Goal: Task Accomplishment & Management: Manage account settings

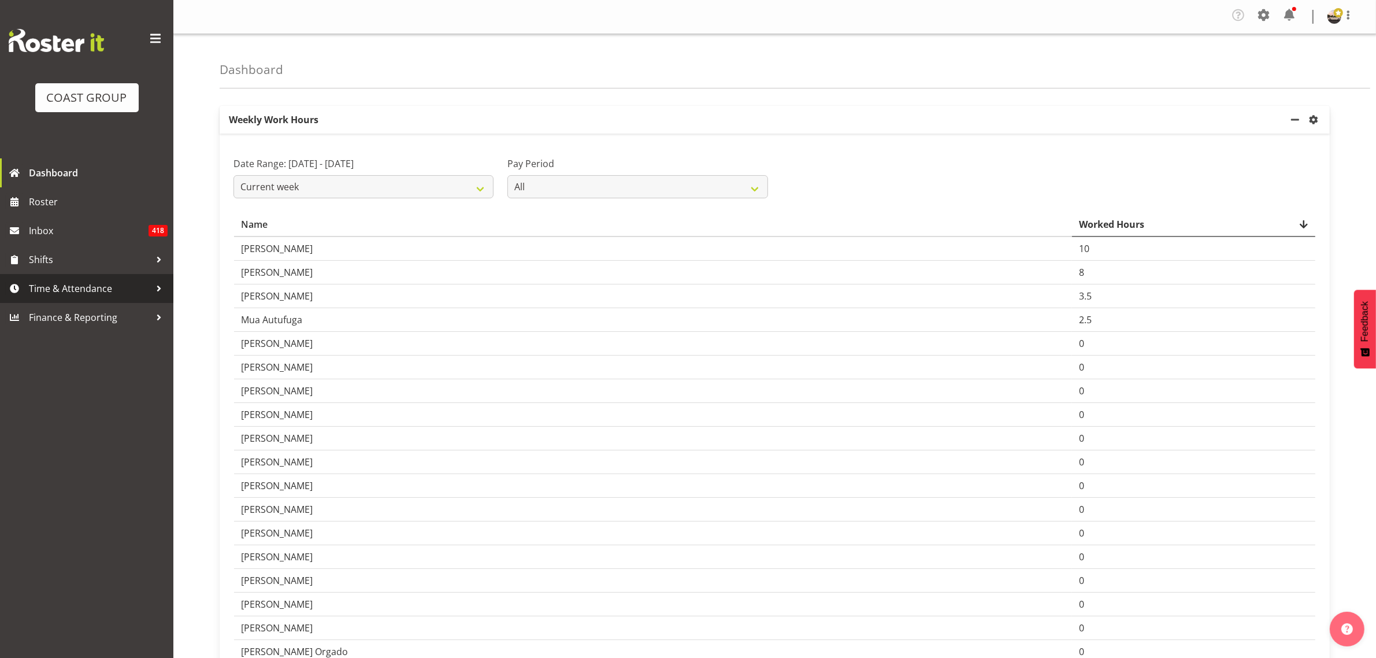
click at [62, 287] on span "Time & Attendance" at bounding box center [89, 288] width 121 height 17
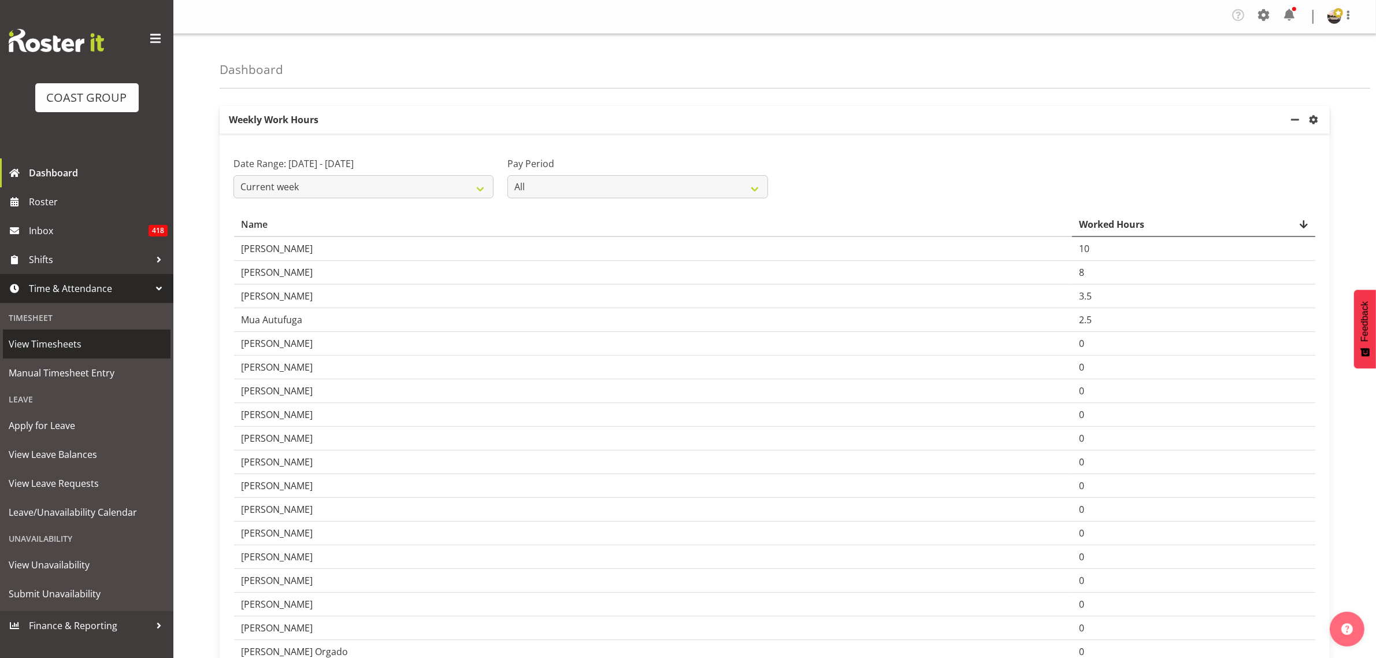
click at [102, 344] on span "View Timesheets" at bounding box center [87, 343] width 156 height 17
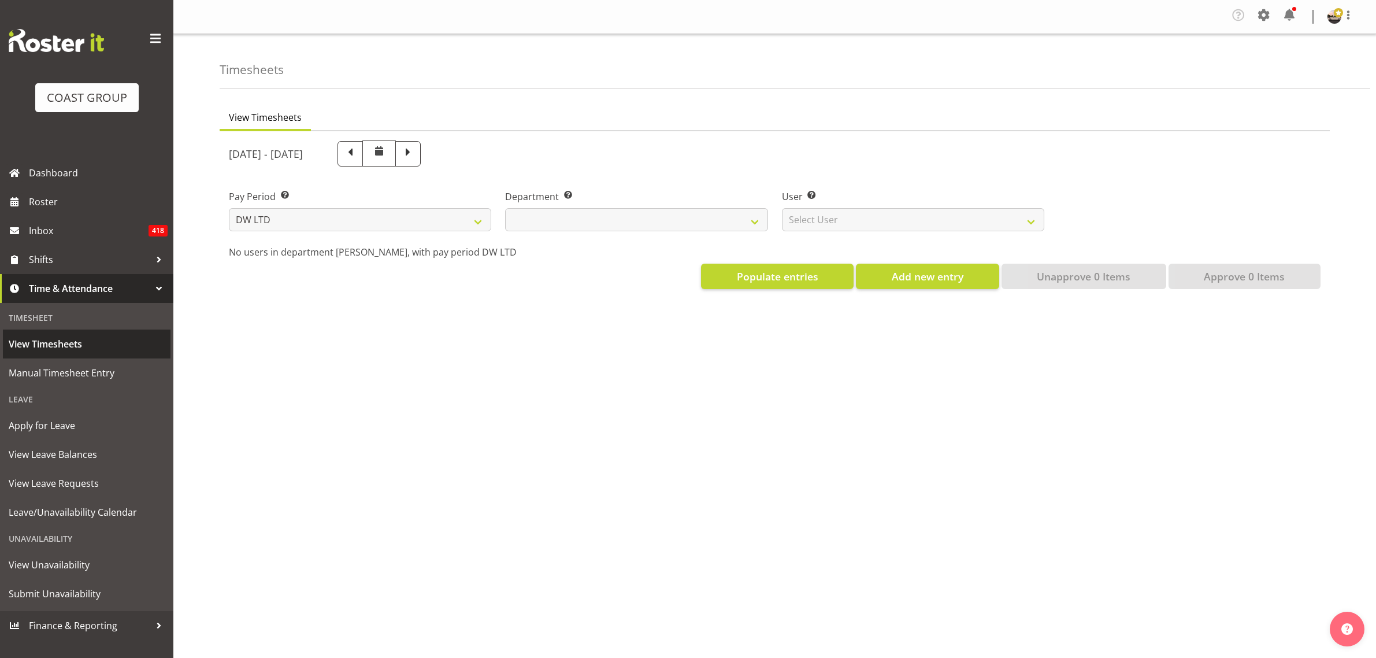
select select "8"
select select
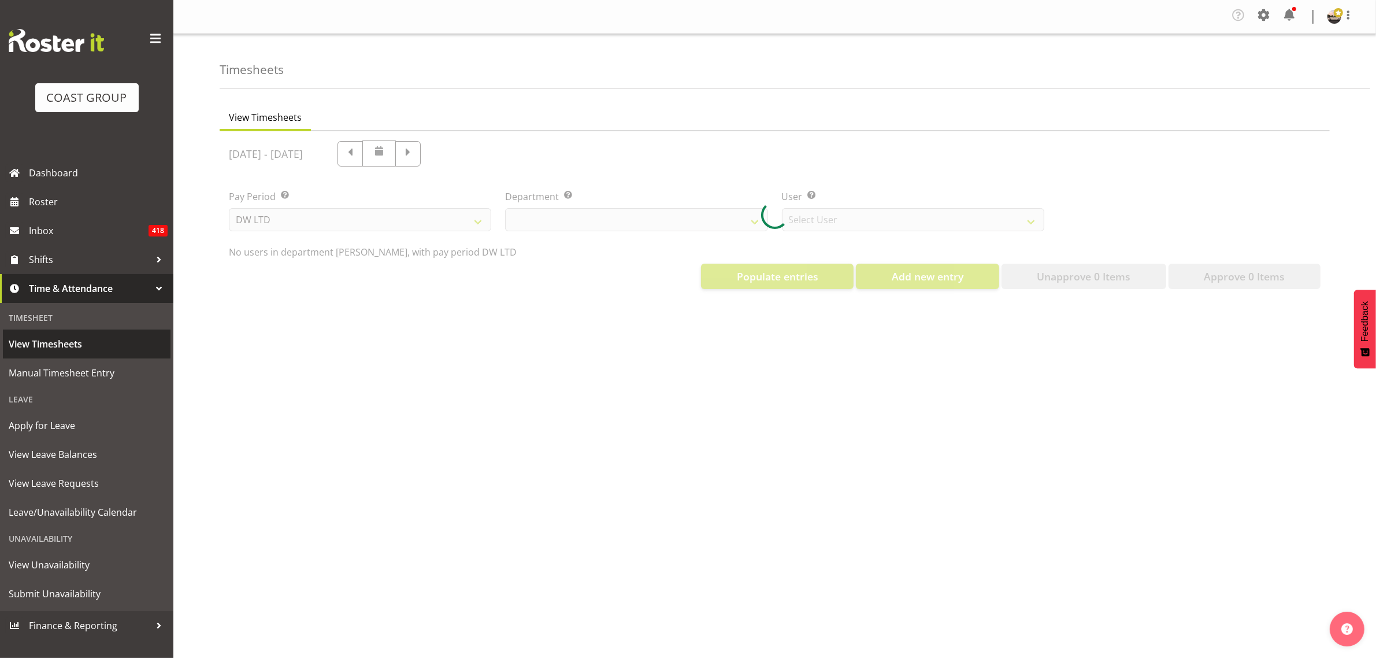
select select "1175"
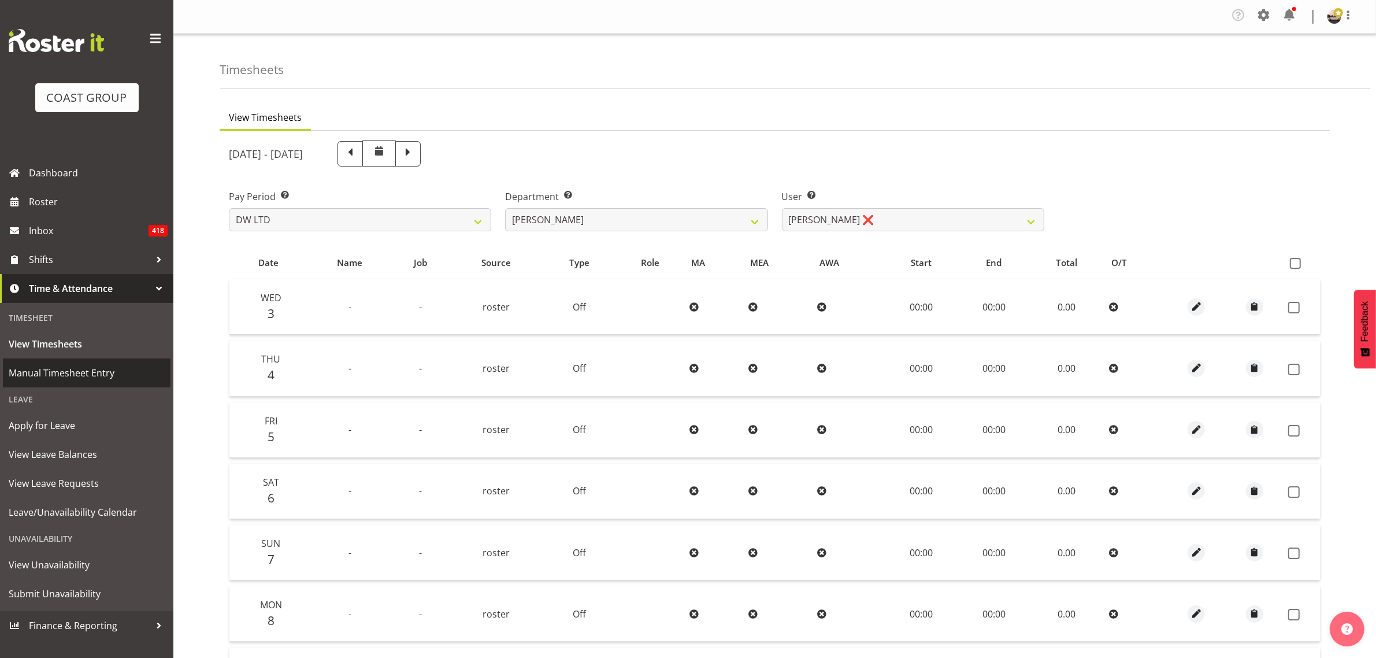
click at [90, 373] on span "Manual Timesheet Entry" at bounding box center [87, 372] width 156 height 17
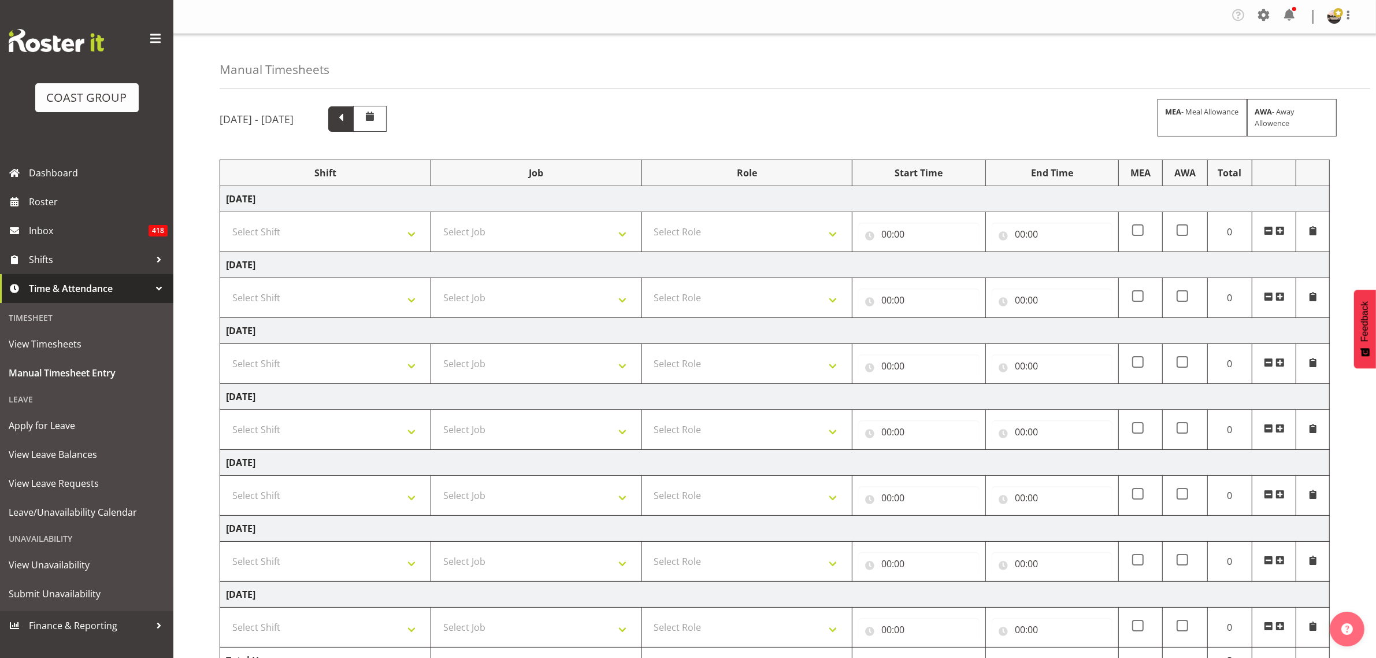
click at [348, 116] on span at bounding box center [340, 117] width 15 height 15
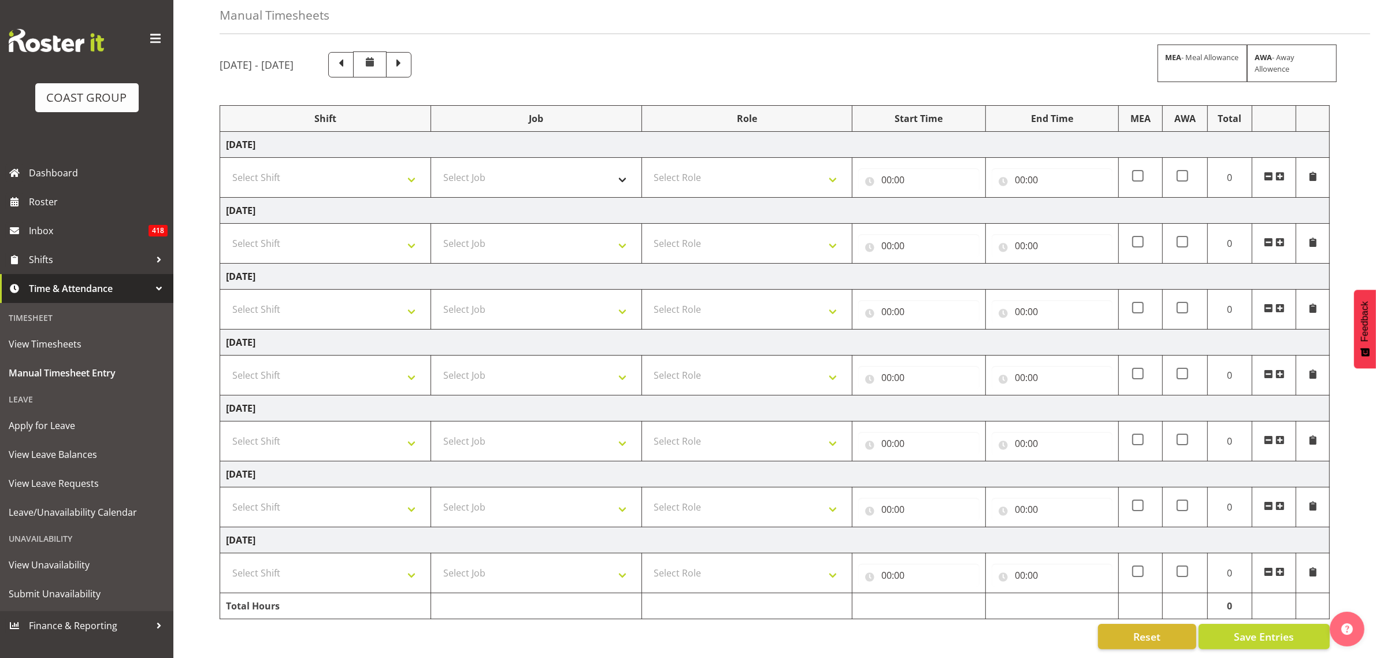
scroll to position [68, 0]
click at [360, 177] on td "Select Shift AKL SIGN ADMIN1 (LEAVE ALONE, DONT MAKE INACTIVE) AUG 25 Delivery …" at bounding box center [325, 178] width 211 height 40
drag, startPoint x: 358, startPoint y: 169, endPoint x: 357, endPoint y: 175, distance: 5.9
click at [358, 169] on select "Select Shift AKL SIGN ADMIN1 (LEAVE ALONE, DONT MAKE INACTIVE) AUG 25 Delivery …" at bounding box center [325, 177] width 199 height 23
click at [226, 166] on select "Select Shift AKL SIGN ADMIN1 (LEAVE ALONE, DONT MAKE INACTIVE) AUG 25 Delivery …" at bounding box center [325, 177] width 199 height 23
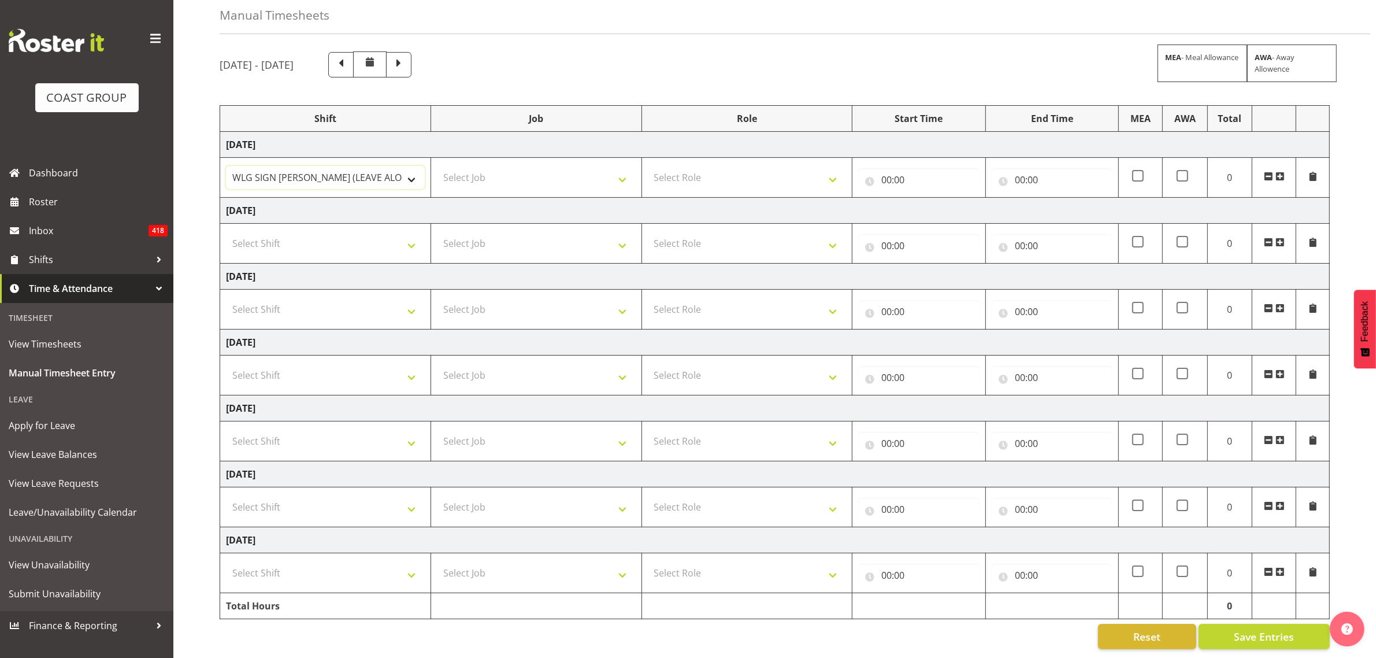
drag, startPoint x: 289, startPoint y: 161, endPoint x: 289, endPoint y: 172, distance: 11.6
click at [289, 166] on select "AKL SIGN ADMIN1 (LEAVE ALONE, DONT MAKE INACTIVE) AUG 25 Delivery Carpet @ Belm…" at bounding box center [325, 177] width 199 height 23
select select "19929"
click at [226, 166] on select "AKL SIGN ADMIN1 (LEAVE ALONE, DONT MAKE INACTIVE) AUG 25 Delivery Carpet @ Belm…" at bounding box center [325, 177] width 199 height 23
click at [292, 232] on select "Select Shift AKL SIGN ADMIN1 (LEAVE ALONE, DONT MAKE INACTIVE) AUG 25 Delivery …" at bounding box center [325, 243] width 199 height 23
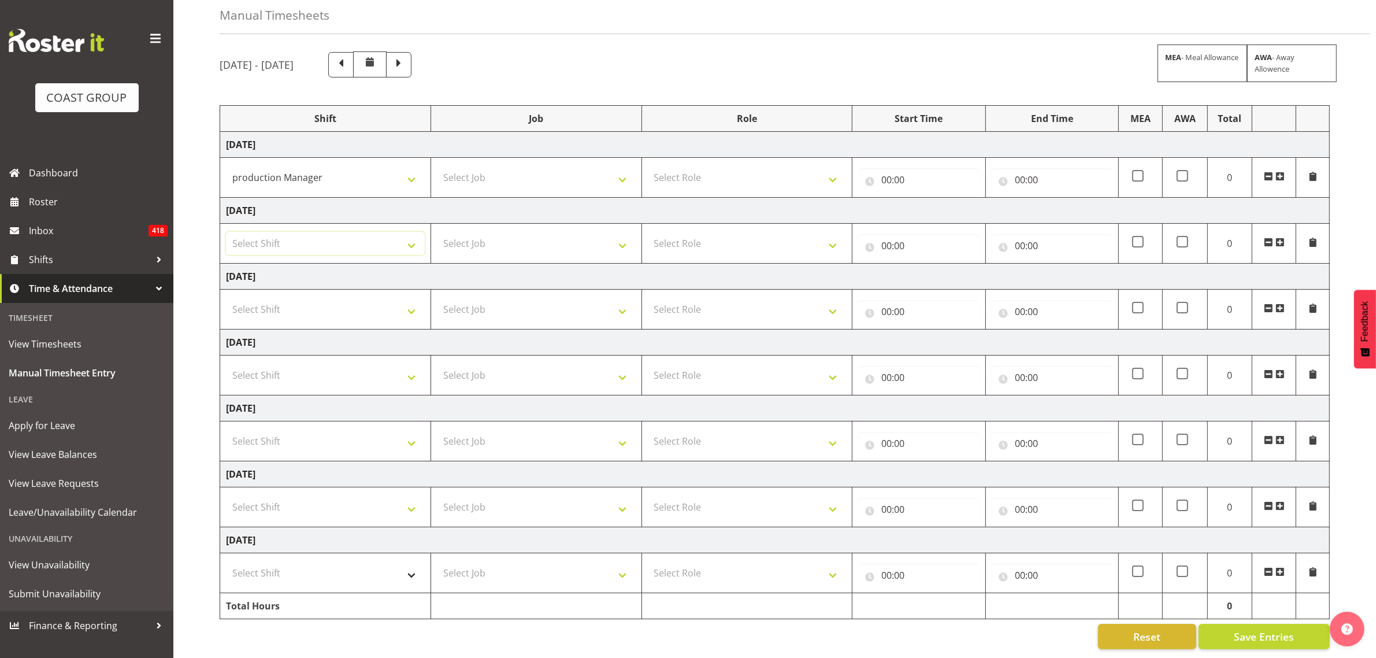
select select "19929"
click at [226, 232] on select "Select Shift AKL SIGN ADMIN1 (LEAVE ALONE, DONT MAKE INACTIVE) AUG 25 Delivery …" at bounding box center [325, 243] width 199 height 23
drag, startPoint x: 287, startPoint y: 299, endPoint x: 287, endPoint y: 307, distance: 7.5
click at [287, 299] on select "Select Shift AKL SIGN ADMIN1 (LEAVE ALONE, DONT MAKE INACTIVE) AUG 25 Delivery …" at bounding box center [325, 309] width 199 height 23
select select "19929"
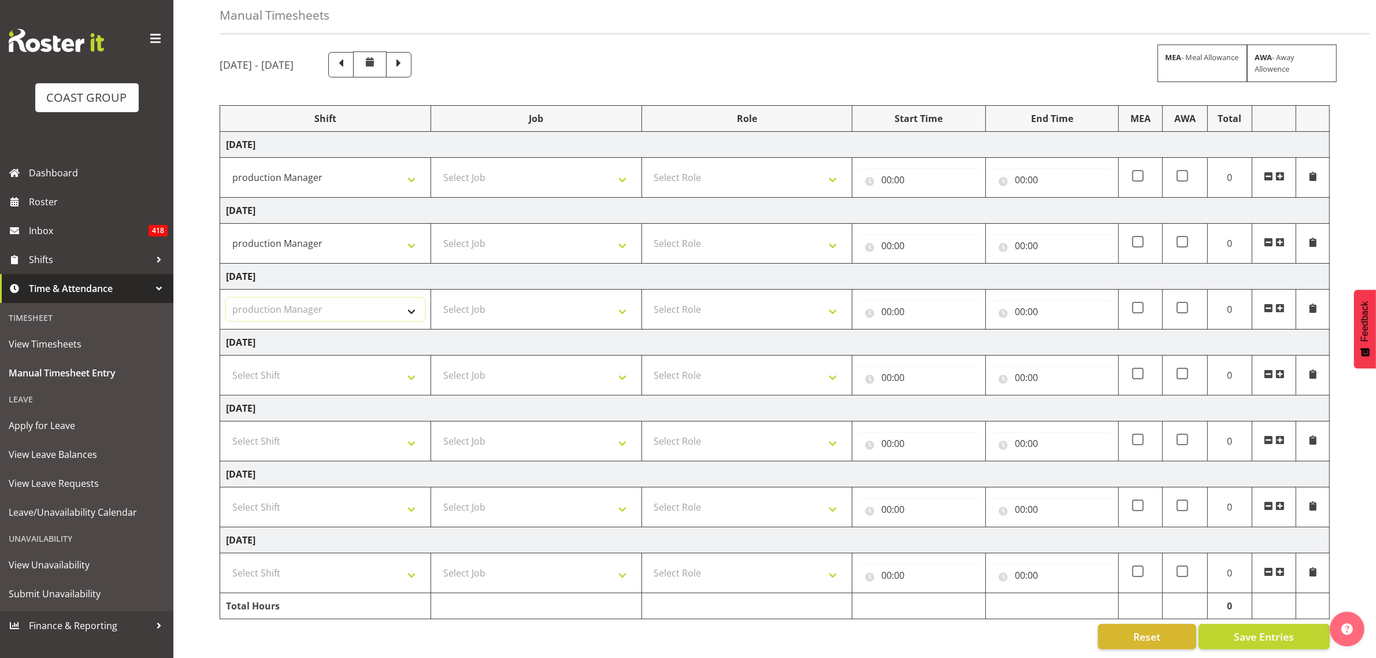
click at [226, 298] on select "Select Shift AKL SIGN ADMIN1 (LEAVE ALONE, DONT MAKE INACTIVE) AUG 25 Delivery …" at bounding box center [325, 309] width 199 height 23
click at [275, 507] on td "Select Shift AKL SIGN ADMIN1 (LEAVE ALONE, DONT MAKE INACTIVE) AUG 25 Delivery …" at bounding box center [325, 507] width 211 height 40
drag, startPoint x: 275, startPoint y: 503, endPoint x: 275, endPoint y: 510, distance: 6.4
click at [275, 503] on select "Select Shift AKL SIGN ADMIN1 (LEAVE ALONE, DONT MAKE INACTIVE) AUG 25 Delivery …" at bounding box center [325, 506] width 199 height 23
select select "19929"
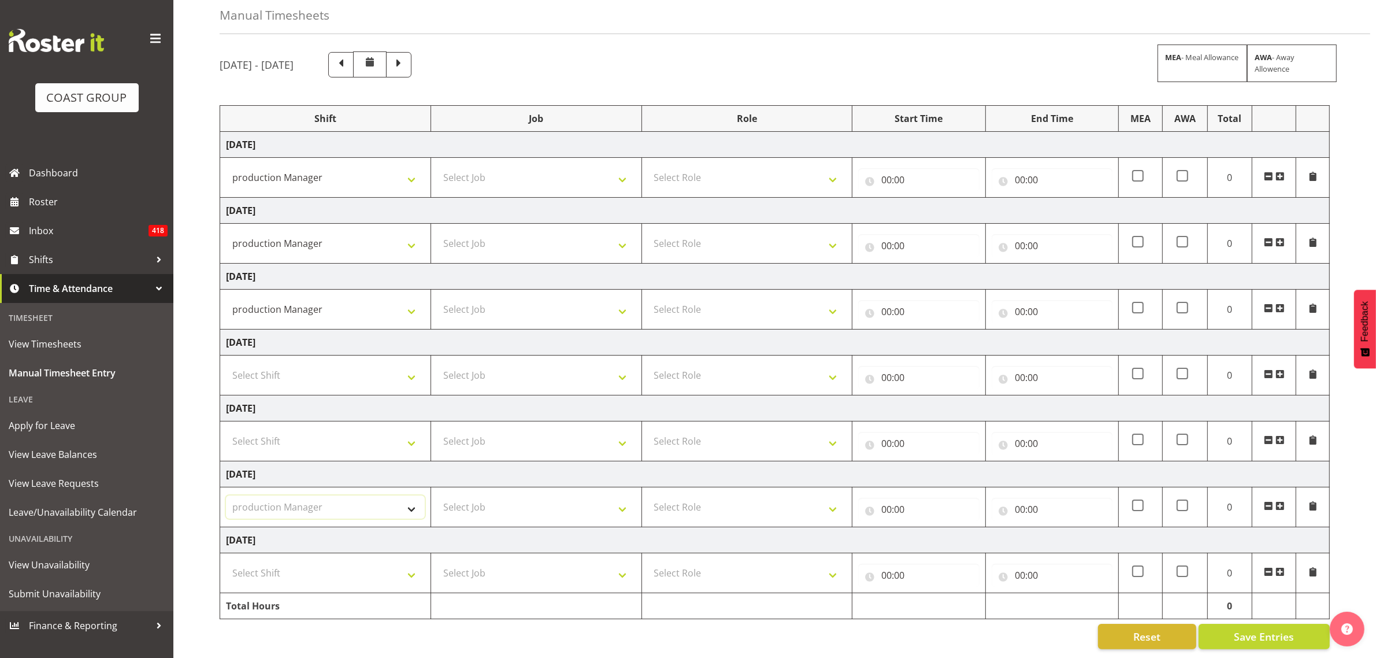
click at [226, 495] on select "Select Shift AKL SIGN ADMIN1 (LEAVE ALONE, DONT MAKE INACTIVE) AUG 25 Delivery …" at bounding box center [325, 506] width 199 height 23
click at [284, 561] on select "Select Shift AKL SIGN ADMIN1 (LEAVE ALONE, DONT MAKE INACTIVE) AUG 25 Delivery …" at bounding box center [325, 572] width 199 height 23
select select "19929"
click at [226, 561] on select "Select Shift AKL SIGN ADMIN1 (LEAVE ALONE, DONT MAKE INACTIVE) AUG 25 Delivery …" at bounding box center [325, 572] width 199 height 23
click at [503, 177] on select "Select Job 1 Carlton Events 1 Carlton Hamilton 1 Carlton Wellington 1 EHS WAREH…" at bounding box center [536, 177] width 199 height 23
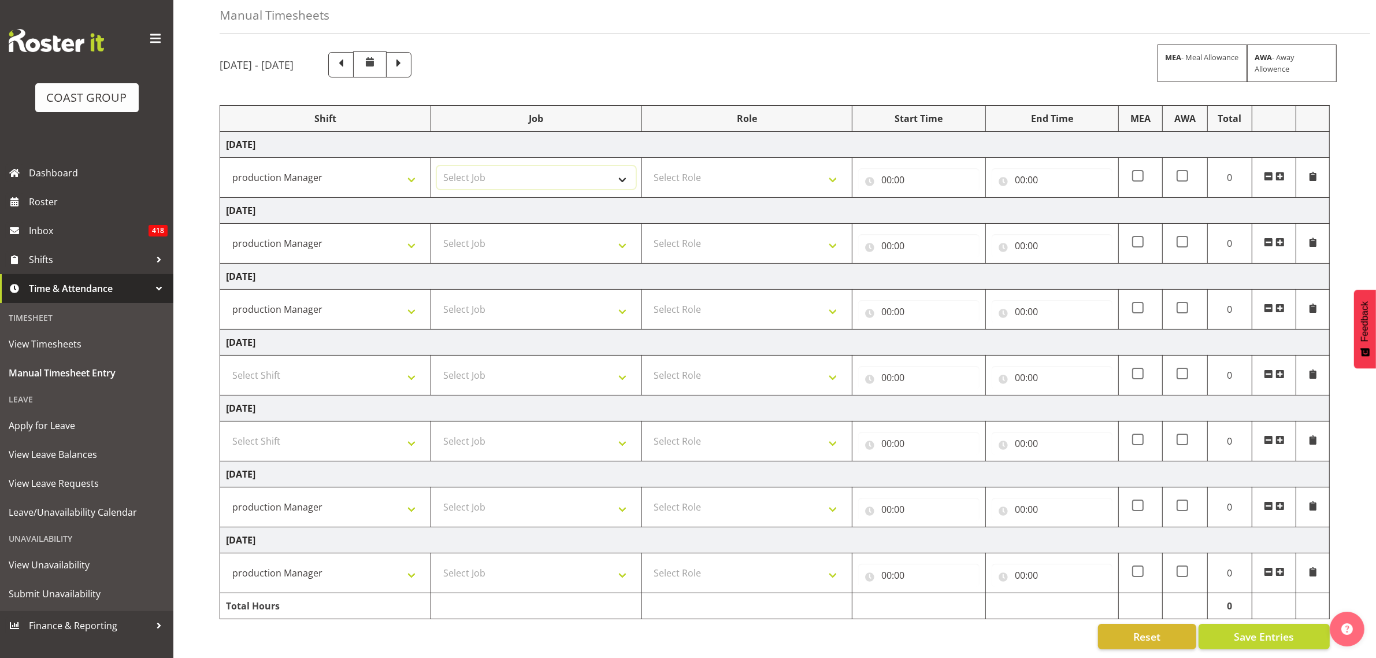
select select "9465"
click at [437, 166] on select "Select Job 1 Carlton Events 1 Carlton Hamilton 1 Carlton Wellington 1 EHS WAREH…" at bounding box center [536, 177] width 199 height 23
click at [535, 238] on select "Select Job 1 Carlton Events 1 Carlton Hamilton 1 Carlton Wellington 1 EHS WAREH…" at bounding box center [536, 243] width 199 height 23
select select "9465"
click at [437, 232] on select "Select Job 1 Carlton Events 1 Carlton Hamilton 1 Carlton Wellington 1 EHS WAREH…" at bounding box center [536, 243] width 199 height 23
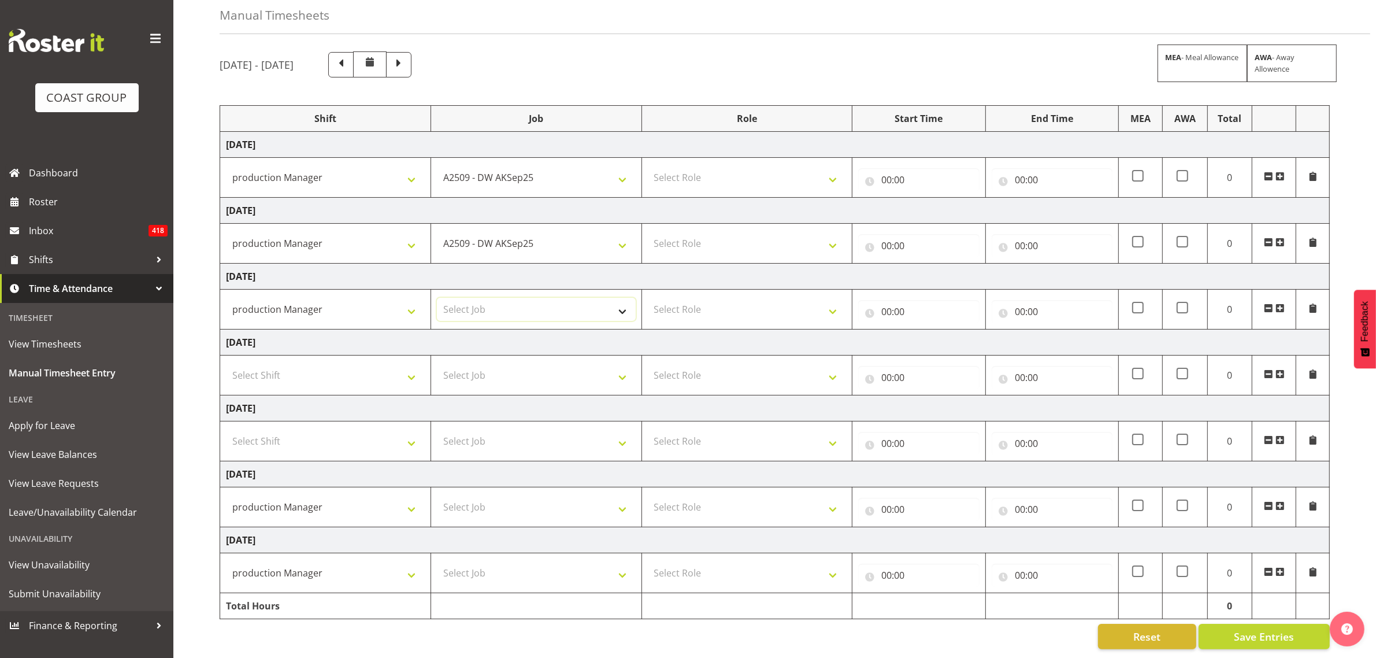
click at [533, 305] on select "Select Job 1 Carlton Events 1 Carlton Hamilton 1 Carlton Wellington 1 EHS WAREH…" at bounding box center [536, 309] width 199 height 23
select select "9465"
click at [437, 298] on select "Select Job 1 Carlton Events 1 Carlton Hamilton 1 Carlton Wellington 1 EHS WAREH…" at bounding box center [536, 309] width 199 height 23
click at [502, 496] on select "Select Job 1 Carlton Events 1 Carlton Hamilton 1 Carlton Wellington 1 EHS WAREH…" at bounding box center [536, 506] width 199 height 23
select select "9465"
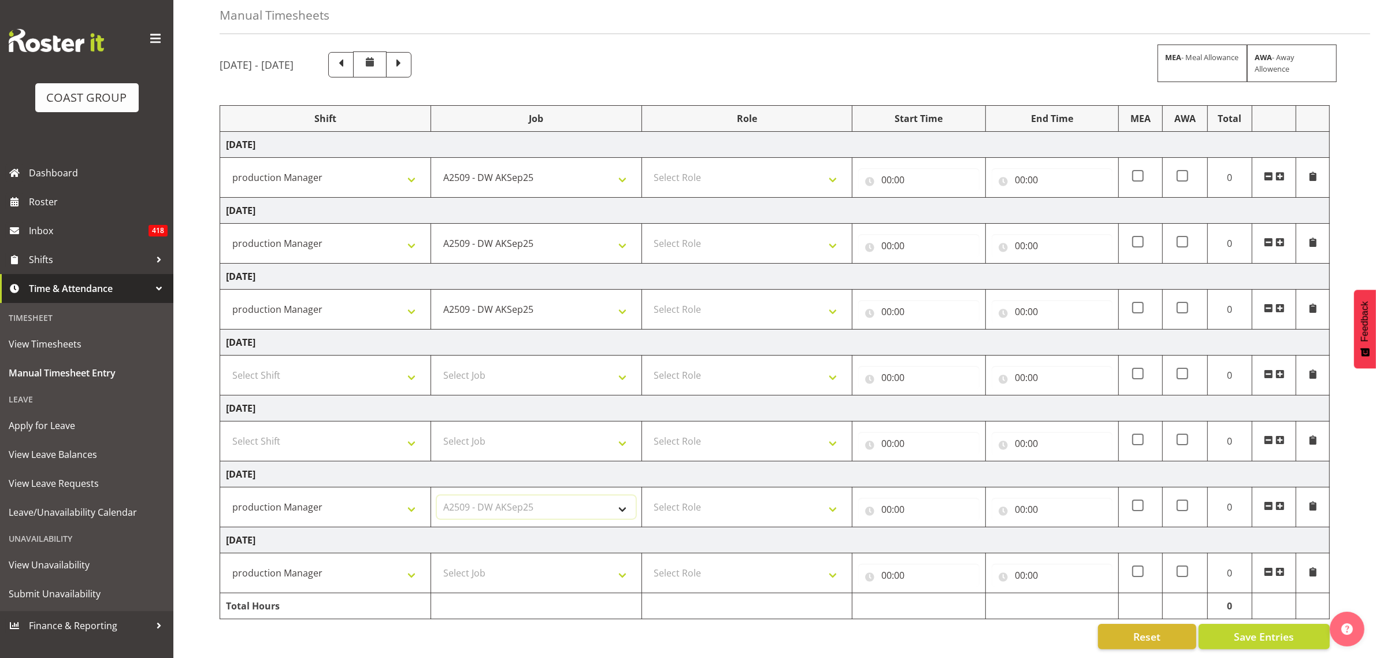
click at [437, 495] on select "Select Job 1 Carlton Events 1 Carlton Hamilton 1 Carlton Wellington 1 EHS WAREH…" at bounding box center [536, 506] width 199 height 23
click at [474, 562] on select "Select Job 1 Carlton Events 1 Carlton Hamilton 1 Carlton Wellington 1 EHS WAREH…" at bounding box center [536, 572] width 199 height 23
select select "9465"
click at [437, 561] on select "Select Job 1 Carlton Events 1 Carlton Hamilton 1 Carlton Wellington 1 EHS WAREH…" at bounding box center [536, 572] width 199 height 23
drag, startPoint x: 704, startPoint y: 165, endPoint x: 698, endPoint y: 191, distance: 27.2
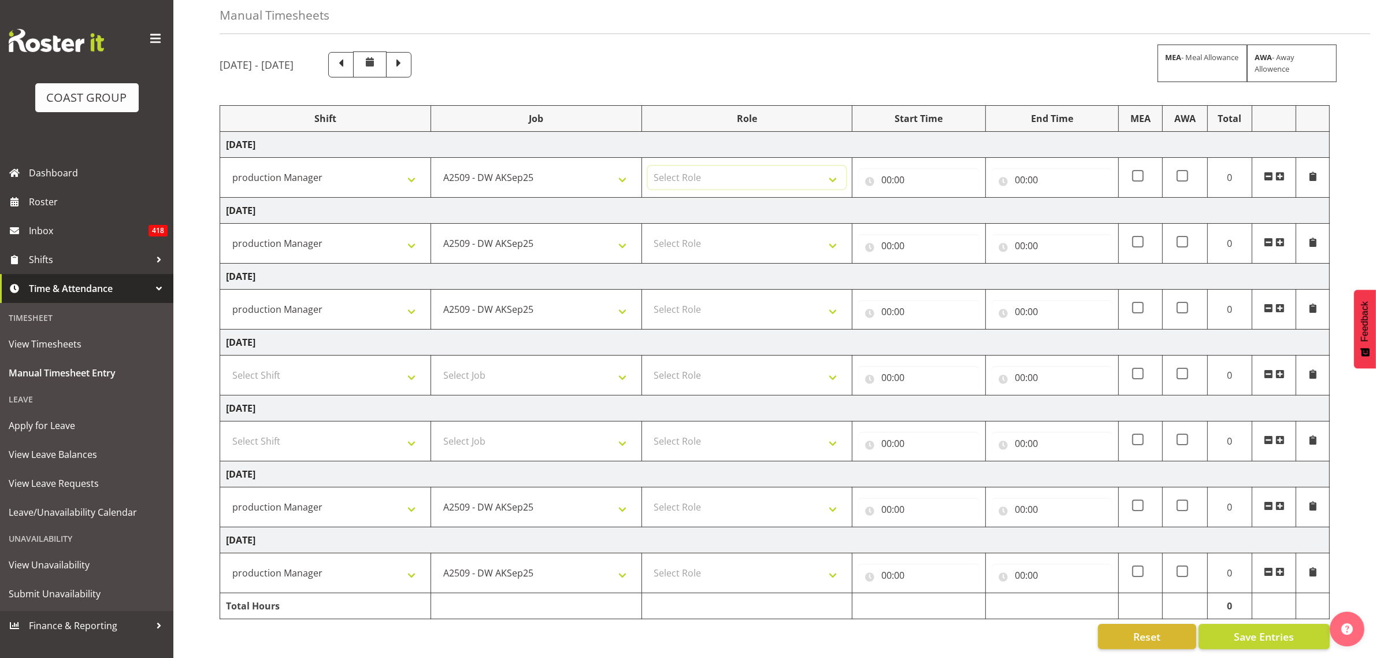
click at [704, 166] on select "Select Role GRAPHICS DW" at bounding box center [747, 177] width 199 height 23
select select "809"
click at [648, 166] on select "Select Role GRAPHICS DW" at bounding box center [747, 177] width 199 height 23
click at [710, 235] on select "Select Role GRAPHICS DW" at bounding box center [747, 243] width 199 height 23
select select "809"
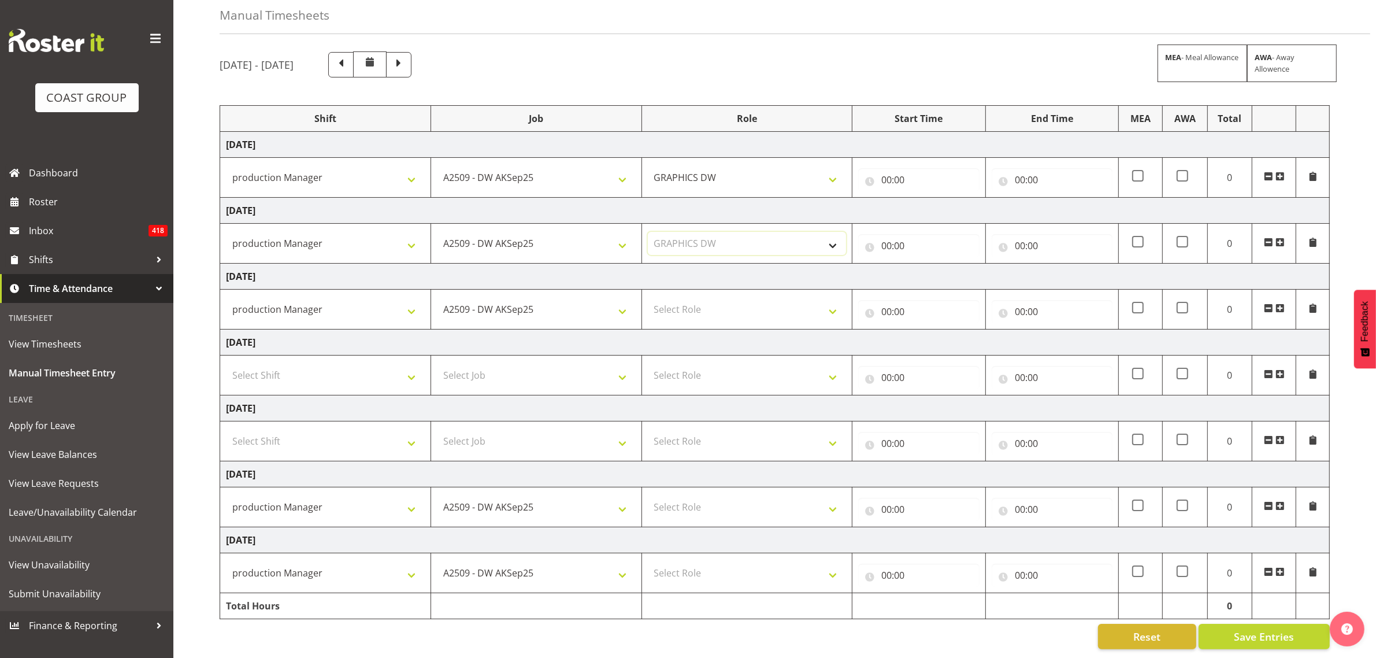
click at [648, 232] on select "Select Role GRAPHICS DW" at bounding box center [747, 243] width 199 height 23
click at [703, 305] on select "Select Role GRAPHICS DW" at bounding box center [747, 309] width 199 height 23
select select "809"
click at [648, 298] on select "Select Role GRAPHICS DW" at bounding box center [747, 309] width 199 height 23
click at [697, 495] on select "Select Role GRAPHICS DW" at bounding box center [747, 506] width 199 height 23
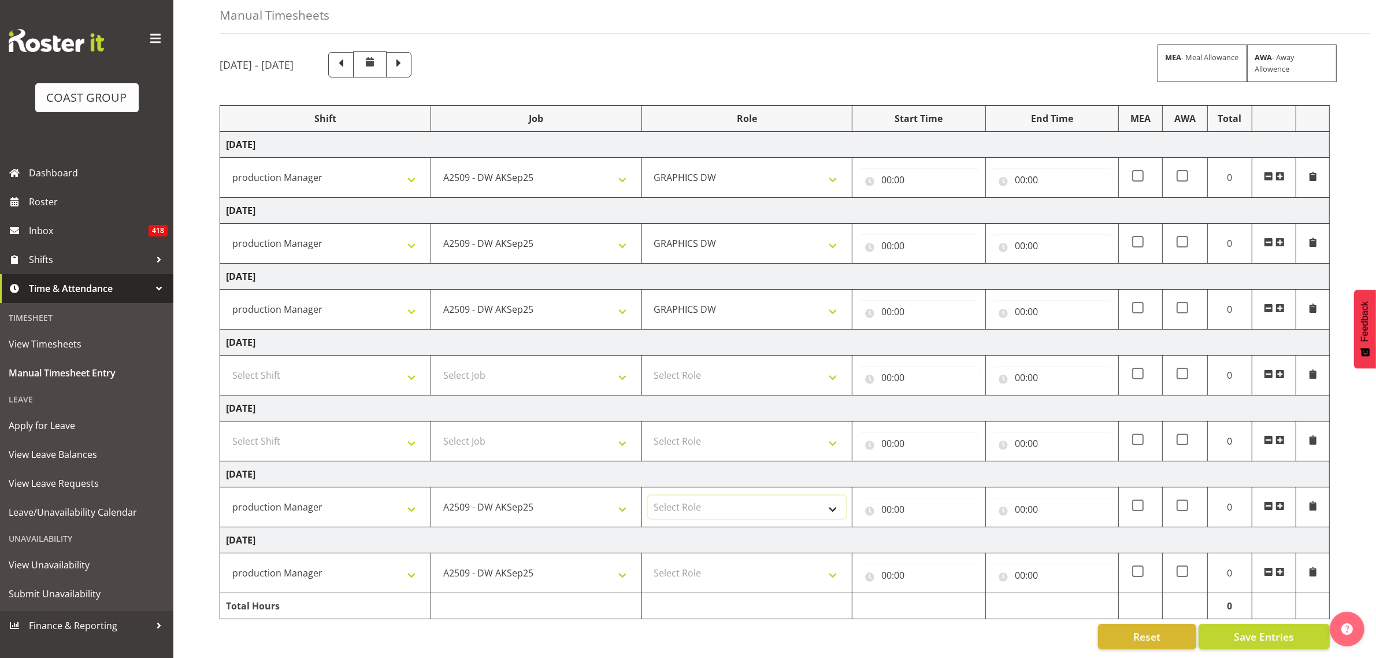
select select "809"
click at [648, 495] on select "Select Role GRAPHICS DW" at bounding box center [747, 506] width 199 height 23
click at [685, 565] on select "Select Role GRAPHICS DW" at bounding box center [747, 572] width 199 height 23
select select "809"
click at [648, 561] on select "Select Role GRAPHICS DW" at bounding box center [747, 572] width 199 height 23
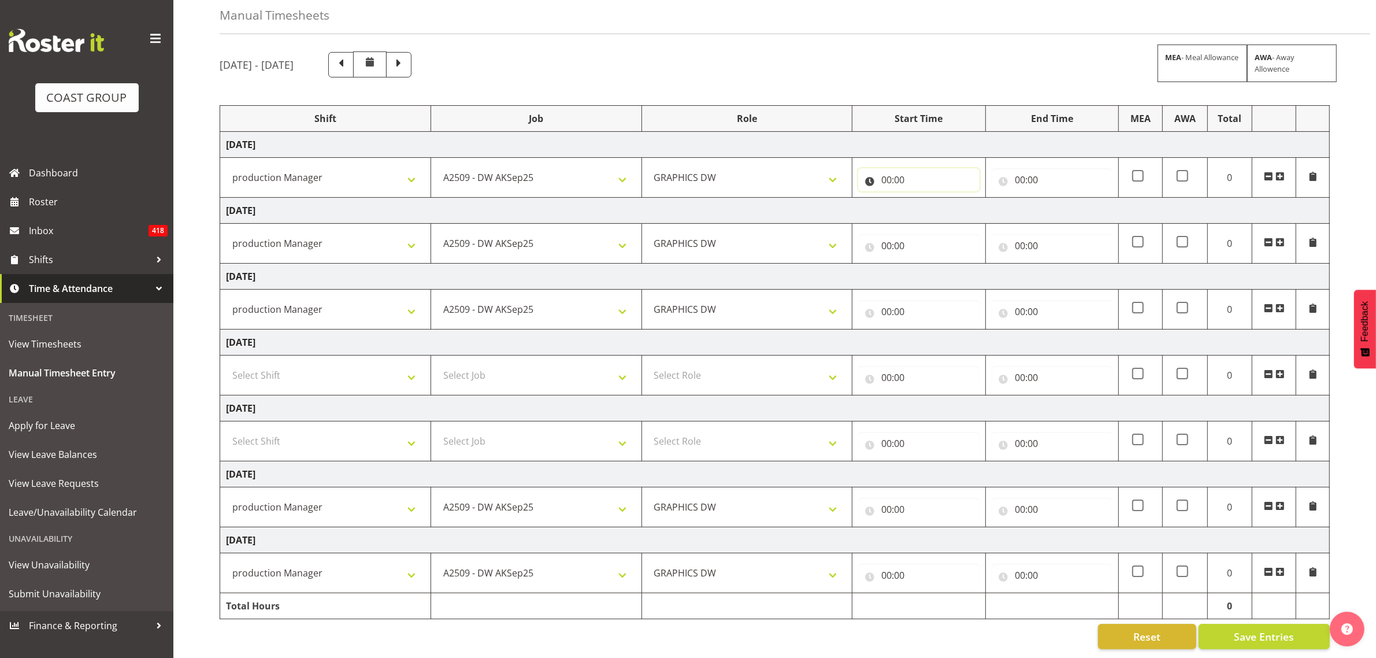
click at [888, 168] on input "00:00" at bounding box center [918, 179] width 121 height 23
click at [929, 204] on select "00 01 02 03 04 05 06 07 08 09 10 11 12 13 14 15 16 17 18 19 20 21 22 23" at bounding box center [937, 209] width 26 height 23
select select "6"
click at [924, 198] on select "00 01 02 03 04 05 06 07 08 09 10 11 12 13 14 15 16 17 18 19 20 21 22 23" at bounding box center [937, 209] width 26 height 23
type input "06:00"
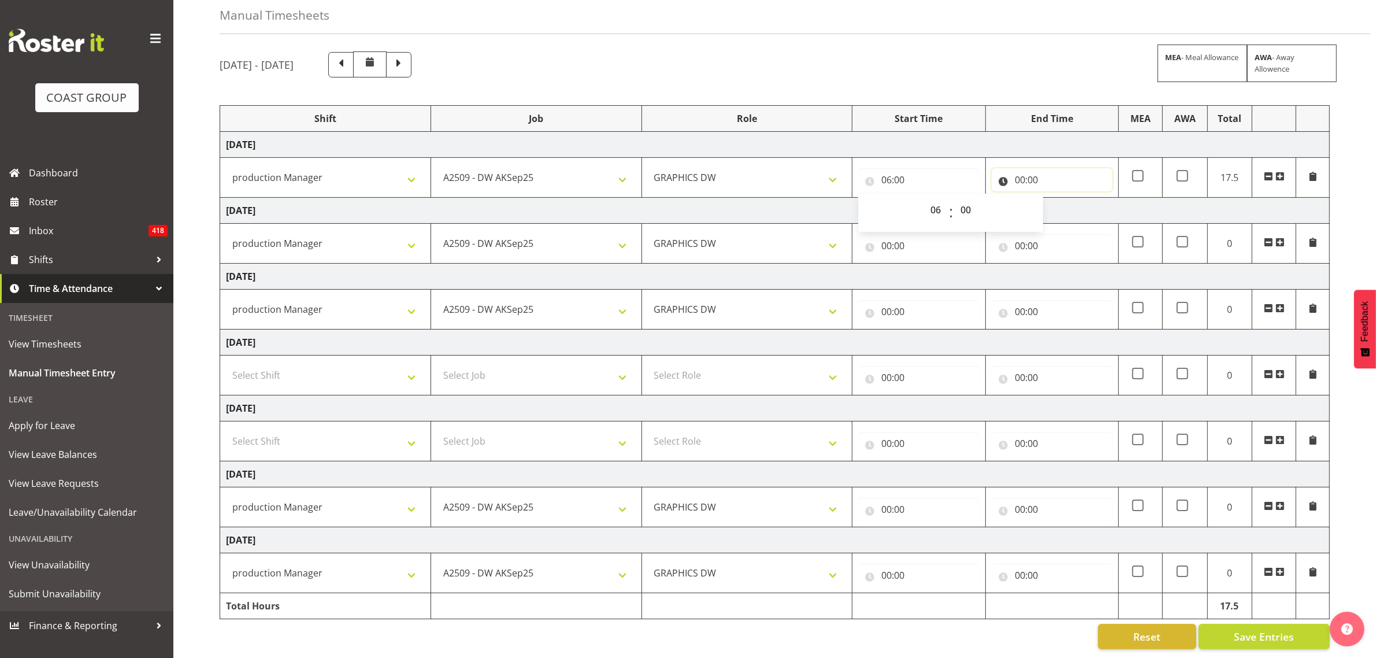
click at [1027, 168] on input "00:00" at bounding box center [1052, 179] width 121 height 23
click at [1074, 209] on select "00 01 02 03 04 05 06 07 08 09 10 11 12 13 14 15 16 17 18 19 20 21 22 23" at bounding box center [1071, 209] width 26 height 23
select select "15"
click at [1058, 198] on select "00 01 02 03 04 05 06 07 08 09 10 11 12 13 14 15 16 17 18 19 20 21 22 23" at bounding box center [1071, 209] width 26 height 23
type input "15:00"
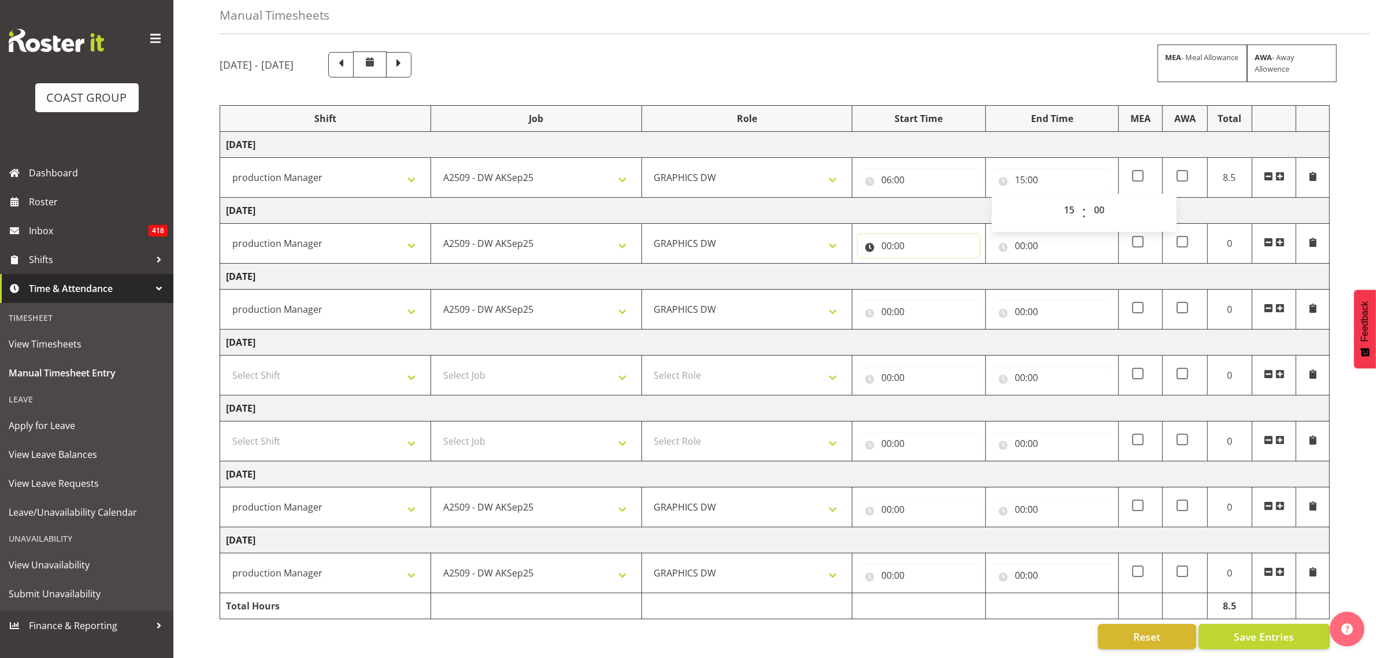
click at [887, 234] on input "00:00" at bounding box center [918, 245] width 121 height 23
click at [926, 266] on select "00 01 02 03 04 05 06 07 08 09 10 11 12 13 14 15 16 17 18 19 20 21 22 23" at bounding box center [937, 275] width 26 height 23
select select "6"
click at [924, 264] on select "00 01 02 03 04 05 06 07 08 09 10 11 12 13 14 15 16 17 18 19 20 21 22 23" at bounding box center [937, 275] width 26 height 23
type input "06:00"
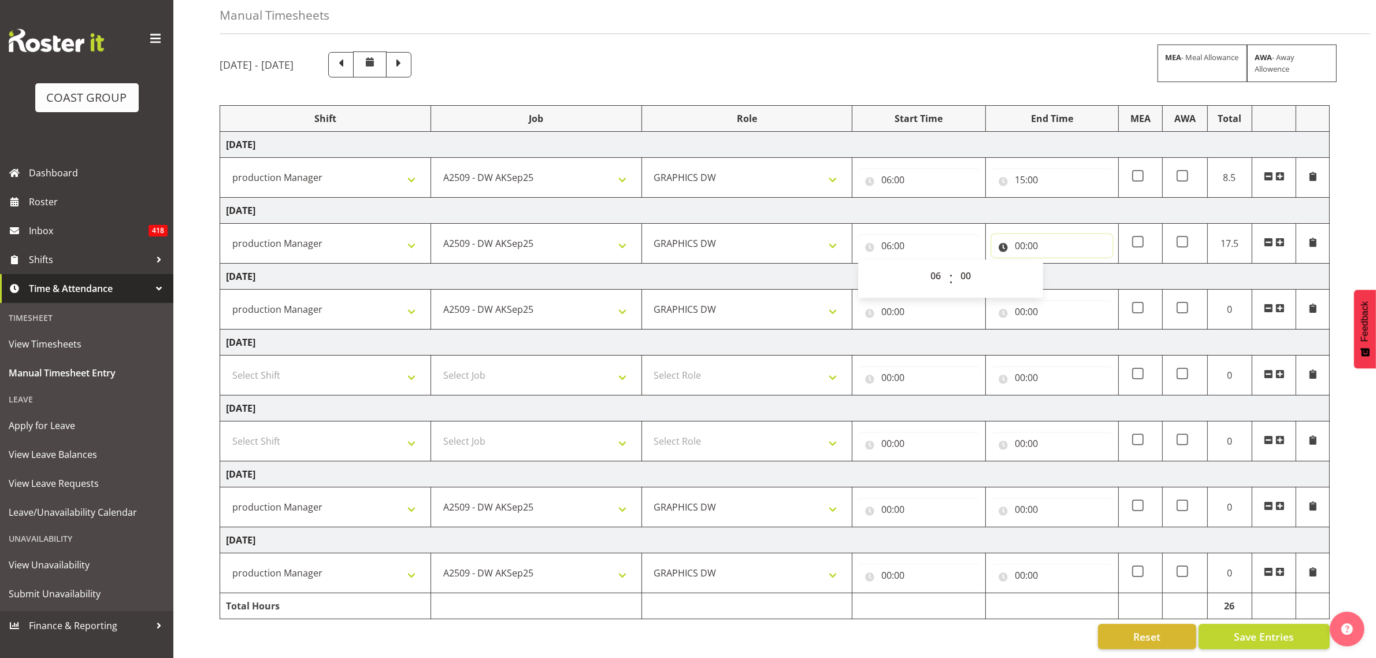
click at [1019, 236] on input "00:00" at bounding box center [1052, 245] width 121 height 23
click at [1063, 264] on select "00 01 02 03 04 05 06 07 08 09 10 11 12 13 14 15 16 17 18 19 20 21 22 23" at bounding box center [1071, 275] width 26 height 23
select select "15"
click at [1058, 264] on select "00 01 02 03 04 05 06 07 08 09 10 11 12 13 14 15 16 17 18 19 20 21 22 23" at bounding box center [1071, 275] width 26 height 23
type input "15:00"
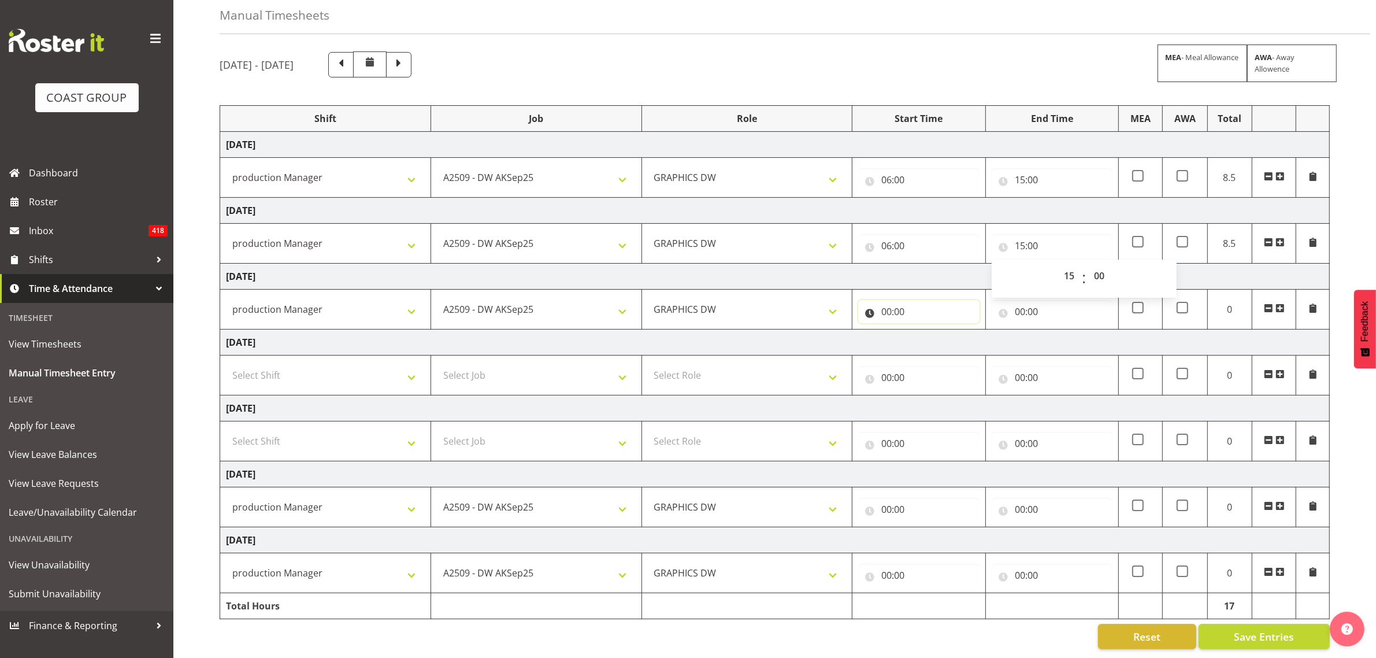
click at [883, 304] on input "00:00" at bounding box center [918, 311] width 121 height 23
click at [932, 330] on select "00 01 02 03 04 05 06 07 08 09 10 11 12 13 14 15 16 17 18 19 20 21 22 23" at bounding box center [937, 341] width 26 height 23
select select "6"
click at [924, 330] on select "00 01 02 03 04 05 06 07 08 09 10 11 12 13 14 15 16 17 18 19 20 21 22 23" at bounding box center [937, 341] width 26 height 23
type input "06:00"
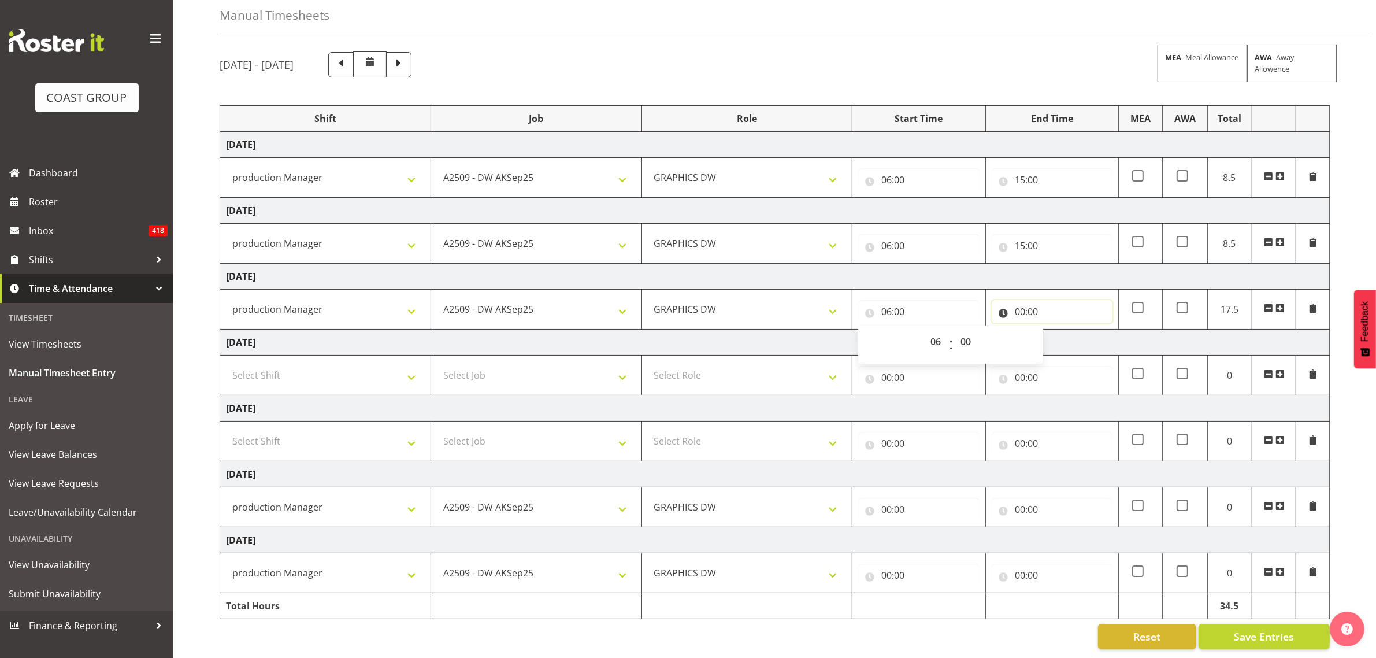
click at [1017, 300] on input "00:00" at bounding box center [1052, 311] width 121 height 23
click at [1067, 330] on select "00 01 02 03 04 05 06 07 08 09 10 11 12 13 14 15 16 17 18 19 20 21 22 23" at bounding box center [1071, 341] width 26 height 23
select select "15"
click at [1058, 330] on select "00 01 02 03 04 05 06 07 08 09 10 11 12 13 14 15 16 17 18 19 20 21 22 23" at bounding box center [1071, 341] width 26 height 23
type input "15:00"
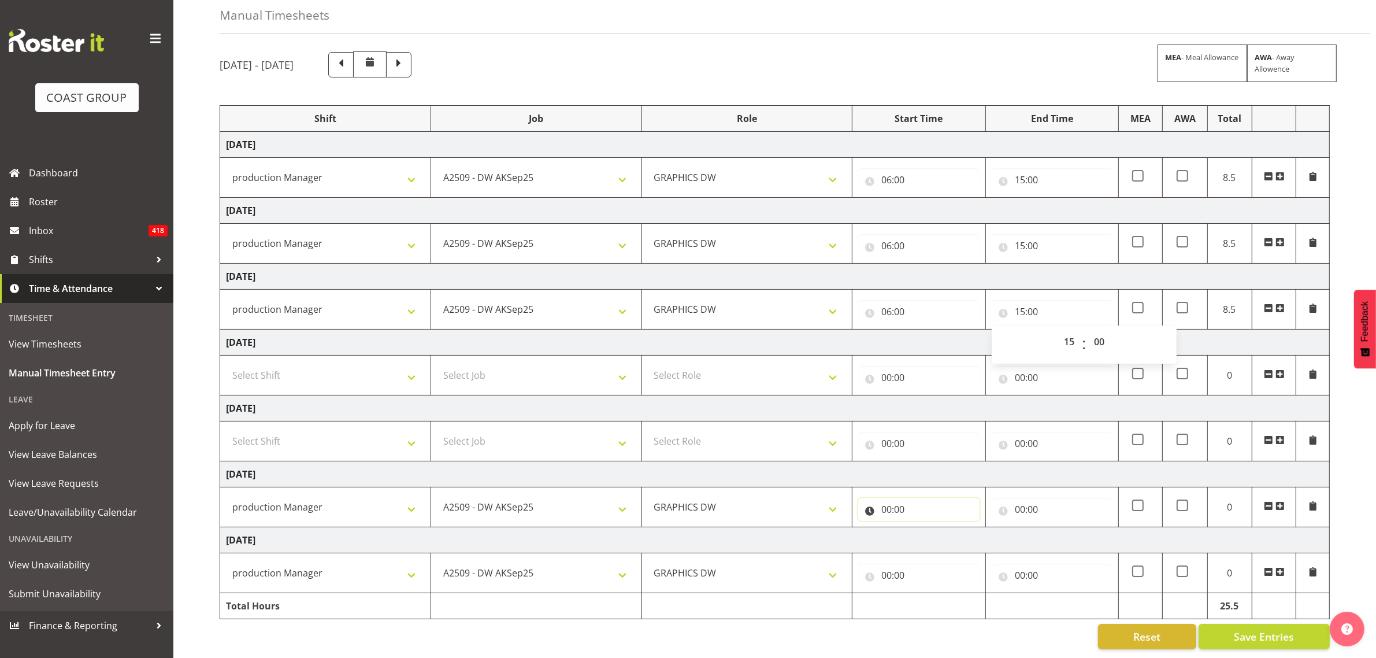
click at [891, 499] on input "00:00" at bounding box center [918, 509] width 121 height 23
click at [933, 532] on select "00 01 02 03 04 05 06 07 08 09 10 11 12 13 14 15 16 17 18 19 20 21 22 23" at bounding box center [937, 539] width 26 height 23
select select "6"
click at [924, 528] on select "00 01 02 03 04 05 06 07 08 09 10 11 12 13 14 15 16 17 18 19 20 21 22 23" at bounding box center [937, 539] width 26 height 23
type input "06:00"
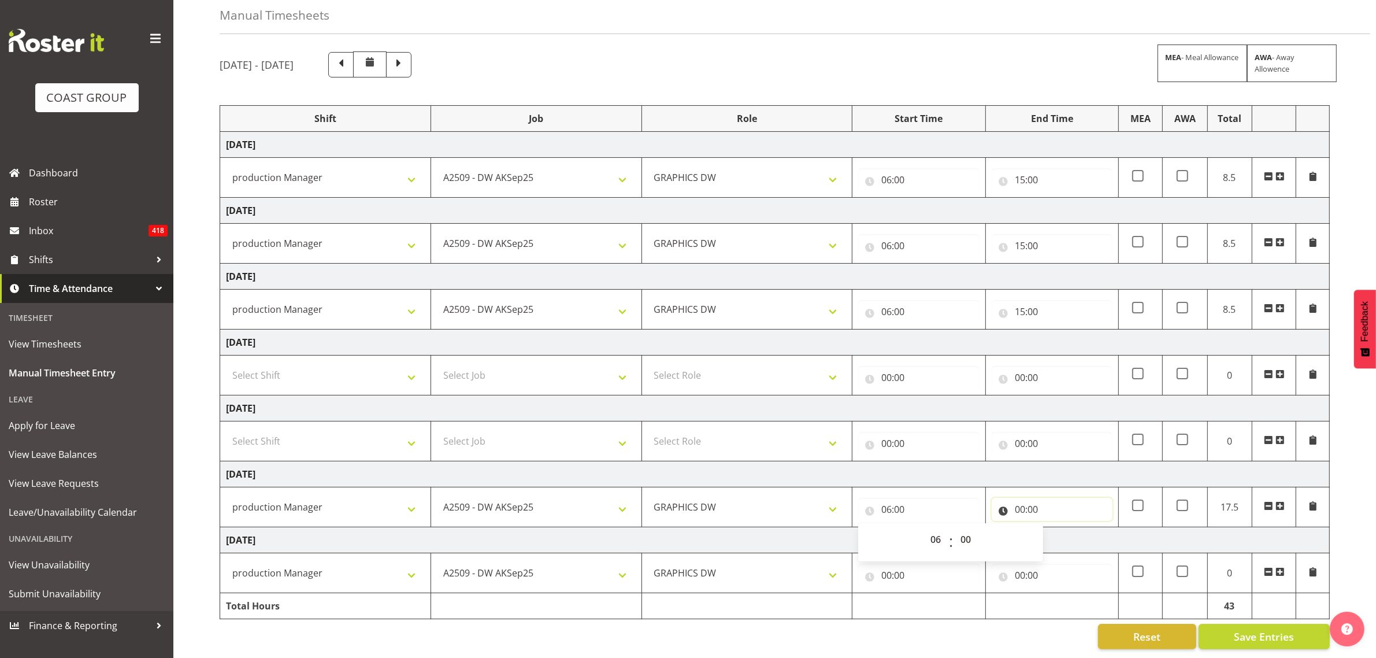
click at [1021, 502] on input "00:00" at bounding box center [1052, 509] width 121 height 23
click at [1075, 541] on span "00 01 02 03 04 05 06 07 08 09 10 11 12 13 14 15 16 17 18 19 20 21 22 23" at bounding box center [1071, 542] width 26 height 29
click at [1061, 532] on select "00 01 02 03 04 05 06 07 08 09 10 11 12 13 14 15 16 17 18 19 20 21 22 23" at bounding box center [1071, 539] width 26 height 23
select select "15"
click at [1058, 528] on select "00 01 02 03 04 05 06 07 08 09 10 11 12 13 14 15 16 17 18 19 20 21 22 23" at bounding box center [1071, 539] width 26 height 23
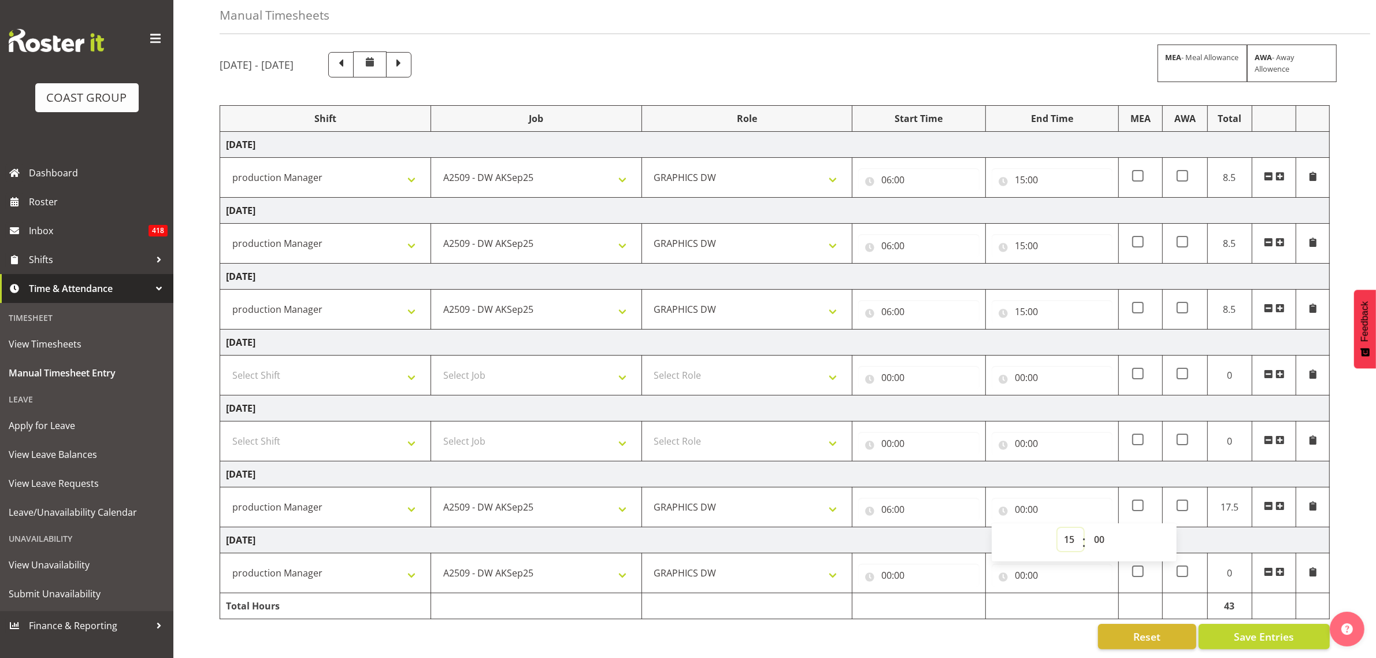
type input "15:00"
click at [892, 565] on input "00:00" at bounding box center [918, 574] width 121 height 23
click at [932, 593] on select "00 01 02 03 04 05 06 07 08 09 10 11 12 13 14 15 16 17 18 19 20 21 22 23" at bounding box center [937, 604] width 26 height 23
select select "7"
click at [924, 593] on select "00 01 02 03 04 05 06 07 08 09 10 11 12 13 14 15 16 17 18 19 20 21 22 23" at bounding box center [937, 604] width 26 height 23
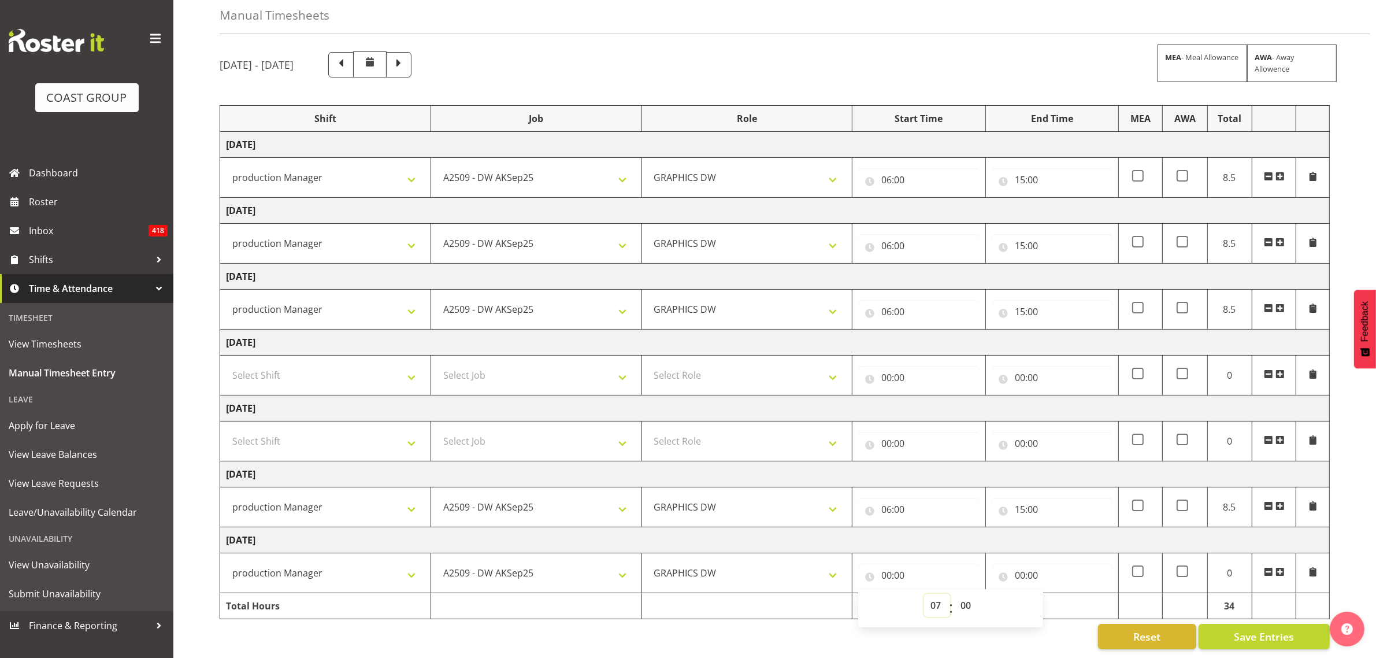
type input "07:00"
click at [1021, 563] on input "00:00" at bounding box center [1052, 574] width 121 height 23
click at [1064, 593] on select "00 01 02 03 04 05 06 07 08 09 10 11 12 13 14 15 16 17 18 19 20 21 22 23" at bounding box center [1071, 604] width 26 height 23
select select "11"
click at [1058, 593] on select "00 01 02 03 04 05 06 07 08 09 10 11 12 13 14 15 16 17 18 19 20 21 22 23" at bounding box center [1071, 604] width 26 height 23
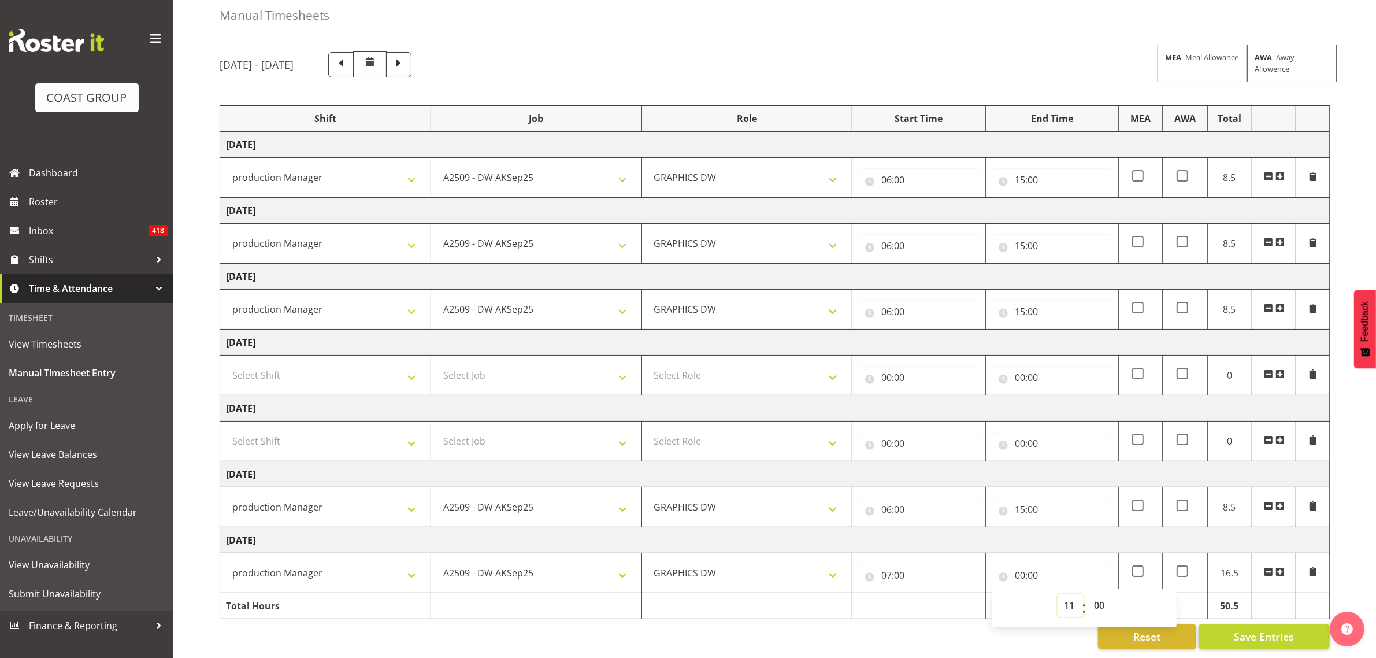
type input "11:00"
click at [953, 627] on div "Reset Save Entries" at bounding box center [775, 636] width 1110 height 25
click at [1259, 629] on span "Save Entries" at bounding box center [1264, 636] width 60 height 15
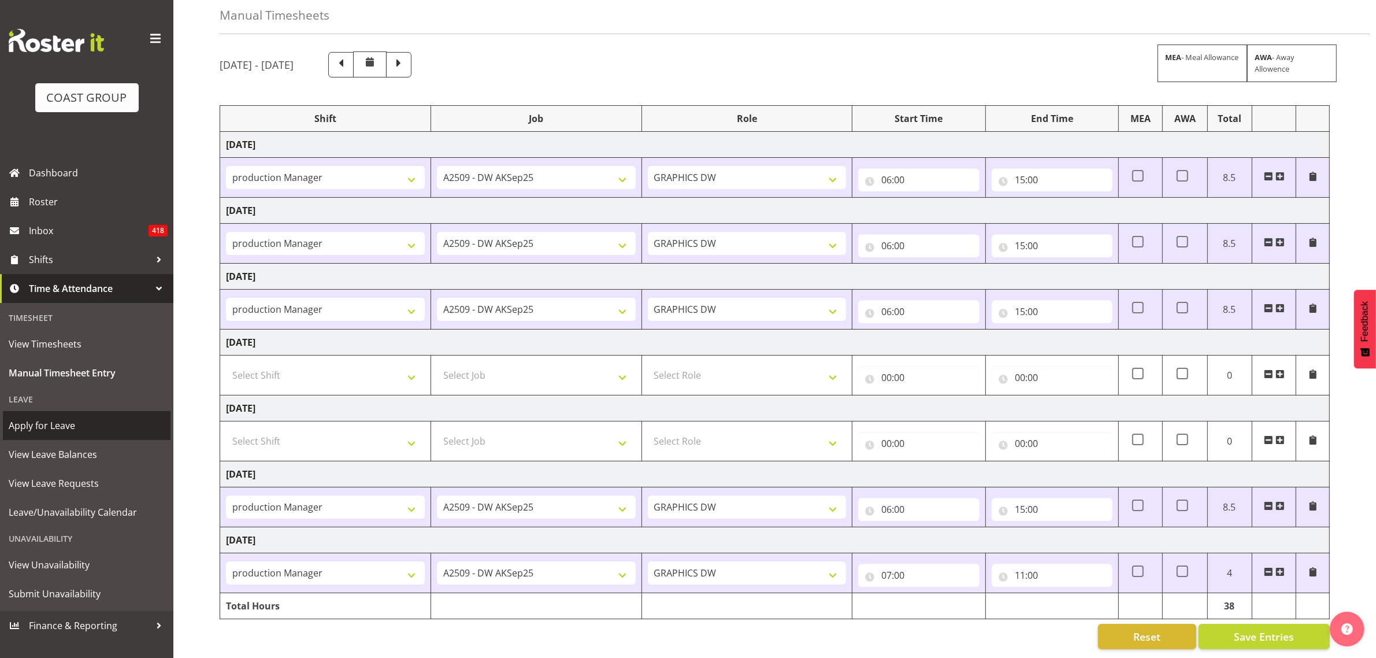
click at [62, 418] on span "Apply for Leave" at bounding box center [87, 425] width 156 height 17
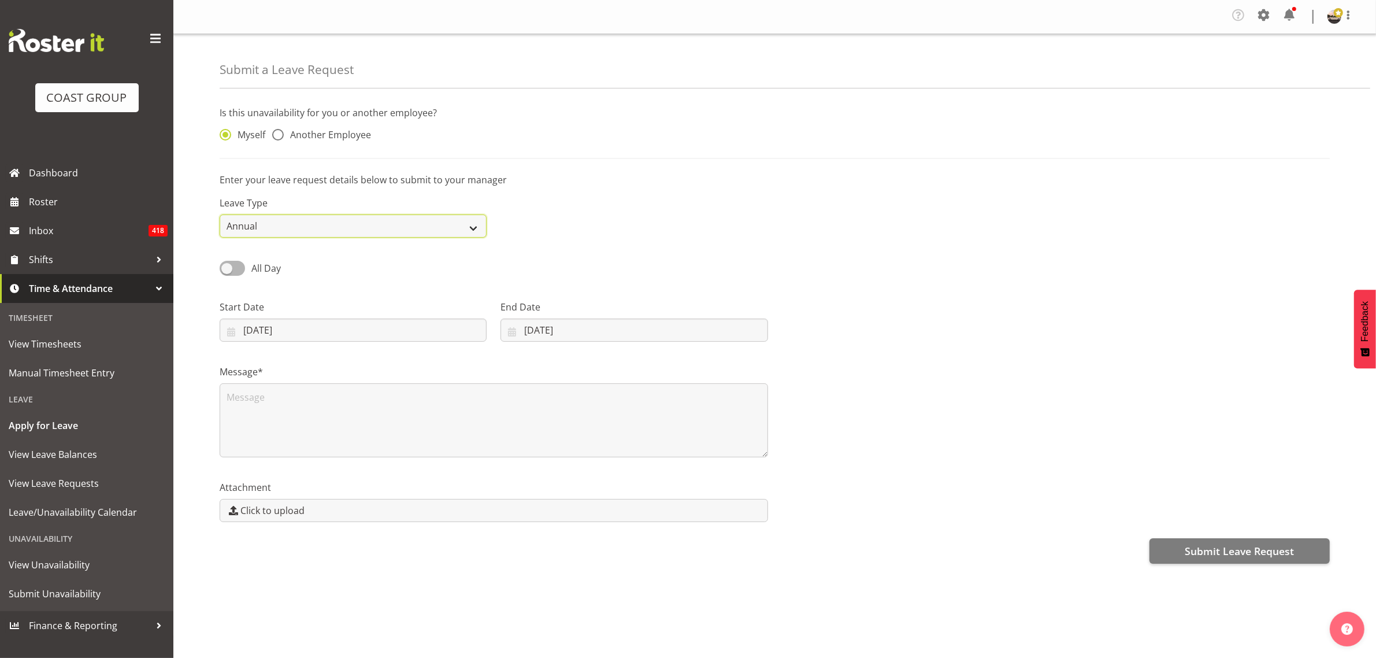
click at [286, 224] on select "Annual Sick Leave Without Pay Bereavement Domestic Violence Parental Jury Servi…" at bounding box center [353, 225] width 267 height 23
select select "Sick"
click at [220, 215] on select "Annual Sick Leave Without Pay Bereavement Domestic Violence Parental Jury Servi…" at bounding box center [353, 225] width 267 height 23
click at [247, 336] on input "10/09/2025" at bounding box center [353, 329] width 267 height 23
click at [305, 448] on link "9" at bounding box center [301, 446] width 23 height 23
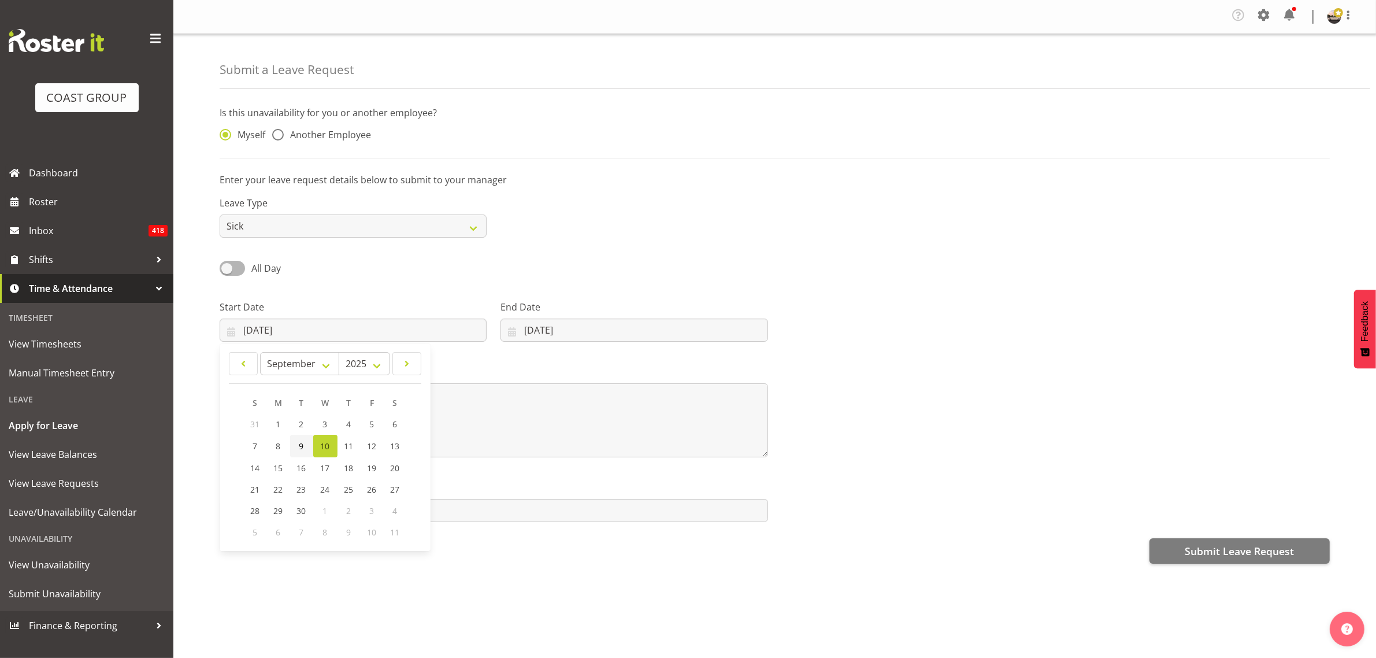
type input "09/09/2025"
click at [518, 331] on input "10/09/2025" at bounding box center [633, 329] width 267 height 23
click at [565, 445] on link "9" at bounding box center [569, 446] width 23 height 23
type input "09/09/2025"
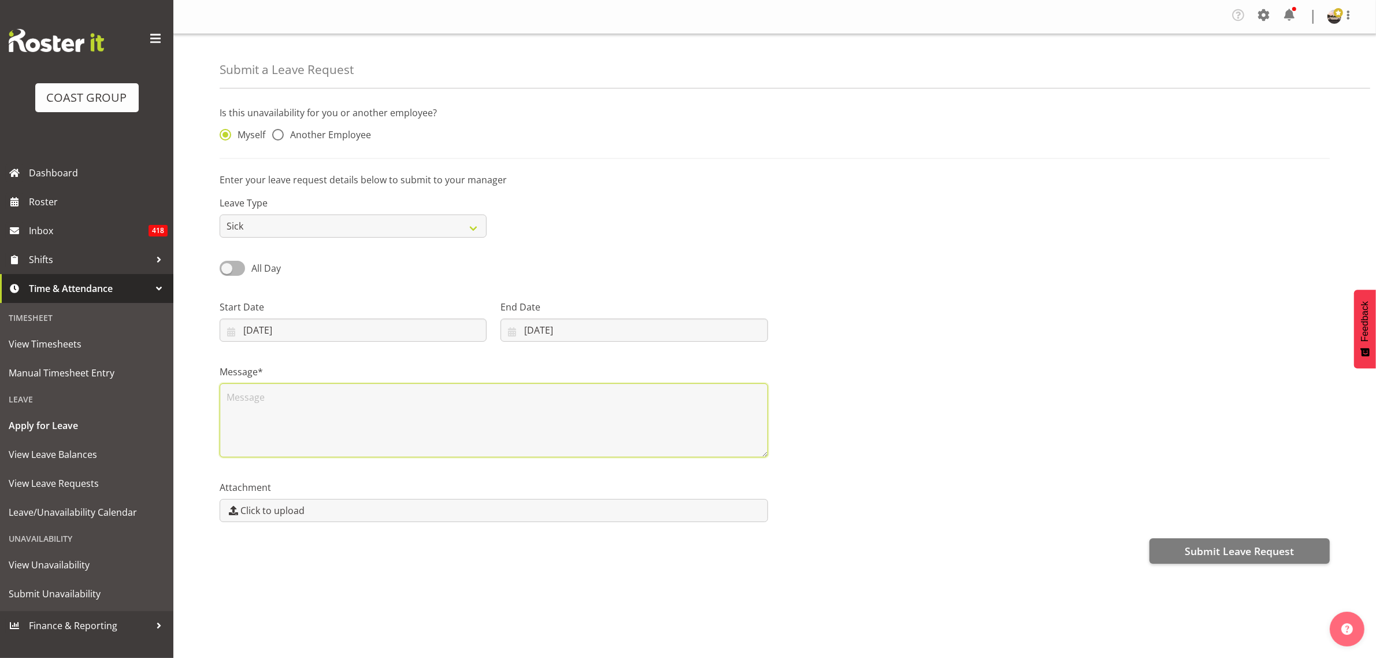
click at [313, 411] on textarea at bounding box center [494, 420] width 548 height 74
type textarea "d"
type textarea "Daughter's tempreture and teething issues"
click at [241, 264] on span at bounding box center [232, 268] width 25 height 14
click at [227, 264] on input "All Day" at bounding box center [224, 268] width 8 height 8
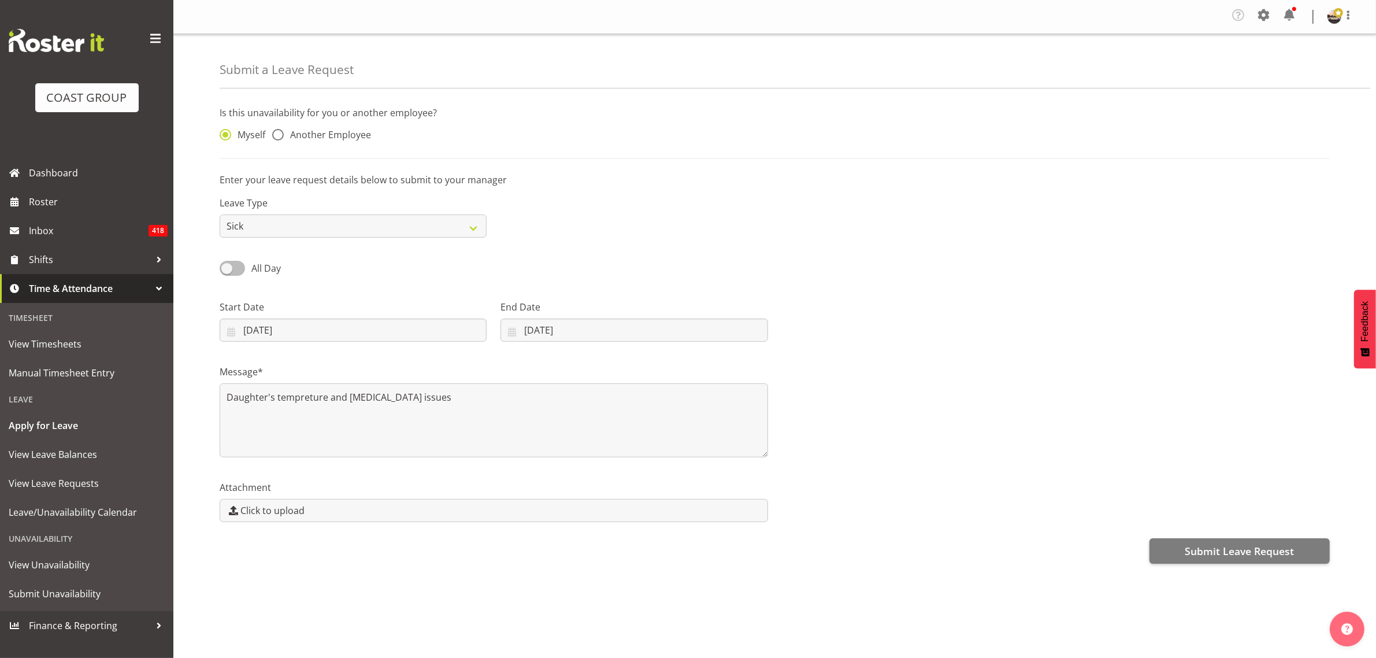
checkbox input "true"
type input "10/09/2025"
click at [522, 336] on input "00:00" at bounding box center [633, 329] width 267 height 23
click at [574, 368] on select "00 01 02 03 04 05 06 07 08 09 10 11 12 13 14 15 16 17 18 19 20 21 22 23" at bounding box center [579, 359] width 26 height 23
select select "11"
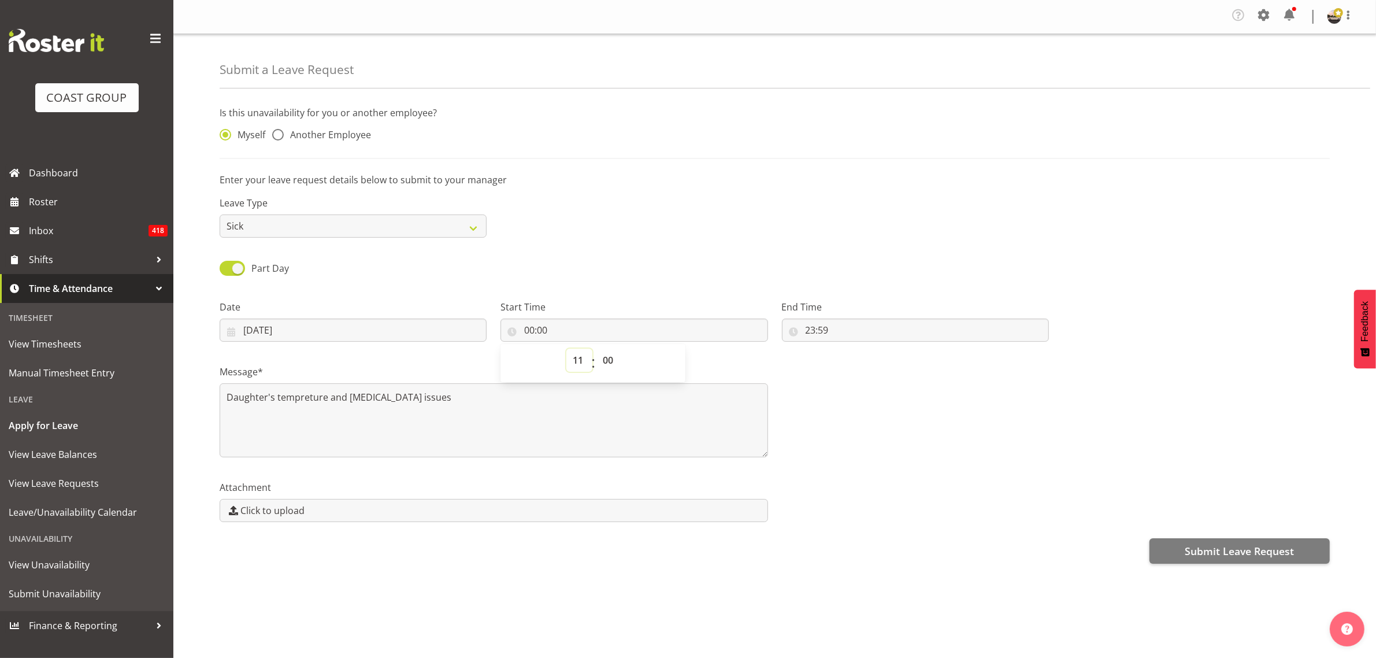
click at [566, 350] on select "00 01 02 03 04 05 06 07 08 09 10 11 12 13 14 15 16 17 18 19 20 21 22 23" at bounding box center [579, 359] width 26 height 23
type input "11:00"
click at [815, 329] on input "23:59" at bounding box center [915, 329] width 267 height 23
click at [864, 368] on select "00 01 02 03 04 05 06 07 08 09 10 11 12 13 14 15 16 17 18 19 20 21 22 23" at bounding box center [861, 359] width 26 height 23
select select "15"
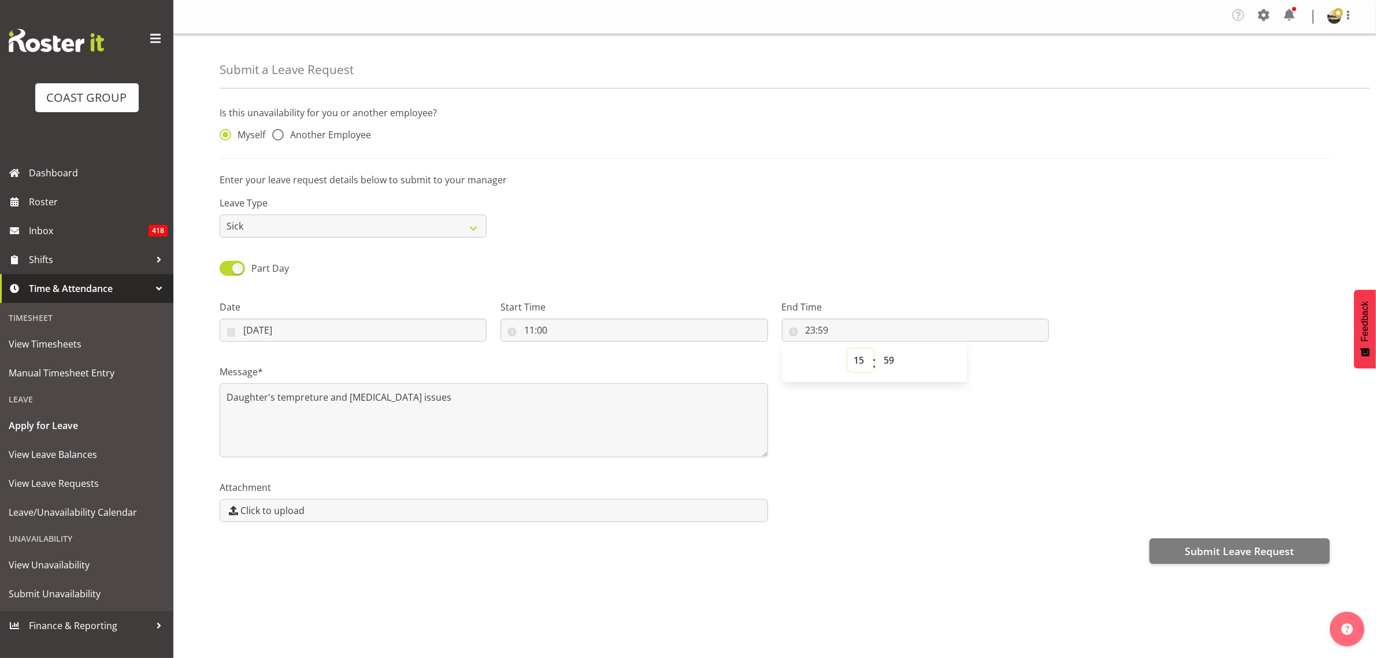
click at [848, 350] on select "00 01 02 03 04 05 06 07 08 09 10 11 12 13 14 15 16 17 18 19 20 21 22 23" at bounding box center [861, 359] width 26 height 23
type input "15:59"
click at [892, 357] on select "00 01 02 03 04 05 06 07 08 09 10 11 12 13 14 15 16 17 18 19 20 21 22 23 24 25 2…" at bounding box center [891, 359] width 26 height 23
select select "0"
click at [878, 350] on select "00 01 02 03 04 05 06 07 08 09 10 11 12 13 14 15 16 17 18 19 20 21 22 23 24 25 2…" at bounding box center [891, 359] width 26 height 23
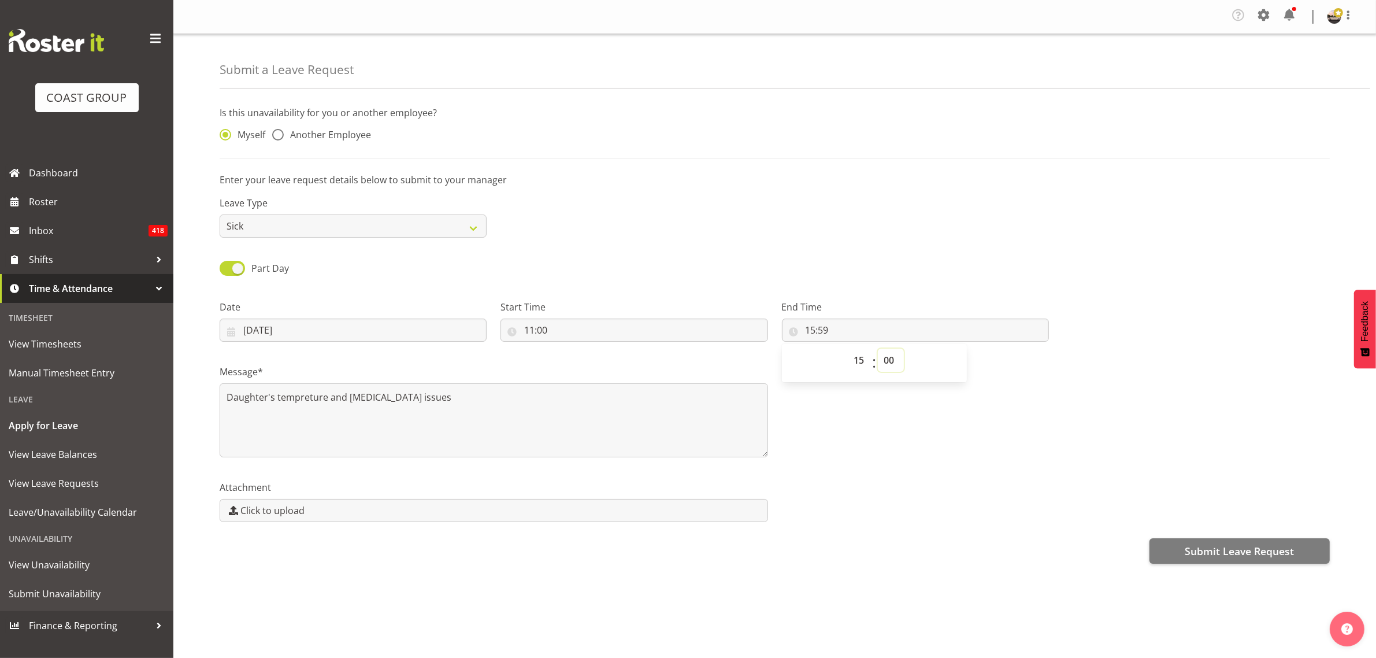
type input "15:00"
click at [847, 216] on div "Leave Type Annual Sick Leave Without Pay Bereavement Domestic Violence Parental…" at bounding box center [775, 212] width 1124 height 65
click at [255, 328] on input "10/09/2025" at bounding box center [353, 329] width 267 height 23
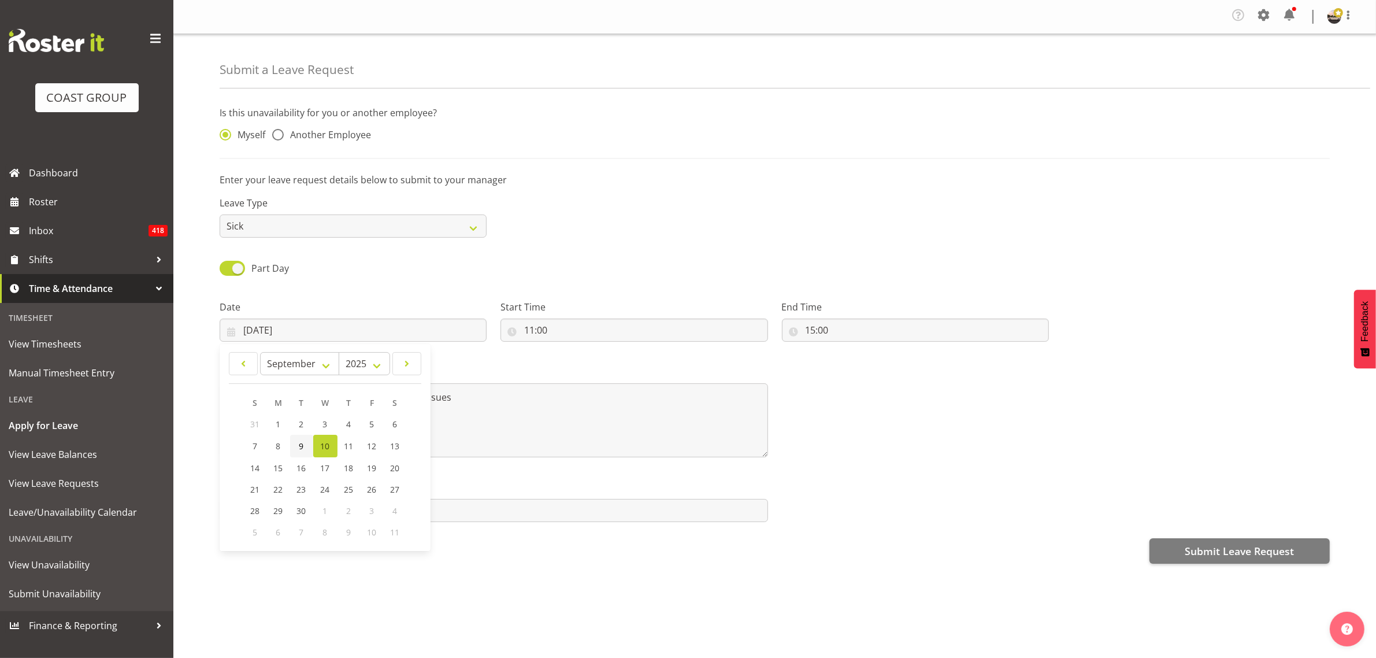
click at [306, 452] on link "9" at bounding box center [301, 446] width 23 height 23
type input "09/09/2025"
click at [634, 255] on div "Part Day Single Day" at bounding box center [775, 263] width 1124 height 39
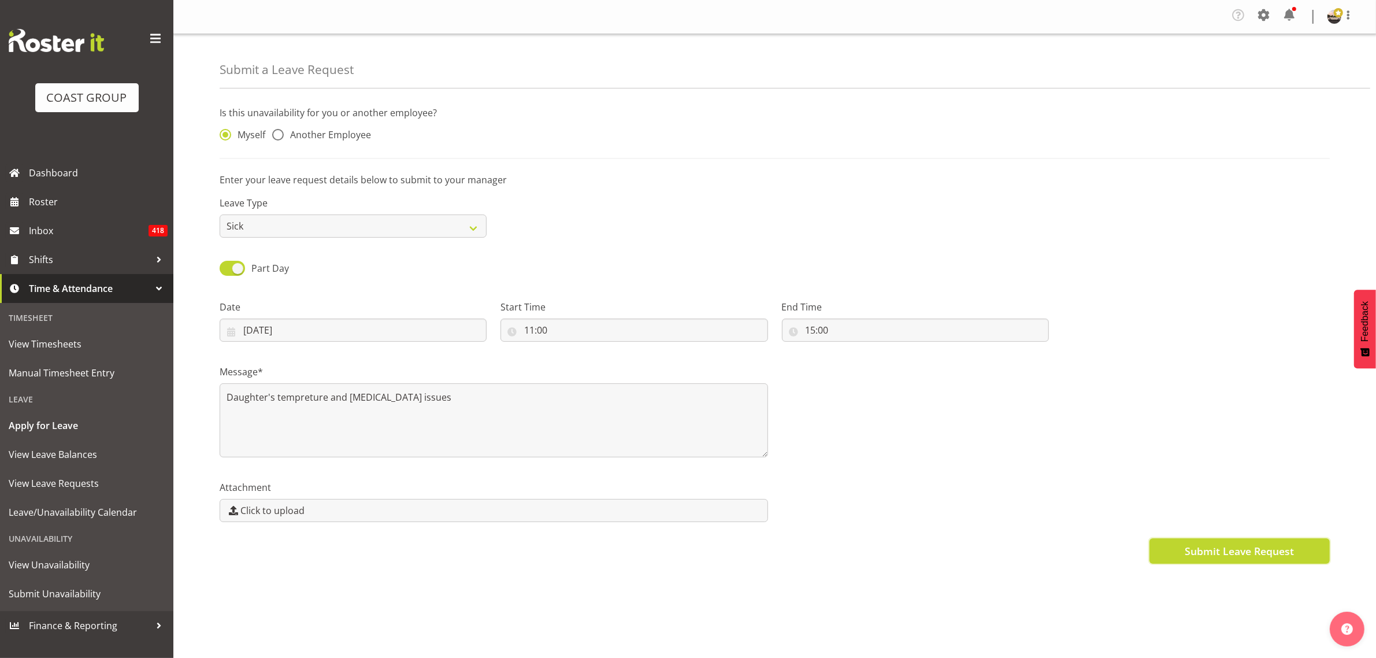
click at [1221, 552] on span "Submit Leave Request" at bounding box center [1239, 550] width 109 height 15
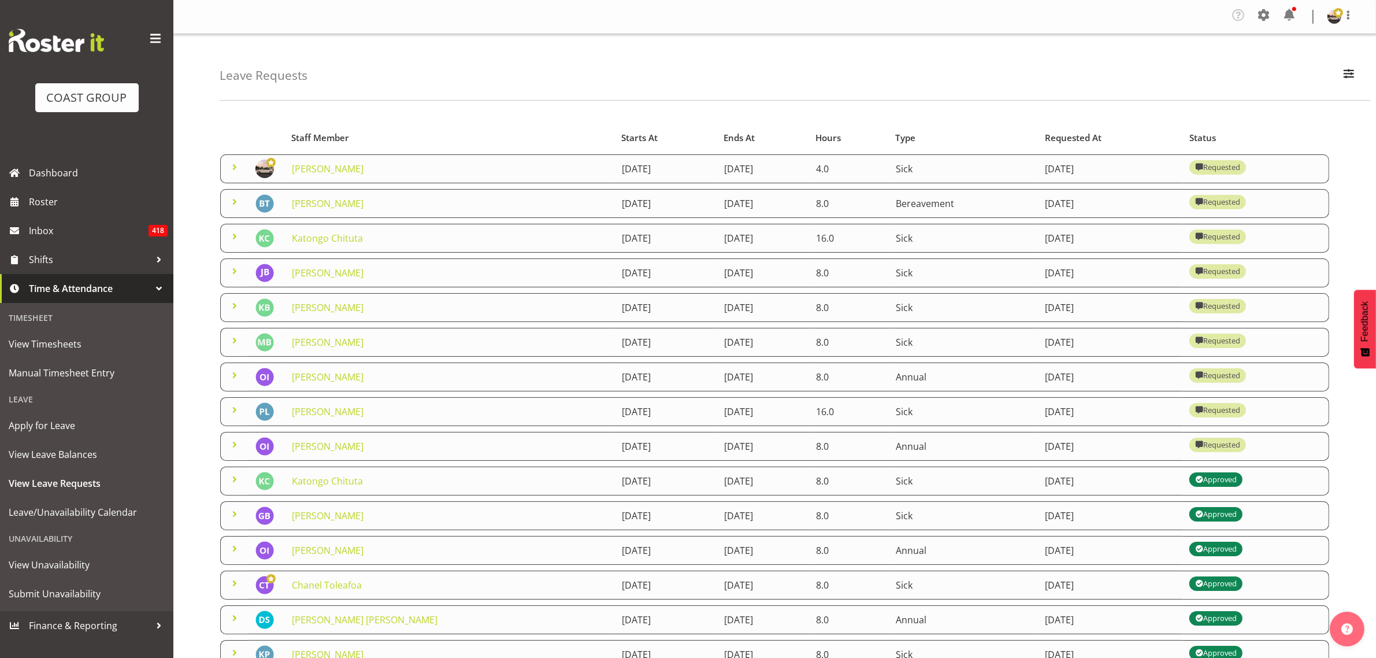
click at [225, 414] on td at bounding box center [234, 411] width 28 height 29
click at [232, 481] on span at bounding box center [235, 479] width 14 height 14
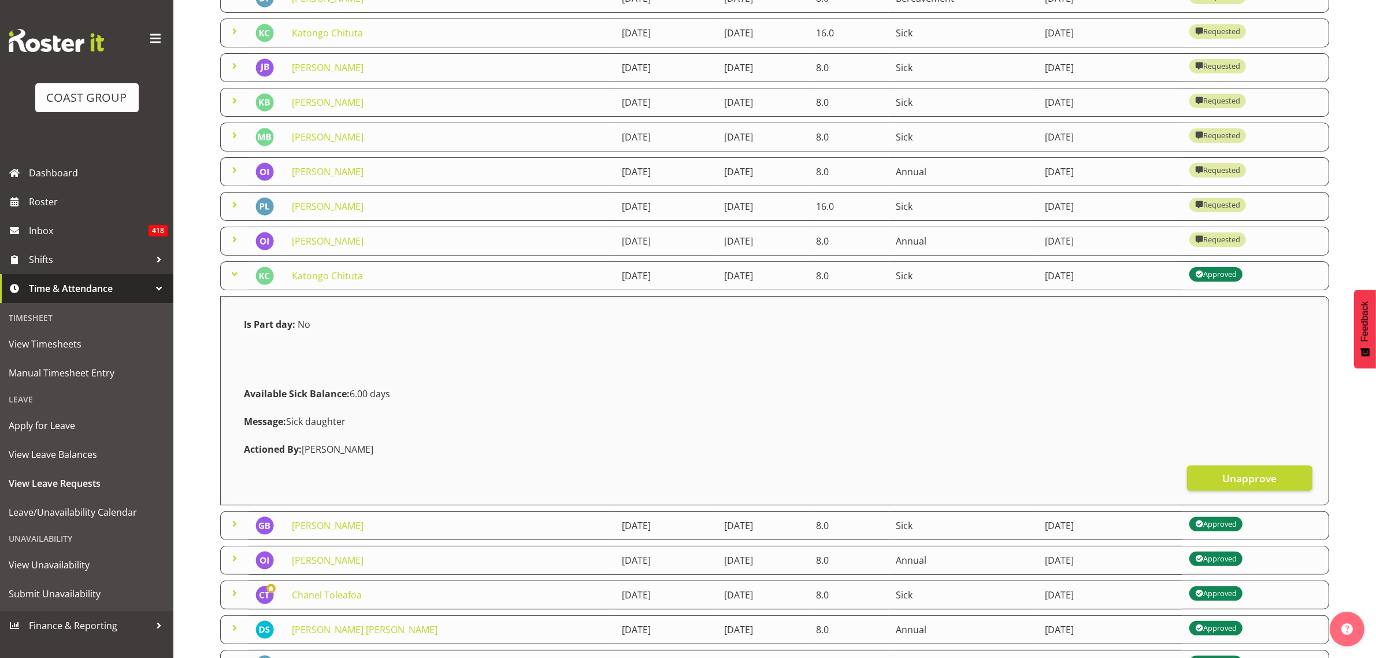
scroll to position [240, 0]
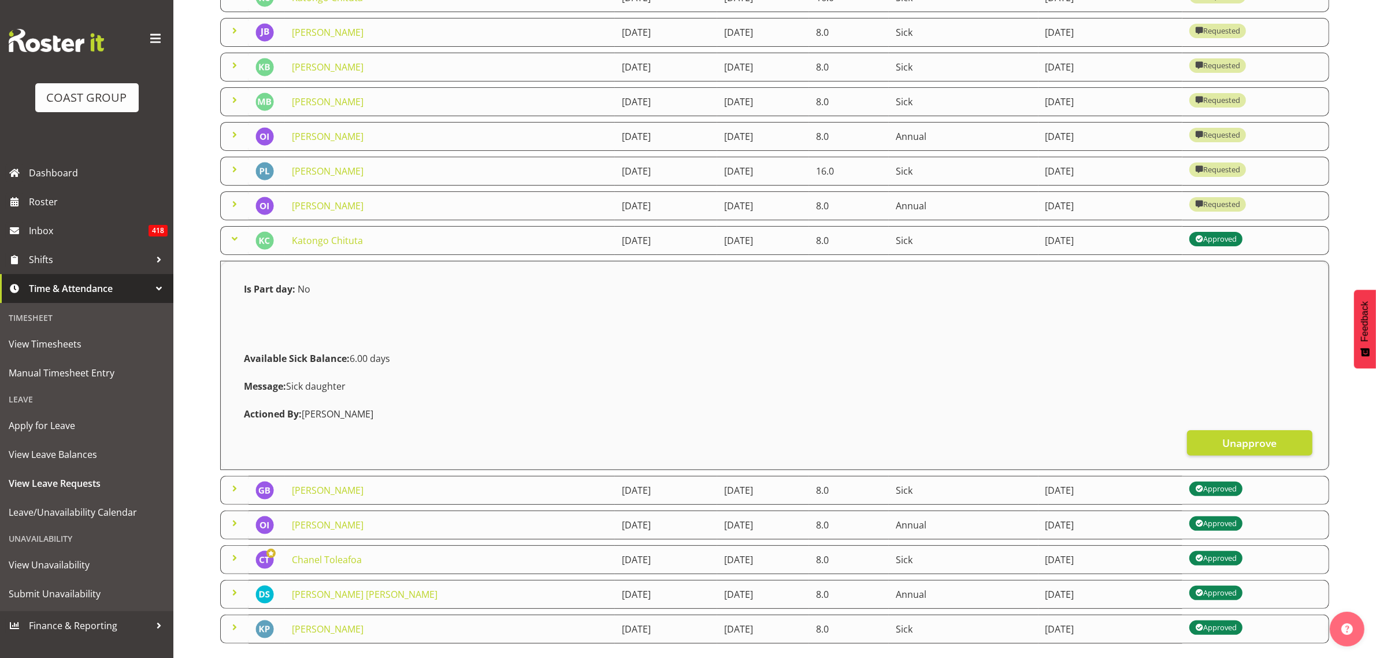
click at [233, 204] on span at bounding box center [235, 204] width 14 height 14
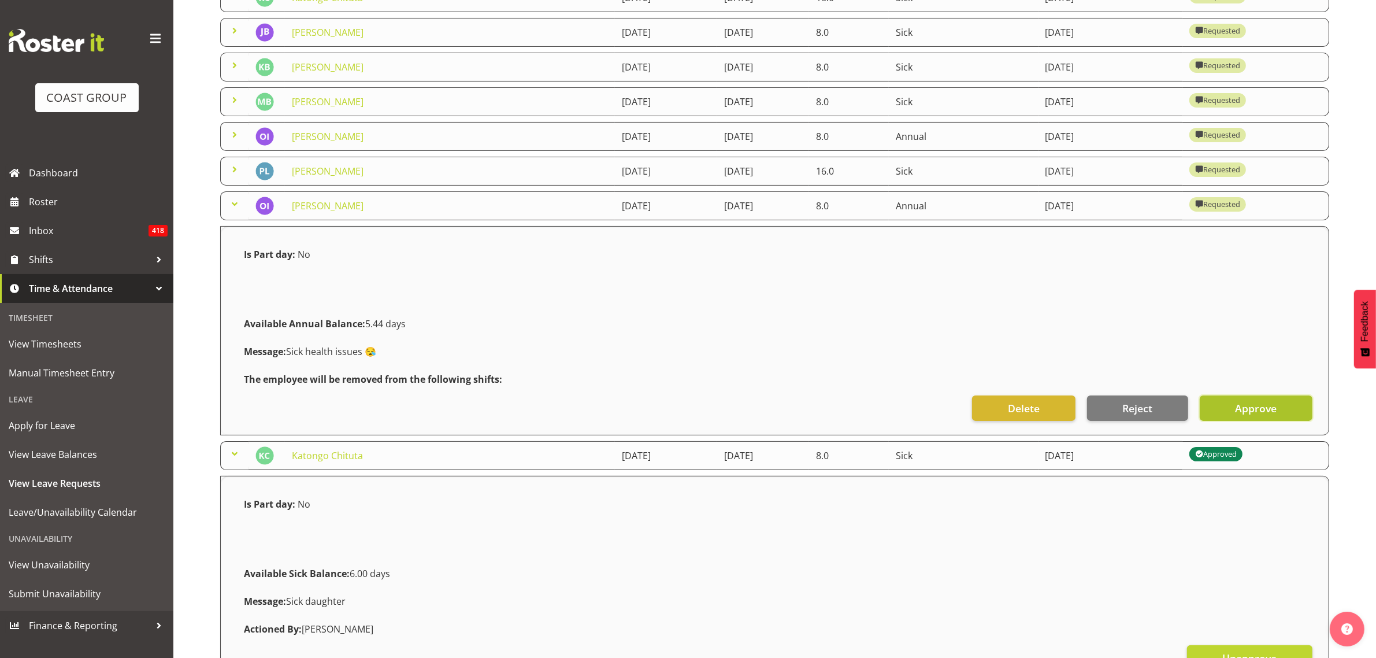
click at [1234, 408] on button "Approve" at bounding box center [1256, 407] width 113 height 25
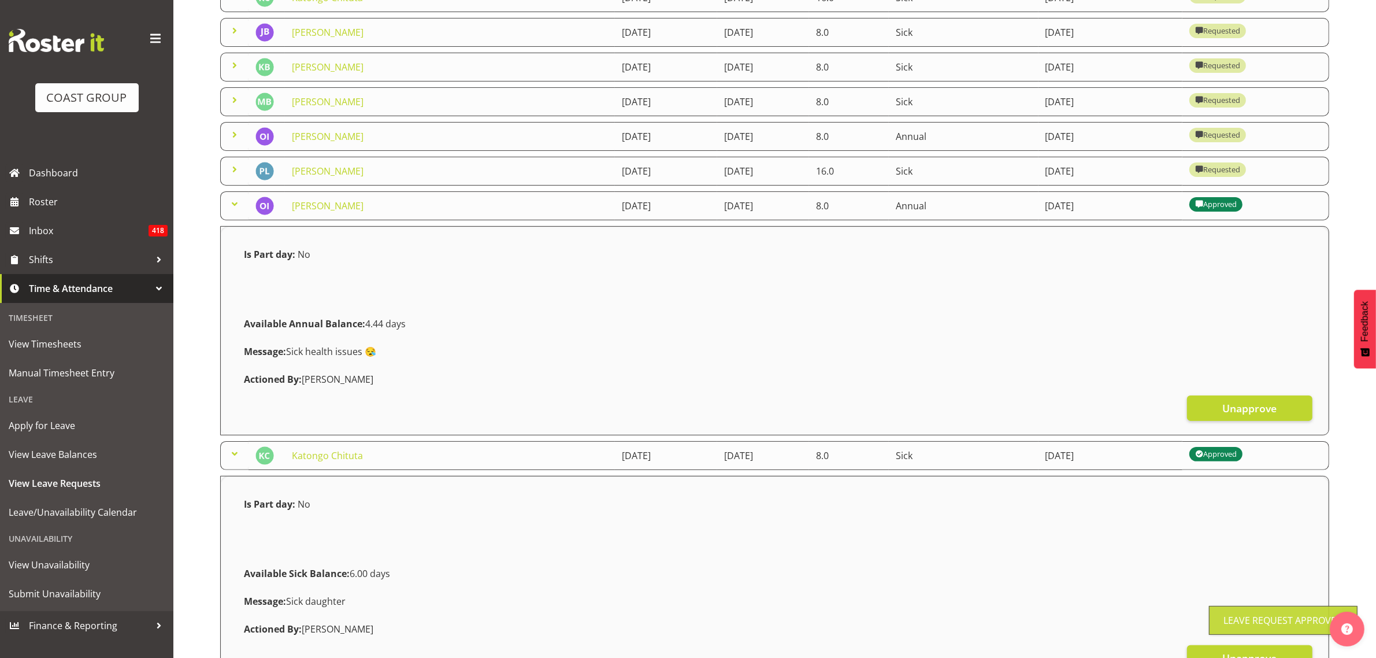
click at [238, 176] on span at bounding box center [235, 169] width 14 height 14
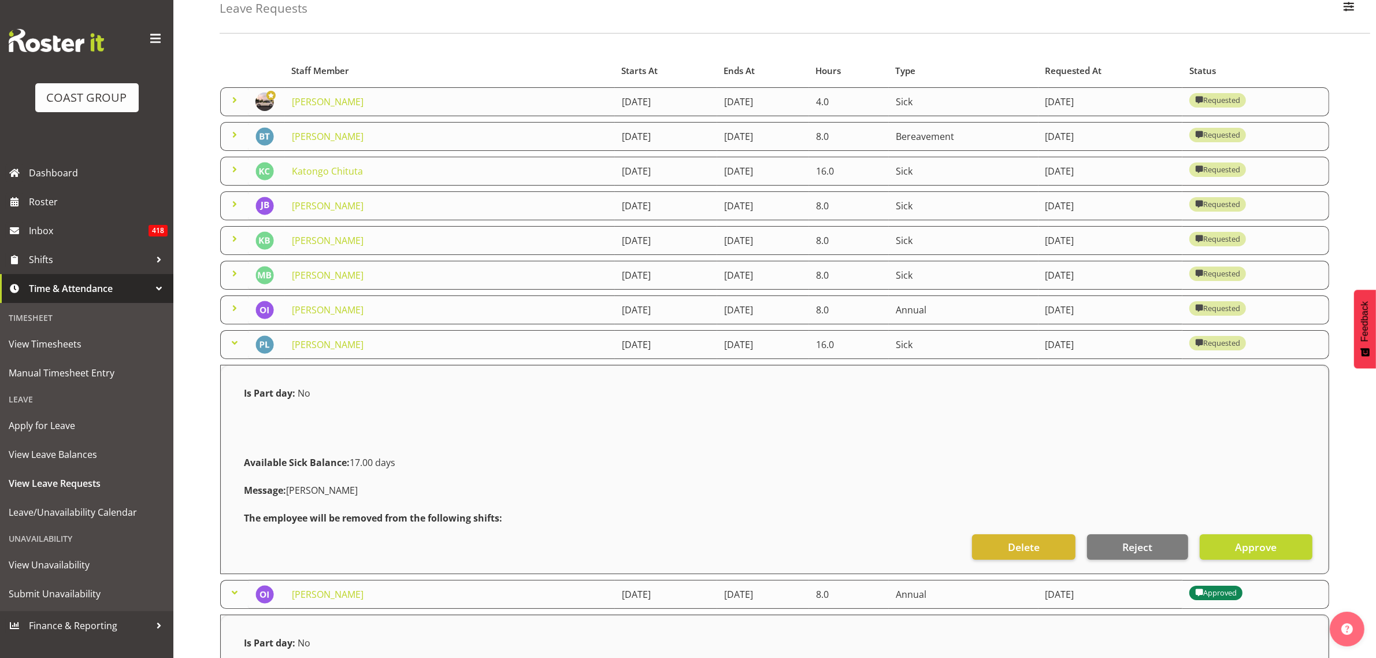
scroll to position [96, 0]
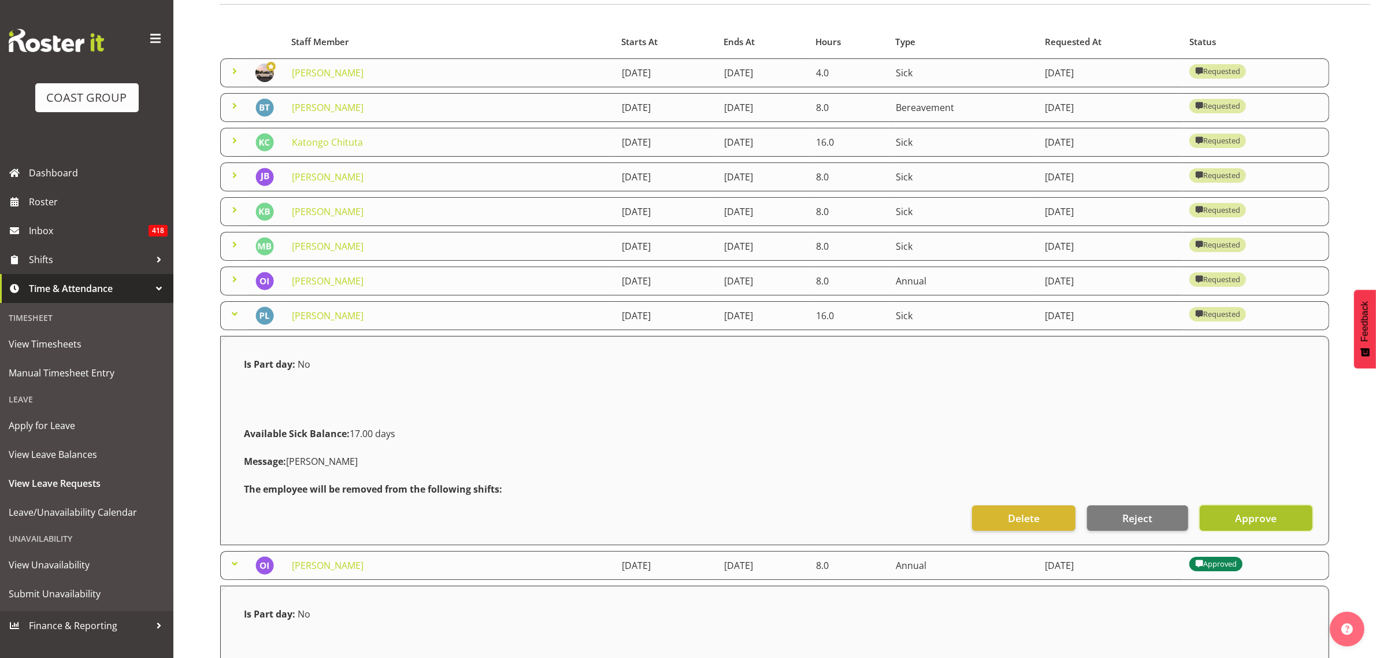
click at [1226, 517] on button "Approve" at bounding box center [1256, 517] width 113 height 25
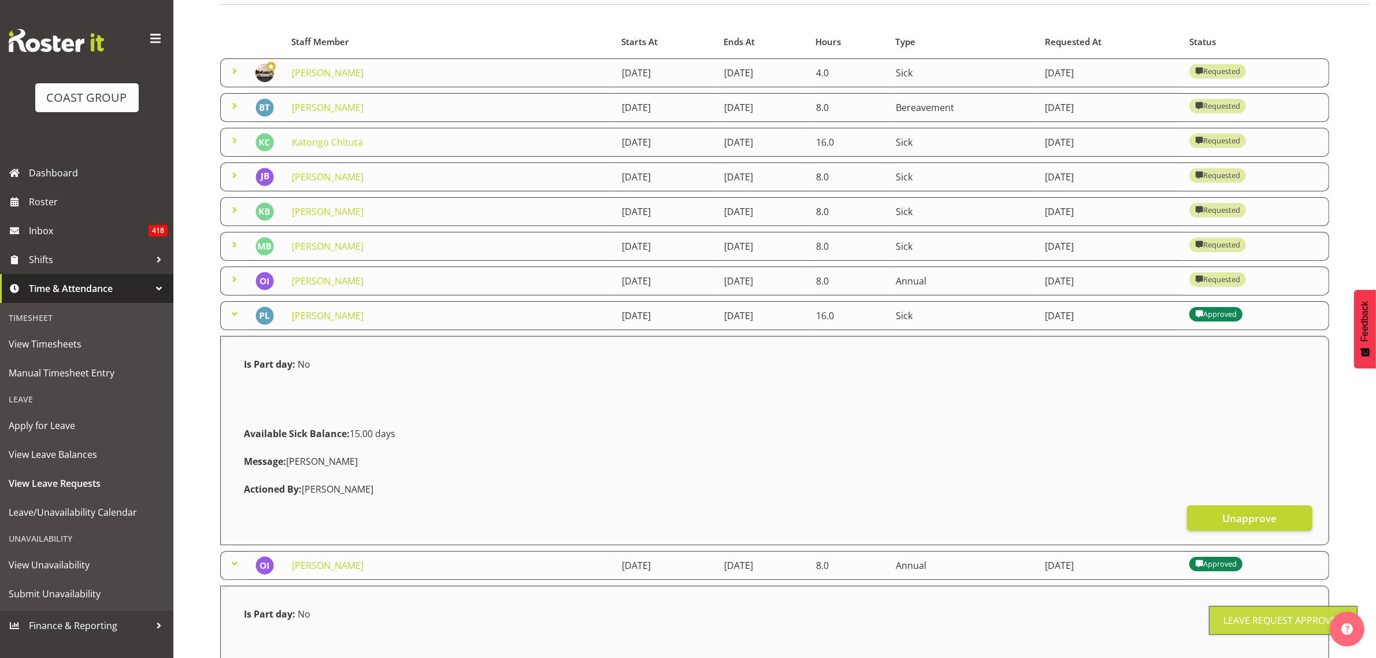
click at [235, 281] on span at bounding box center [235, 279] width 14 height 14
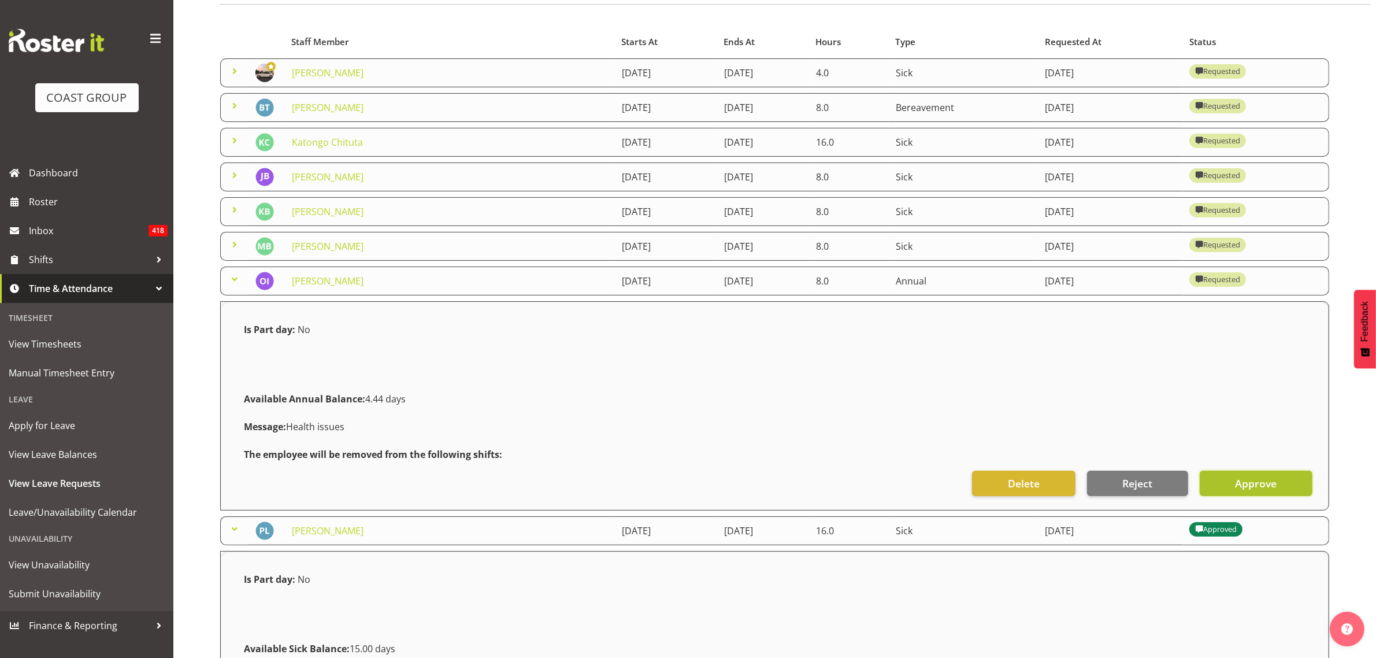
click at [1231, 485] on button "Approve" at bounding box center [1256, 482] width 113 height 25
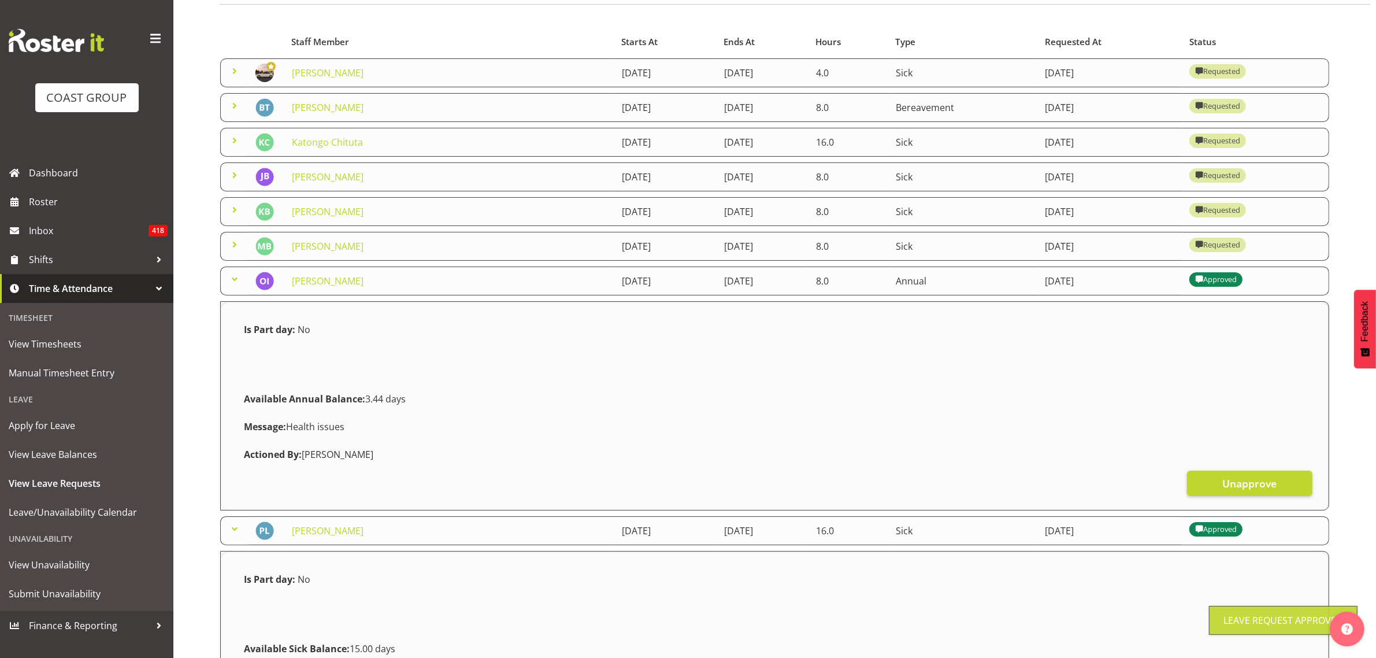
click at [232, 248] on span at bounding box center [235, 245] width 14 height 14
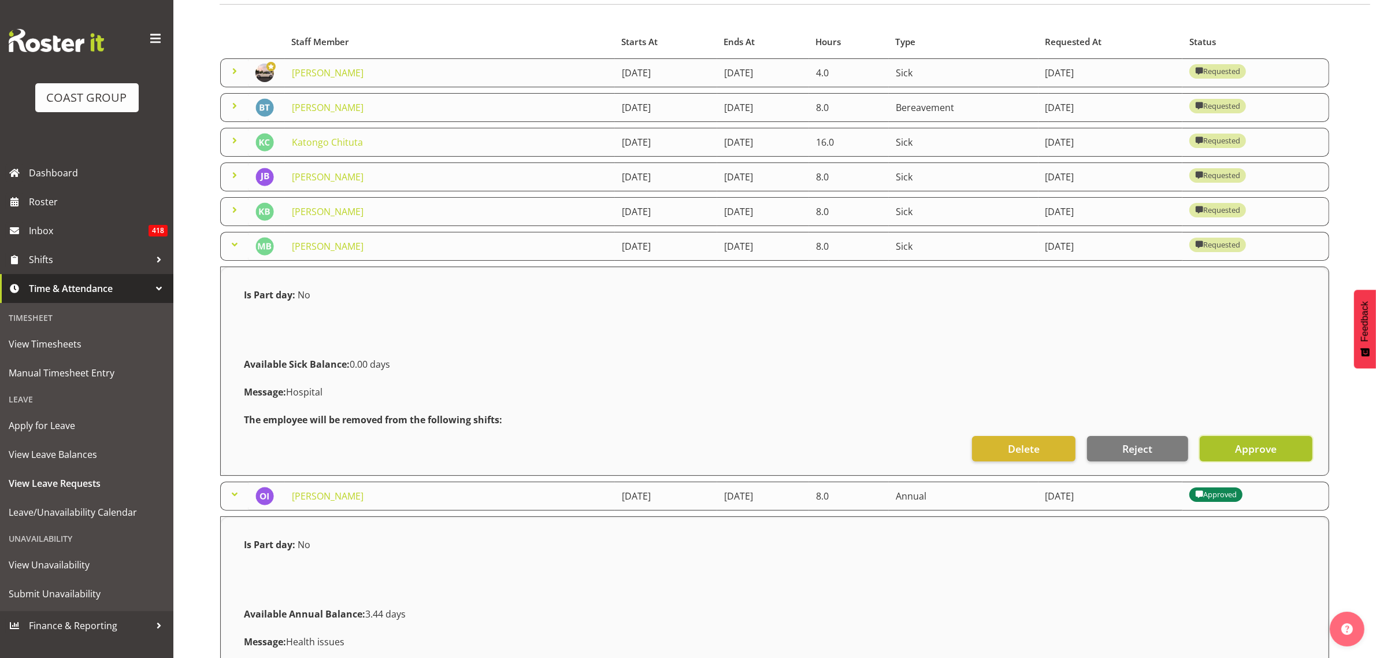
click at [1238, 451] on span "Approve" at bounding box center [1256, 448] width 42 height 15
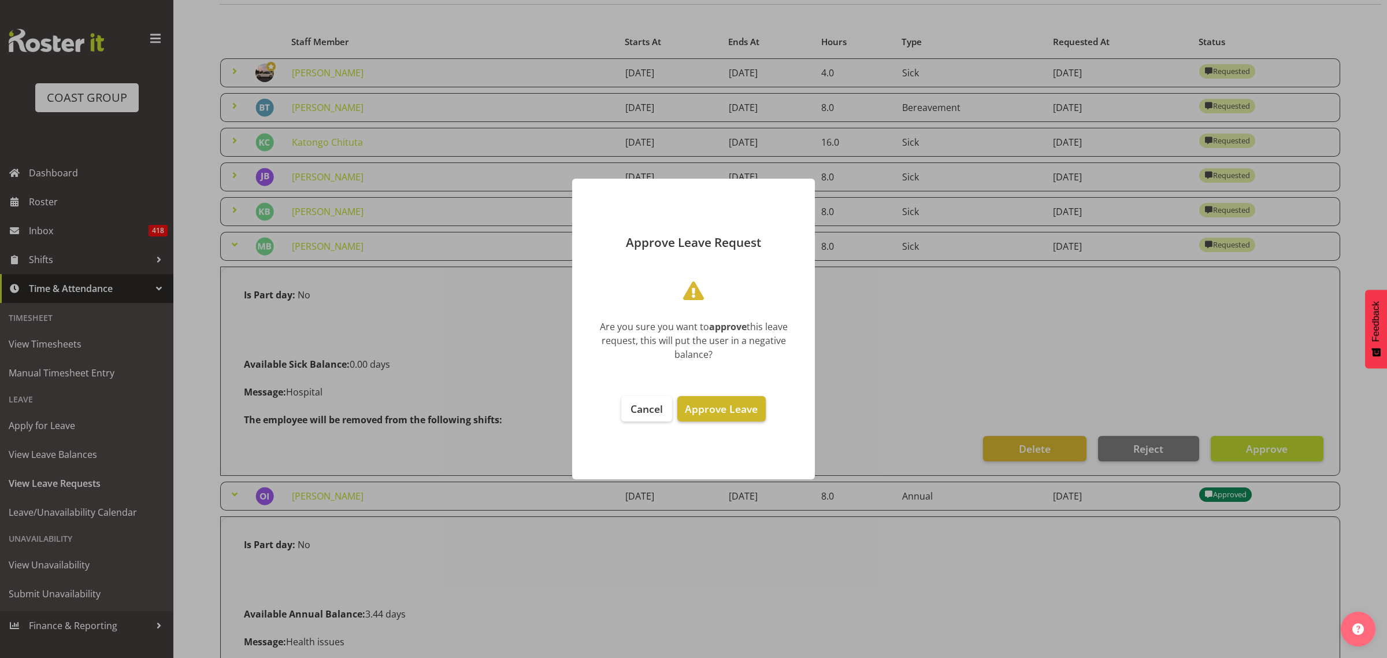
click at [721, 409] on span "Approve Leave" at bounding box center [721, 409] width 73 height 14
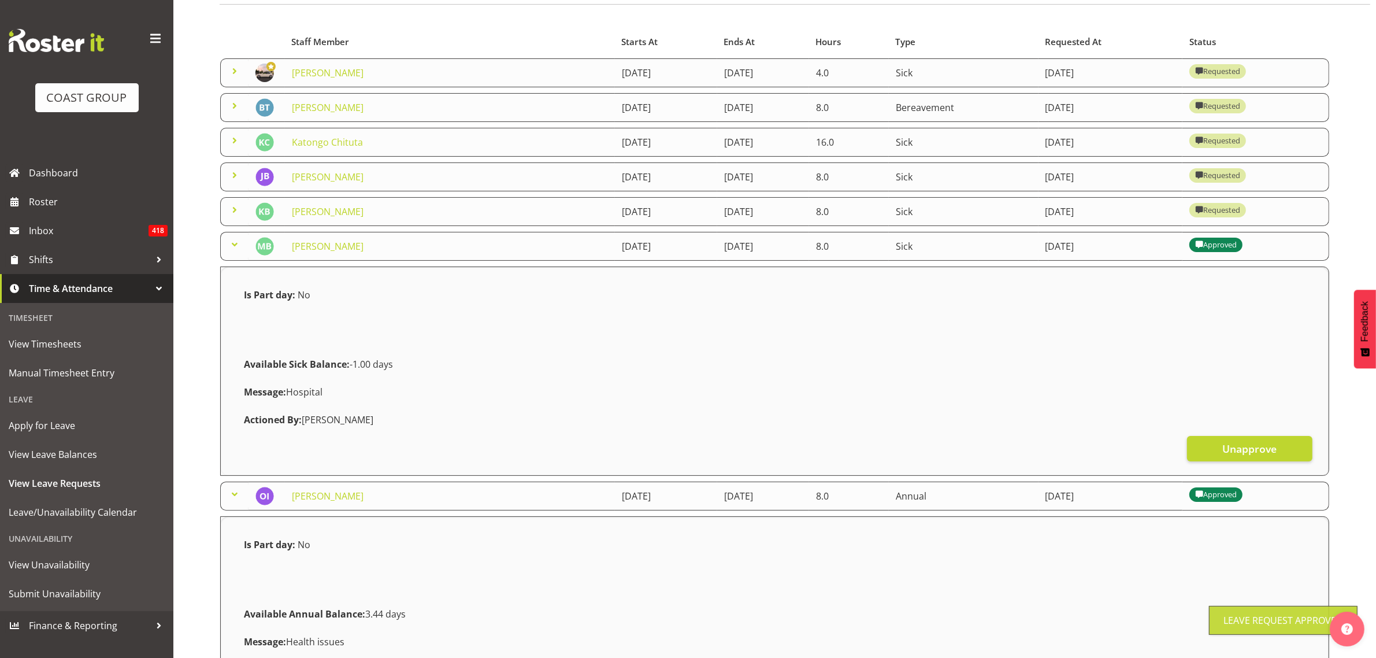
click at [237, 214] on span at bounding box center [235, 210] width 14 height 14
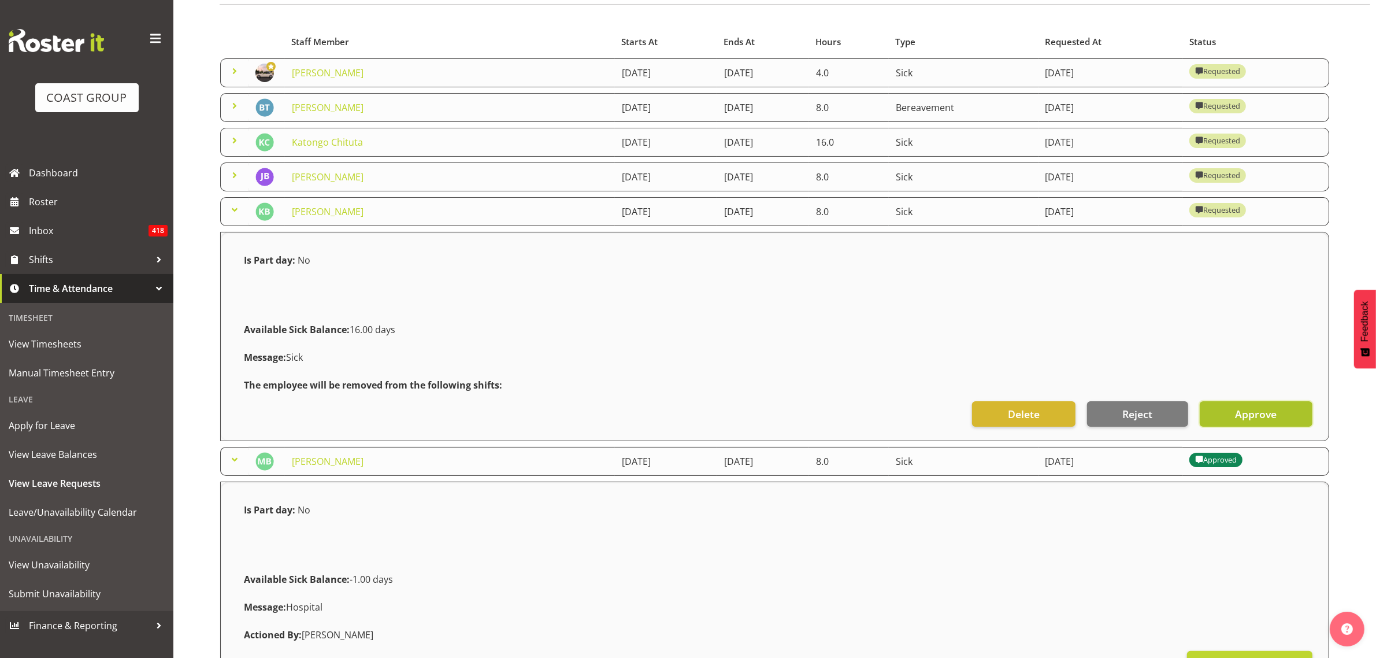
click at [1231, 413] on button "Approve" at bounding box center [1256, 413] width 113 height 25
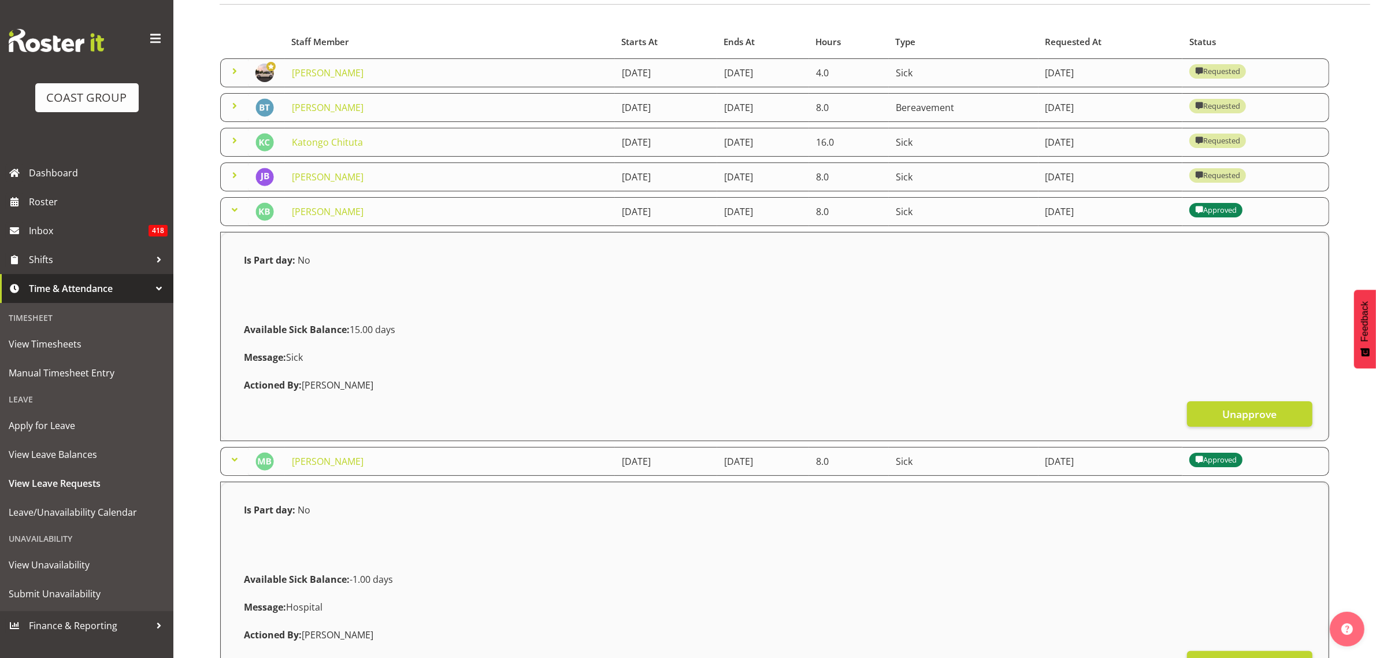
click at [236, 180] on span at bounding box center [235, 175] width 14 height 14
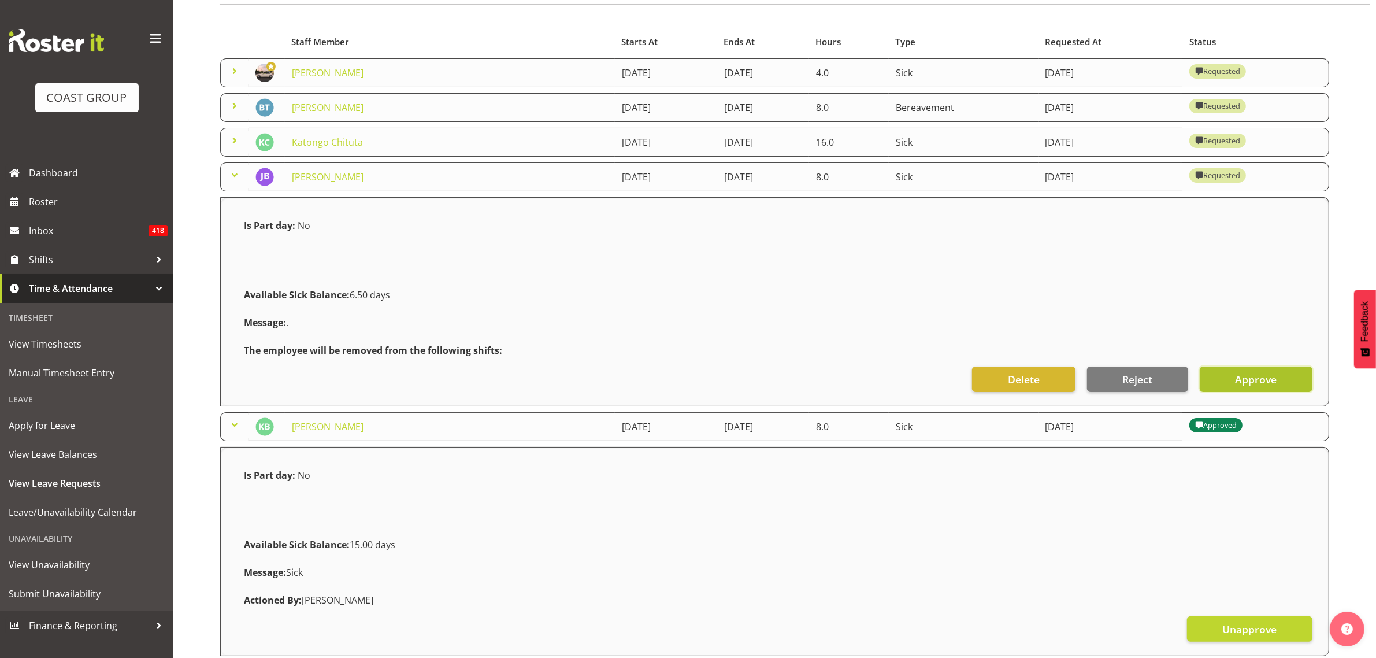
click at [1278, 380] on button "Approve" at bounding box center [1256, 378] width 113 height 25
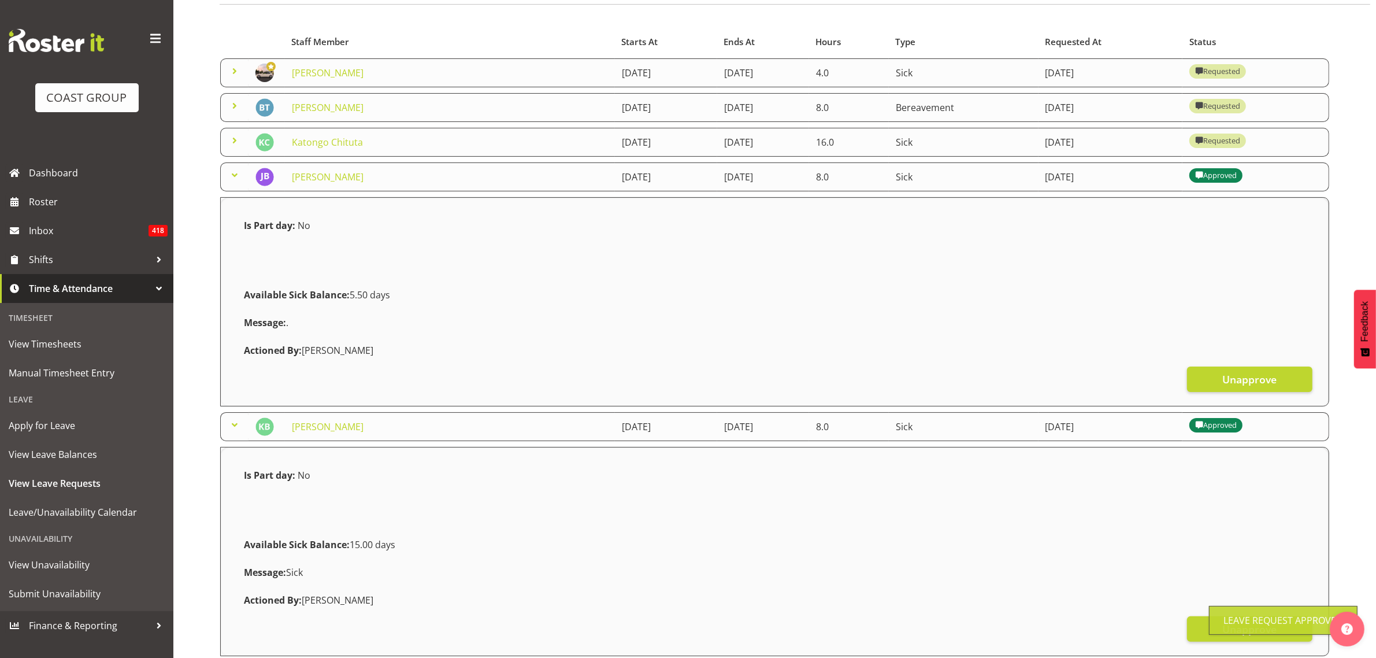
click at [232, 143] on span at bounding box center [235, 140] width 14 height 14
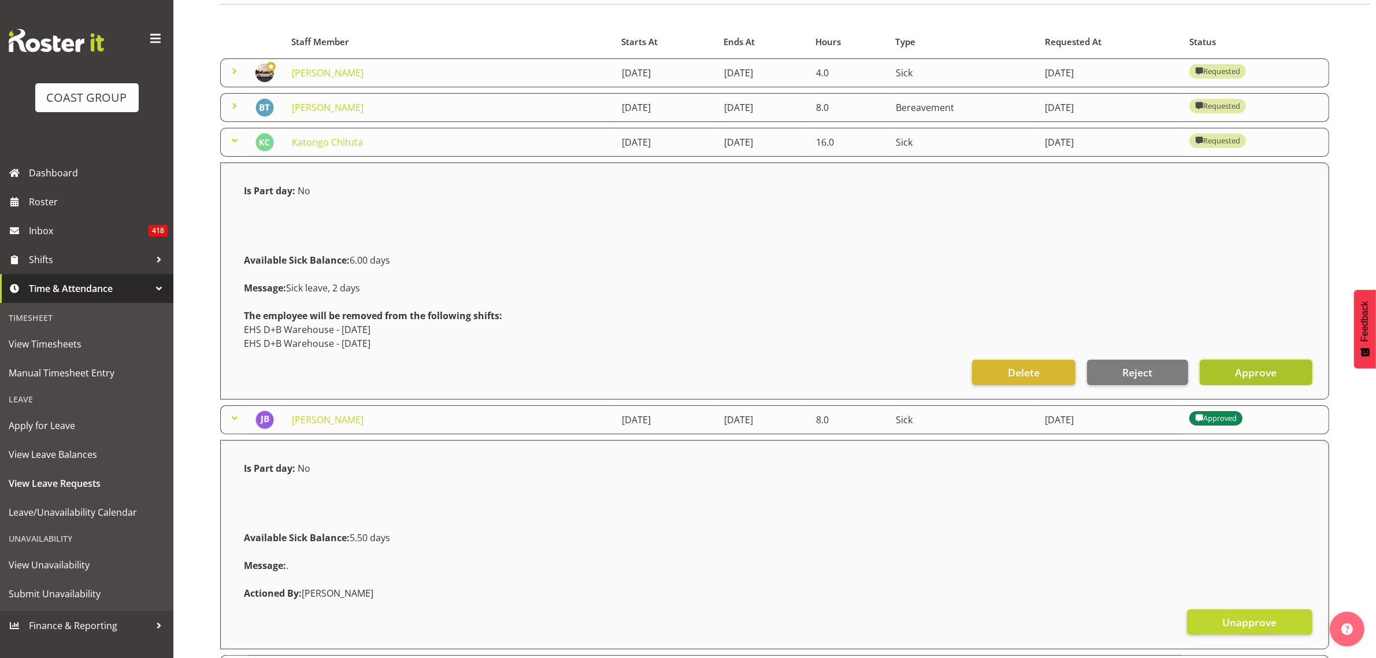
click at [1231, 372] on button "Approve" at bounding box center [1256, 371] width 113 height 25
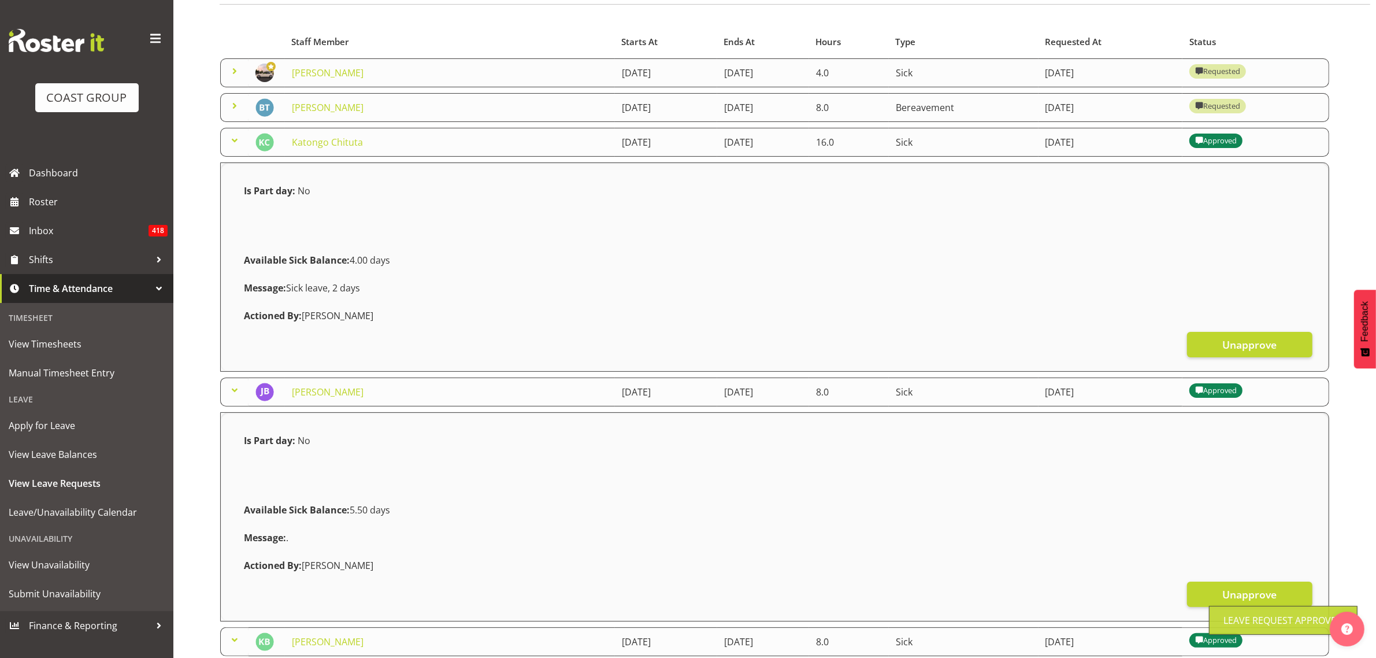
click at [232, 110] on span at bounding box center [235, 106] width 14 height 14
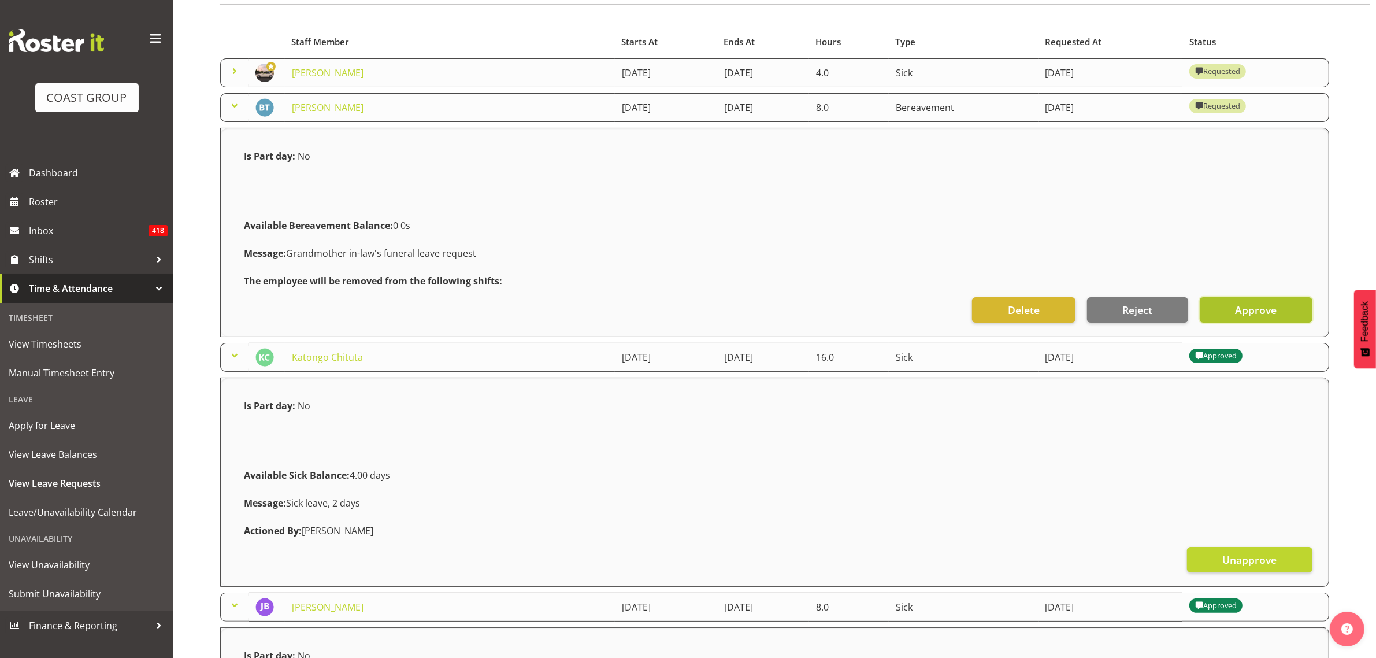
click at [1255, 304] on span "Approve" at bounding box center [1256, 309] width 42 height 15
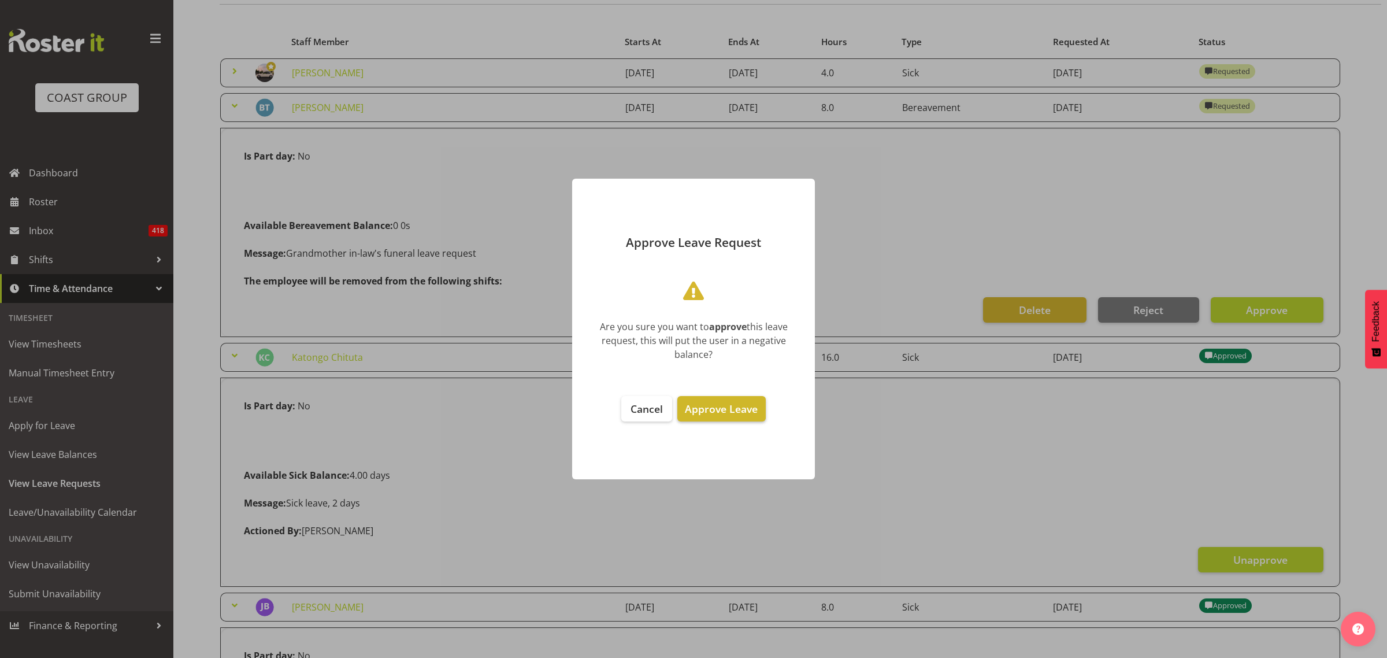
click at [735, 414] on span "Approve Leave" at bounding box center [721, 409] width 73 height 14
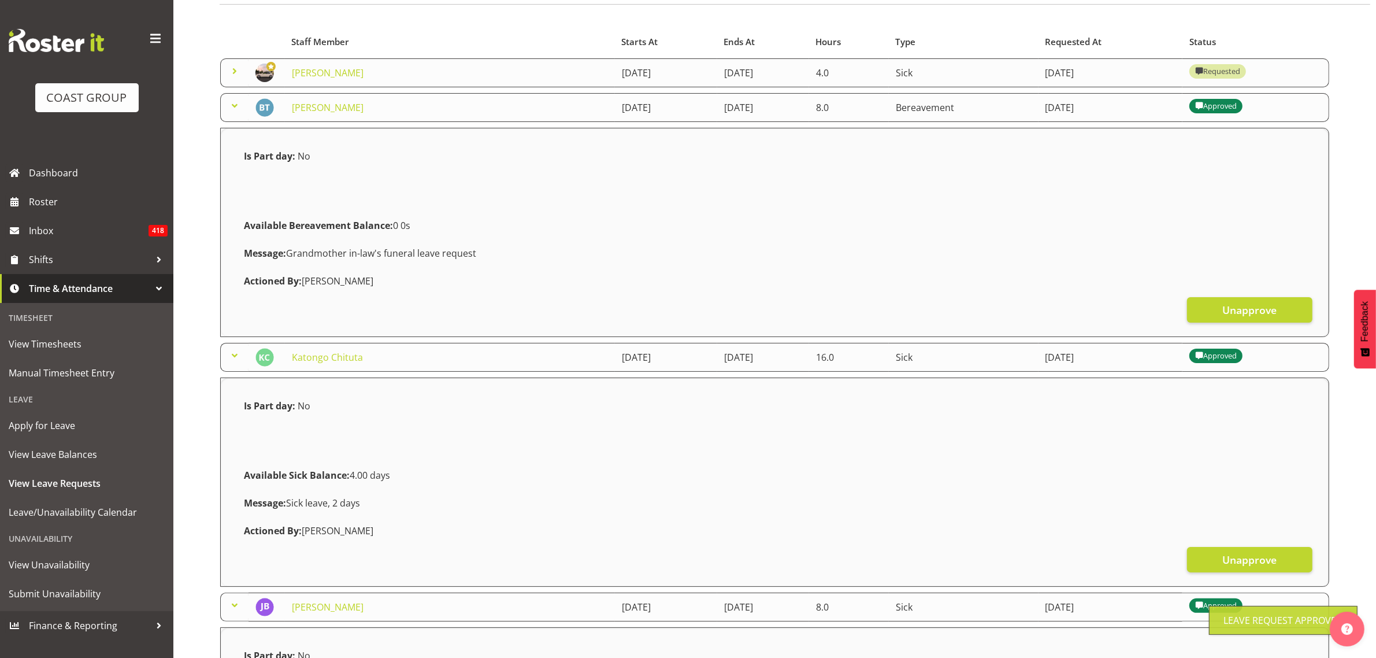
click at [236, 80] on link at bounding box center [235, 74] width 14 height 13
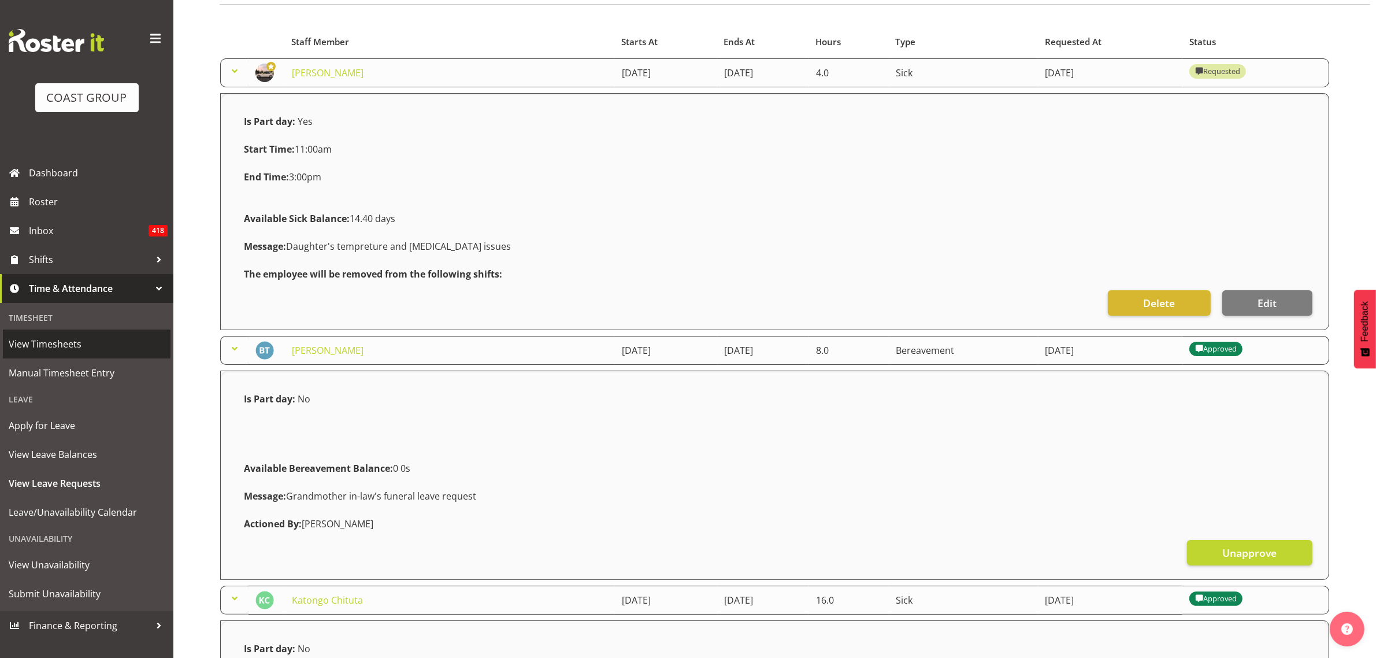
click at [42, 343] on span "View Timesheets" at bounding box center [87, 343] width 156 height 17
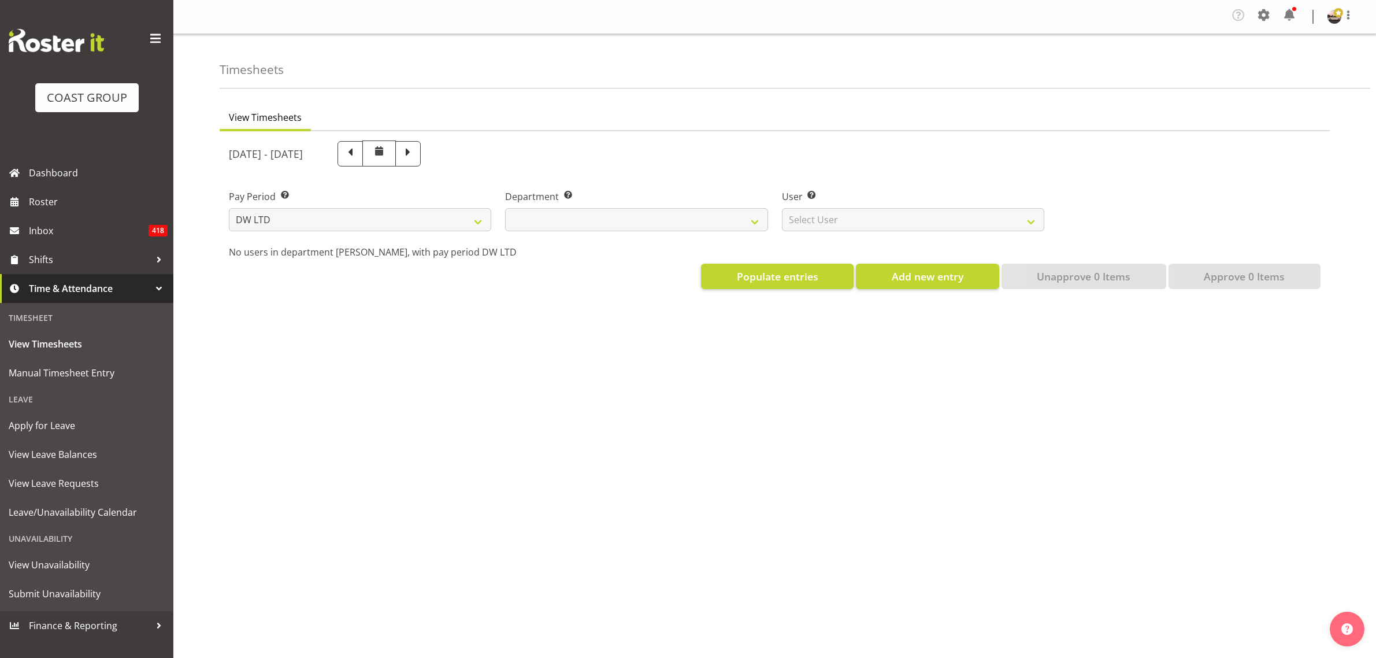
select select "8"
select select
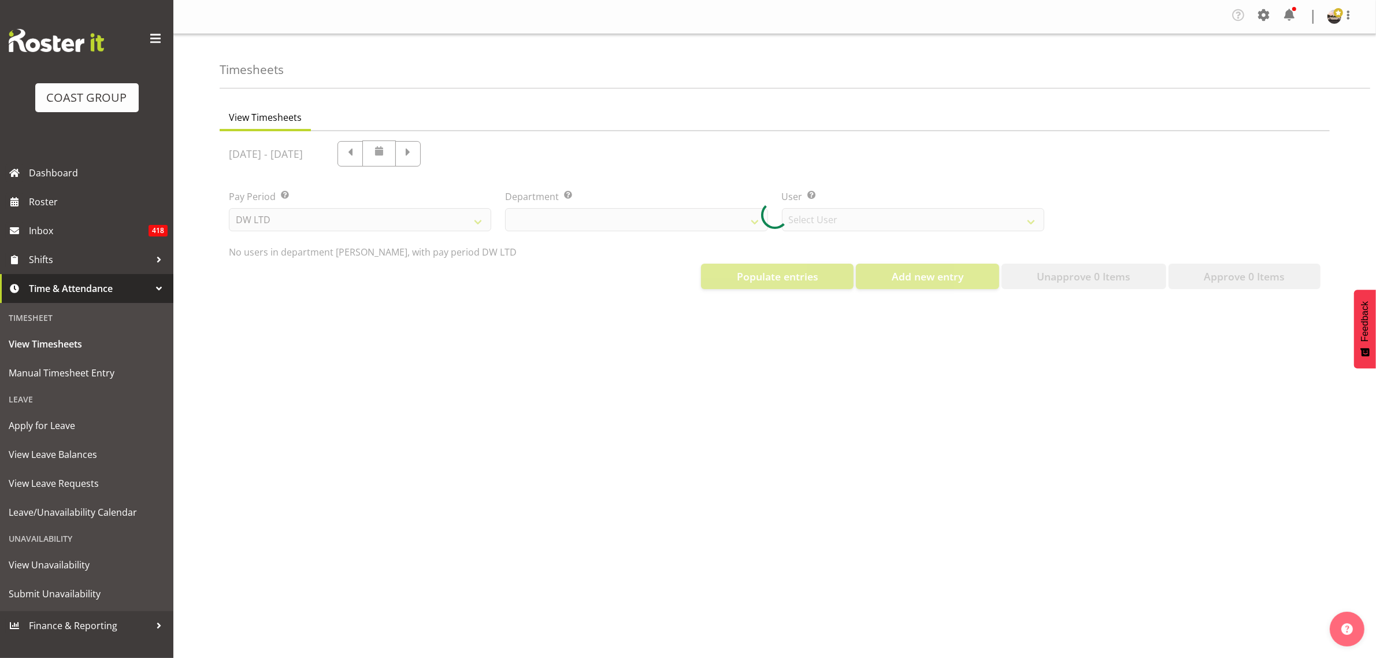
select select "1175"
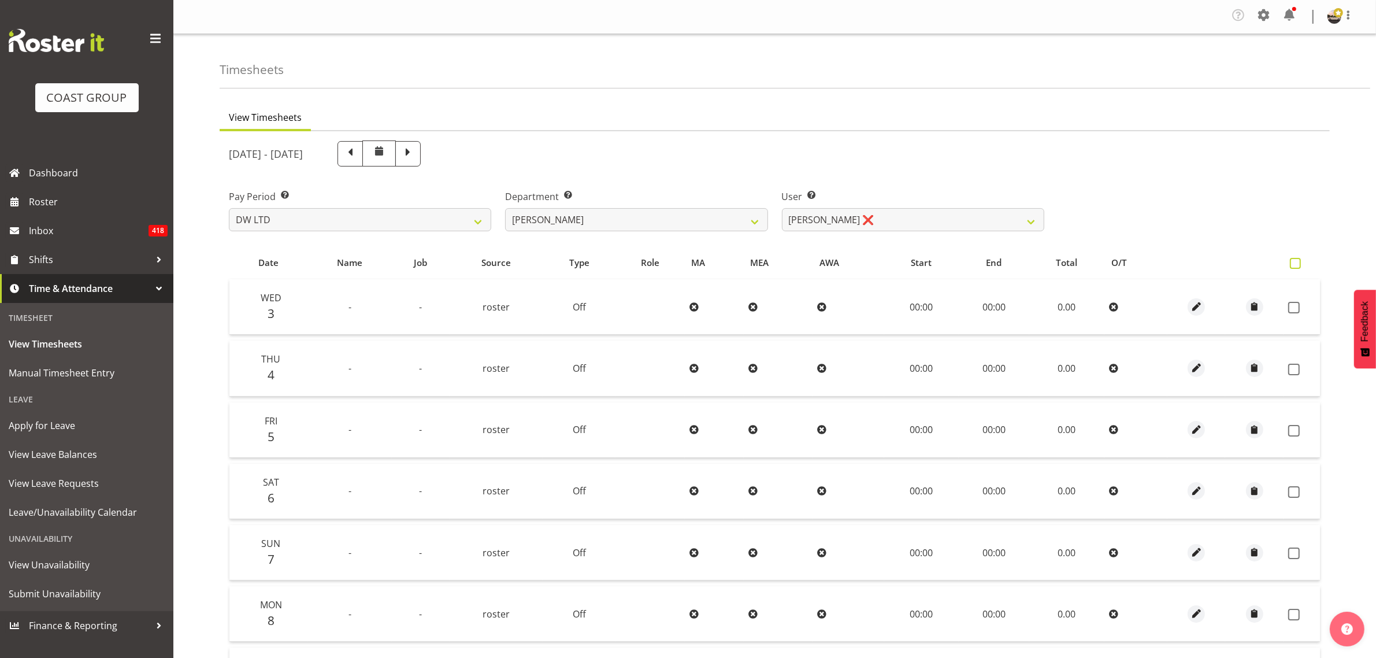
click at [1293, 258] on span at bounding box center [1295, 263] width 11 height 11
click at [1293, 259] on input "checkbox" at bounding box center [1294, 263] width 8 height 8
checkbox input "true"
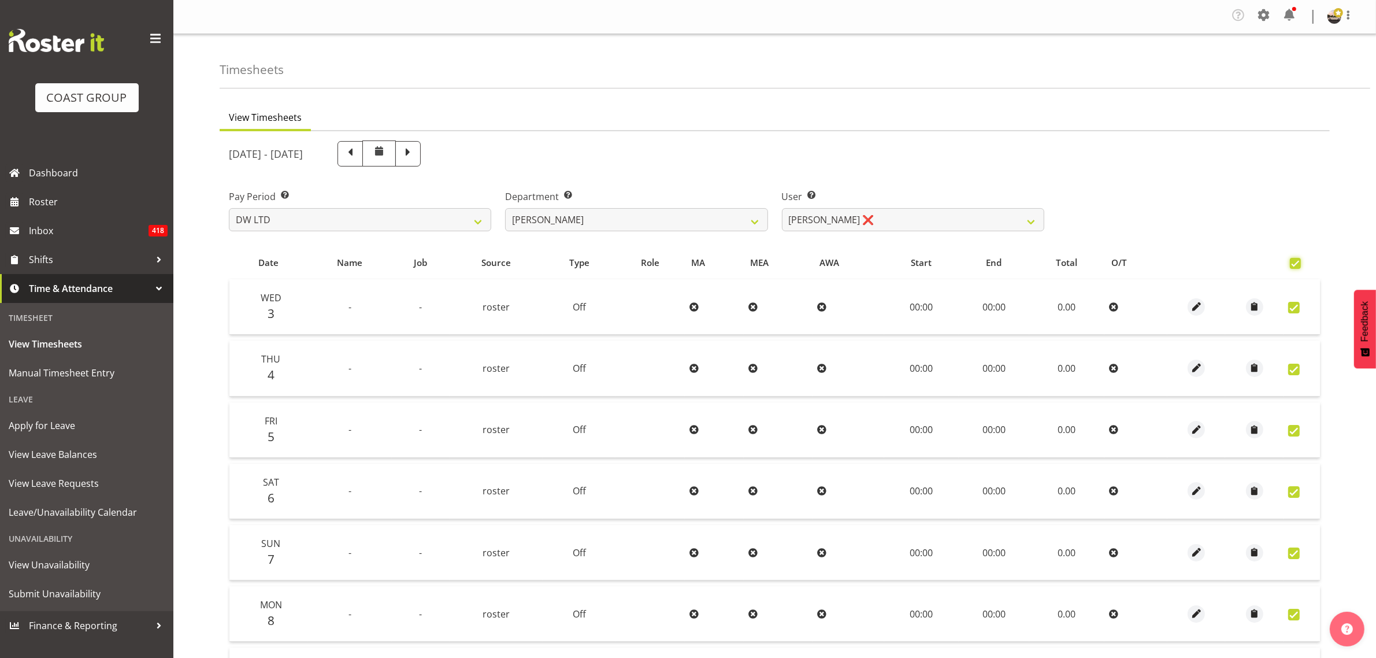
checkbox input "true"
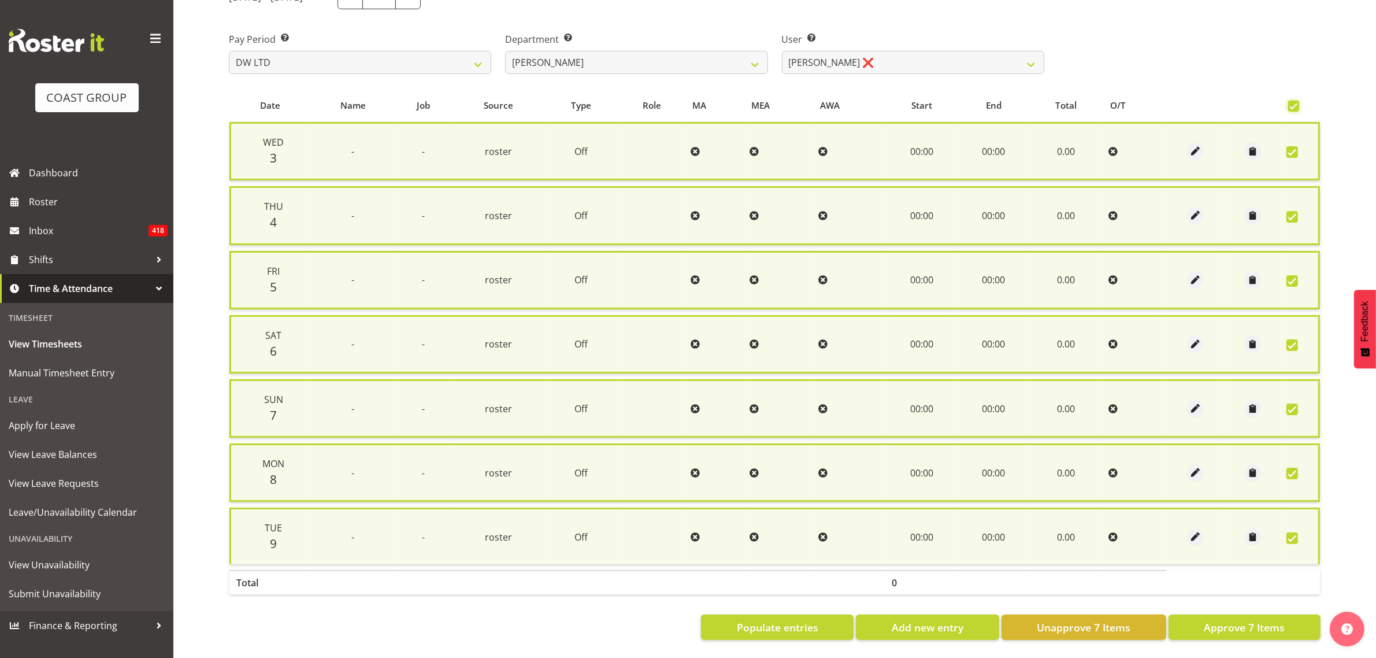
scroll to position [164, 0]
click at [1233, 619] on span "Approve 7 Items" at bounding box center [1244, 626] width 81 height 15
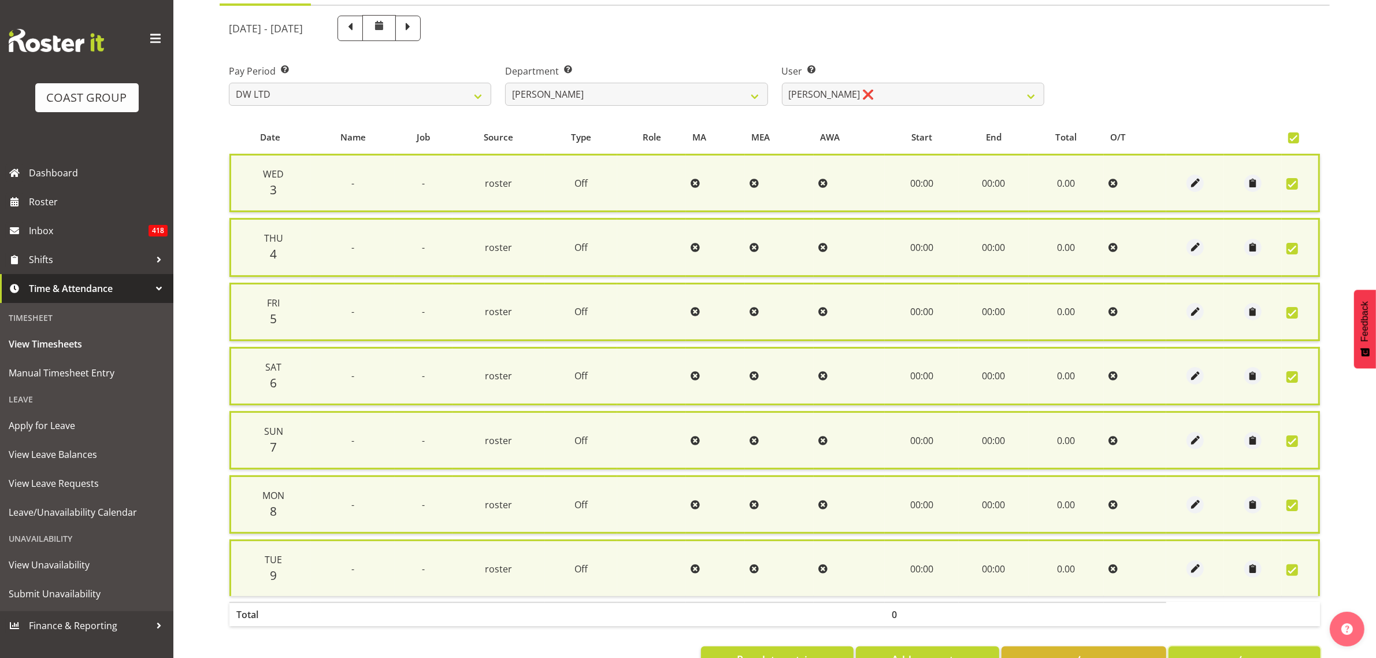
scroll to position [68, 0]
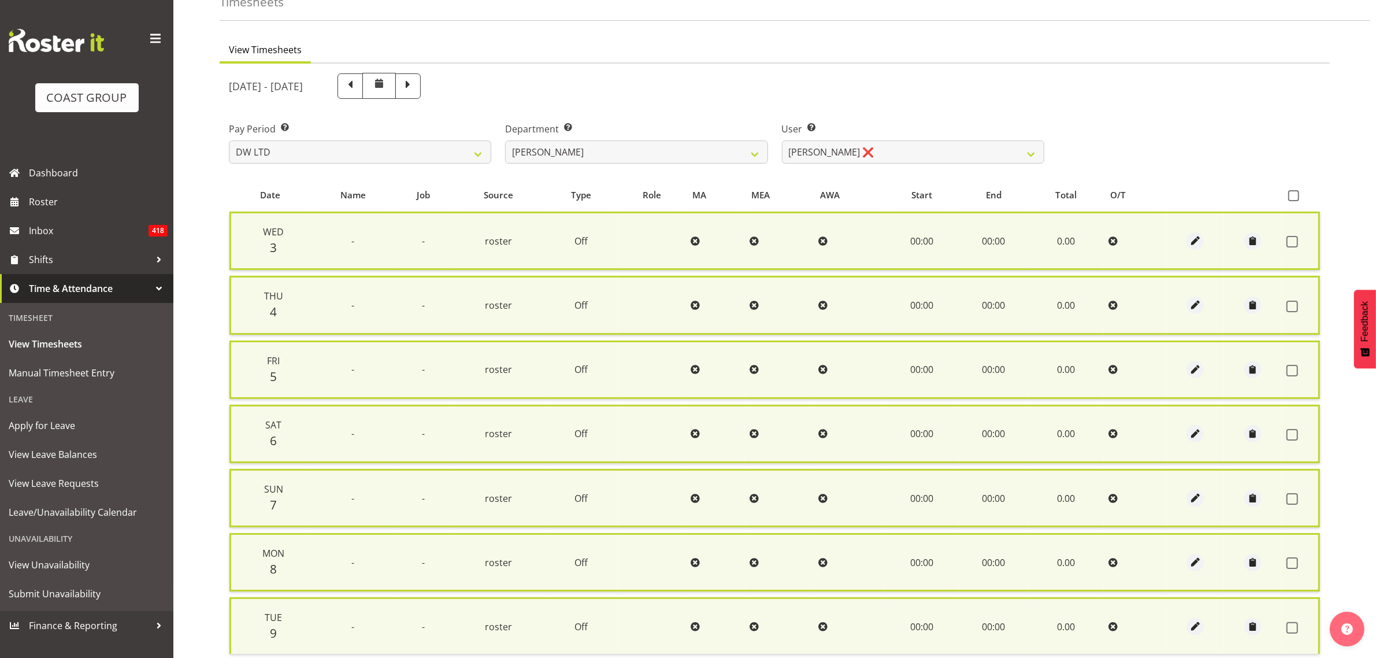
checkbox input "false"
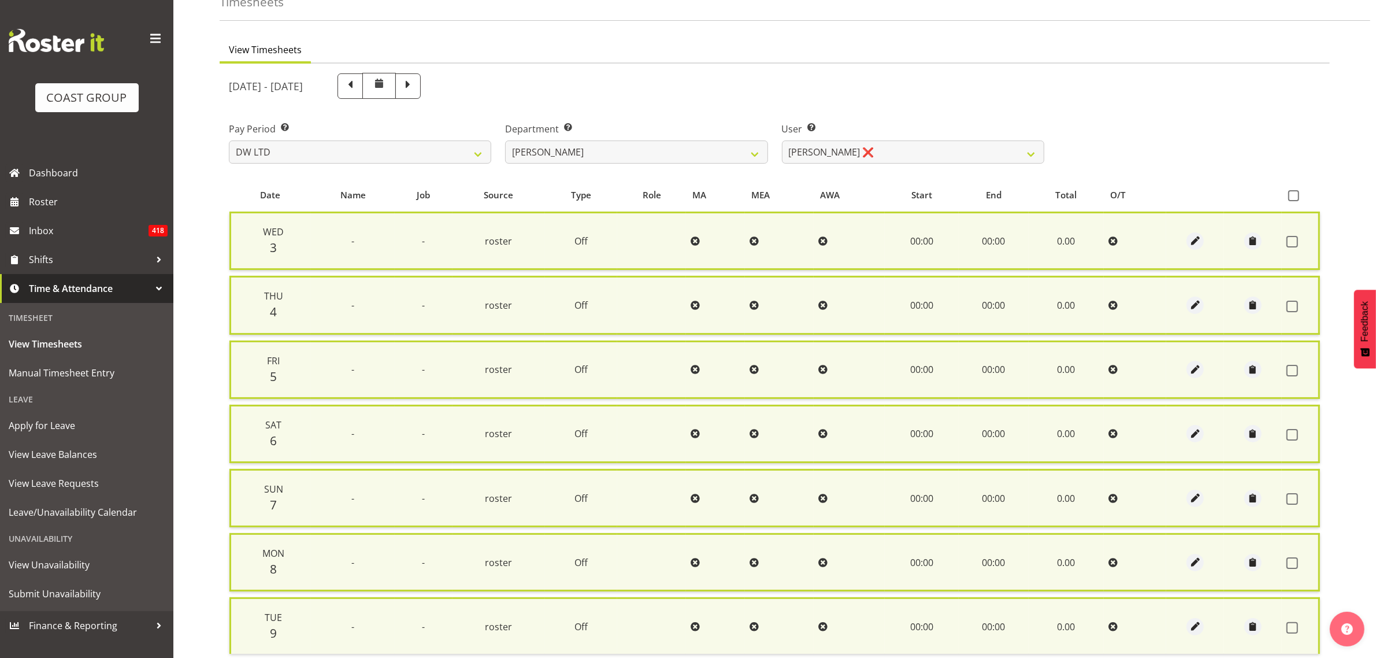
checkbox input "false"
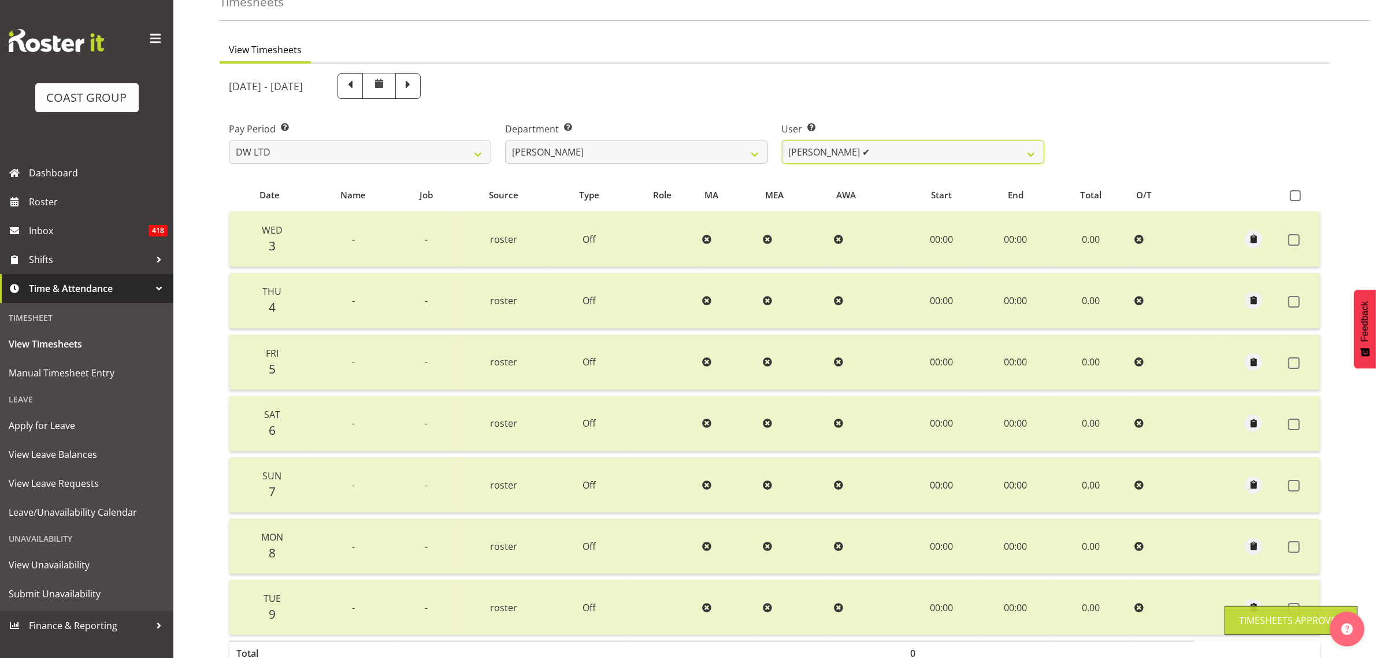
click at [934, 152] on select "[PERSON_NAME] ✔ Boston [PERSON_NAME] ❌ Chanel Toleafoa ❌ [PERSON_NAME] ❌ [PERSO…" at bounding box center [913, 151] width 262 height 23
click at [782, 140] on select "[PERSON_NAME] ✔ Boston [PERSON_NAME] ❌ Chanel Toleafoa ❌ [PERSON_NAME] ❌ [PERSO…" at bounding box center [913, 151] width 262 height 23
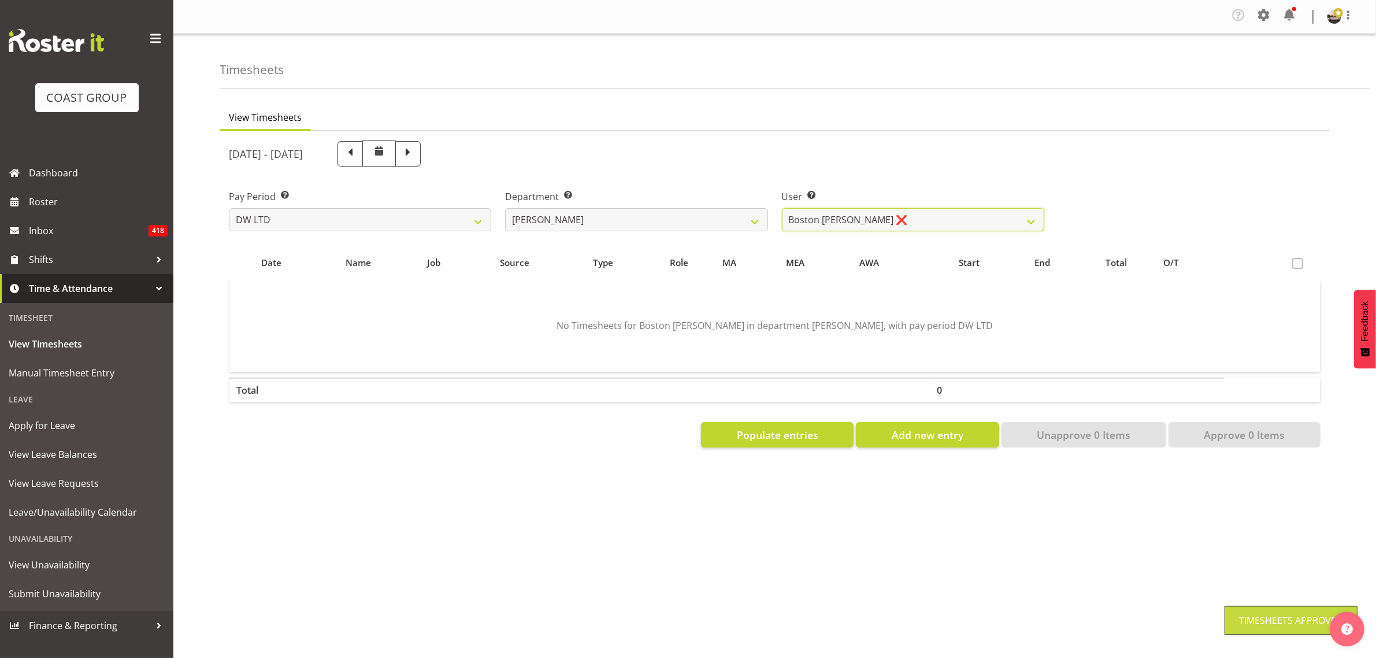
scroll to position [0, 0]
click at [908, 227] on select "[PERSON_NAME] ✔ Boston [PERSON_NAME] ❌ Chanel Toleafoa ❌ [PERSON_NAME] ❌ [PERSO…" at bounding box center [913, 219] width 262 height 23
click at [782, 208] on select "[PERSON_NAME] ✔ Boston [PERSON_NAME] ❌ Chanel Toleafoa ❌ [PERSON_NAME] ❌ [PERSO…" at bounding box center [913, 219] width 262 height 23
click at [904, 224] on select "[PERSON_NAME] ✔ Boston [PERSON_NAME] ❌ Chanel Toleafoa ❌ [PERSON_NAME] ❌ [PERSO…" at bounding box center [913, 219] width 262 height 23
select select "1187"
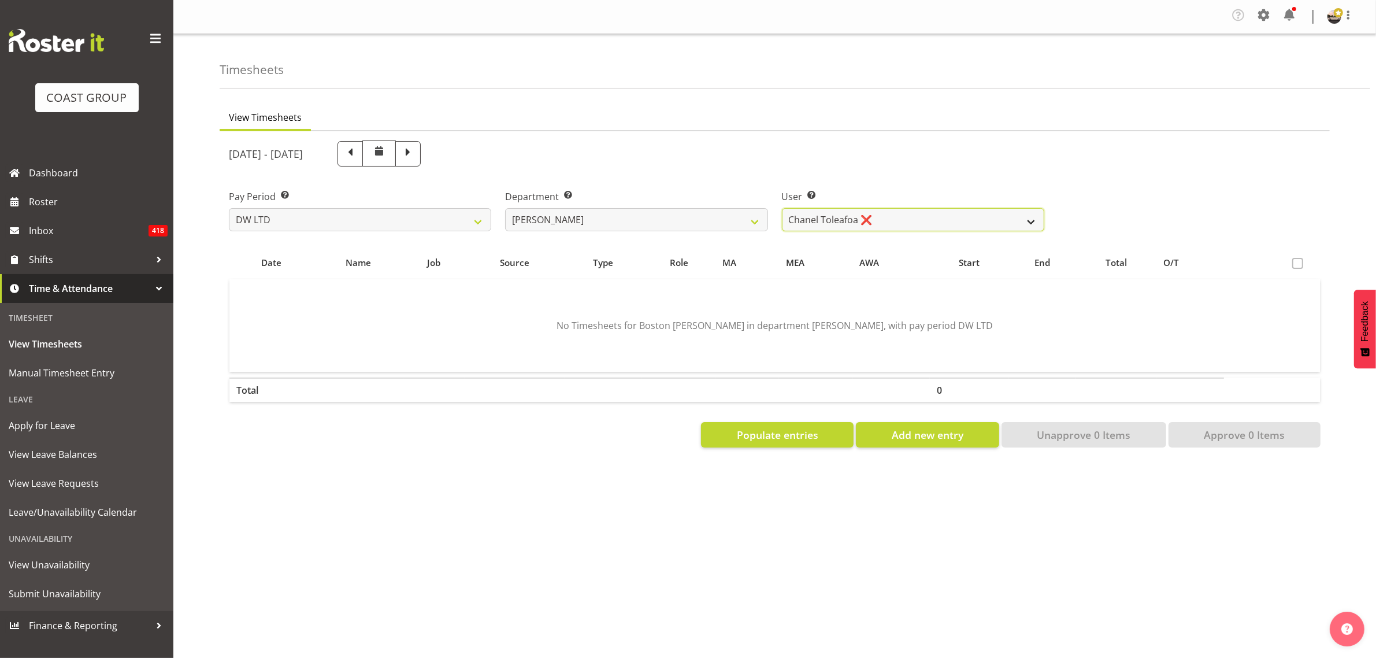
click at [782, 208] on select "[PERSON_NAME] ✔ Boston [PERSON_NAME] ❌ Chanel Toleafoa ❌ [PERSON_NAME] ❌ [PERSO…" at bounding box center [913, 219] width 262 height 23
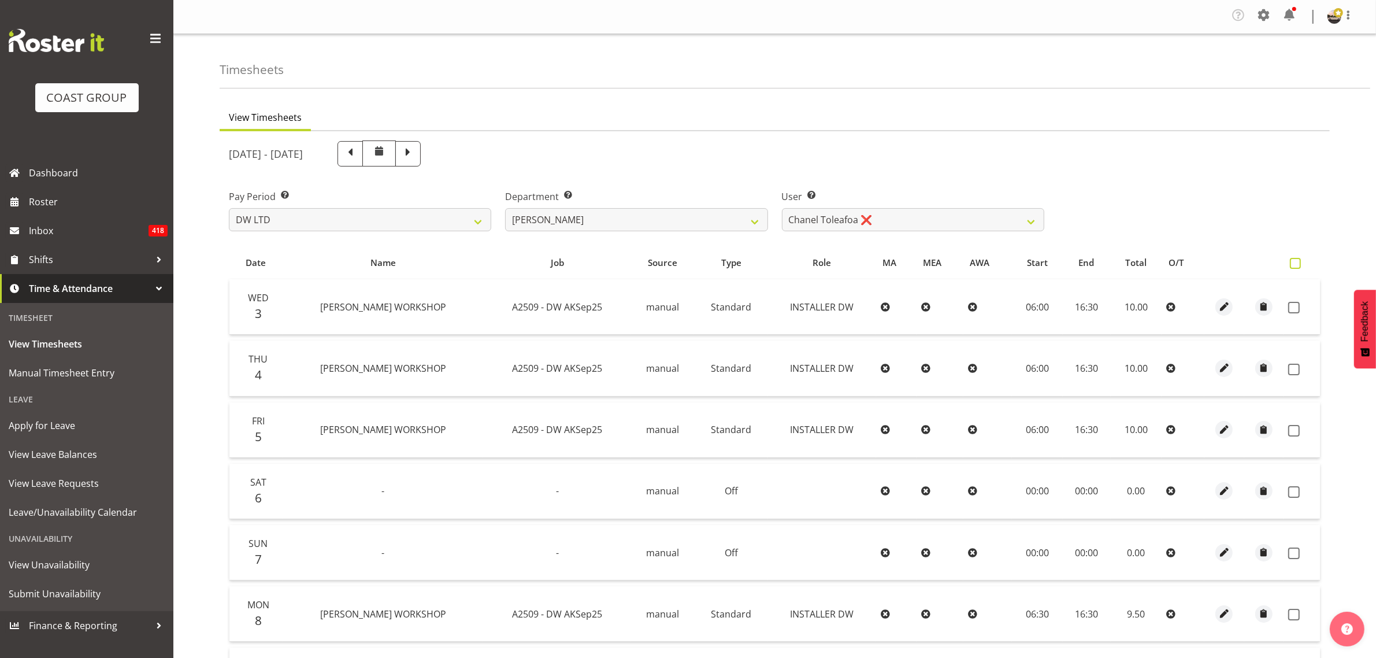
click at [1295, 261] on span at bounding box center [1295, 263] width 11 height 11
click at [1295, 261] on input "checkbox" at bounding box center [1294, 263] width 8 height 8
checkbox input "true"
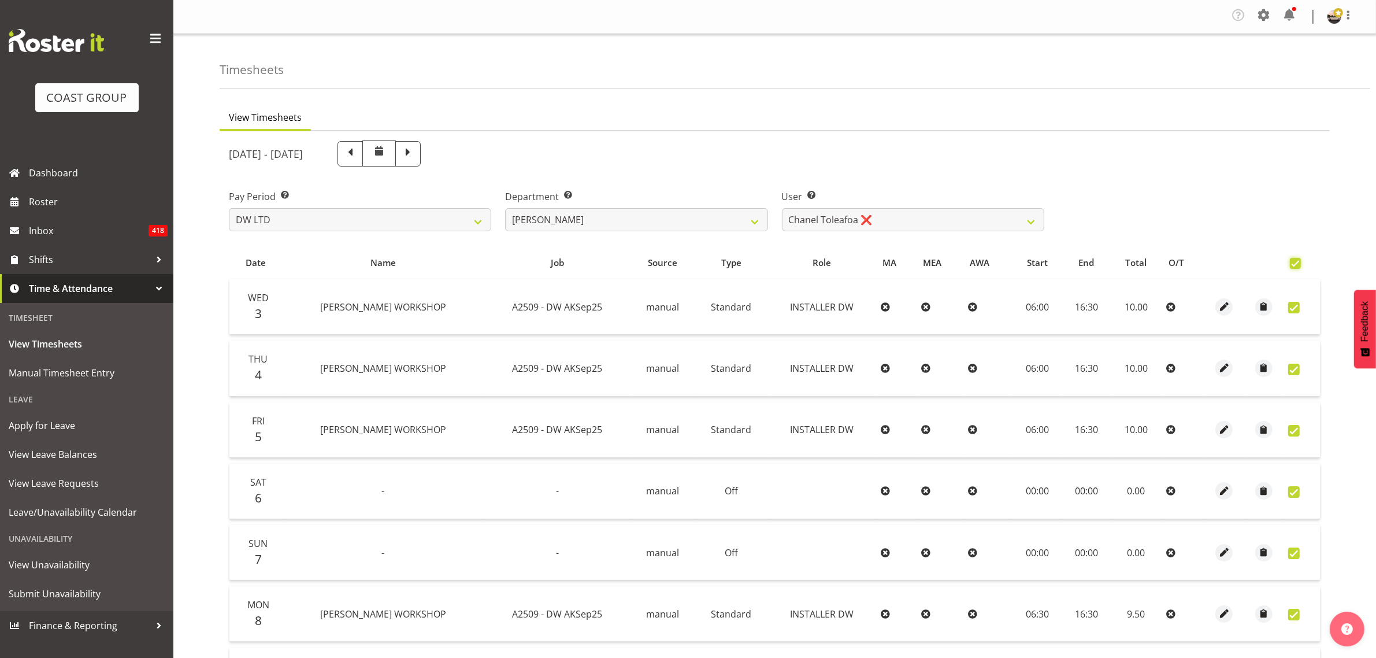
checkbox input "true"
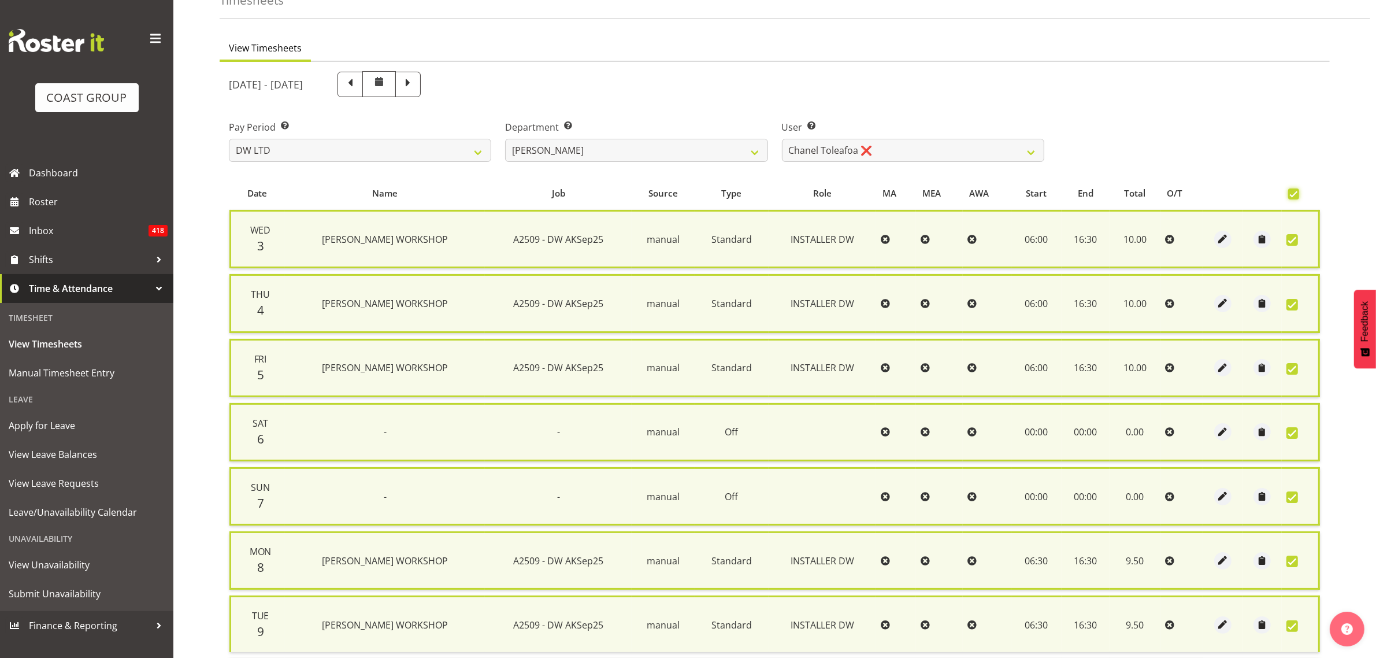
scroll to position [164, 0]
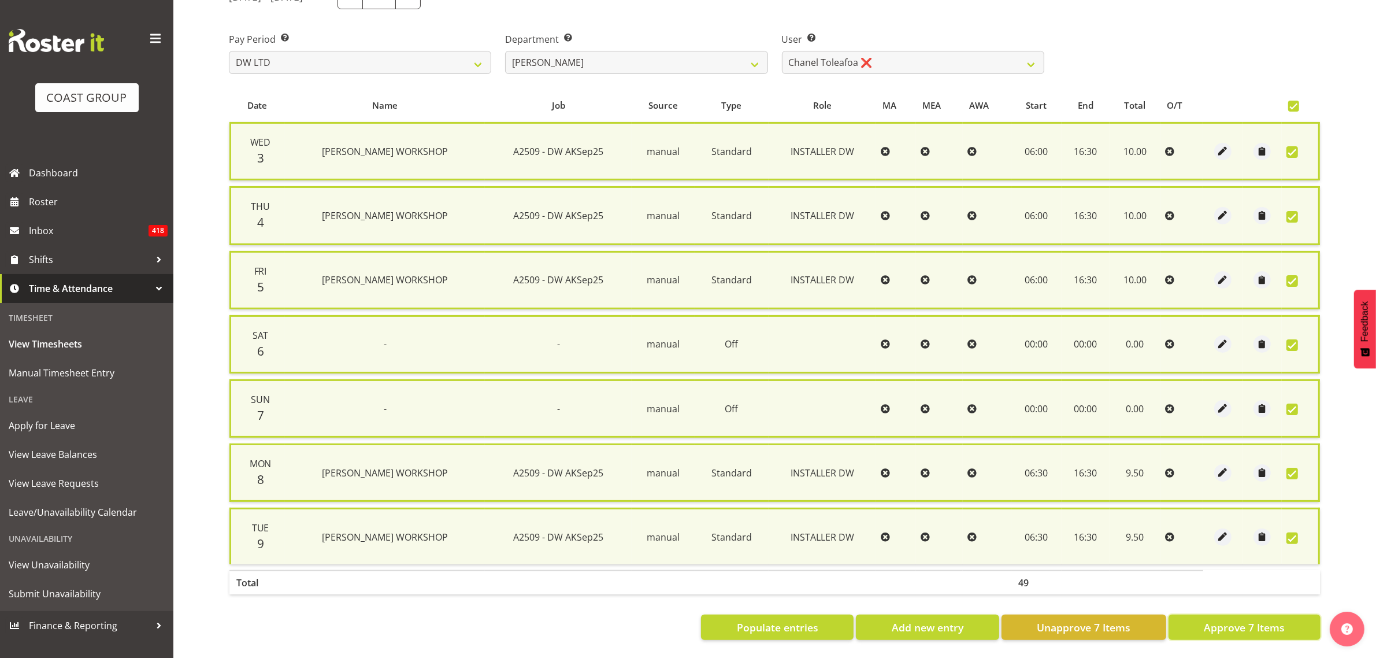
click at [1218, 619] on span "Approve 7 Items" at bounding box center [1244, 626] width 81 height 15
checkbox input "false"
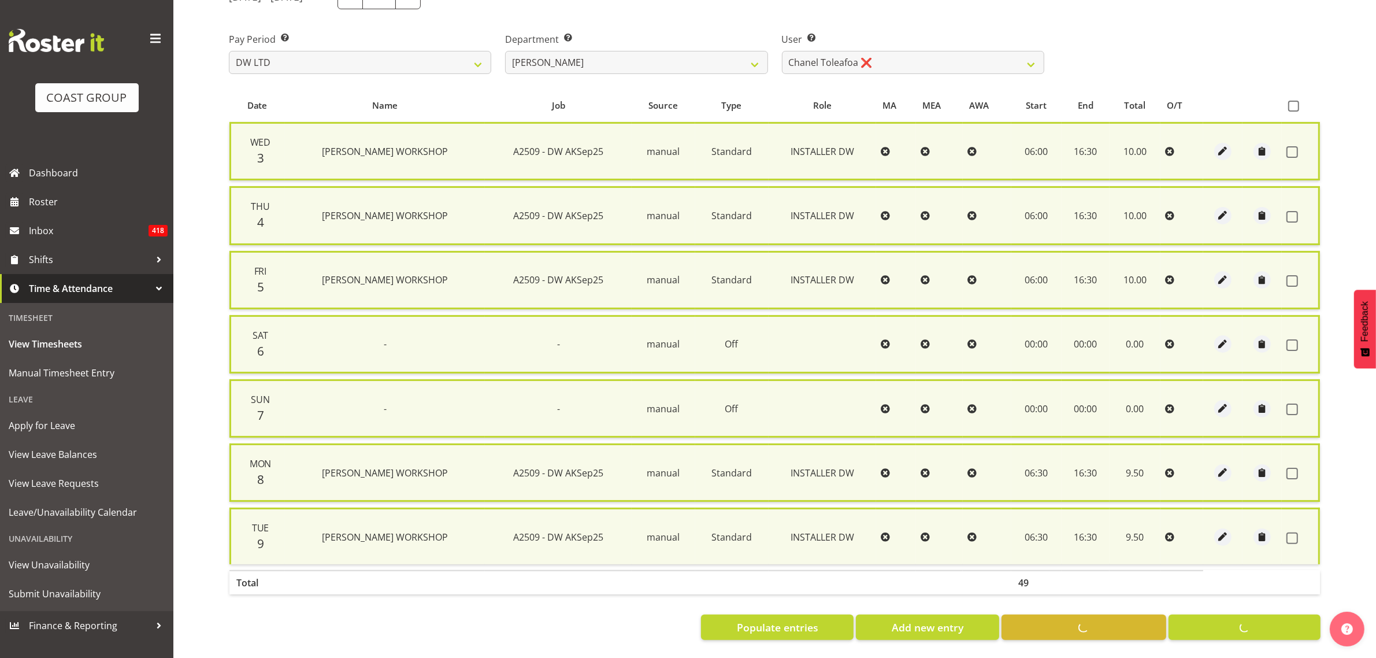
checkbox input "false"
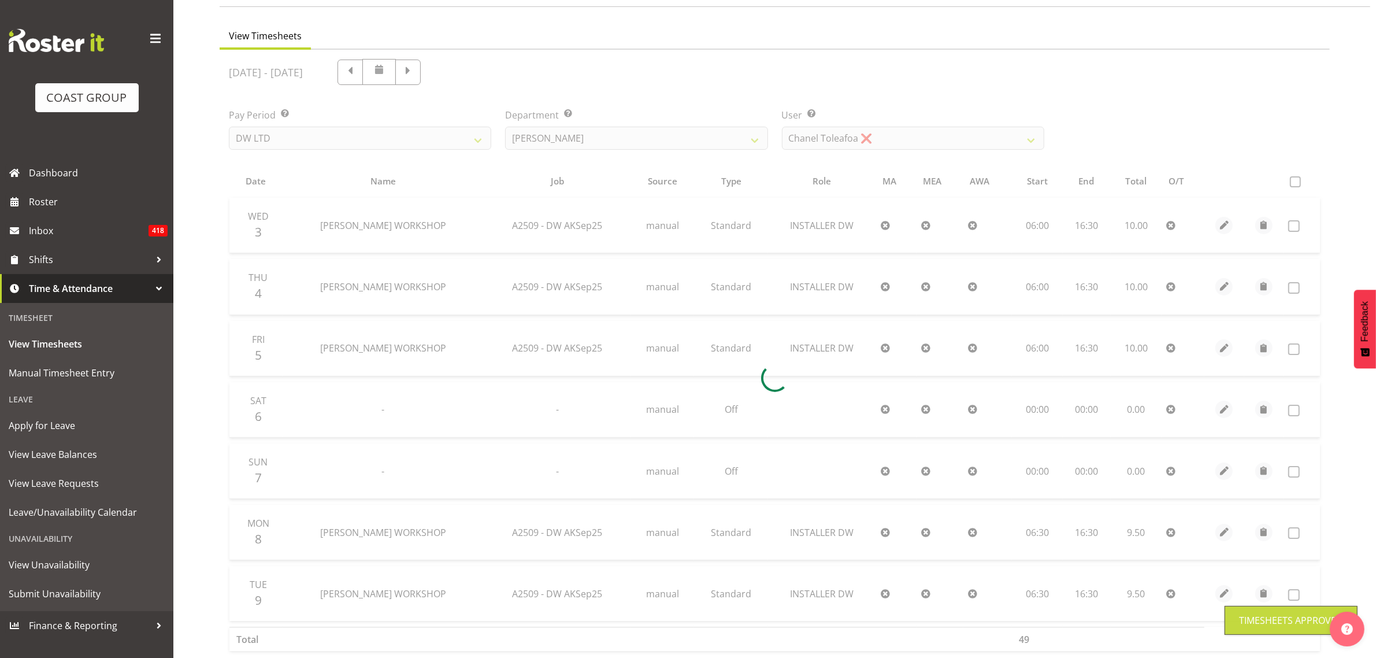
scroll to position [6, 0]
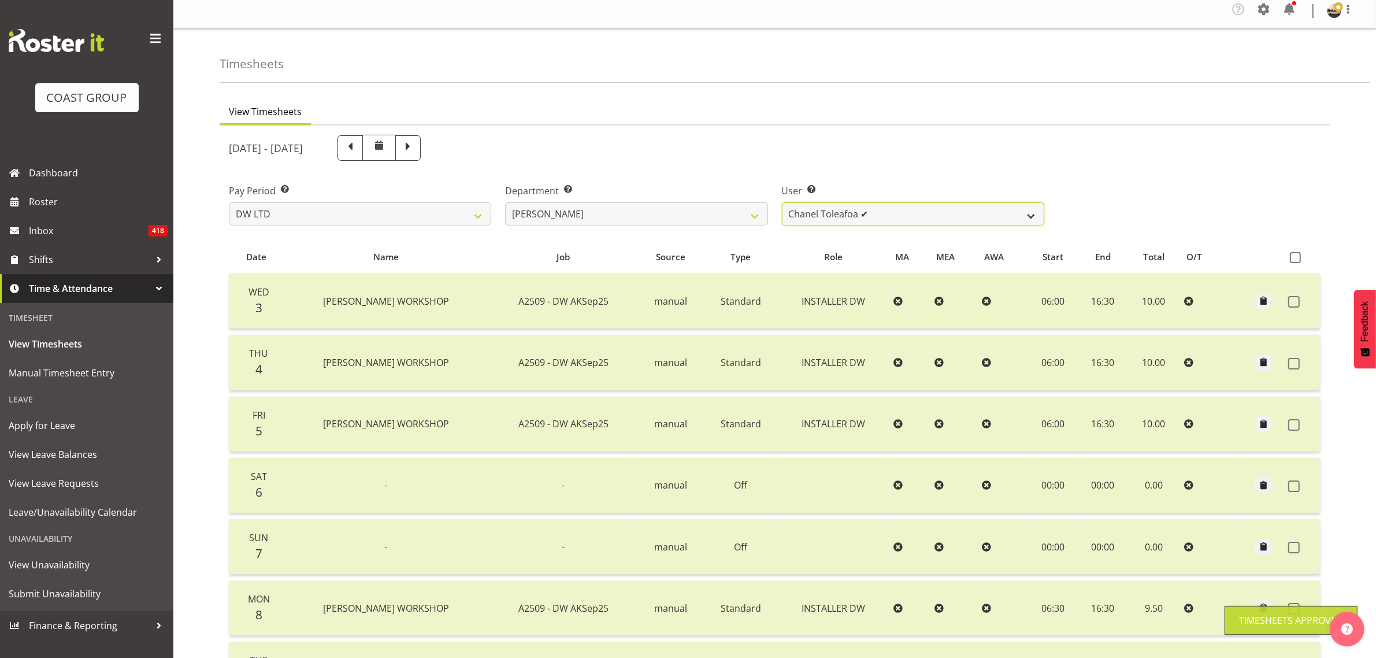
click at [883, 212] on select "Andrew McFadzean ✔ Boston Morgan-Horan ❌ Chanel Toleafoa ✔ Gene Burton ❌ Ian Si…" at bounding box center [913, 213] width 262 height 23
select select "1159"
click at [782, 202] on select "Andrew McFadzean ✔ Boston Morgan-Horan ❌ Chanel Toleafoa ✔ Gene Burton ❌ Ian Si…" at bounding box center [913, 213] width 262 height 23
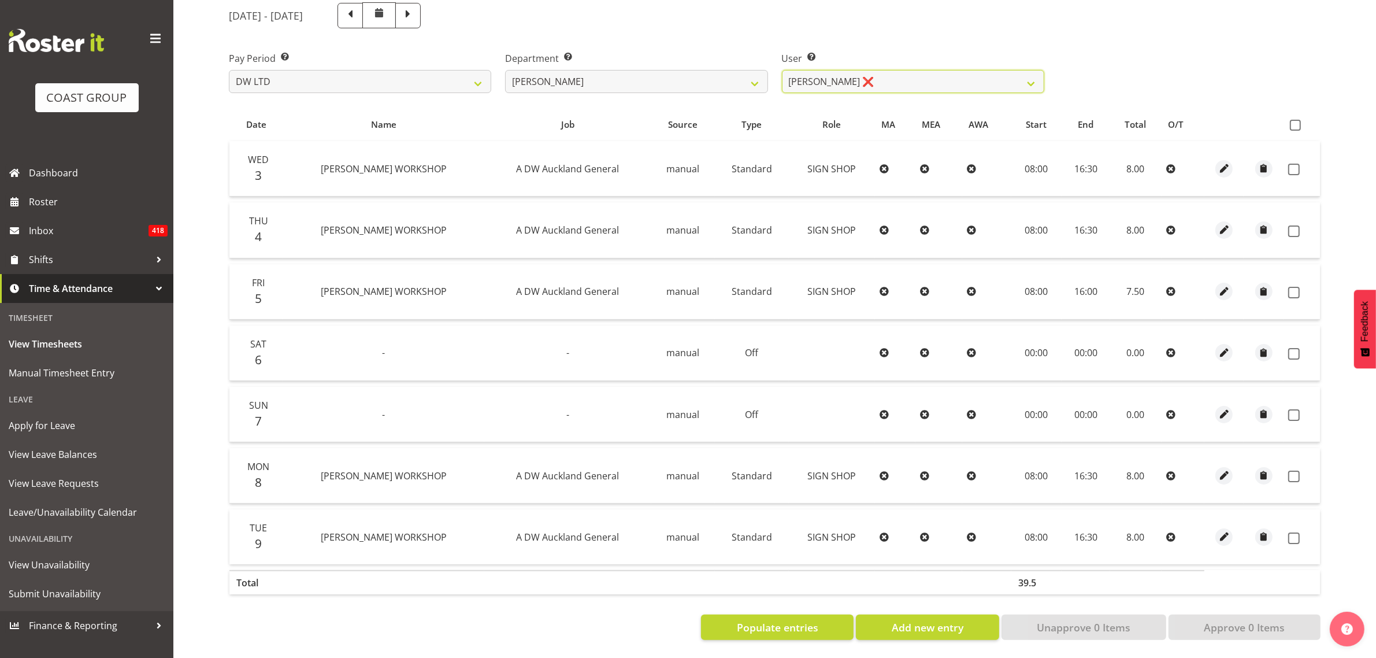
scroll to position [149, 0]
click at [1295, 120] on span at bounding box center [1295, 125] width 11 height 11
click at [1295, 121] on input "checkbox" at bounding box center [1294, 125] width 8 height 8
checkbox input "true"
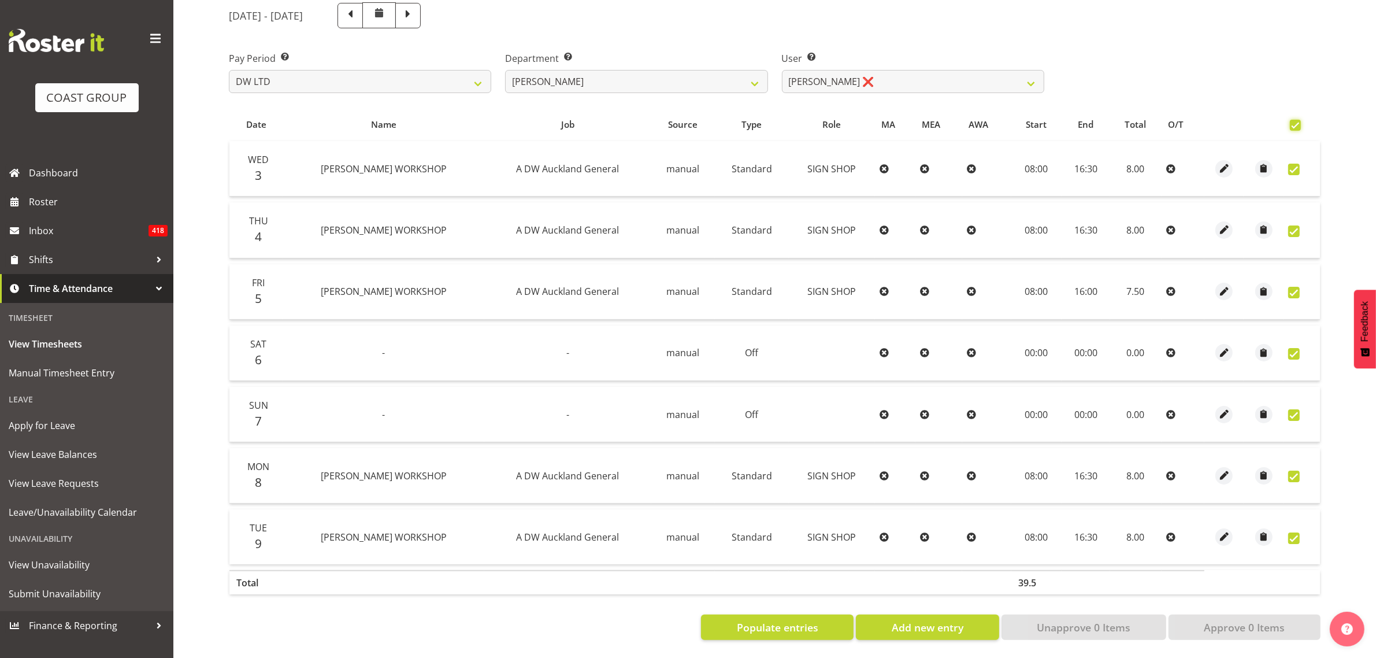
checkbox input "true"
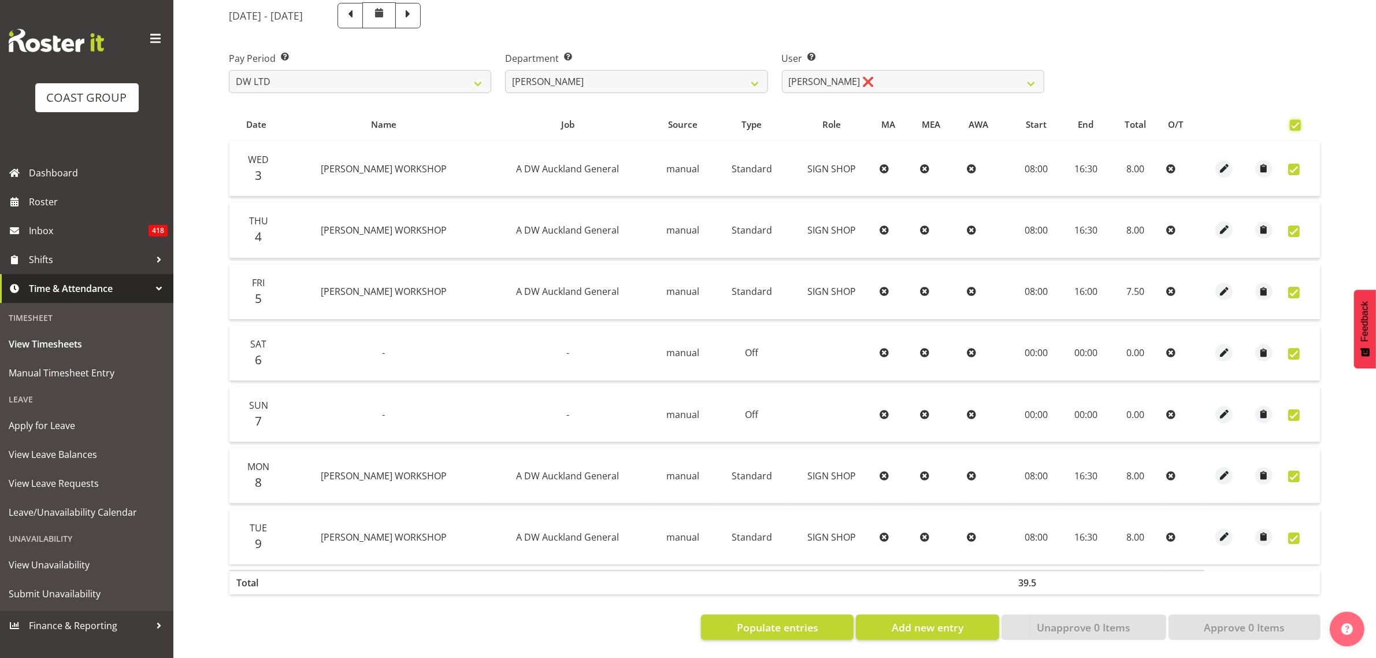
checkbox input "true"
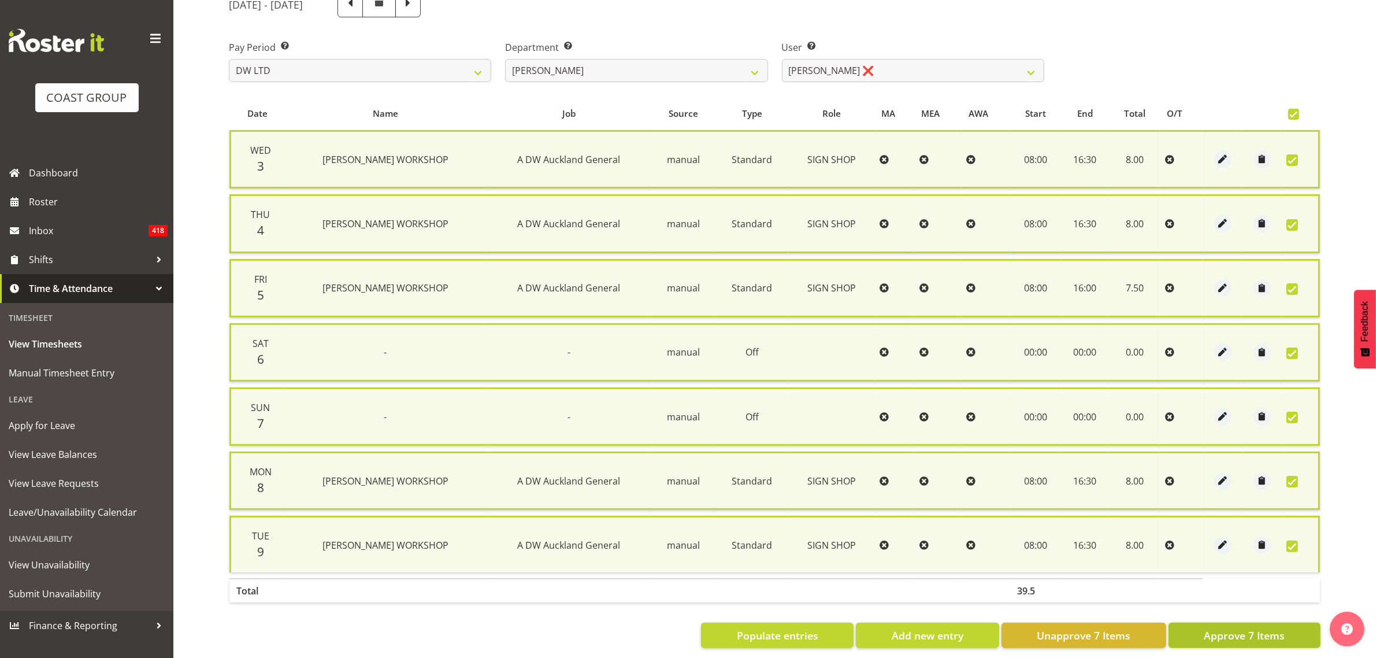
click at [1212, 628] on span "Approve 7 Items" at bounding box center [1244, 635] width 81 height 15
checkbox input "false"
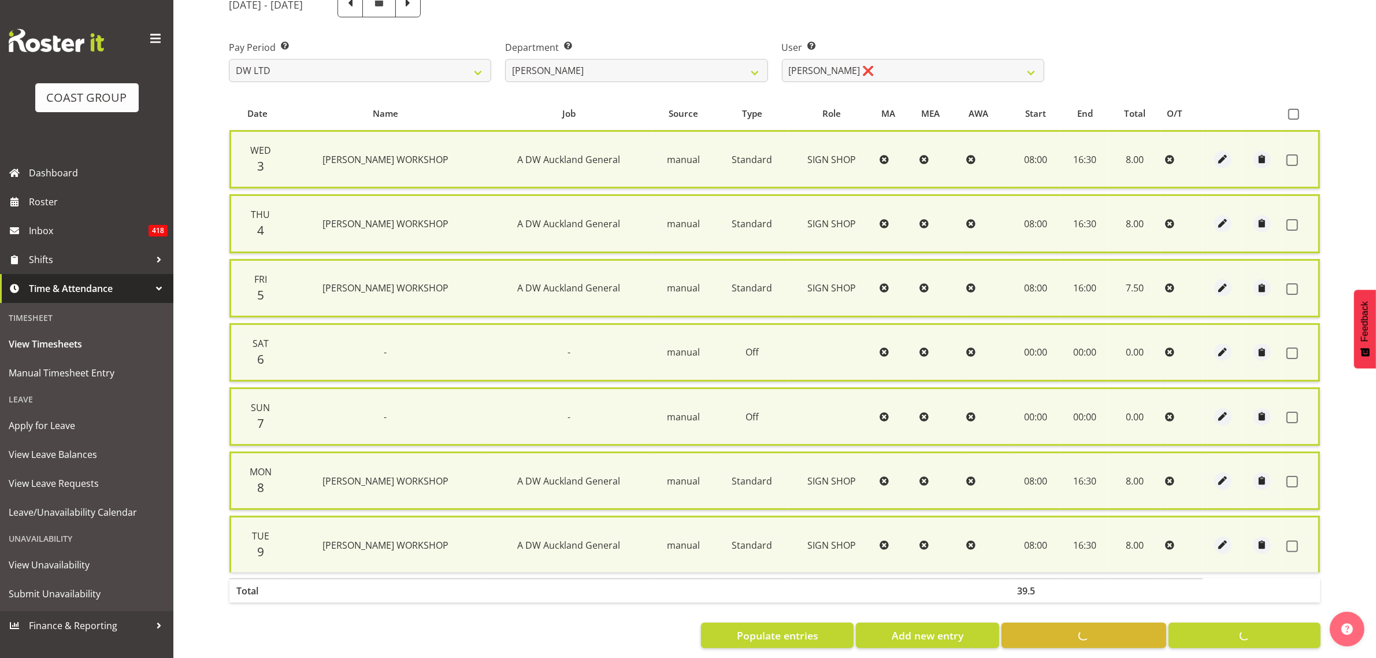
checkbox input "false"
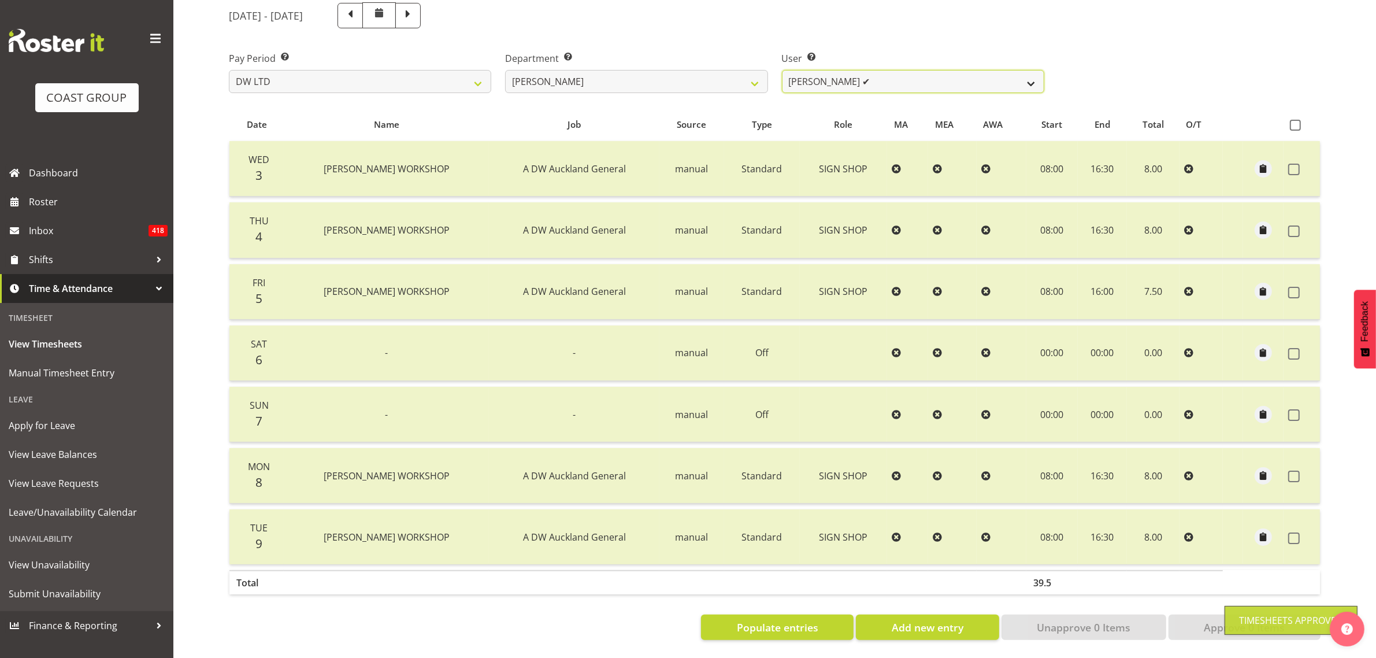
click at [876, 73] on select "Andrew McFadzean ✔ Boston Morgan-Horan ❌ Chanel Toleafoa ✔ Gene Burton ✔ Ian Si…" at bounding box center [913, 81] width 262 height 23
click at [782, 70] on select "Andrew McFadzean ✔ Boston Morgan-Horan ❌ Chanel Toleafoa ✔ Gene Burton ✔ Ian Si…" at bounding box center [913, 81] width 262 height 23
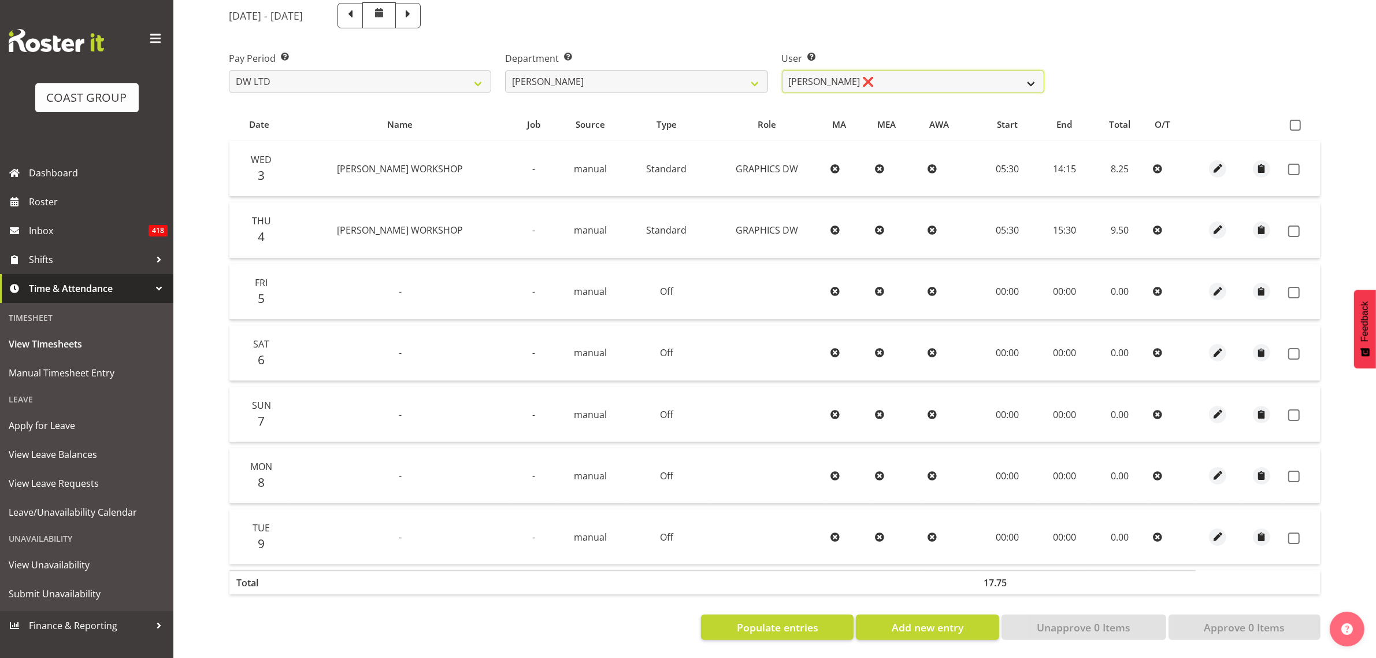
click at [884, 70] on select "Andrew McFadzean ✔ Boston Morgan-Horan ❌ Chanel Toleafoa ✔ Gene Burton ✔ Ian Si…" at bounding box center [913, 81] width 262 height 23
select select "1172"
click at [782, 70] on select "Andrew McFadzean ✔ Boston Morgan-Horan ❌ Chanel Toleafoa ✔ Gene Burton ✔ Ian Si…" at bounding box center [913, 81] width 262 height 23
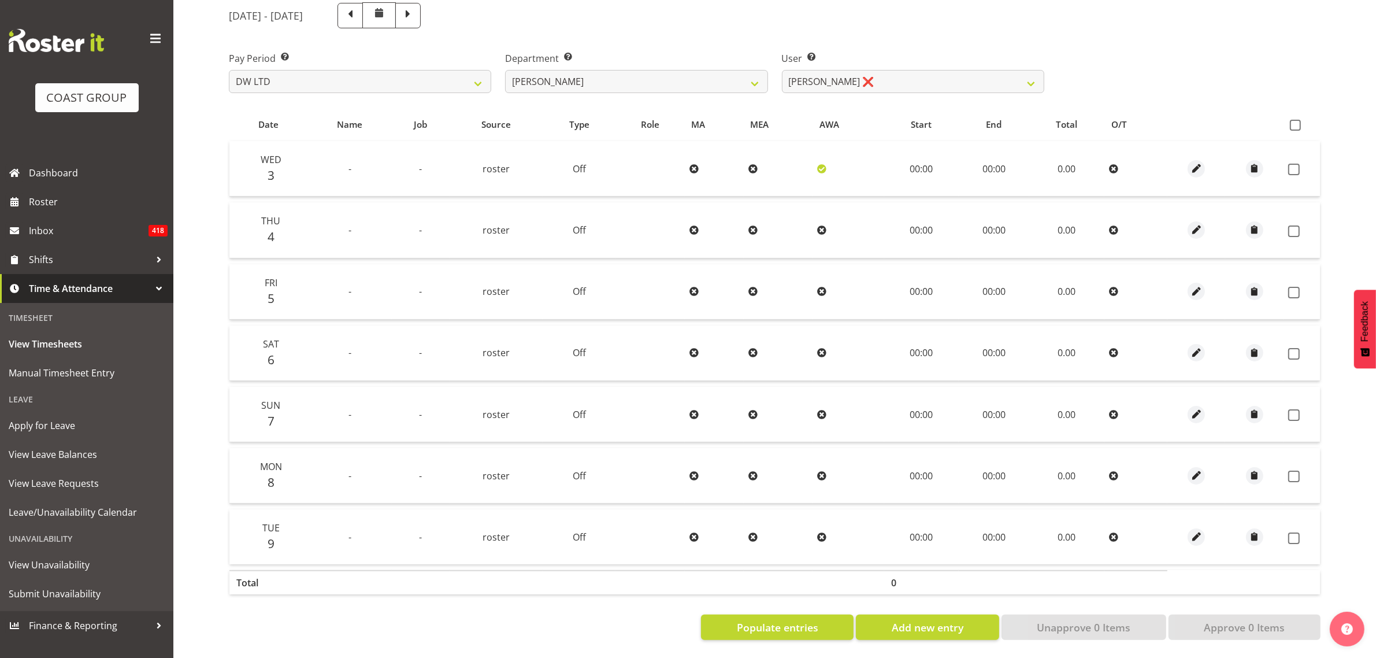
click at [1307, 113] on th at bounding box center [1301, 124] width 36 height 22
click at [1298, 120] on span at bounding box center [1295, 125] width 11 height 11
click at [1297, 121] on input "checkbox" at bounding box center [1294, 125] width 8 height 8
checkbox input "true"
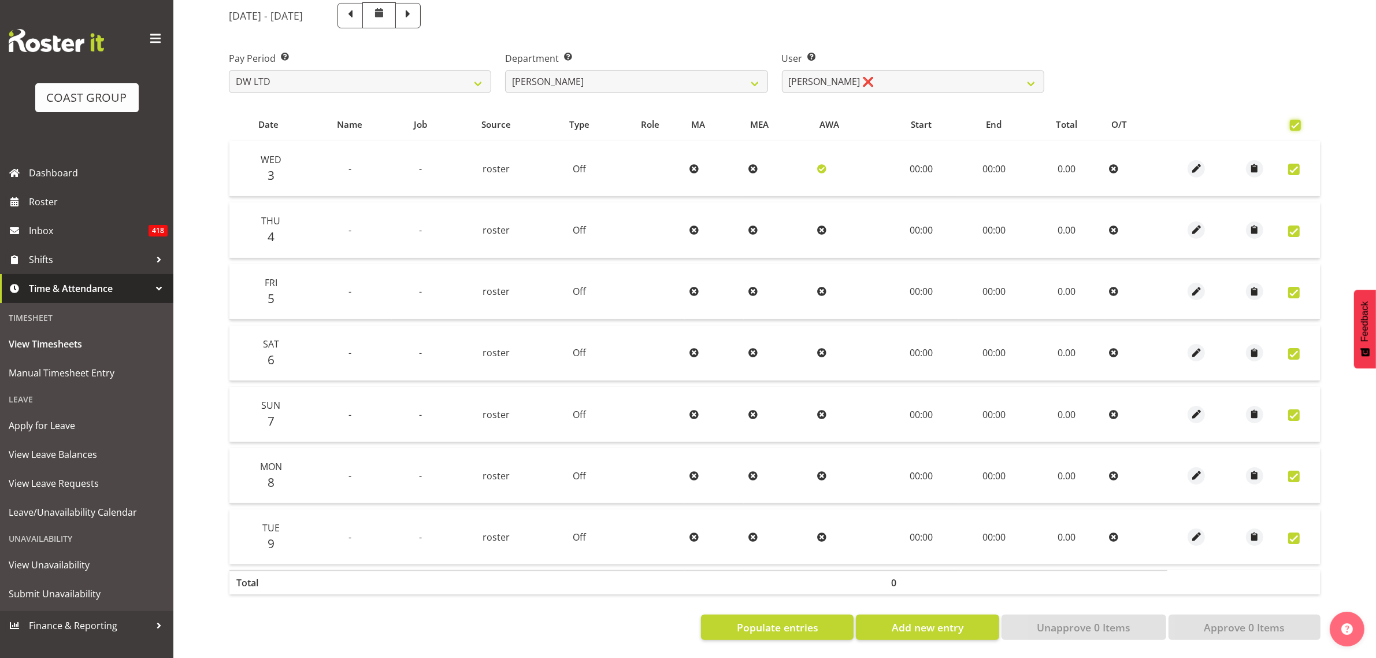
checkbox input "true"
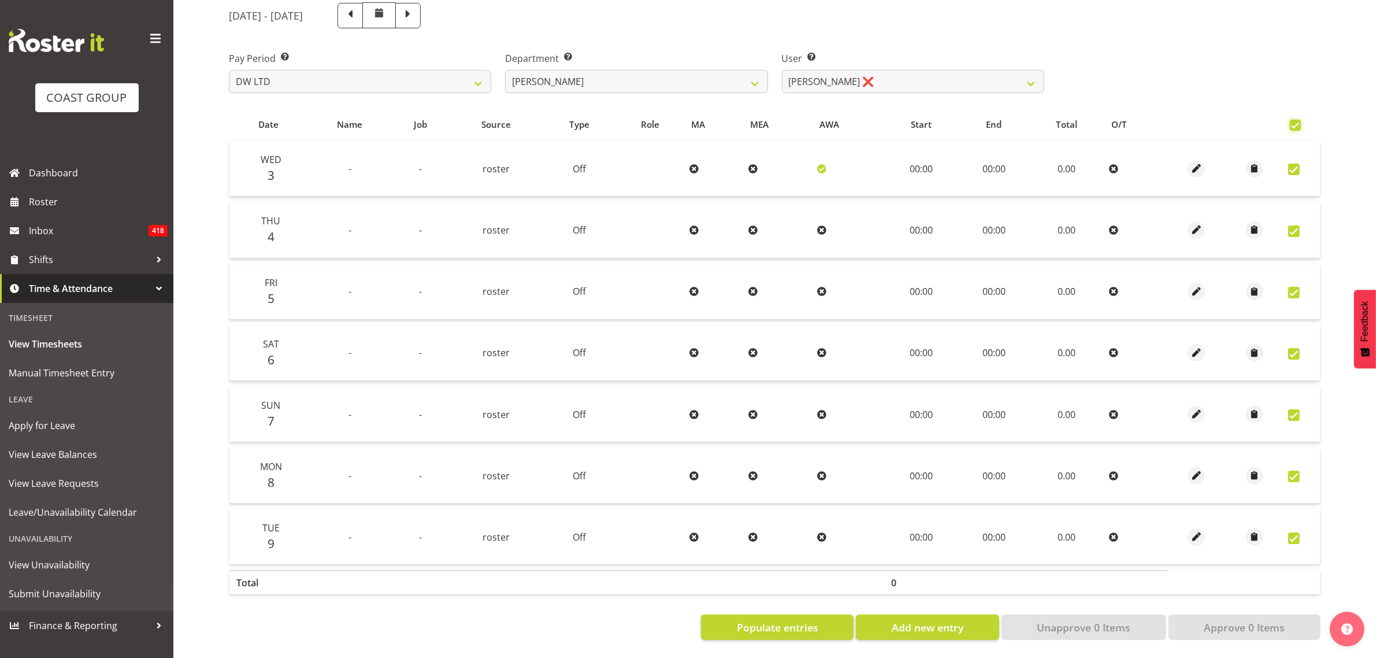
checkbox input "true"
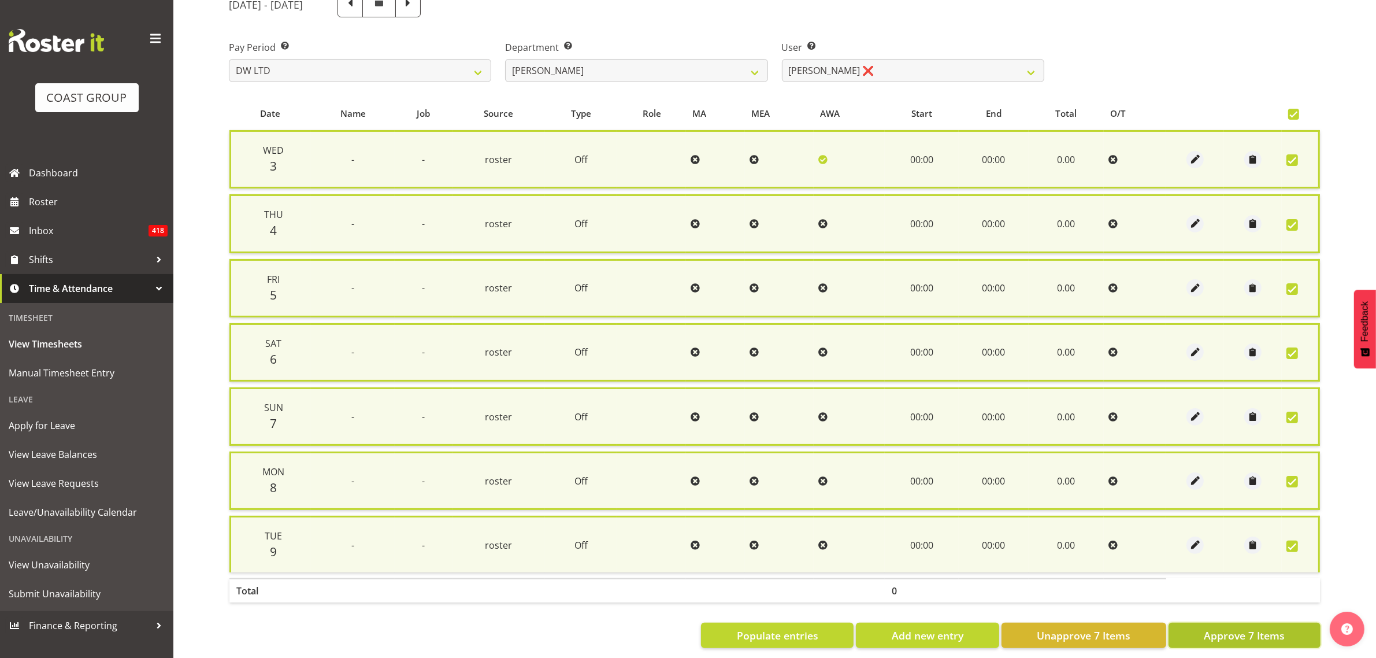
click at [1282, 636] on span "Approve 7 Items" at bounding box center [1244, 635] width 81 height 15
checkbox input "false"
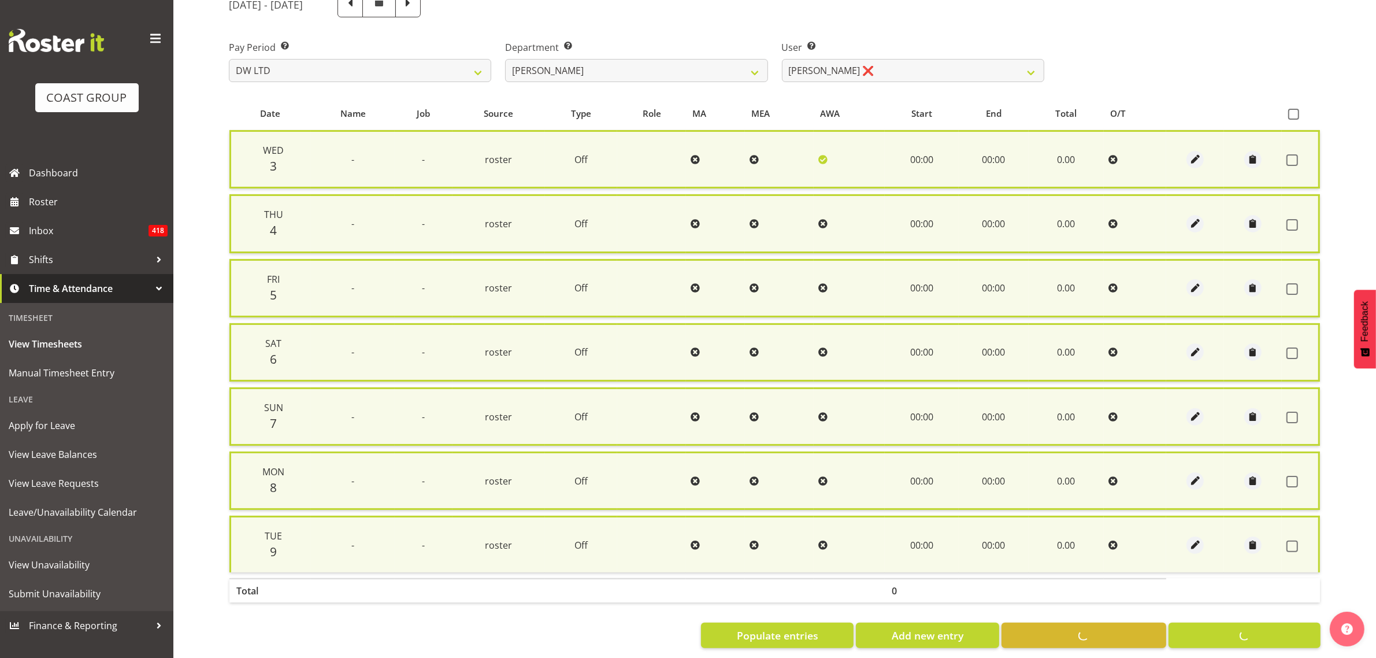
checkbox input "false"
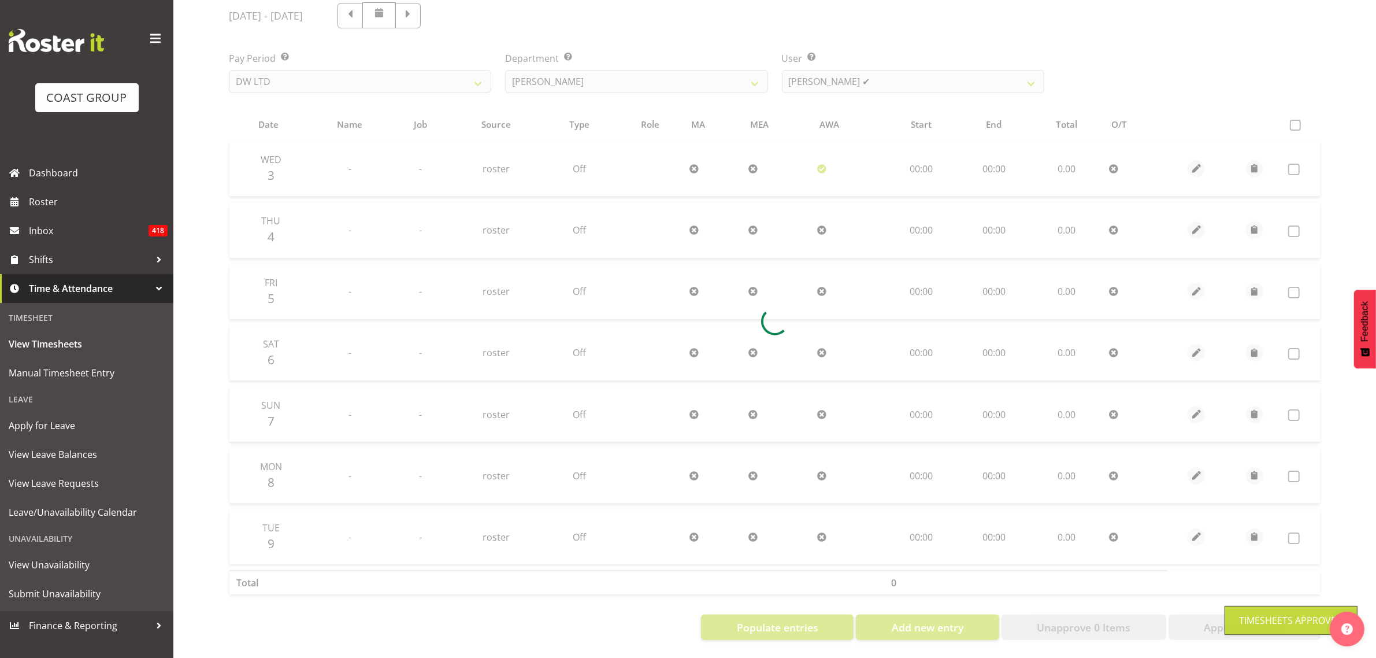
click at [855, 71] on div at bounding box center [775, 321] width 1110 height 656
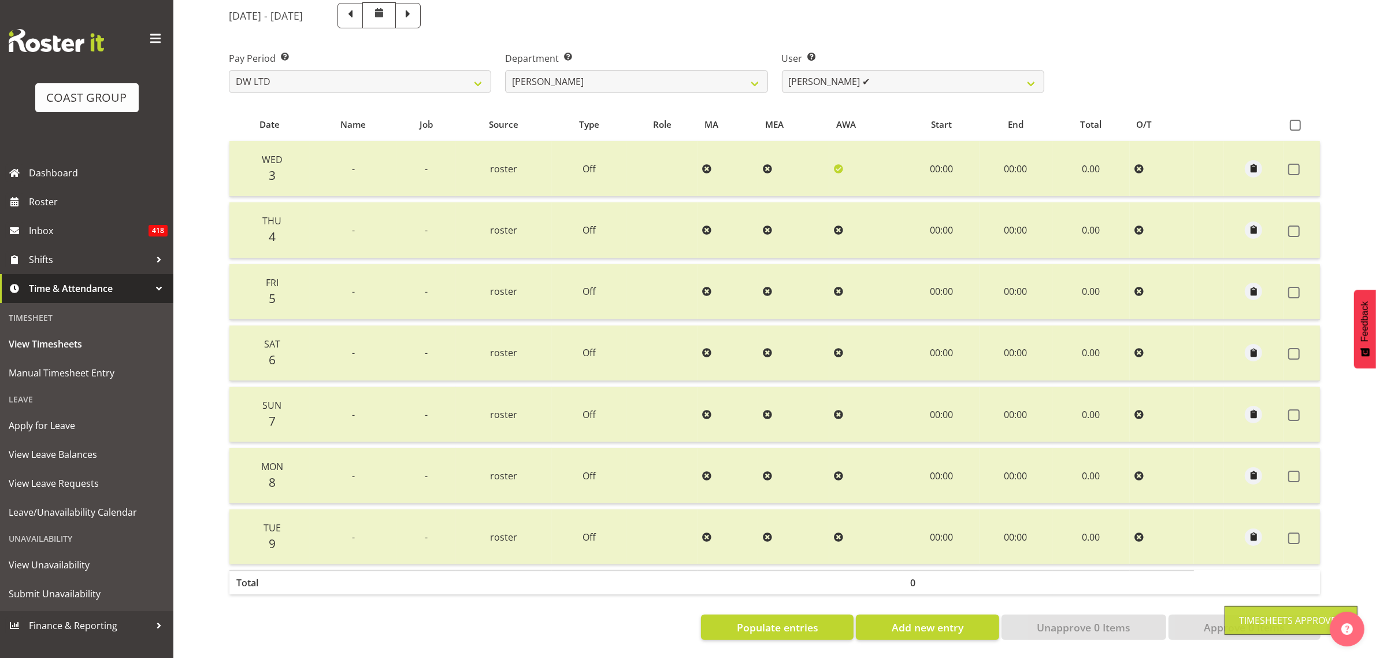
click at [857, 85] on div "User Select user. Note: This is filtered down by the previous two drop-down ite…" at bounding box center [913, 67] width 276 height 65
drag, startPoint x: 862, startPoint y: 72, endPoint x: 863, endPoint y: 81, distance: 8.7
click at [862, 72] on select "Andrew McFadzean ✔ Boston Morgan-Horan ❌ Chanel Toleafoa ✔ Gene Burton ✔ Ian Si…" at bounding box center [913, 81] width 262 height 23
select select "1157"
click at [782, 70] on select "Andrew McFadzean ✔ Boston Morgan-Horan ❌ Chanel Toleafoa ✔ Gene Burton ✔ Ian Si…" at bounding box center [913, 81] width 262 height 23
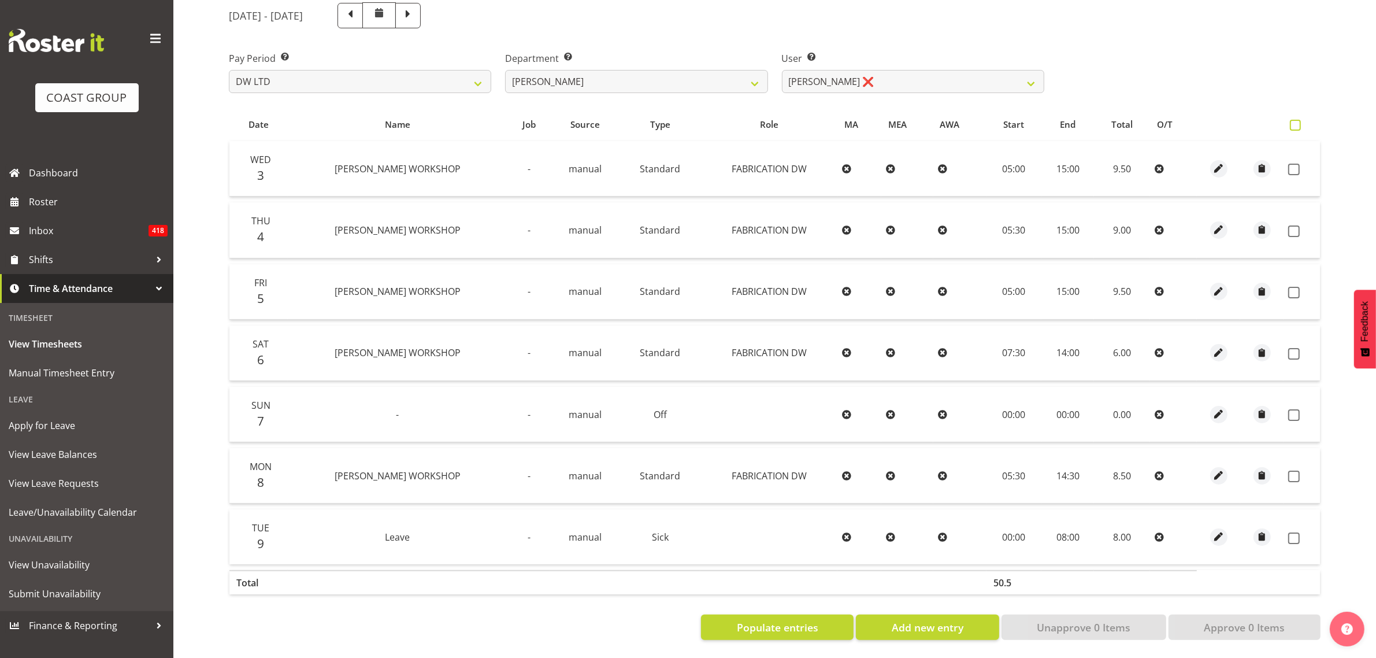
click at [1298, 120] on span at bounding box center [1295, 125] width 11 height 11
click at [1297, 121] on input "checkbox" at bounding box center [1294, 125] width 8 height 8
checkbox input "true"
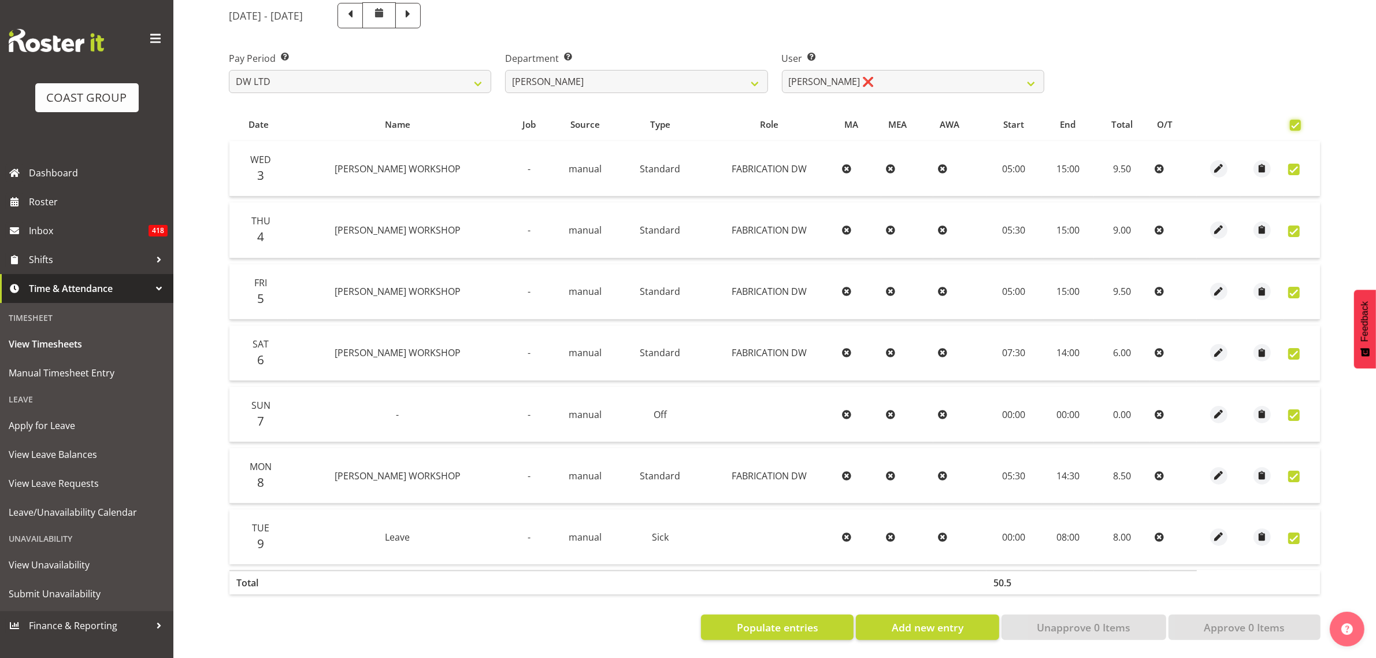
checkbox input "true"
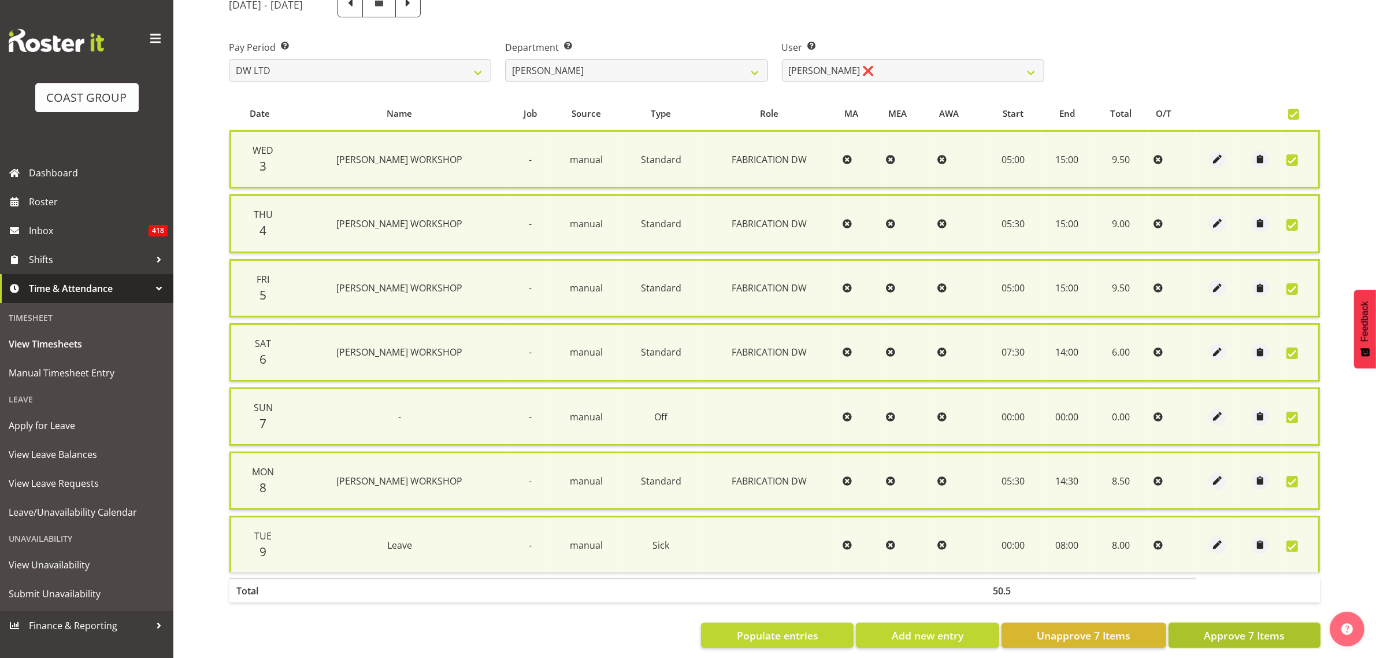
click at [1241, 631] on span "Approve 7 Items" at bounding box center [1244, 635] width 81 height 15
checkbox input "false"
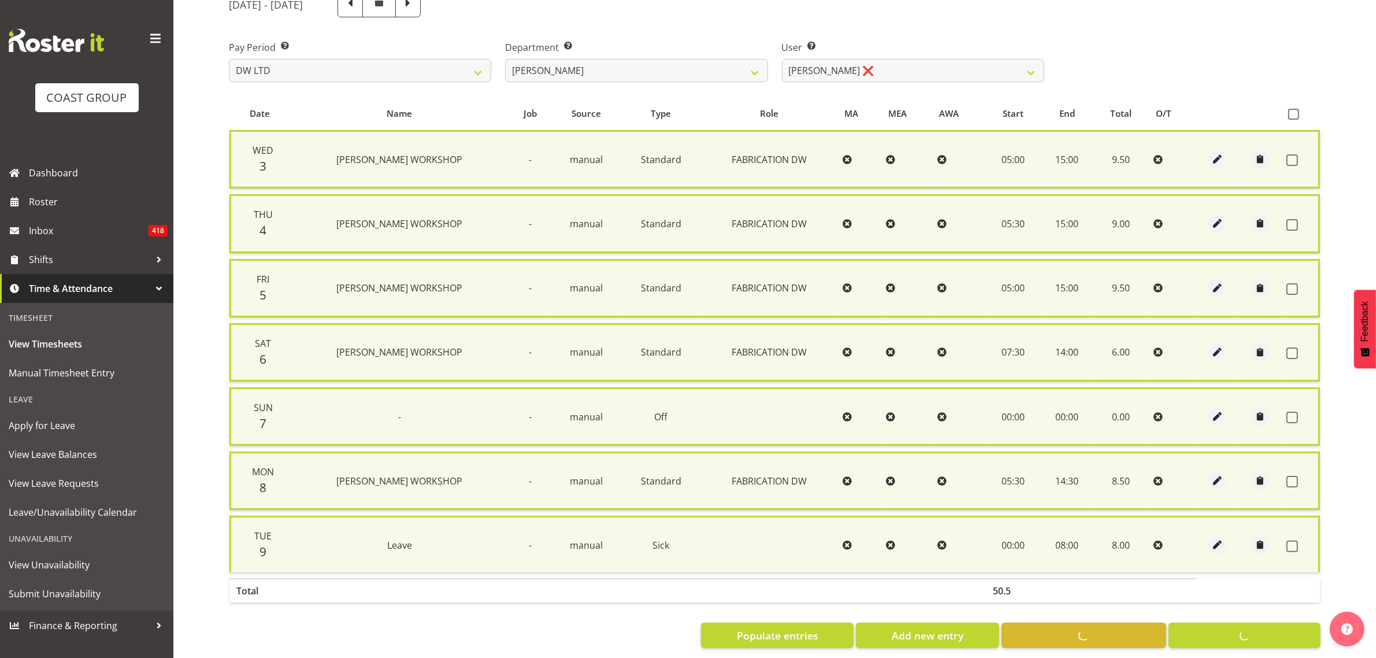
checkbox input "false"
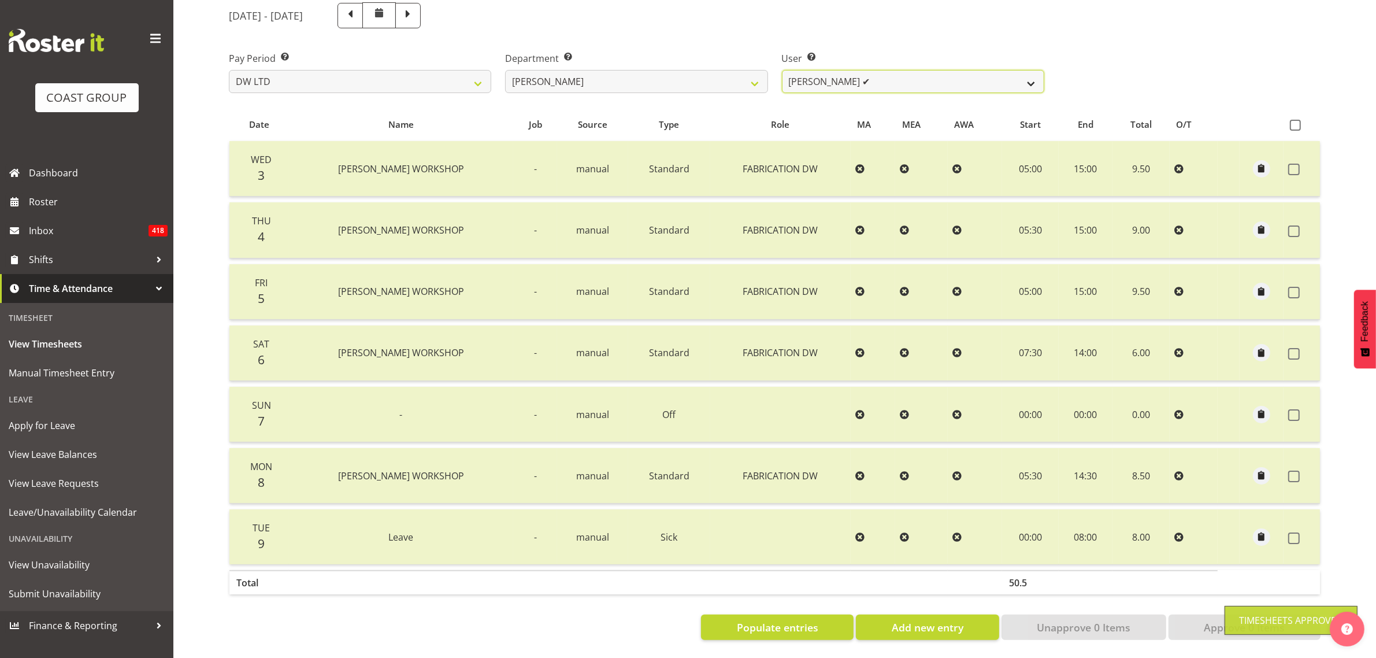
click at [880, 72] on select "Andrew McFadzean ✔ Boston Morgan-Horan ❌ Chanel Toleafoa ✔ Gene Burton ✔ Ian Si…" at bounding box center [913, 81] width 262 height 23
select select "1182"
click at [782, 70] on select "Andrew McFadzean ✔ Boston Morgan-Horan ❌ Chanel Toleafoa ✔ Gene Burton ✔ Ian Si…" at bounding box center [913, 81] width 262 height 23
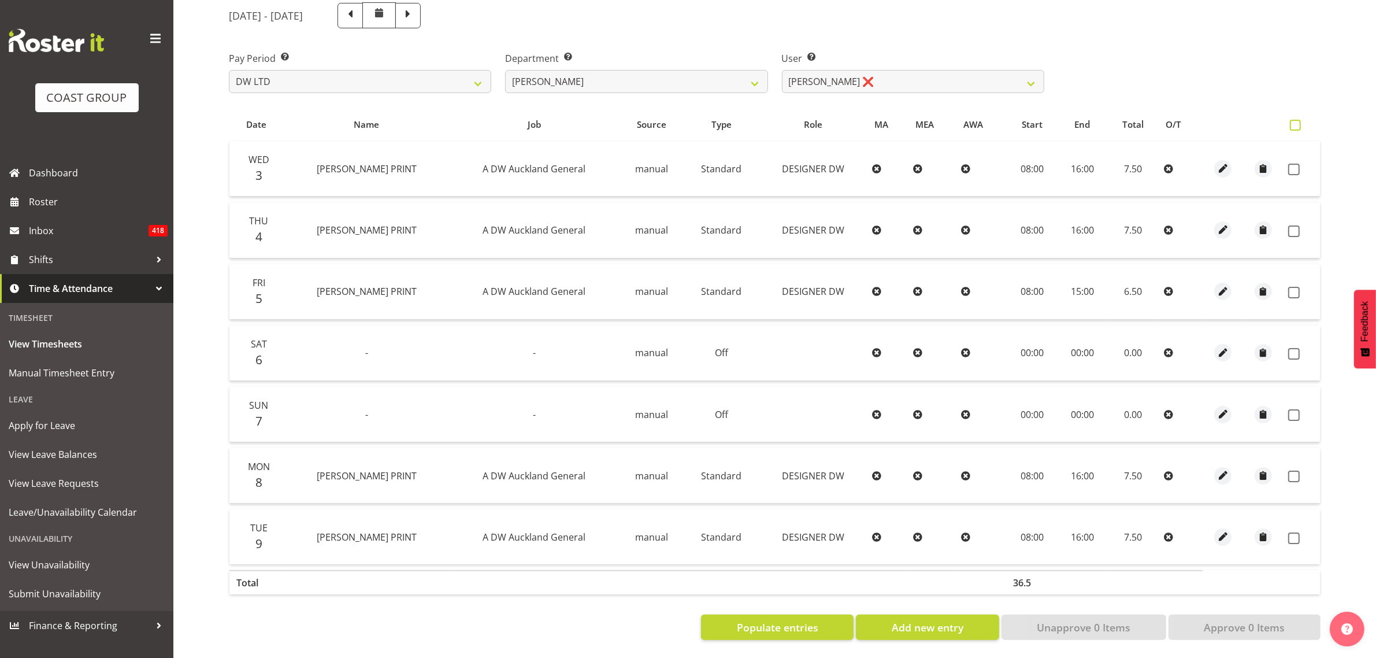
click at [1300, 120] on span at bounding box center [1295, 125] width 11 height 11
click at [1297, 121] on input "checkbox" at bounding box center [1294, 125] width 8 height 8
checkbox input "true"
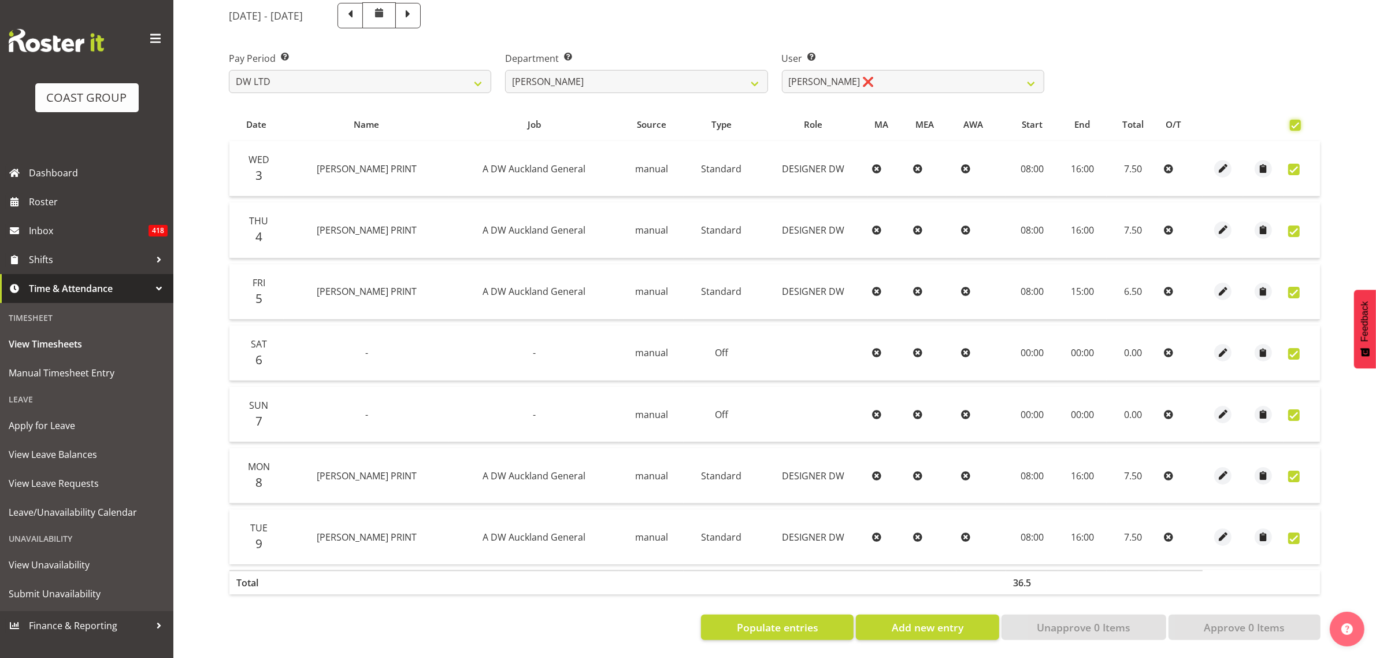
checkbox input "true"
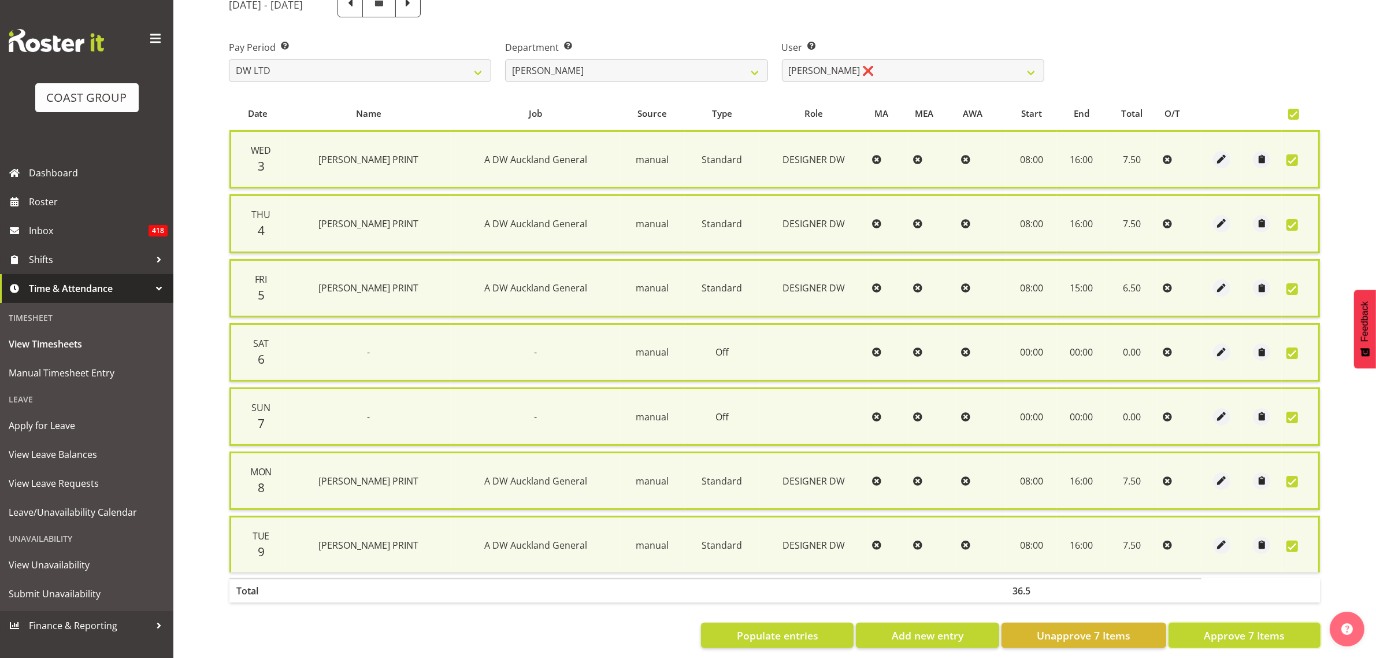
click at [1251, 635] on span "Approve 7 Items" at bounding box center [1244, 635] width 81 height 15
checkbox input "false"
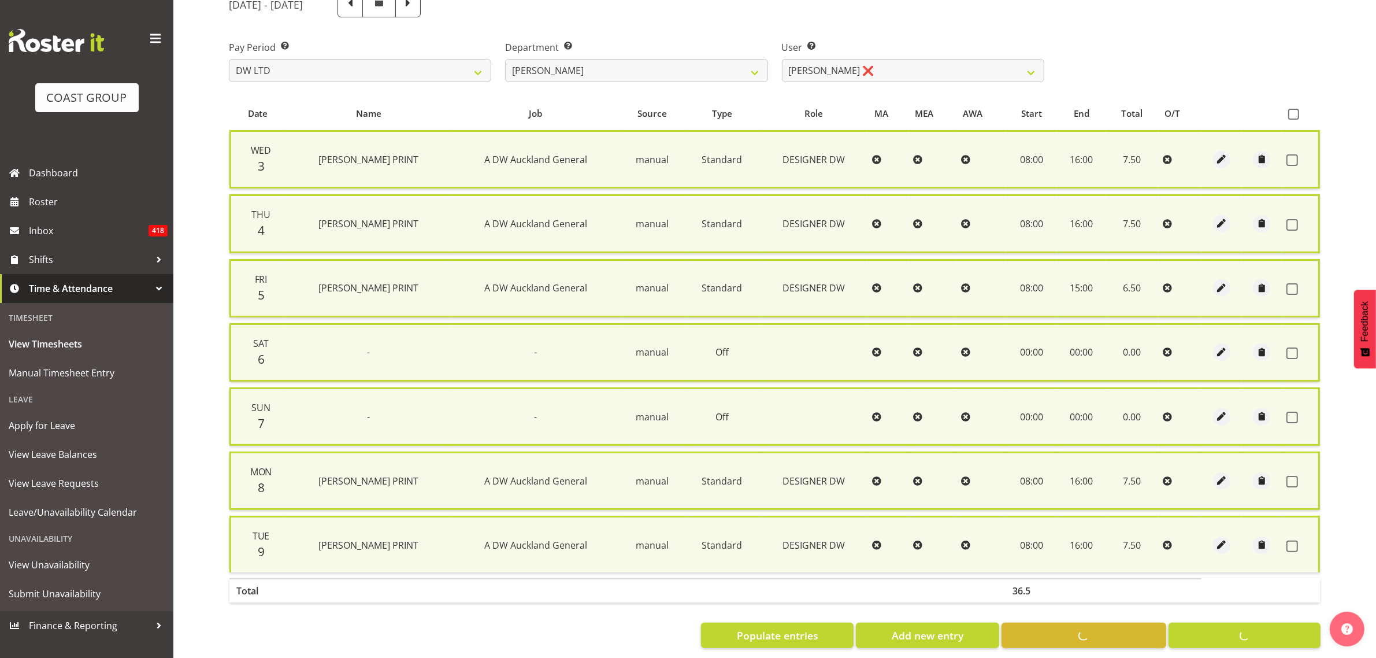
checkbox input "false"
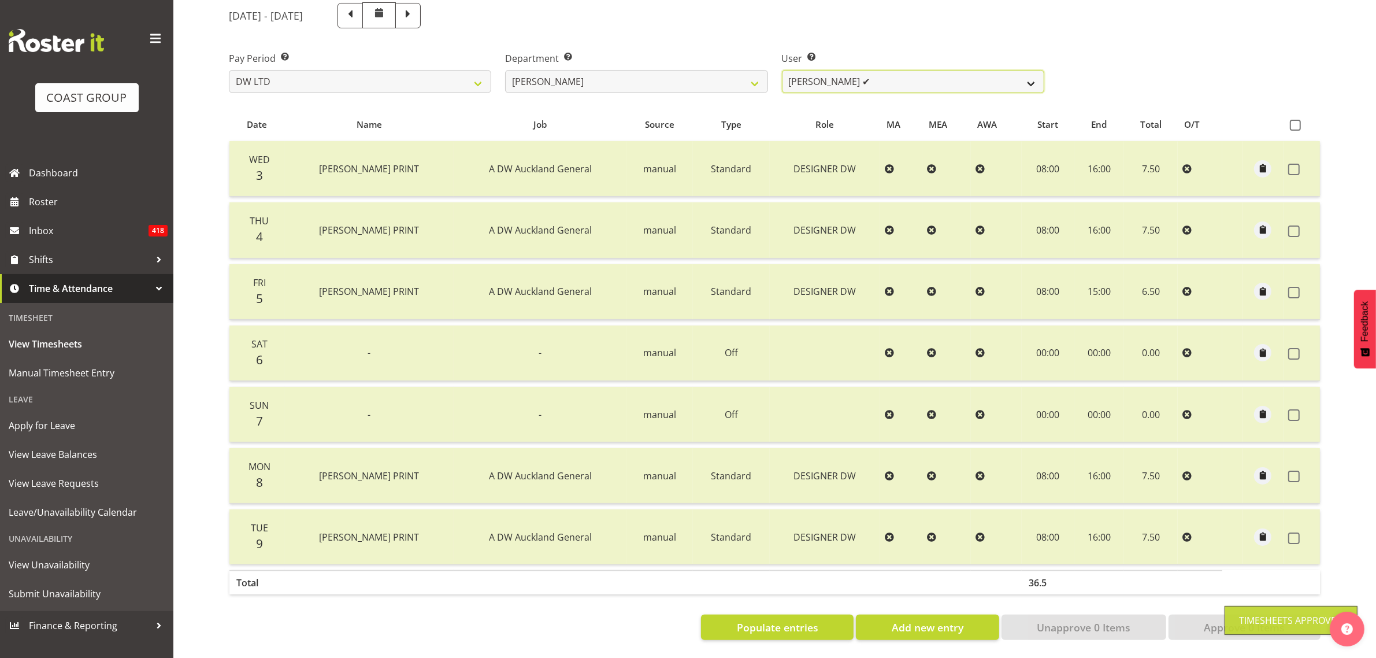
click at [956, 71] on select "Andrew McFadzean ✔ Boston Morgan-Horan ❌ Chanel Toleafoa ✔ Gene Burton ✔ Ian Si…" at bounding box center [913, 81] width 262 height 23
select select "3856"
click at [782, 70] on select "Andrew McFadzean ✔ Boston Morgan-Horan ❌ Chanel Toleafoa ✔ Gene Burton ✔ Ian Si…" at bounding box center [913, 81] width 262 height 23
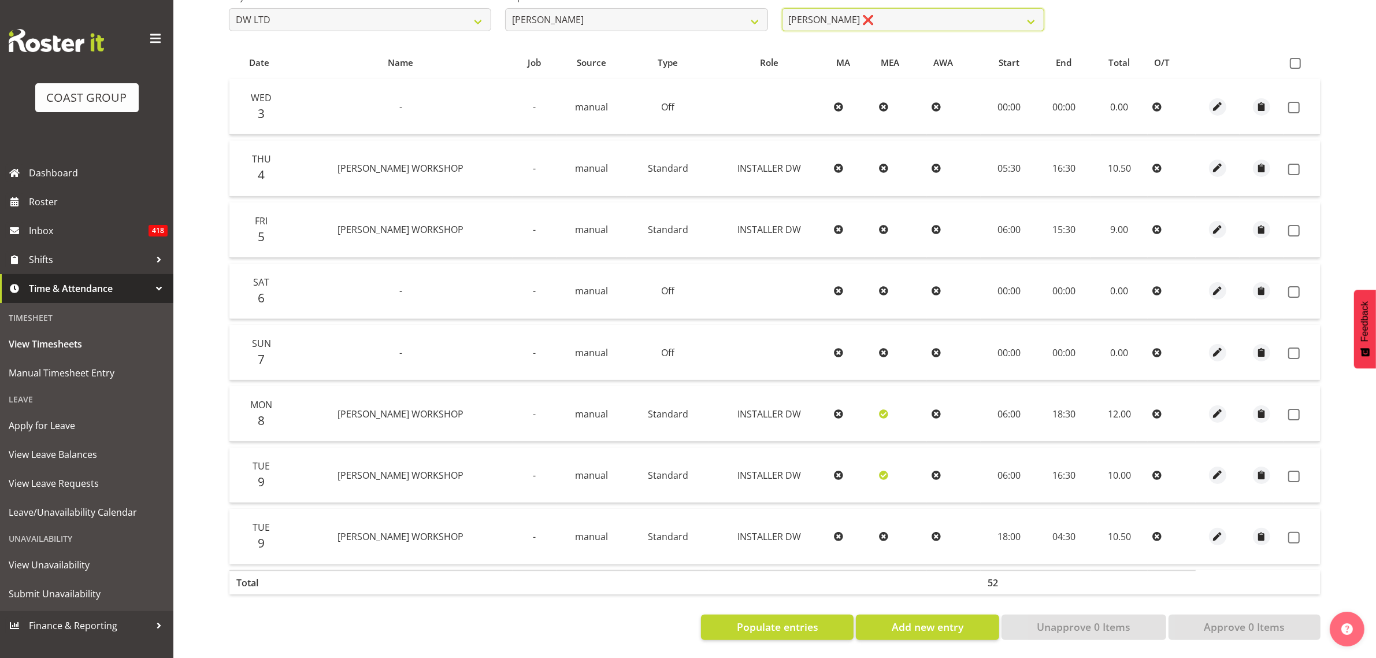
scroll to position [211, 0]
click at [1296, 58] on span at bounding box center [1295, 63] width 11 height 11
click at [1296, 60] on input "checkbox" at bounding box center [1294, 64] width 8 height 8
checkbox input "true"
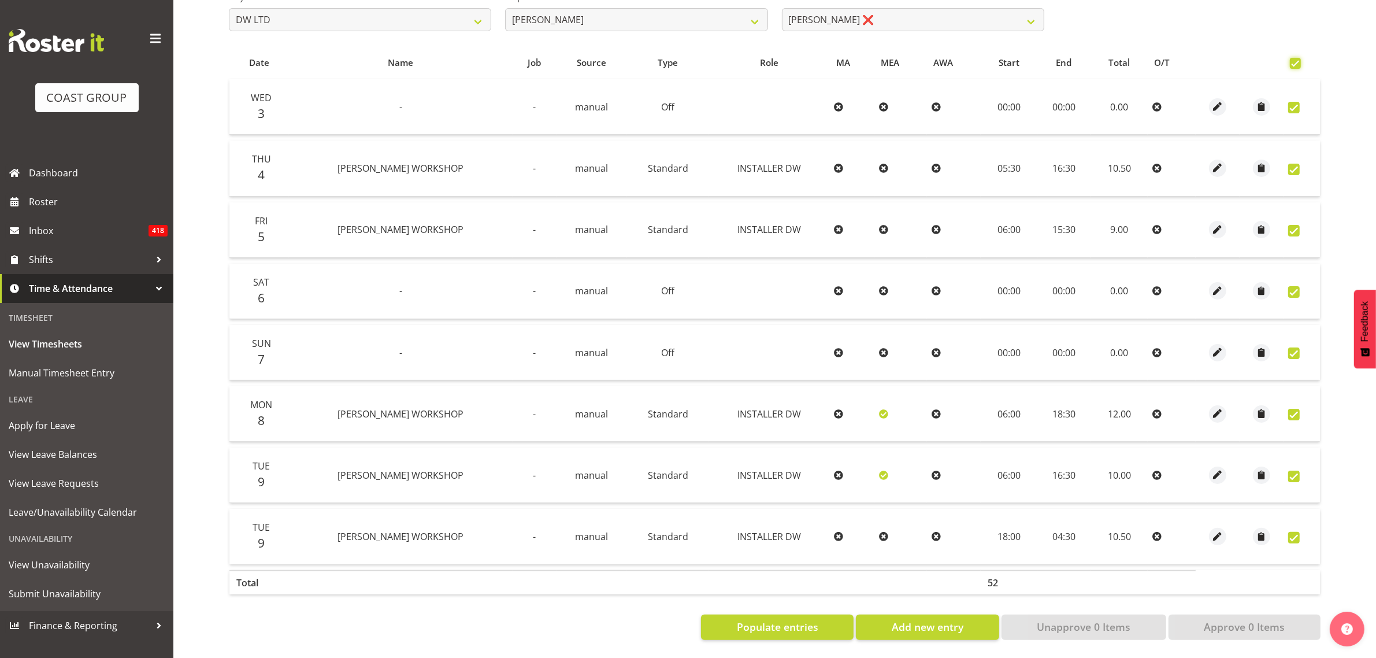
checkbox input "true"
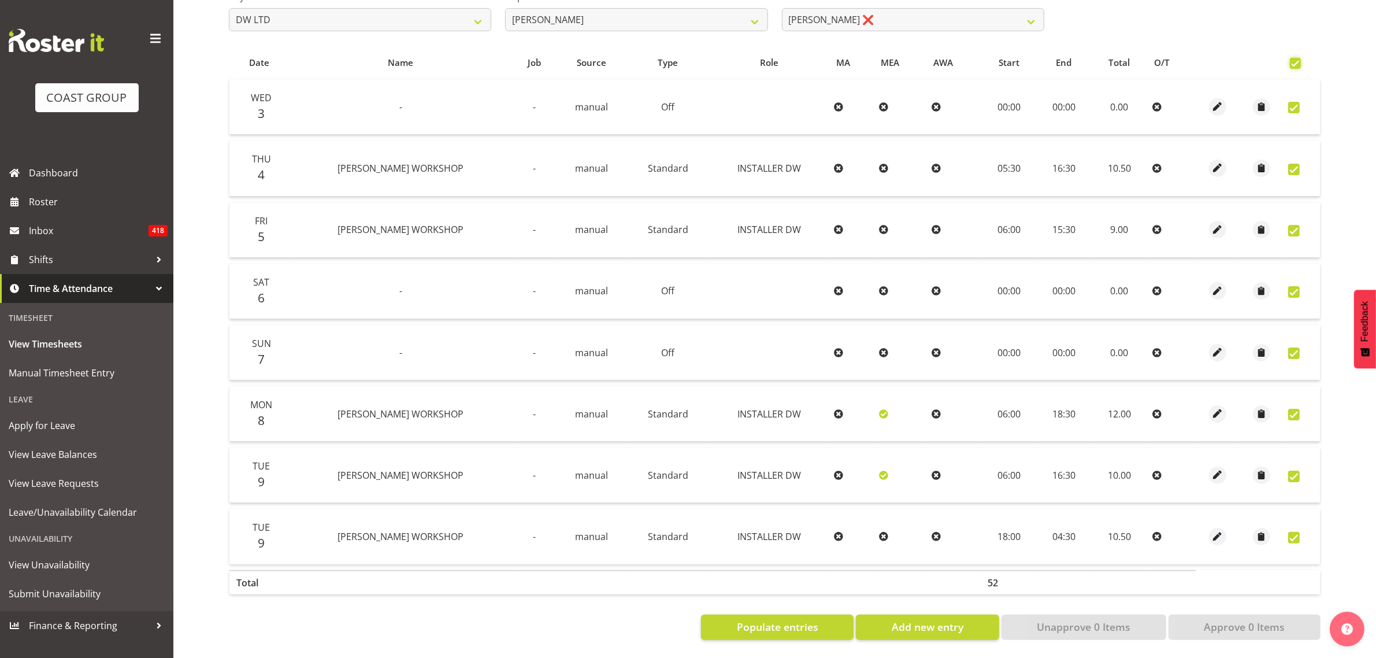
checkbox input "true"
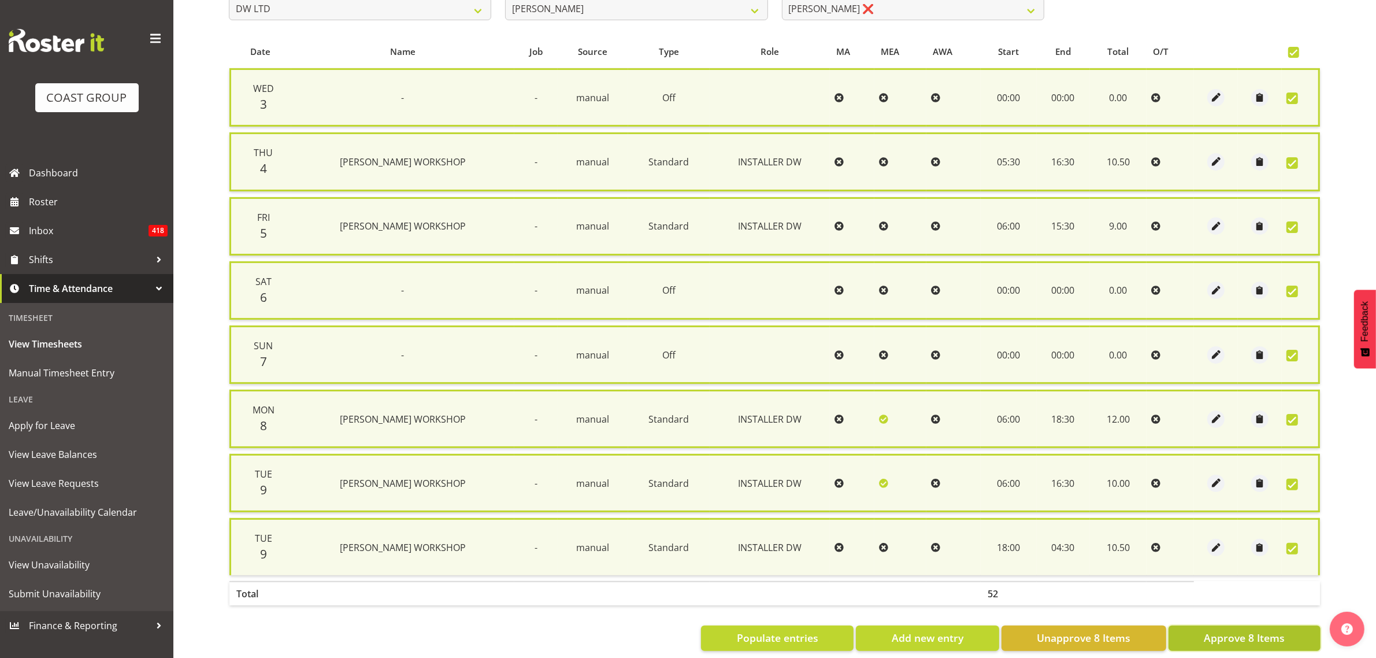
click at [1192, 628] on button "Approve 8 Items" at bounding box center [1244, 637] width 152 height 25
checkbox input "false"
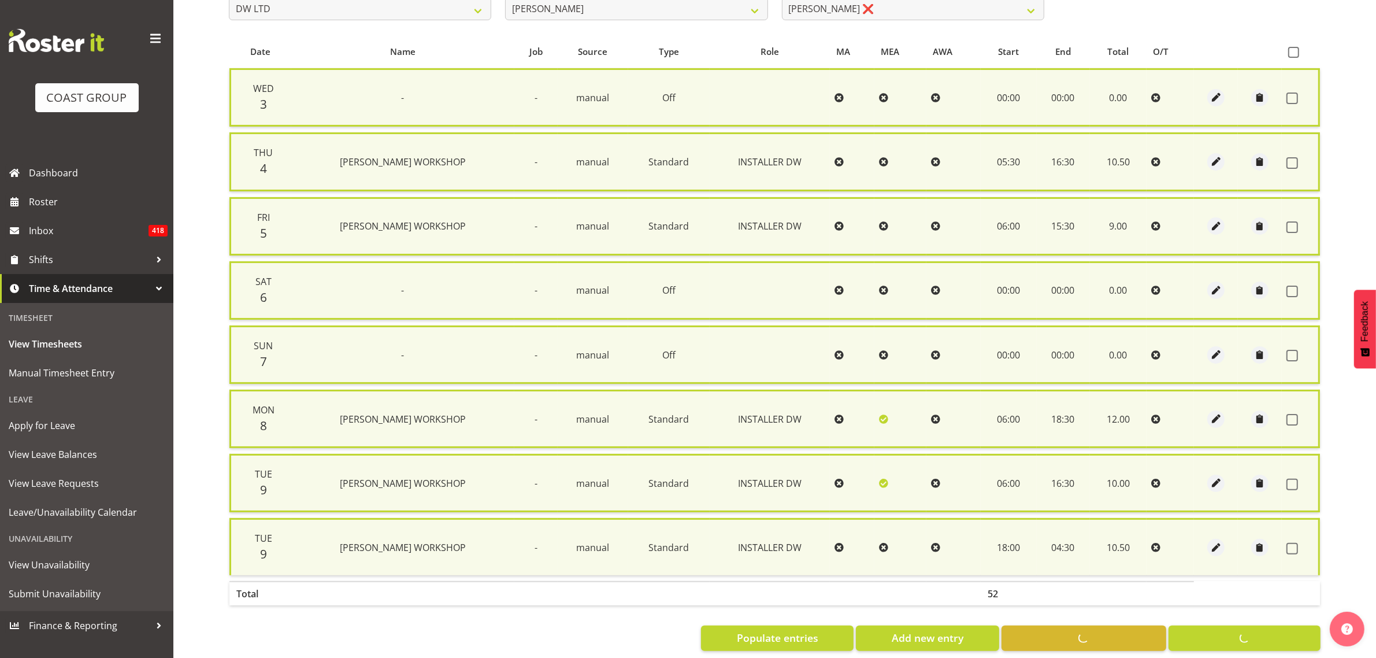
checkbox input "false"
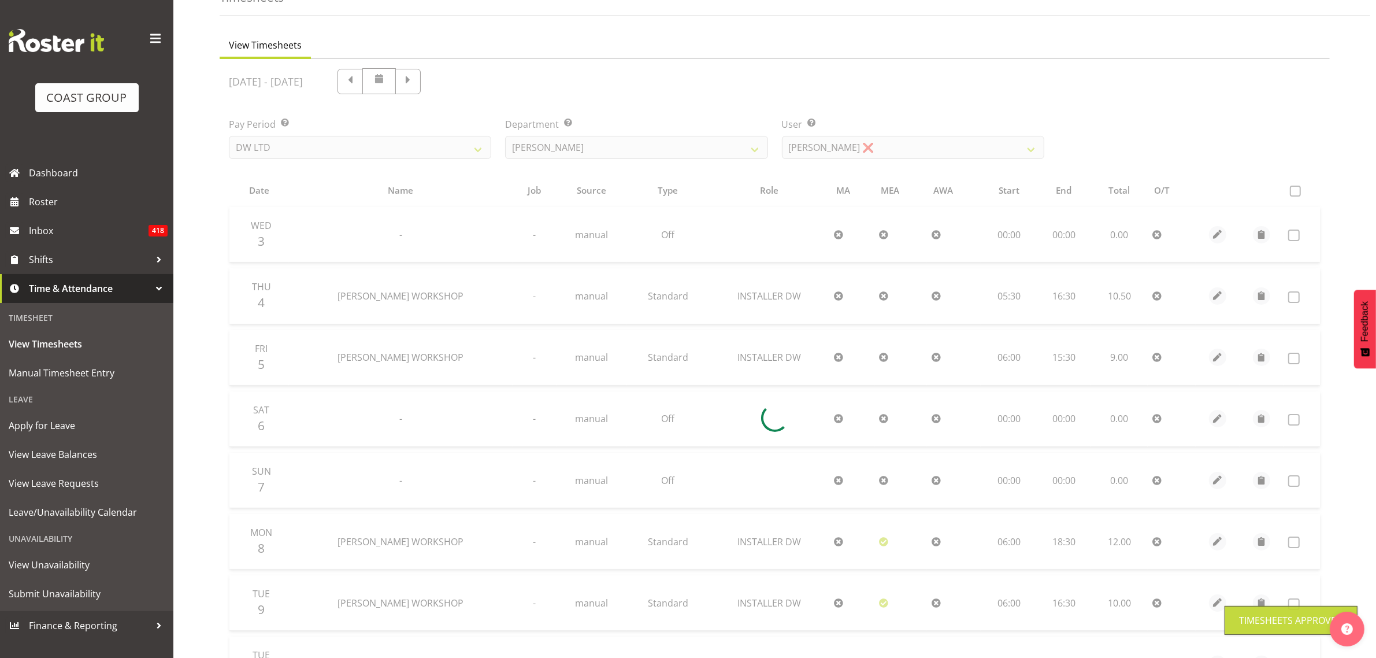
scroll to position [66, 0]
click at [928, 157] on div at bounding box center [775, 423] width 1110 height 717
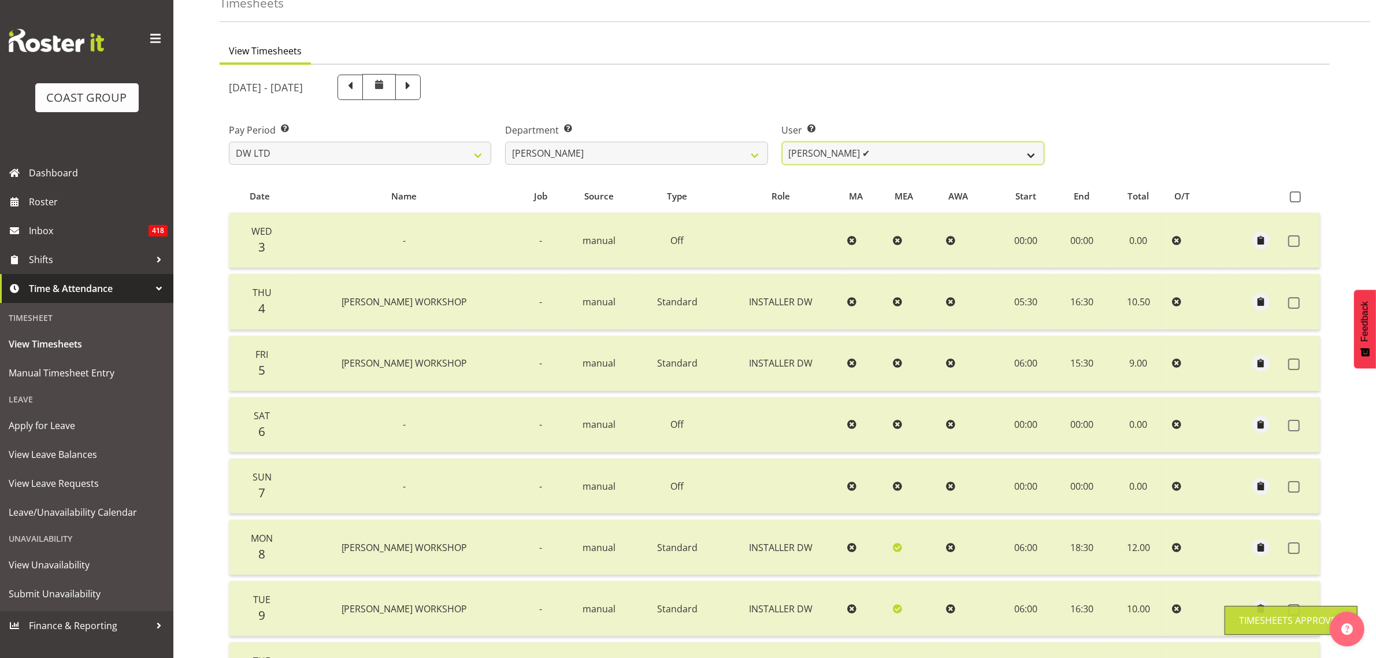
click at [946, 156] on select "Andrew McFadzean ✔ Boston Morgan-Horan ❌ Chanel Toleafoa ✔ Gene Burton ✔ Ian Si…" at bounding box center [913, 153] width 262 height 23
select select "1136"
click at [782, 142] on select "Andrew McFadzean ✔ Boston Morgan-Horan ❌ Chanel Toleafoa ✔ Gene Burton ✔ Ian Si…" at bounding box center [913, 153] width 262 height 23
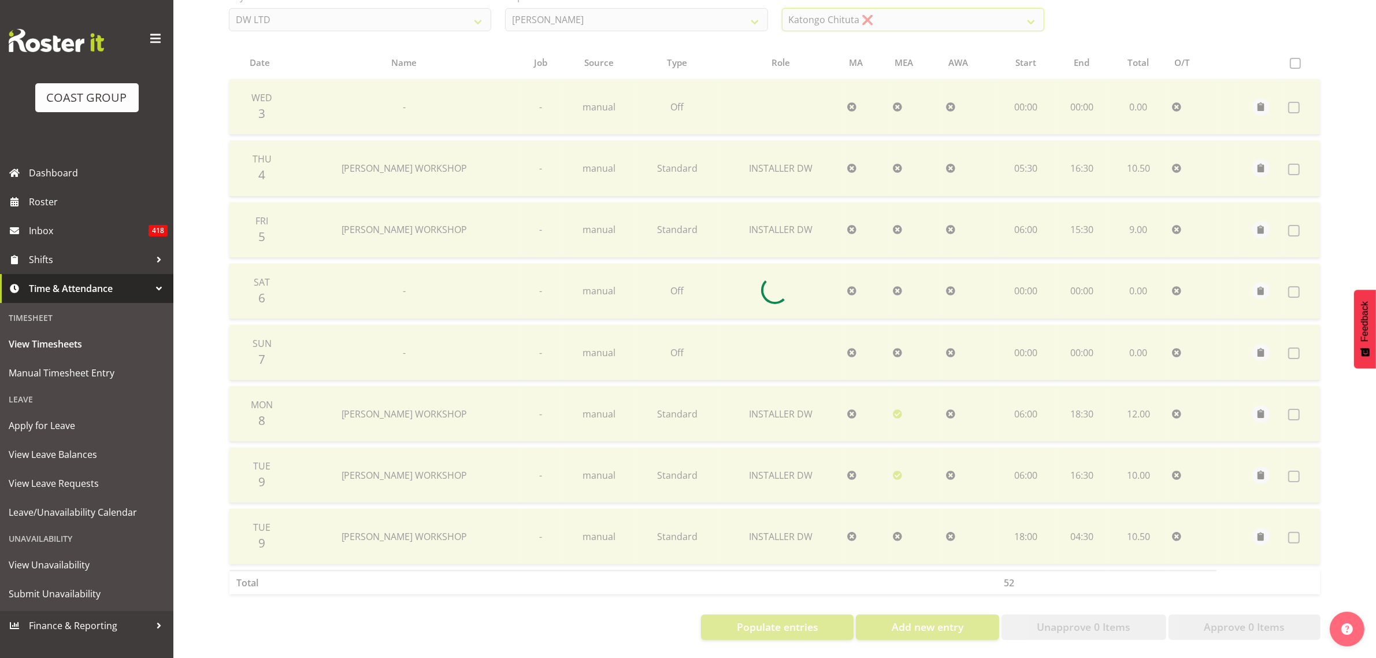
scroll to position [149, 0]
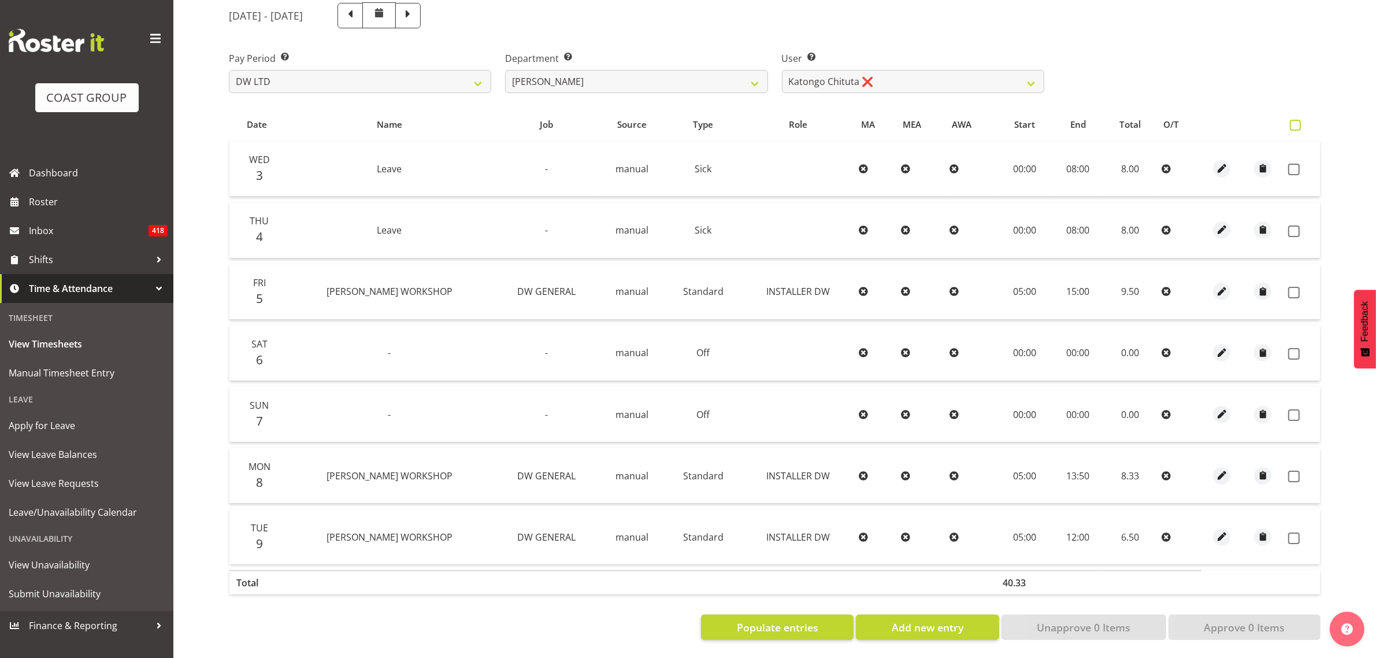
click at [1298, 120] on span at bounding box center [1295, 125] width 11 height 11
click at [1297, 121] on input "checkbox" at bounding box center [1294, 125] width 8 height 8
checkbox input "true"
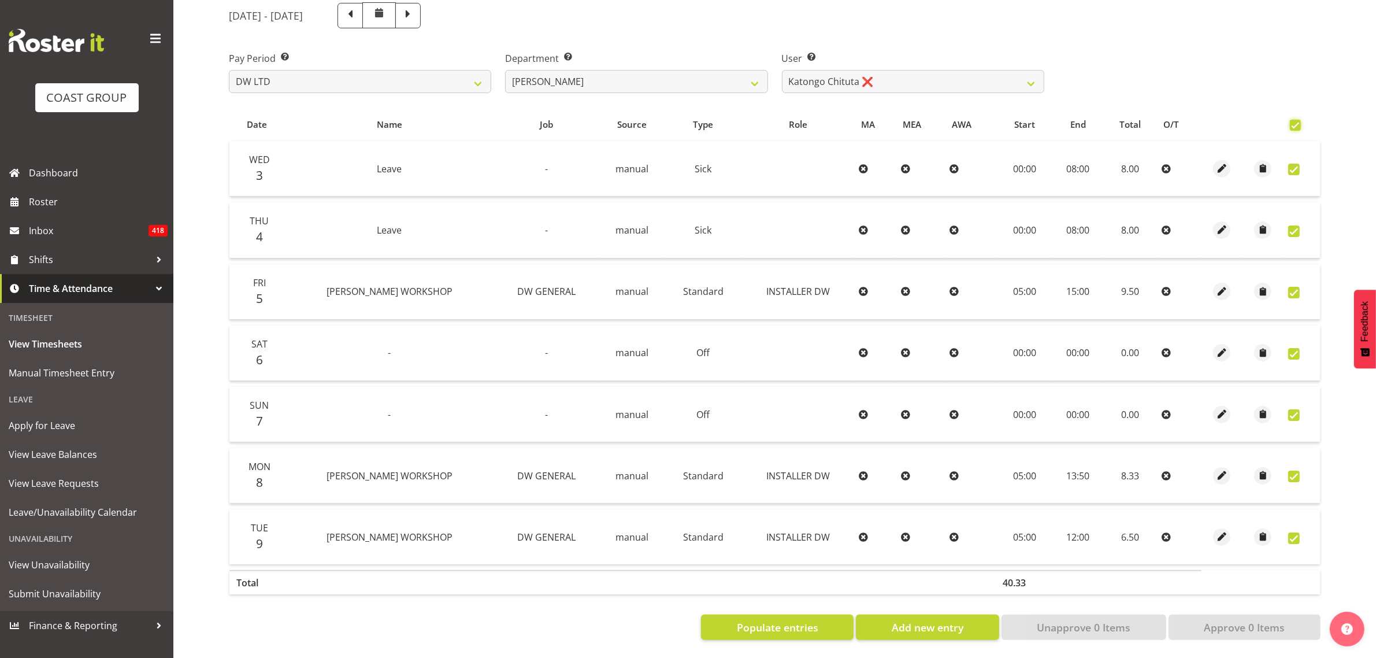
checkbox input "true"
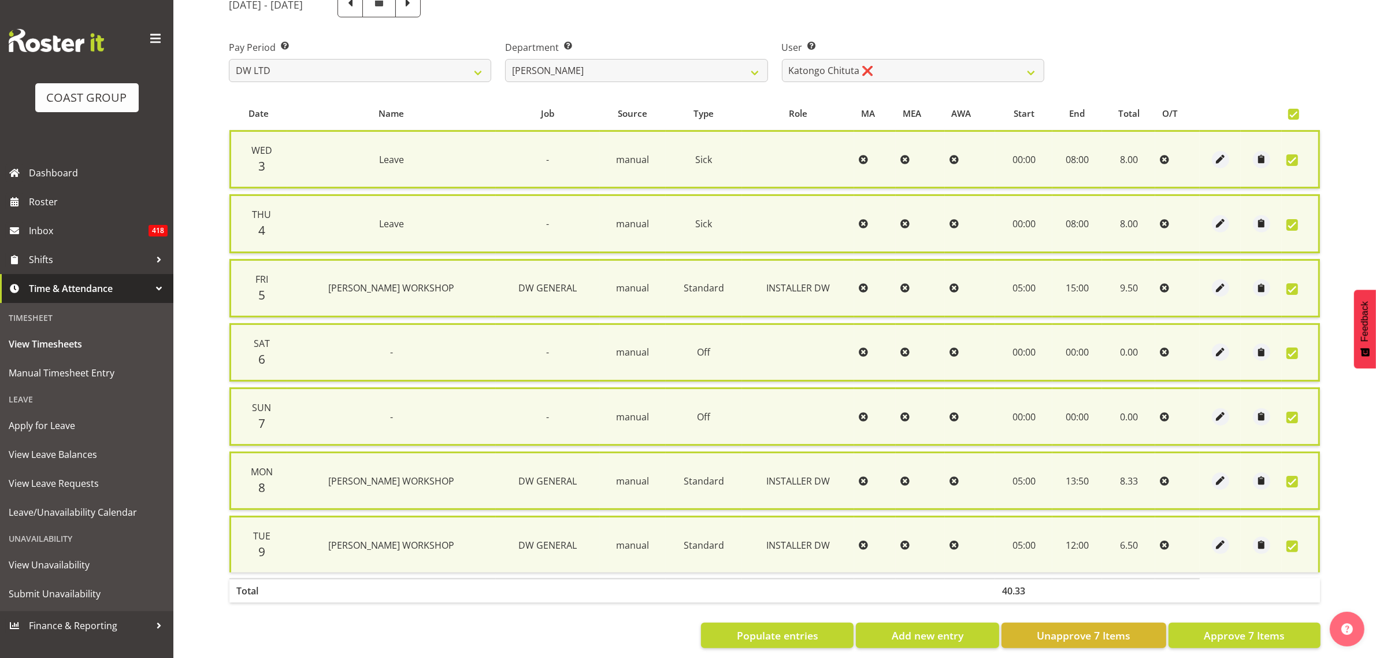
click at [1215, 647] on section "[DATE] - [DATE] Pay Period Select which pay period you would like to view. SLP …" at bounding box center [775, 319] width 1110 height 675
click at [1209, 633] on span "Approve 7 Items" at bounding box center [1244, 635] width 81 height 15
checkbox input "false"
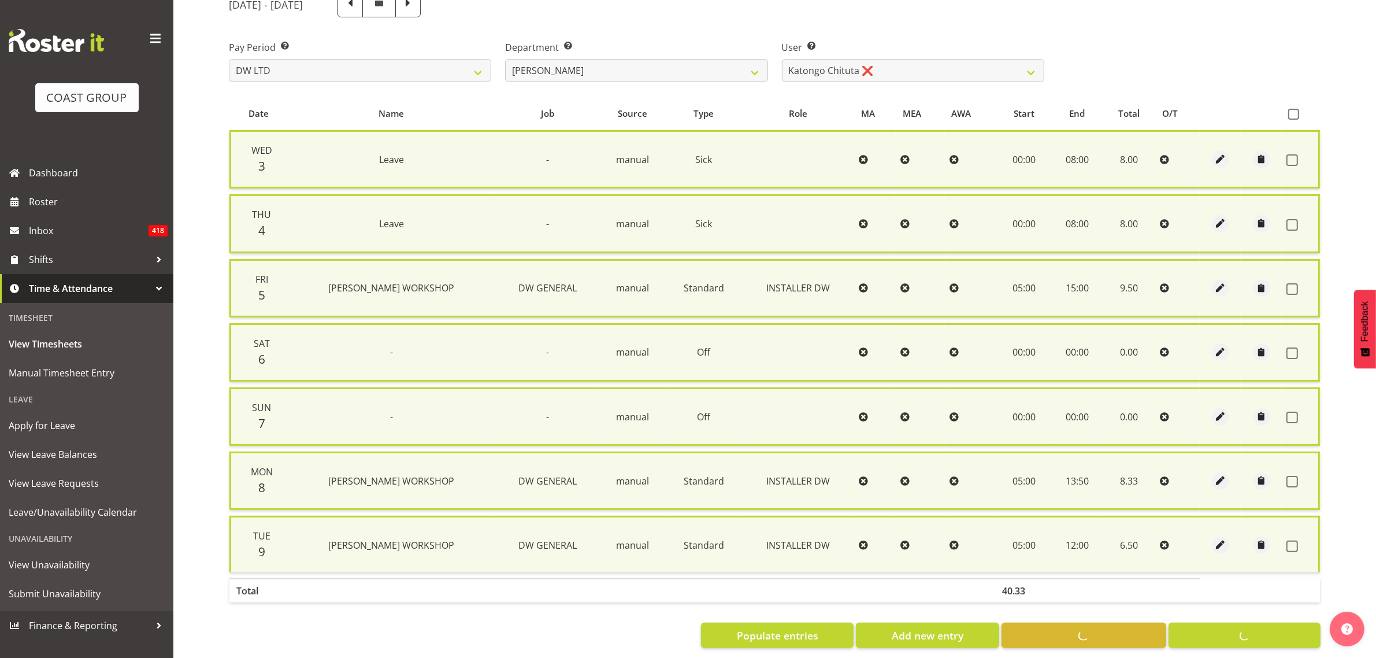
checkbox input "false"
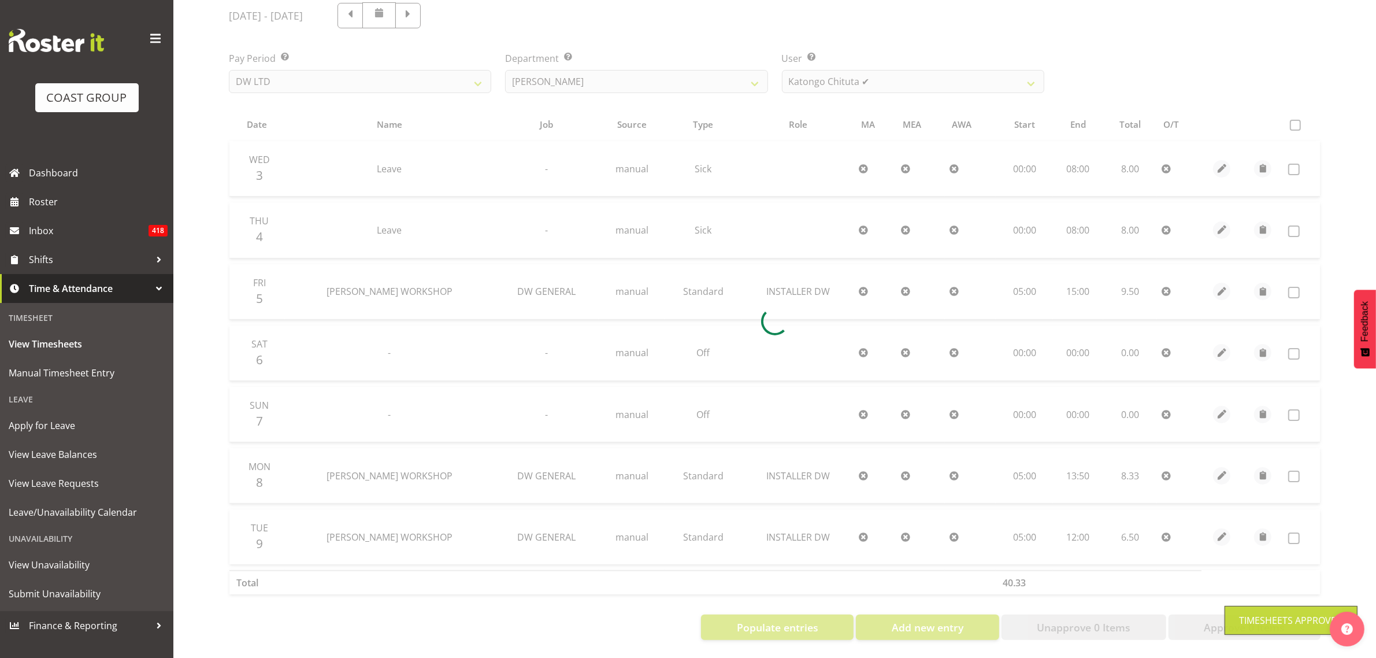
click at [914, 73] on div at bounding box center [775, 321] width 1110 height 656
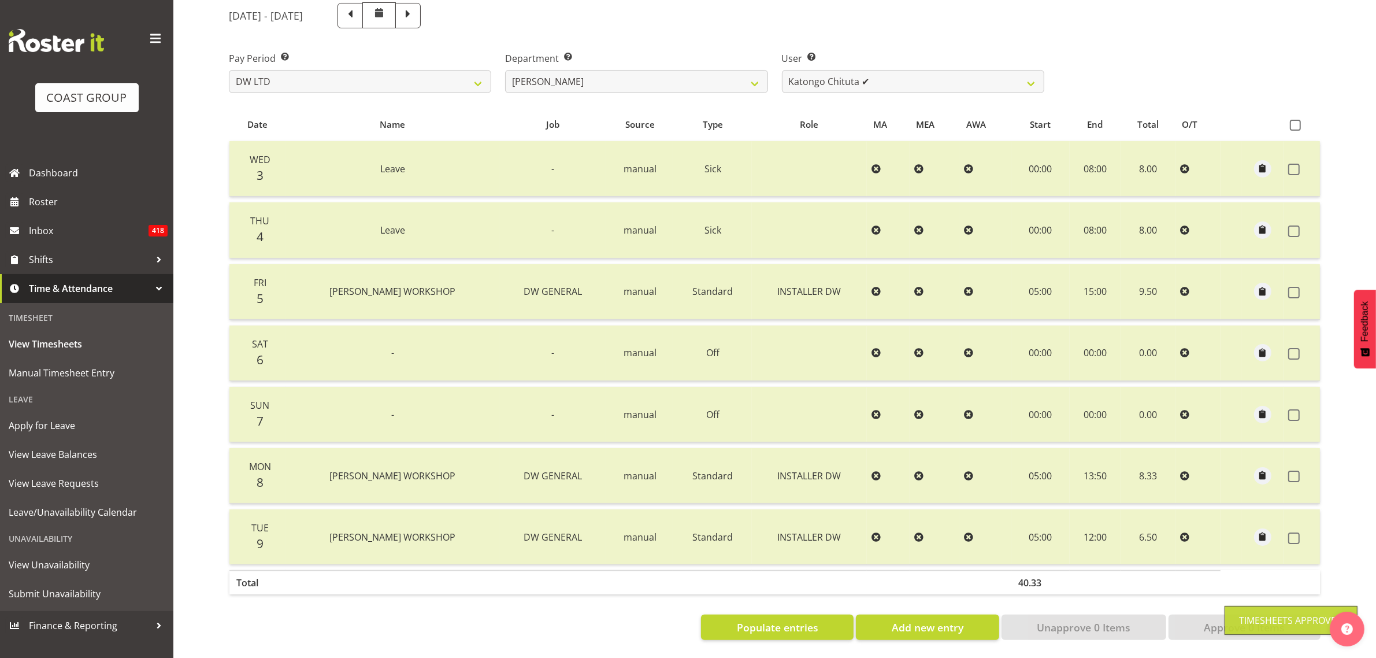
click at [917, 73] on div at bounding box center [775, 321] width 1110 height 656
drag, startPoint x: 918, startPoint y: 73, endPoint x: 917, endPoint y: 80, distance: 7.0
click at [918, 73] on select "Andrew McFadzean ✔ Boston Morgan-Horan ❌ Chanel Toleafoa ✔ Gene Burton ✔ Ian Si…" at bounding box center [913, 81] width 262 height 23
select select "5758"
click at [782, 70] on select "Andrew McFadzean ✔ Boston Morgan-Horan ❌ Chanel Toleafoa ✔ Gene Burton ✔ Ian Si…" at bounding box center [913, 81] width 262 height 23
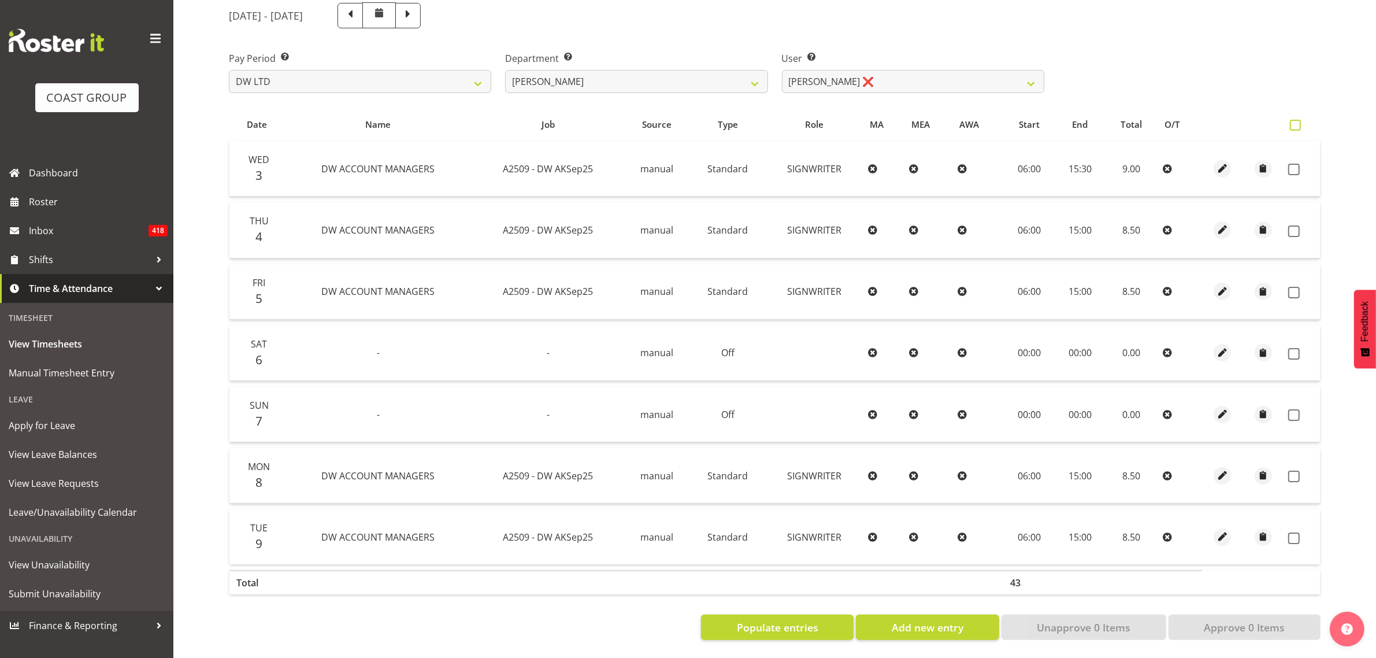
click at [1296, 120] on span at bounding box center [1295, 125] width 11 height 11
click at [1296, 121] on input "checkbox" at bounding box center [1294, 125] width 8 height 8
checkbox input "true"
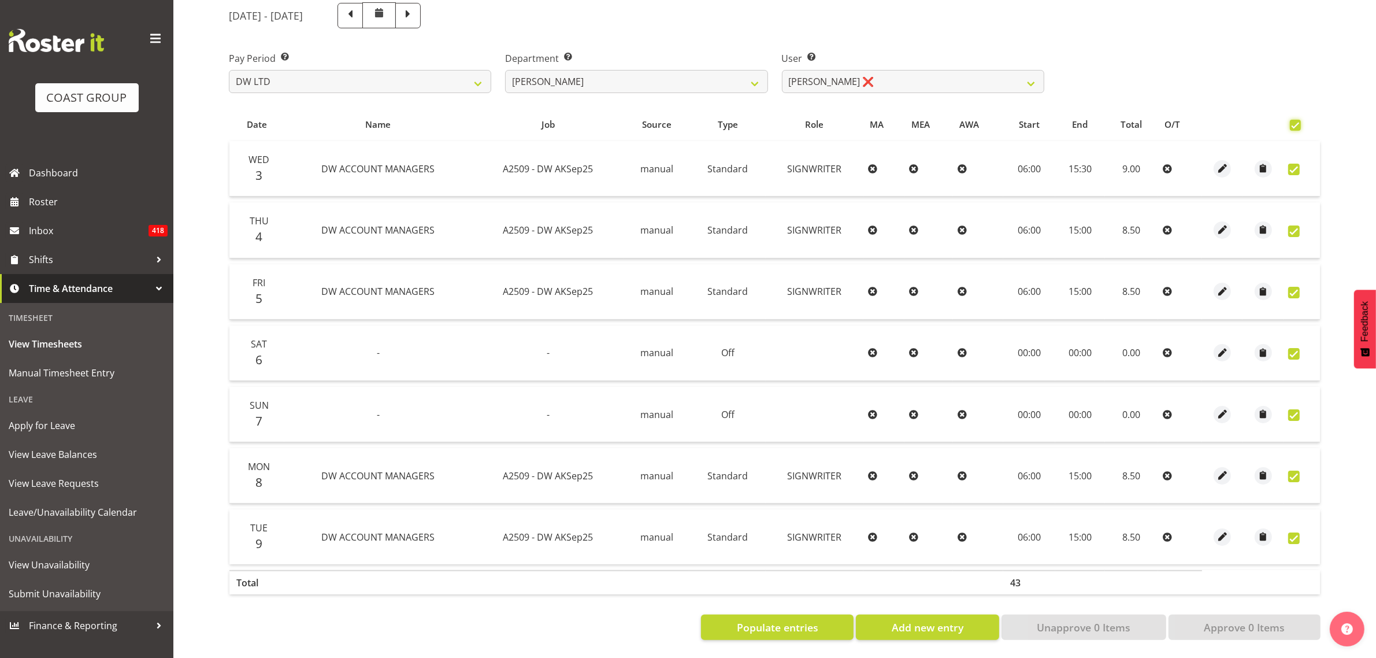
checkbox input "true"
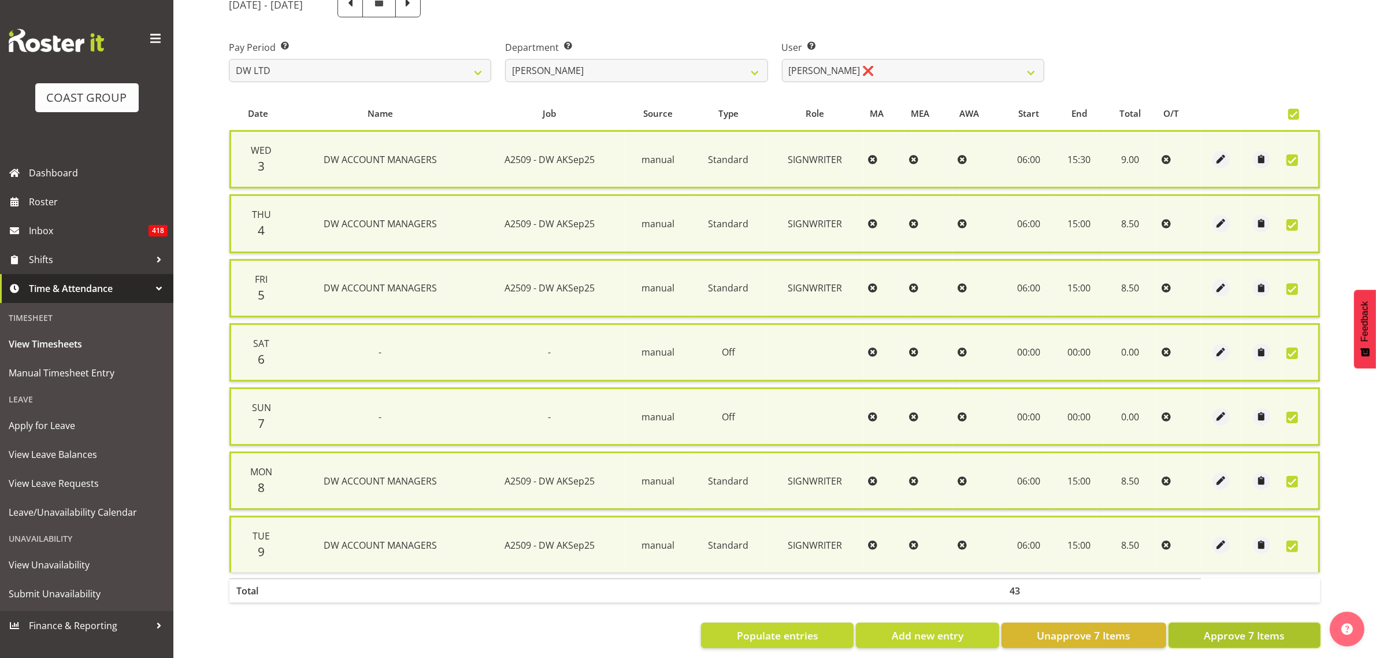
click at [1218, 637] on span "Approve 7 Items" at bounding box center [1244, 635] width 81 height 15
checkbox input "false"
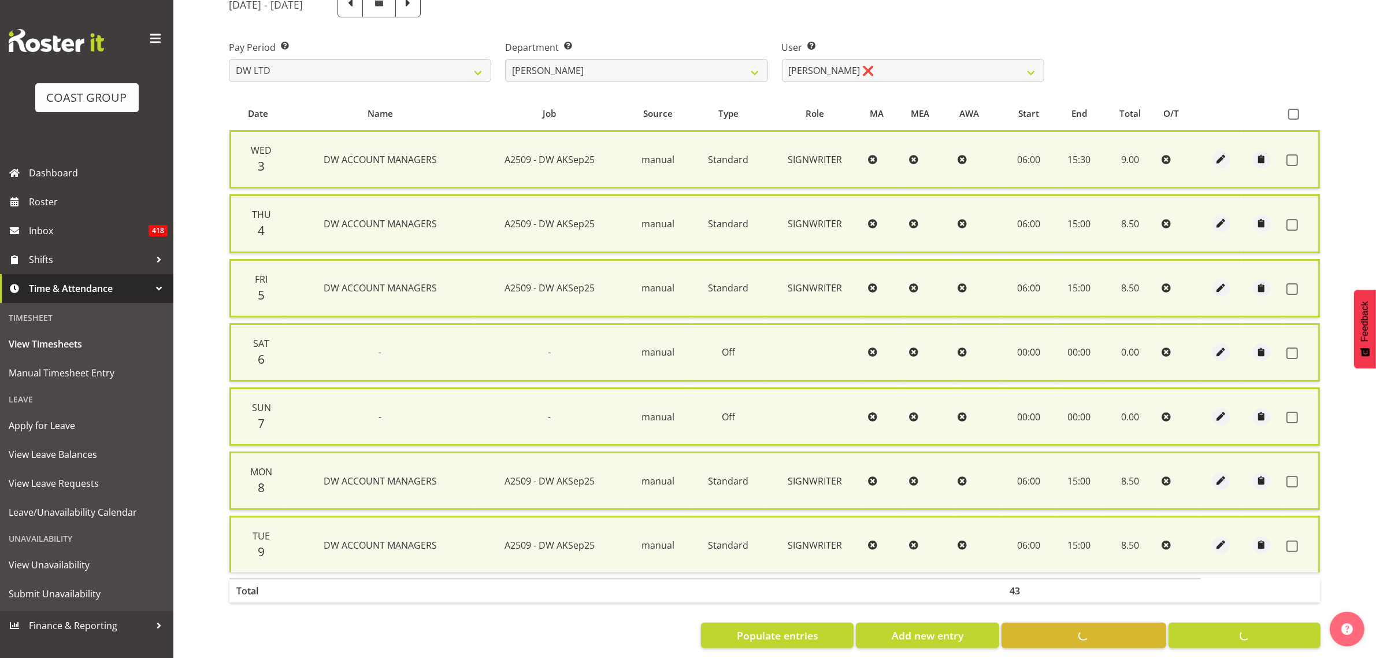
checkbox input "false"
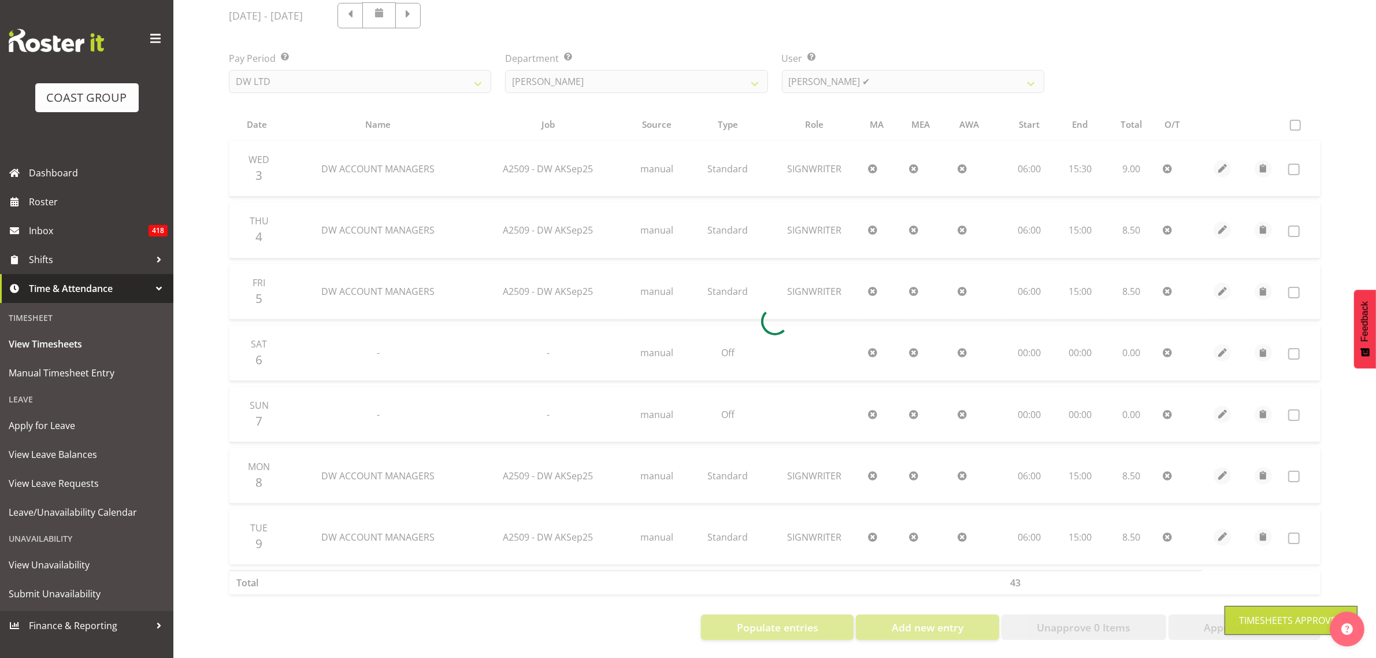
click at [919, 67] on div at bounding box center [775, 321] width 1110 height 656
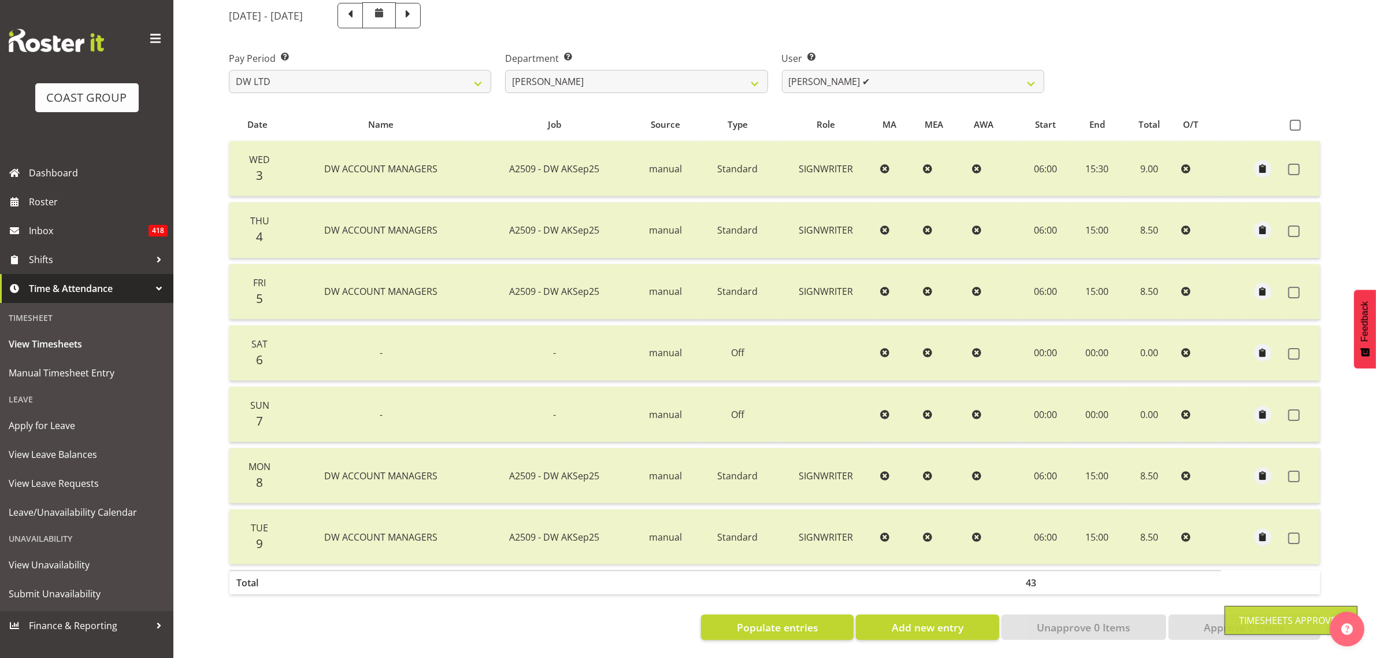
click at [918, 72] on div at bounding box center [775, 321] width 1110 height 656
click at [918, 72] on select "Andrew McFadzean ✔ Boston Morgan-Horan ❌ Chanel Toleafoa ✔ Gene Burton ✔ Ian Si…" at bounding box center [913, 81] width 262 height 23
select select "1154"
click at [782, 70] on select "Andrew McFadzean ✔ Boston Morgan-Horan ❌ Chanel Toleafoa ✔ Gene Burton ✔ Ian Si…" at bounding box center [913, 81] width 262 height 23
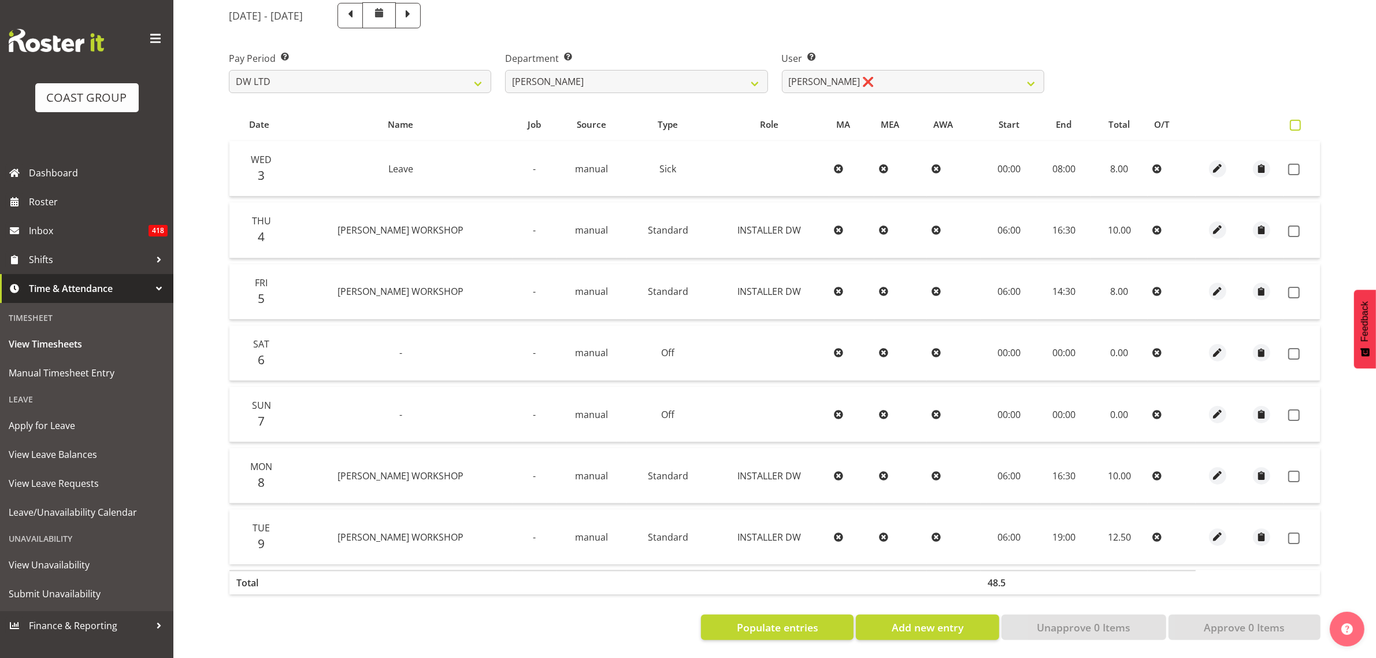
click at [1298, 120] on span at bounding box center [1295, 125] width 11 height 11
click at [1297, 121] on input "checkbox" at bounding box center [1294, 125] width 8 height 8
checkbox input "true"
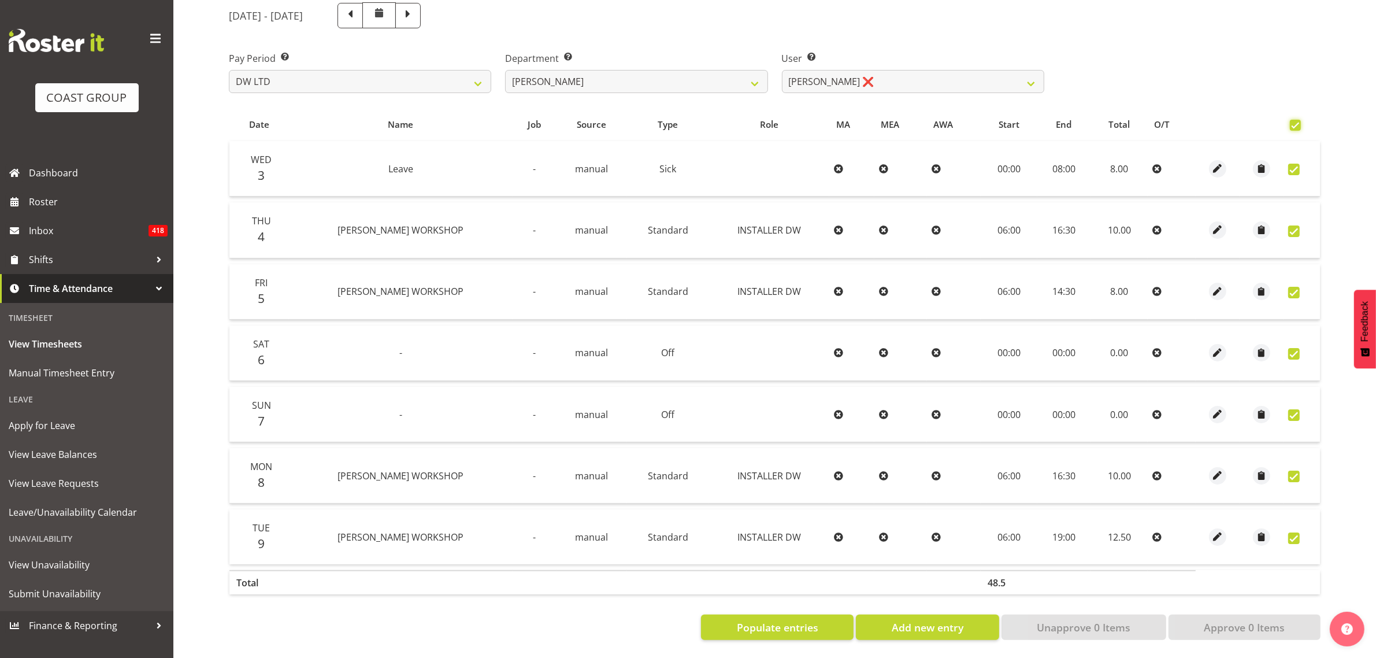
checkbox input "true"
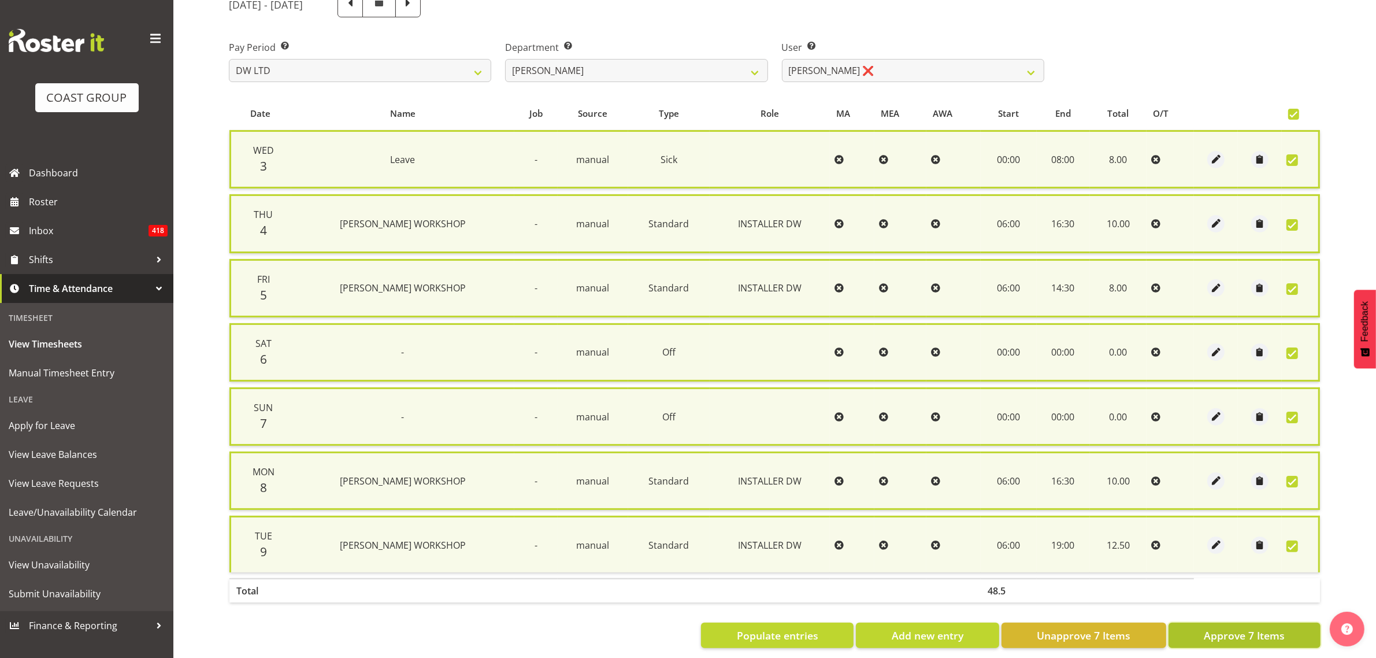
click at [1206, 630] on span "Approve 7 Items" at bounding box center [1244, 635] width 81 height 15
checkbox input "false"
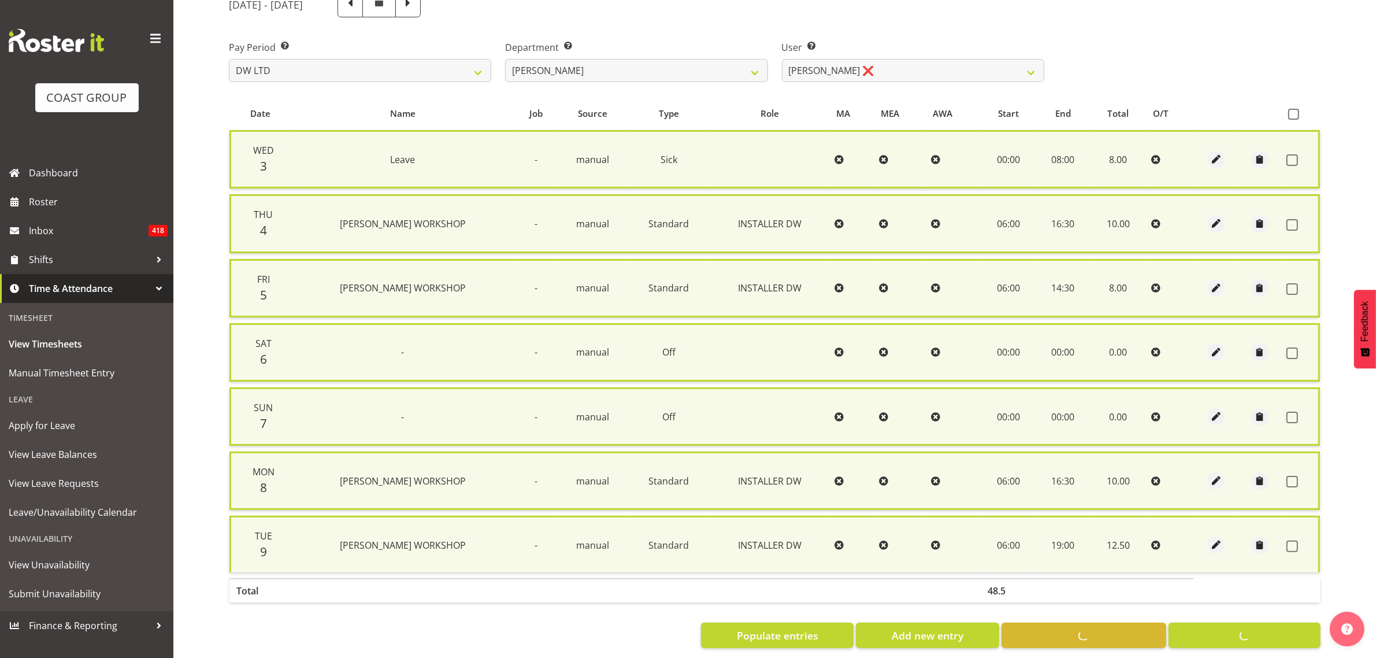
checkbox input "false"
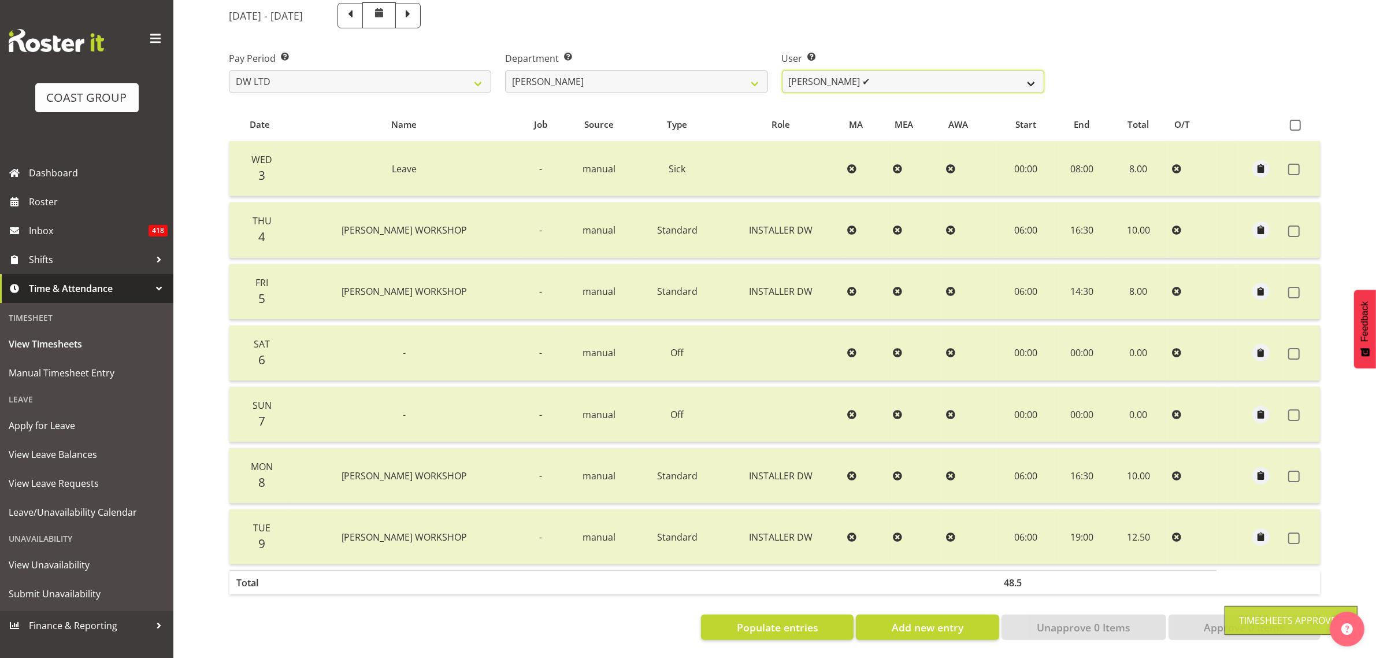
click at [949, 76] on select "Andrew McFadzean ✔ Boston Morgan-Horan ❌ Chanel Toleafoa ✔ Gene Burton ✔ Ian Si…" at bounding box center [913, 81] width 262 height 23
select select "9871"
click at [782, 70] on select "Andrew McFadzean ✔ Boston Morgan-Horan ❌ Chanel Toleafoa ✔ Gene Burton ✔ Ian Si…" at bounding box center [913, 81] width 262 height 23
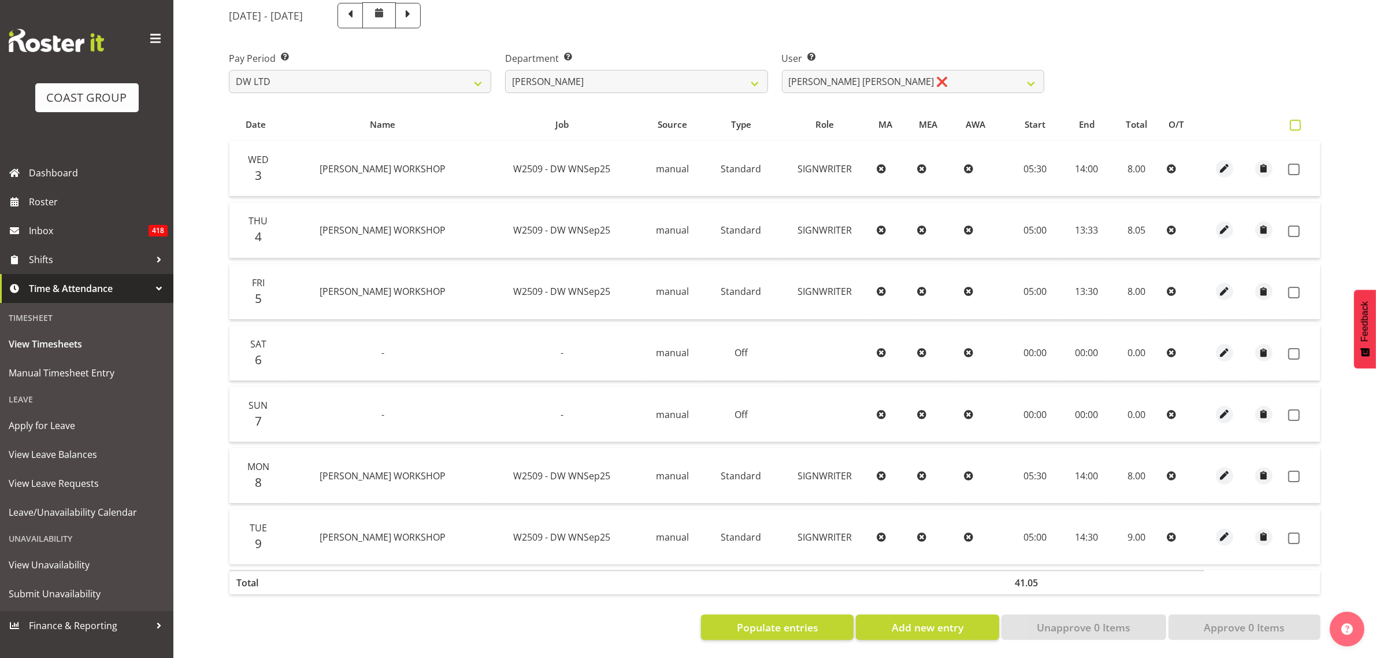
click at [1292, 120] on span at bounding box center [1295, 125] width 11 height 11
click at [1292, 121] on input "checkbox" at bounding box center [1294, 125] width 8 height 8
checkbox input "true"
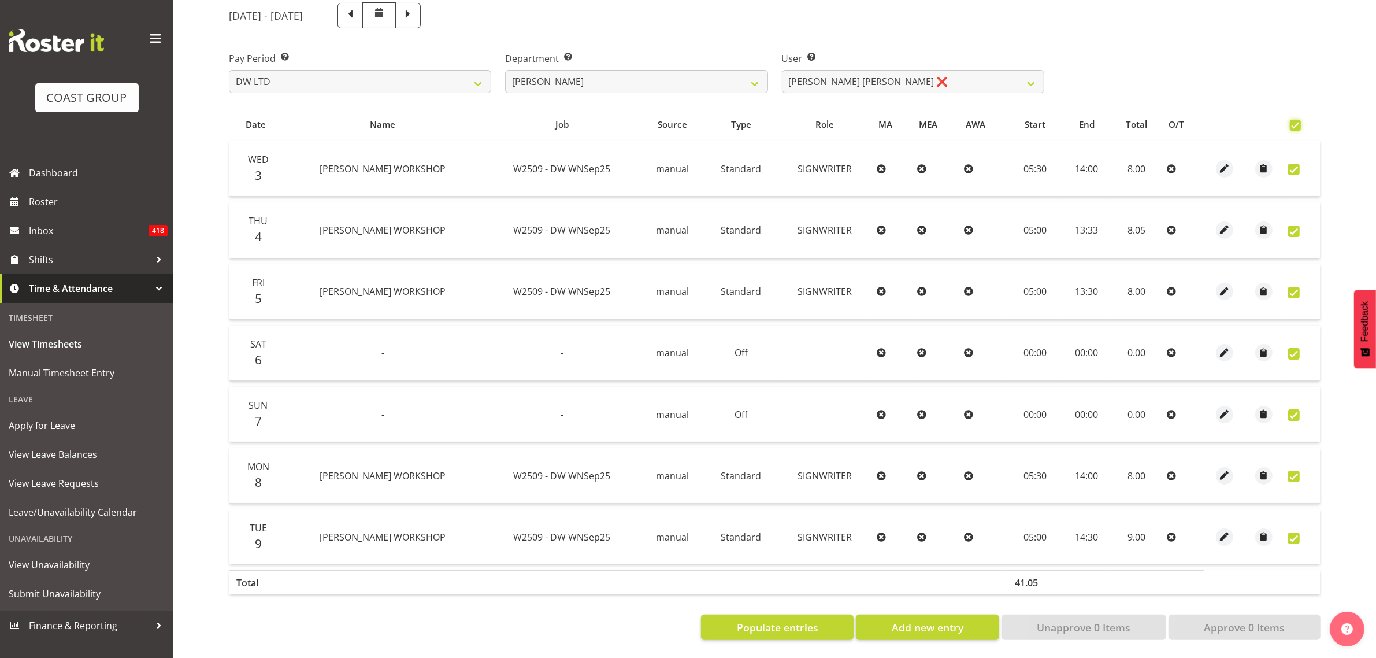
checkbox input "true"
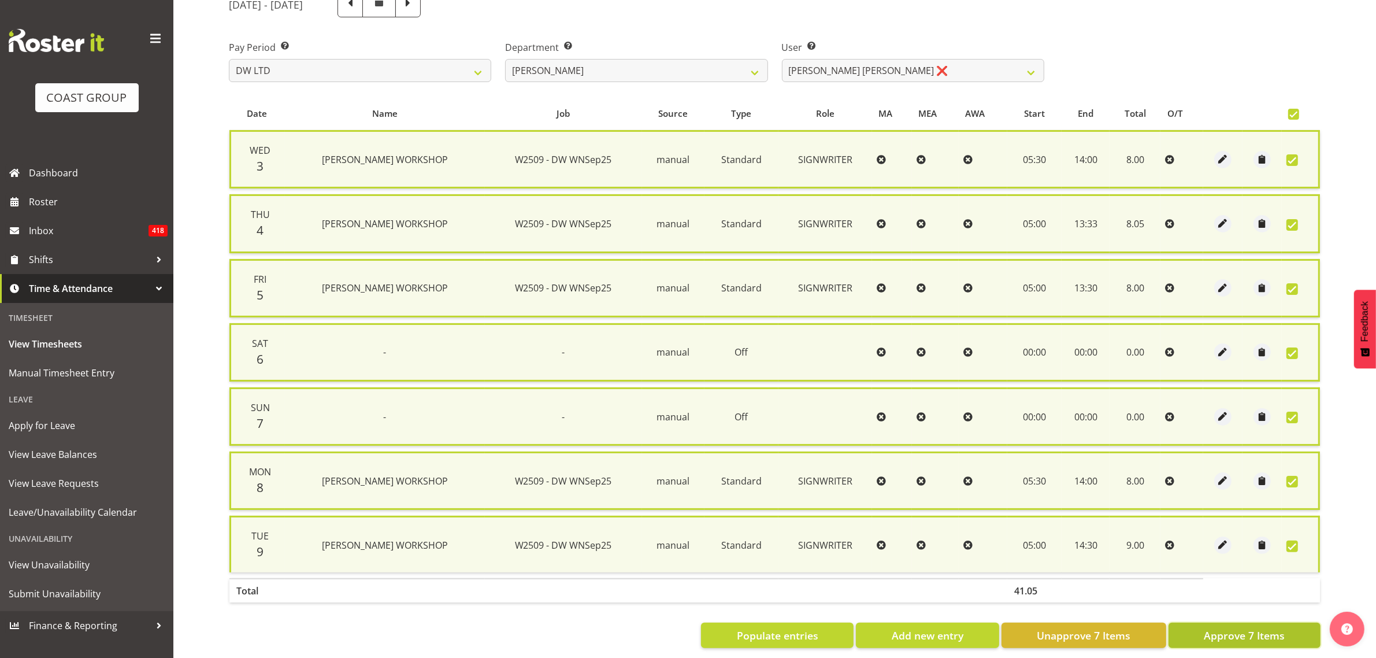
click at [1194, 625] on button "Approve 7 Items" at bounding box center [1244, 634] width 152 height 25
checkbox input "false"
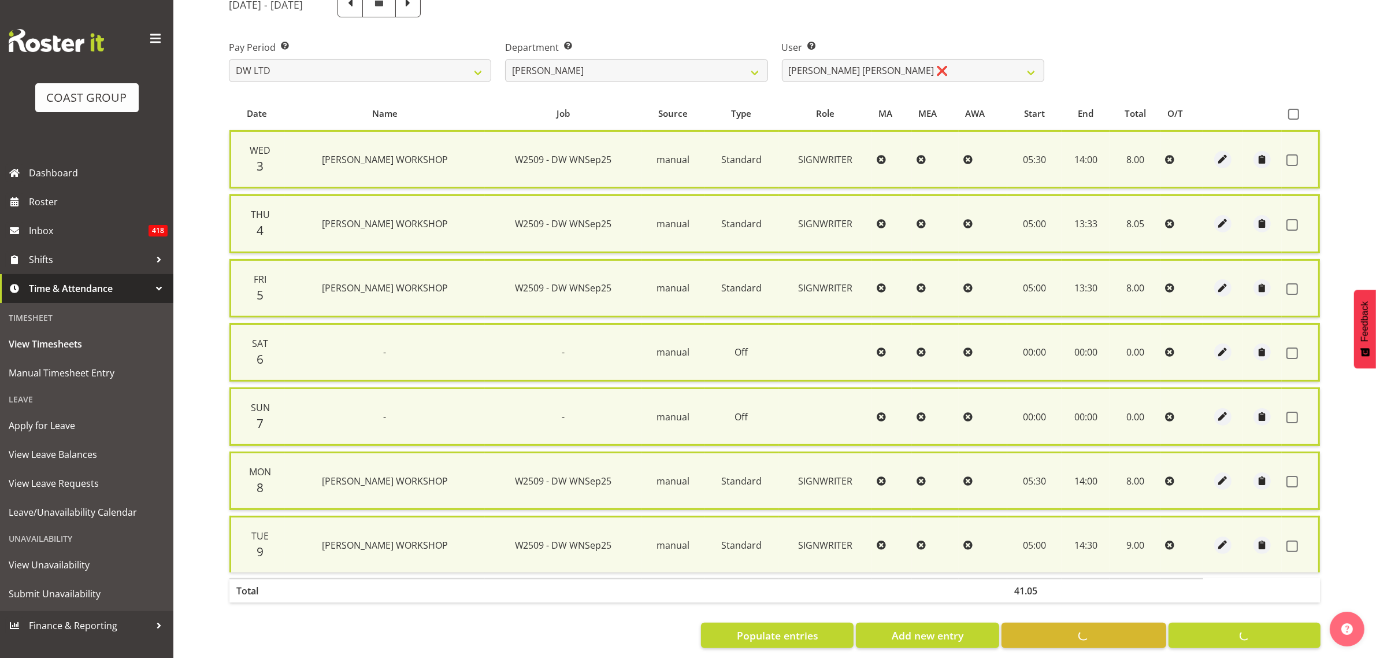
checkbox input "false"
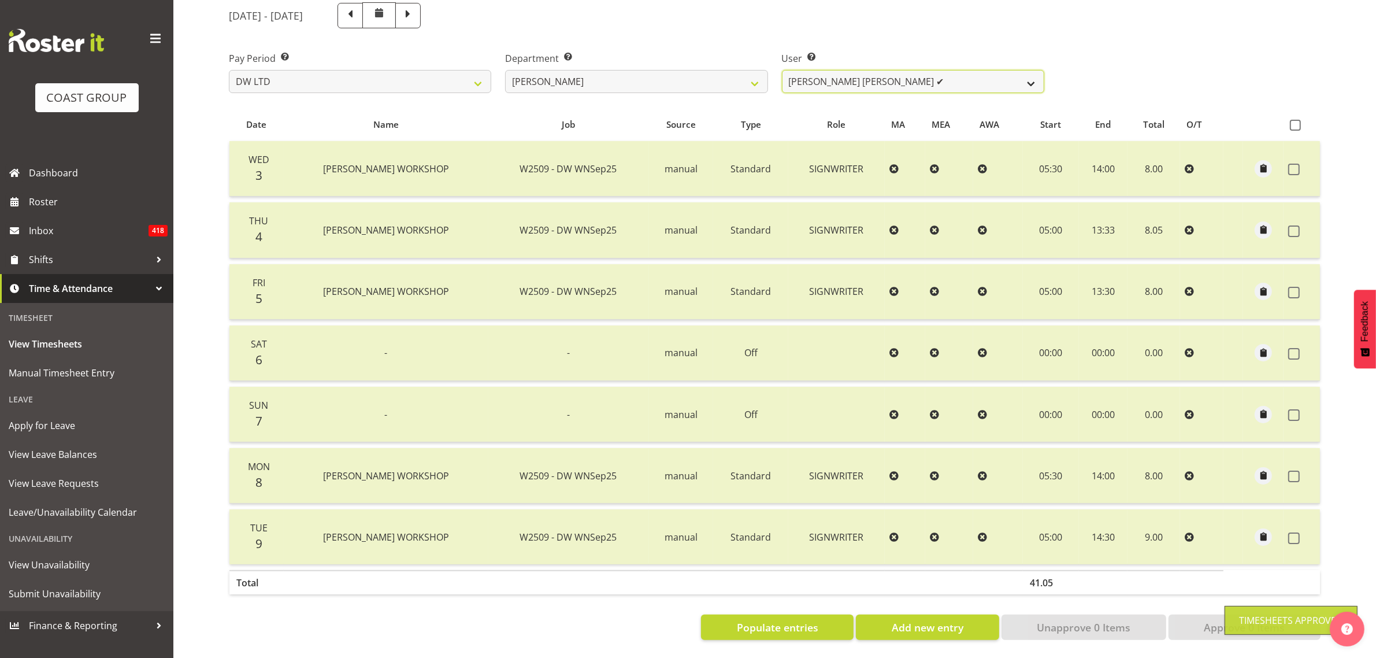
click at [966, 75] on select "Andrew McFadzean ✔ Boston Morgan-Horan ❌ Chanel Toleafoa ✔ Gene Burton ✔ Ian Si…" at bounding box center [913, 81] width 262 height 23
select select "1158"
click at [782, 70] on select "Andrew McFadzean ✔ Boston Morgan-Horan ❌ Chanel Toleafoa ✔ Gene Burton ✔ Ian Si…" at bounding box center [913, 81] width 262 height 23
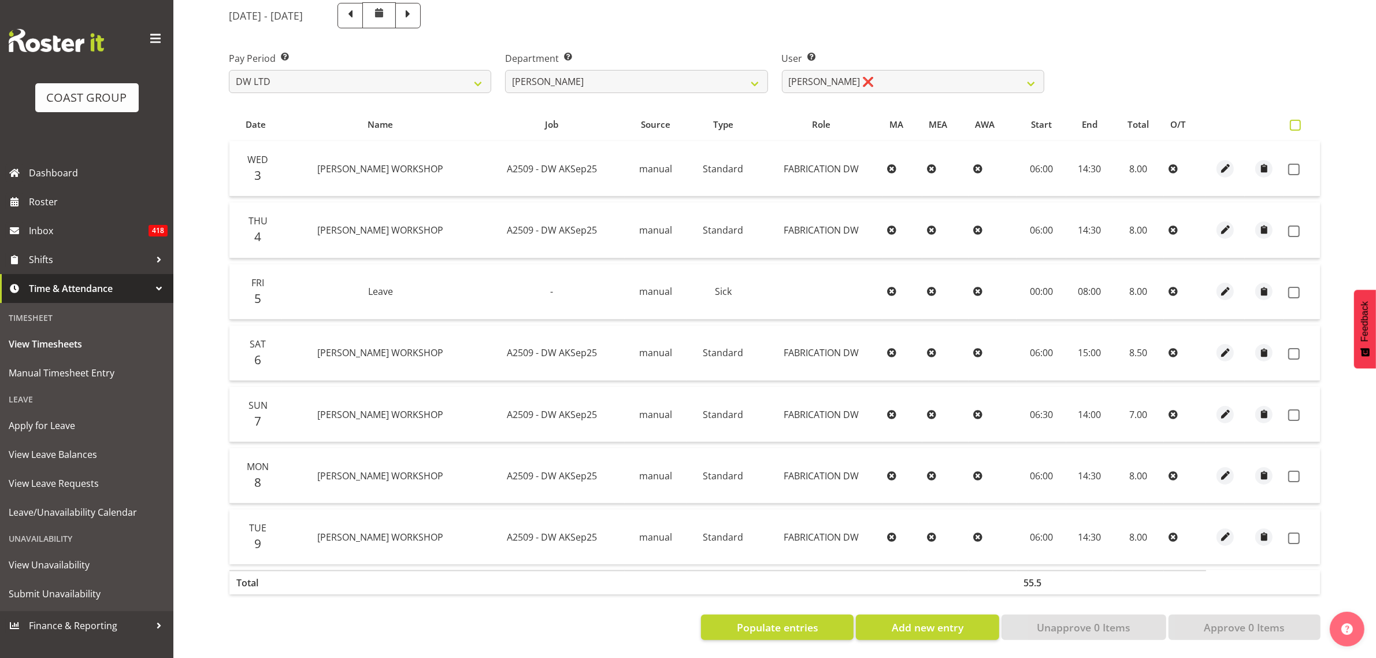
click at [1290, 120] on span at bounding box center [1295, 125] width 11 height 11
click at [1290, 121] on input "checkbox" at bounding box center [1294, 125] width 8 height 8
checkbox input "true"
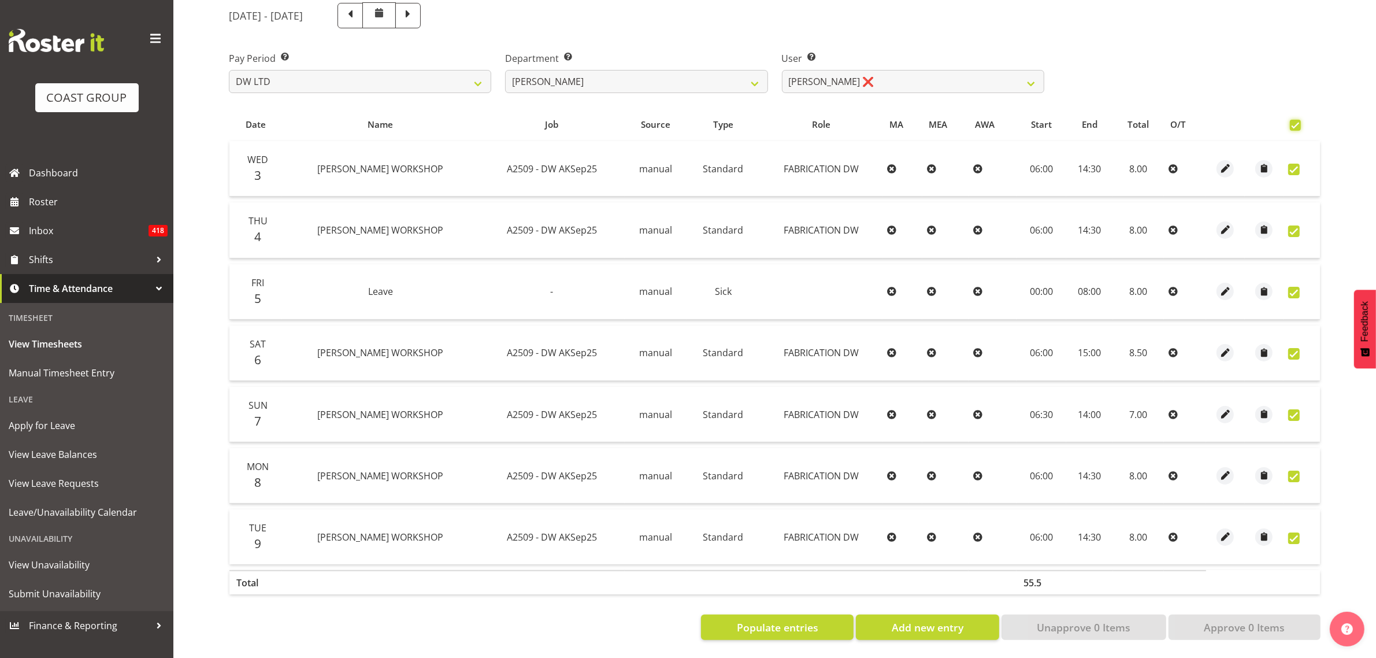
checkbox input "true"
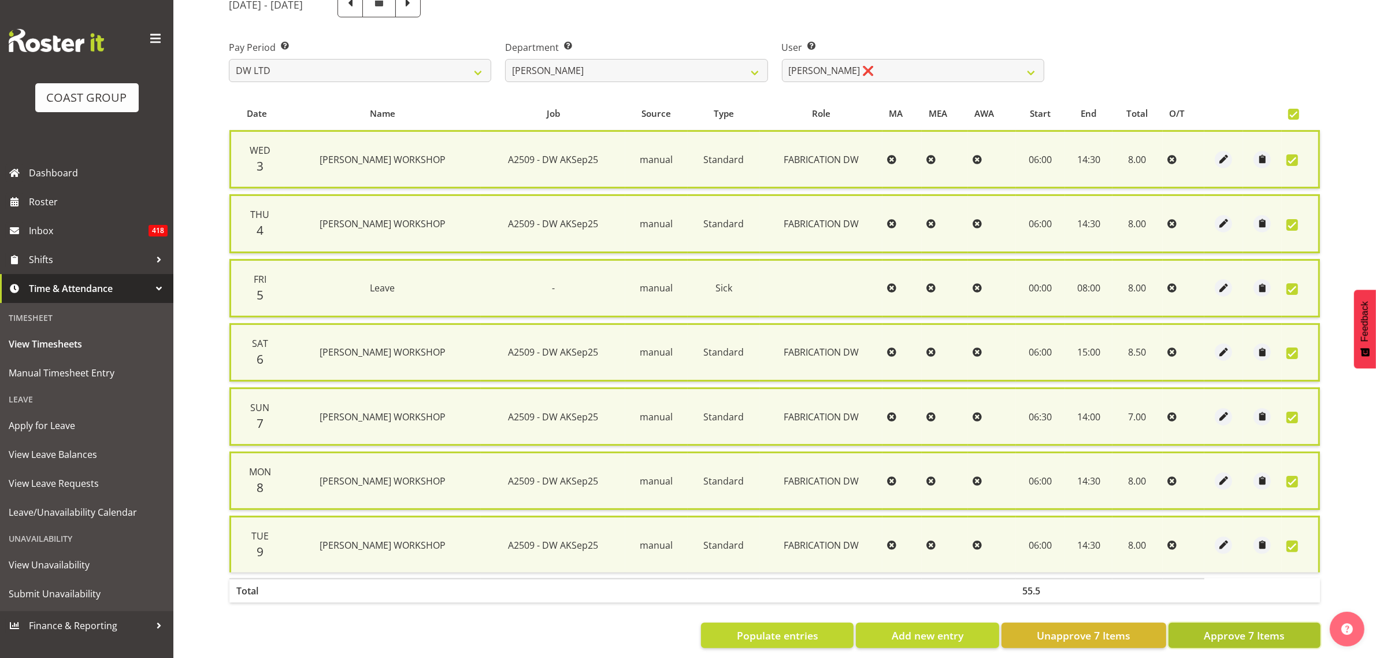
click at [1208, 629] on span "Approve 7 Items" at bounding box center [1244, 635] width 81 height 15
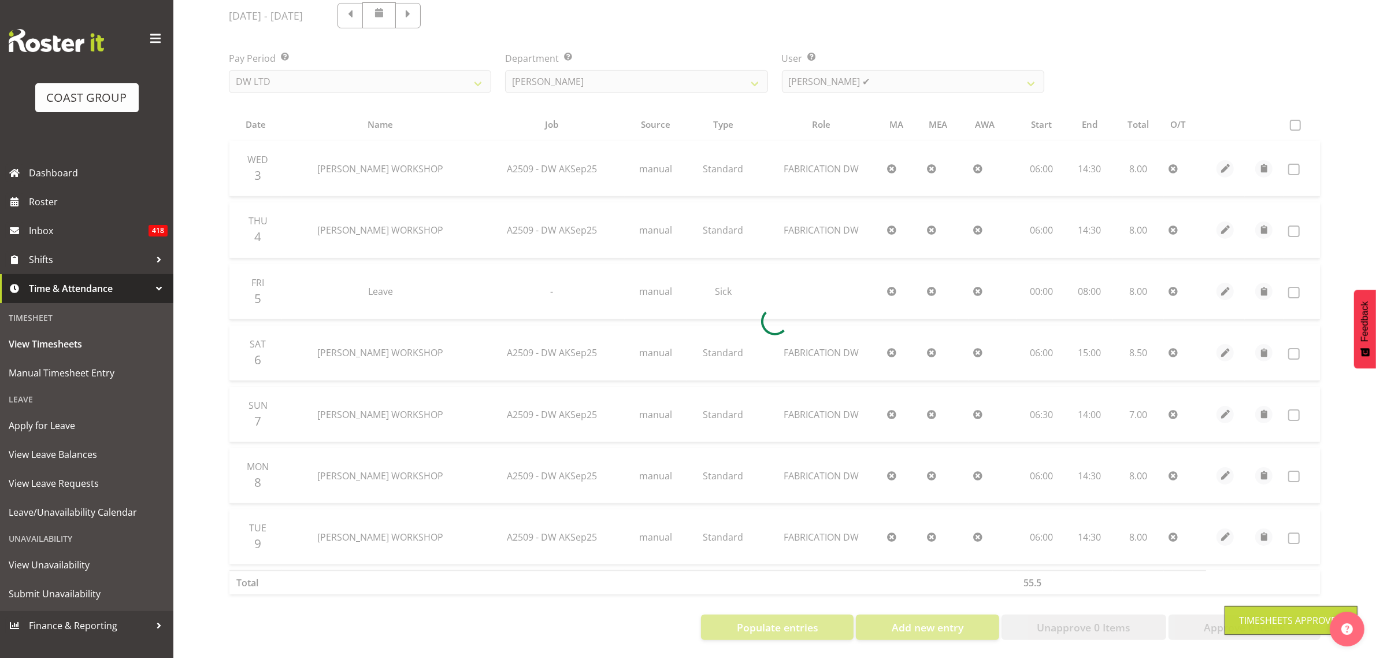
click at [909, 71] on div at bounding box center [775, 321] width 1110 height 656
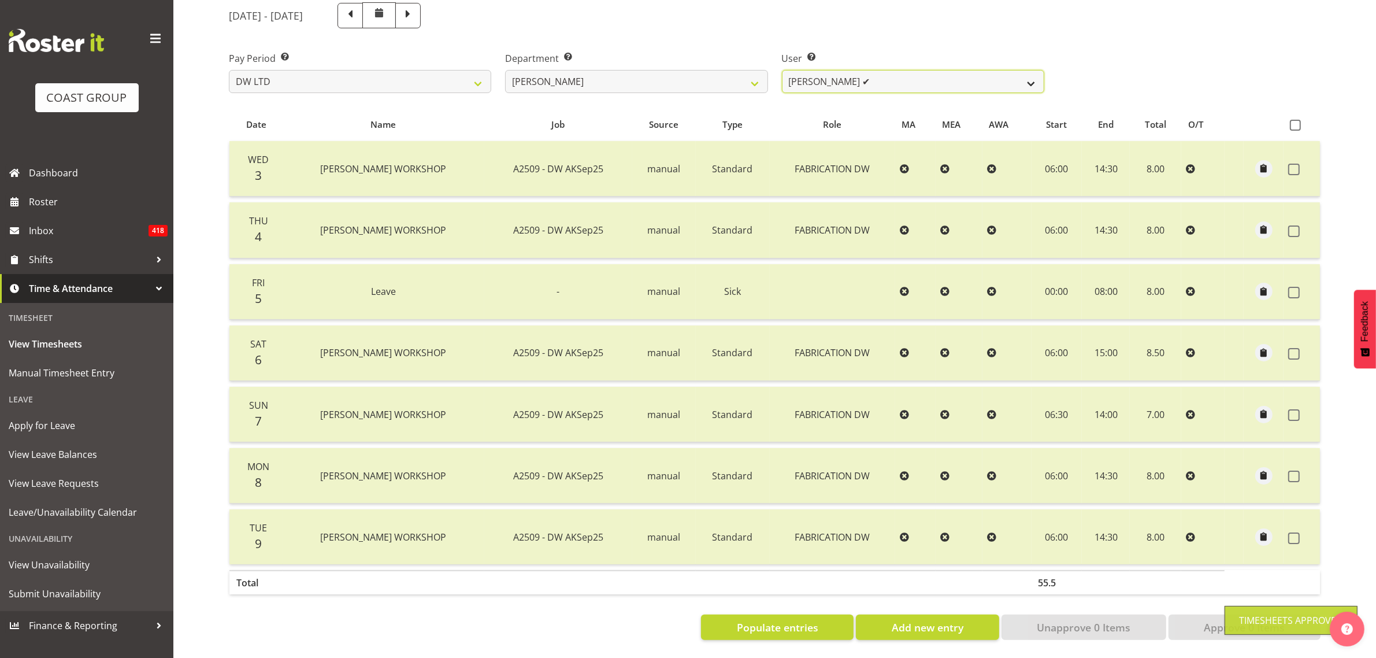
click at [919, 73] on select "[PERSON_NAME] ✔ Boston [PERSON_NAME] ❌ [PERSON_NAME] ✔ [PERSON_NAME] ✔ [PERSON_…" at bounding box center [913, 81] width 262 height 23
click at [782, 70] on select "[PERSON_NAME] ✔ Boston [PERSON_NAME] ❌ [PERSON_NAME] ✔ [PERSON_NAME] ✔ [PERSON_…" at bounding box center [913, 81] width 262 height 23
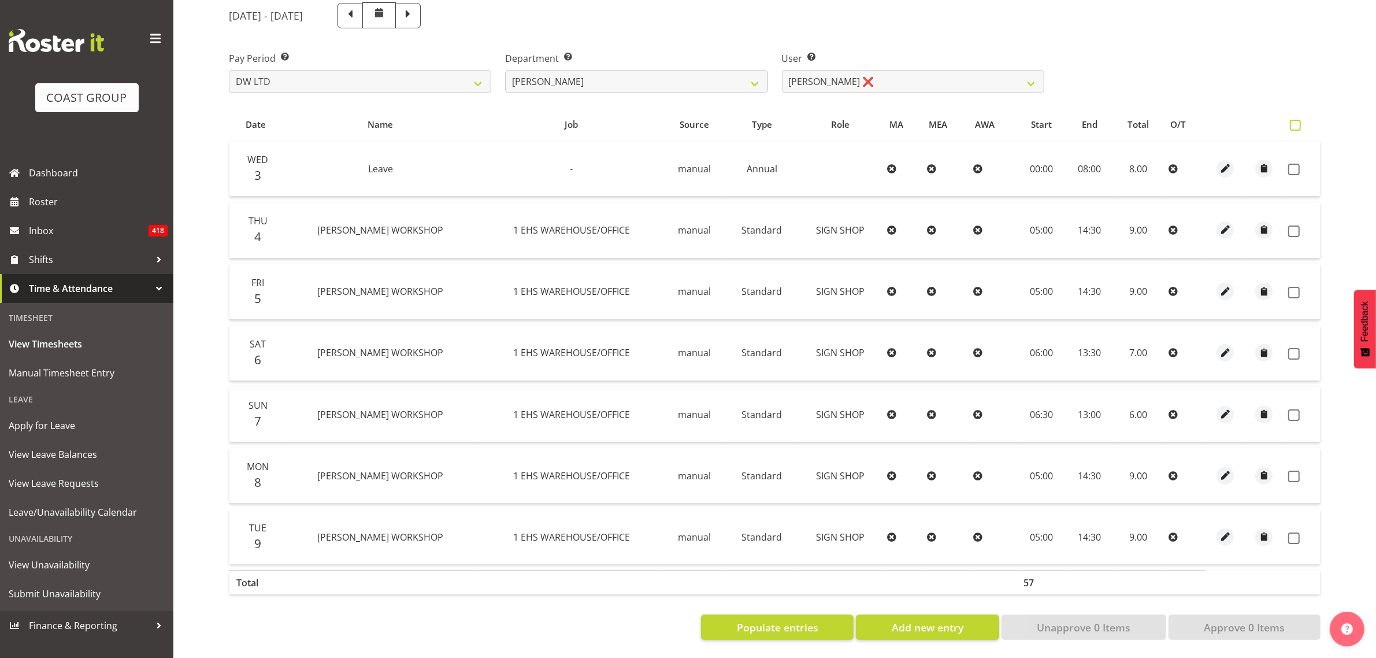
click at [1296, 120] on span at bounding box center [1295, 125] width 11 height 11
click at [1296, 121] on input "checkbox" at bounding box center [1294, 125] width 8 height 8
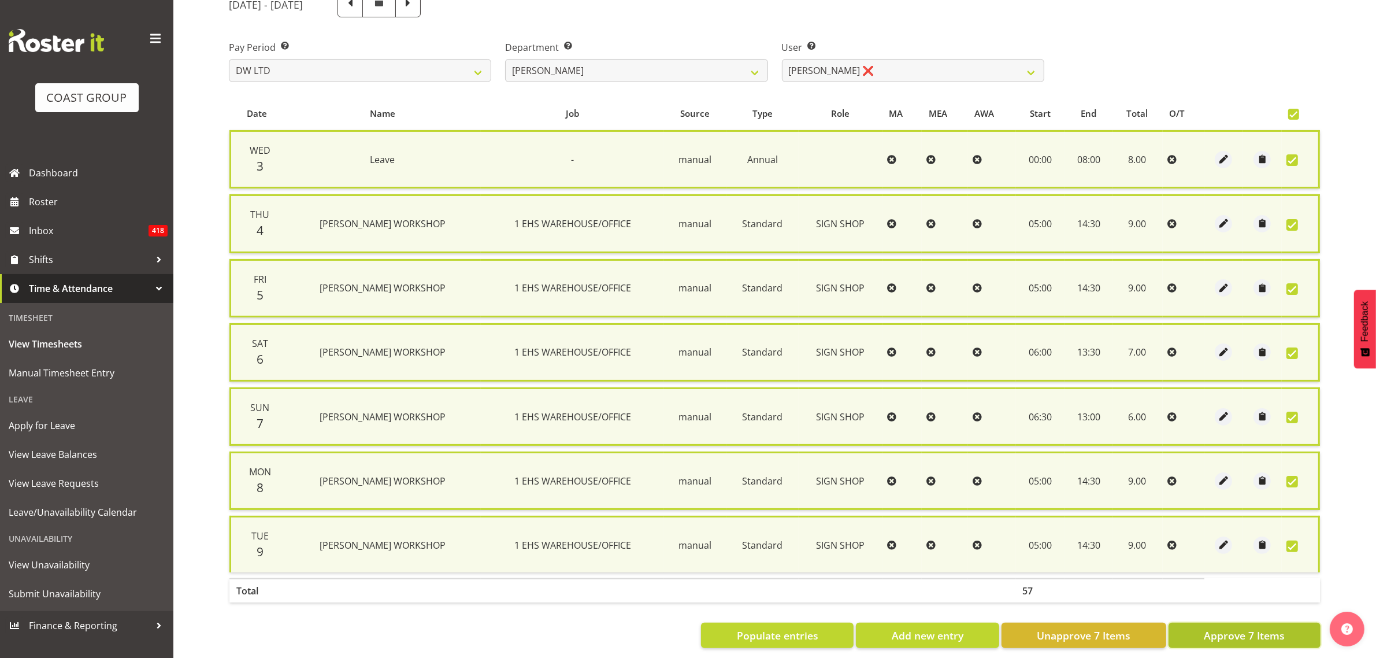
click at [1209, 630] on span "Approve 7 Items" at bounding box center [1244, 635] width 81 height 15
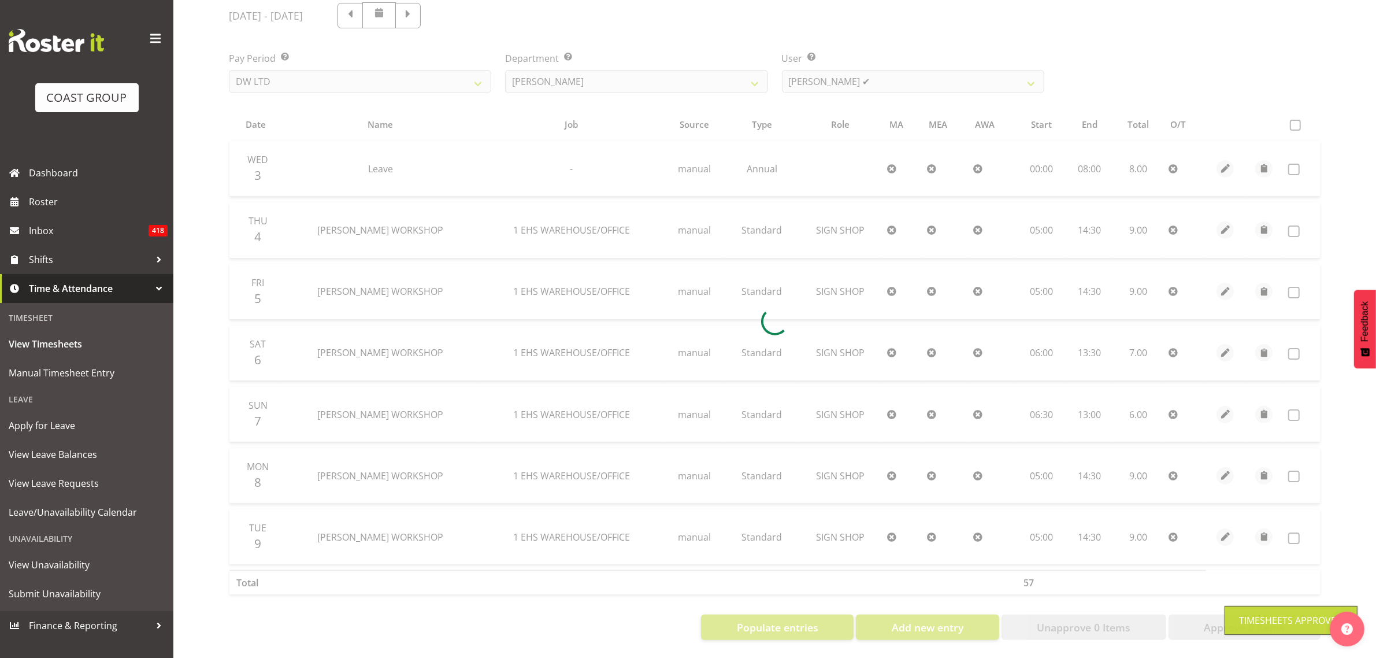
click at [920, 71] on div at bounding box center [775, 321] width 1110 height 656
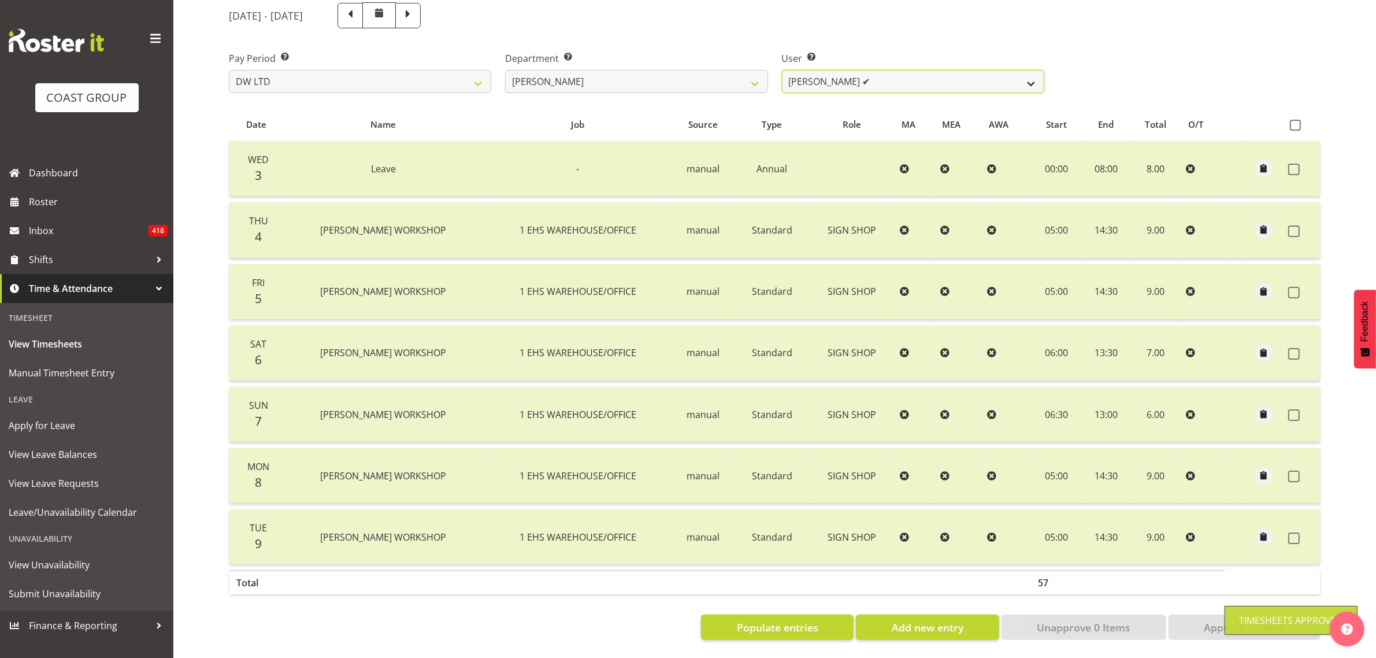
click at [919, 76] on select "[PERSON_NAME] ✔ Boston [PERSON_NAME] ❌ [PERSON_NAME] ✔ [PERSON_NAME] ✔ [PERSON_…" at bounding box center [913, 81] width 262 height 23
click at [782, 70] on select "[PERSON_NAME] ✔ Boston [PERSON_NAME] ❌ [PERSON_NAME] ✔ [PERSON_NAME] ✔ [PERSON_…" at bounding box center [913, 81] width 262 height 23
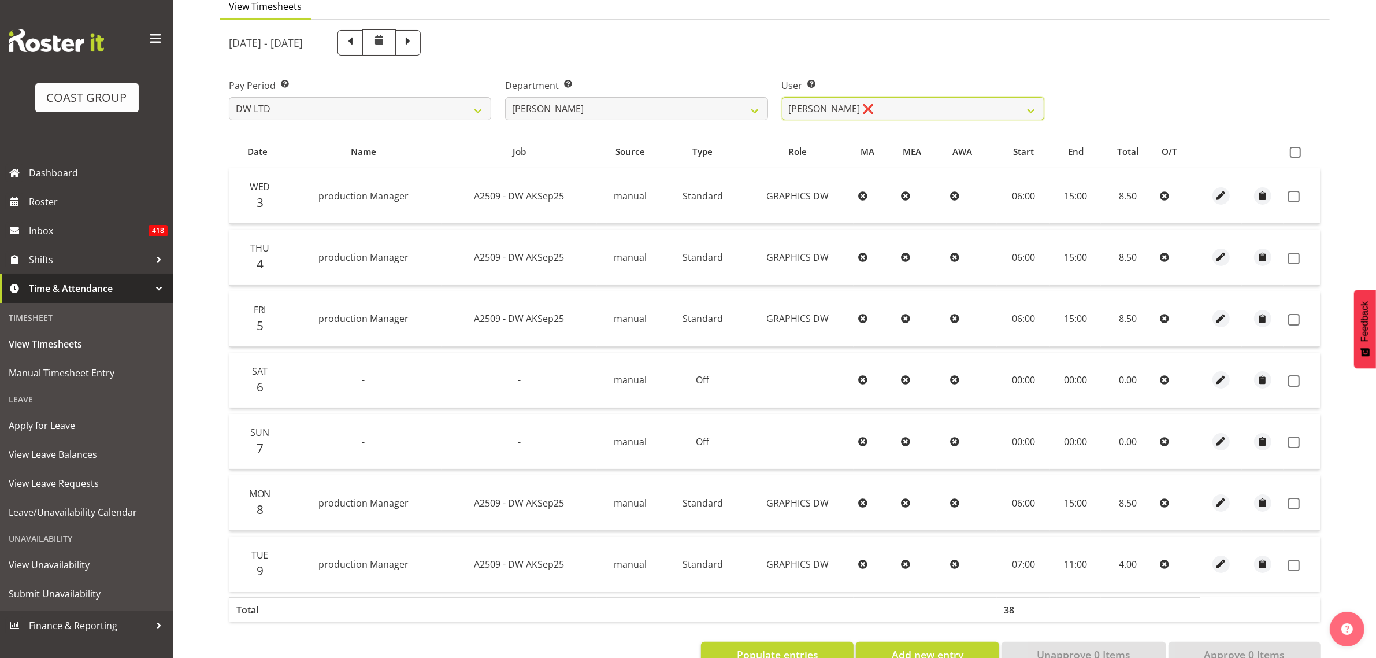
scroll to position [0, 0]
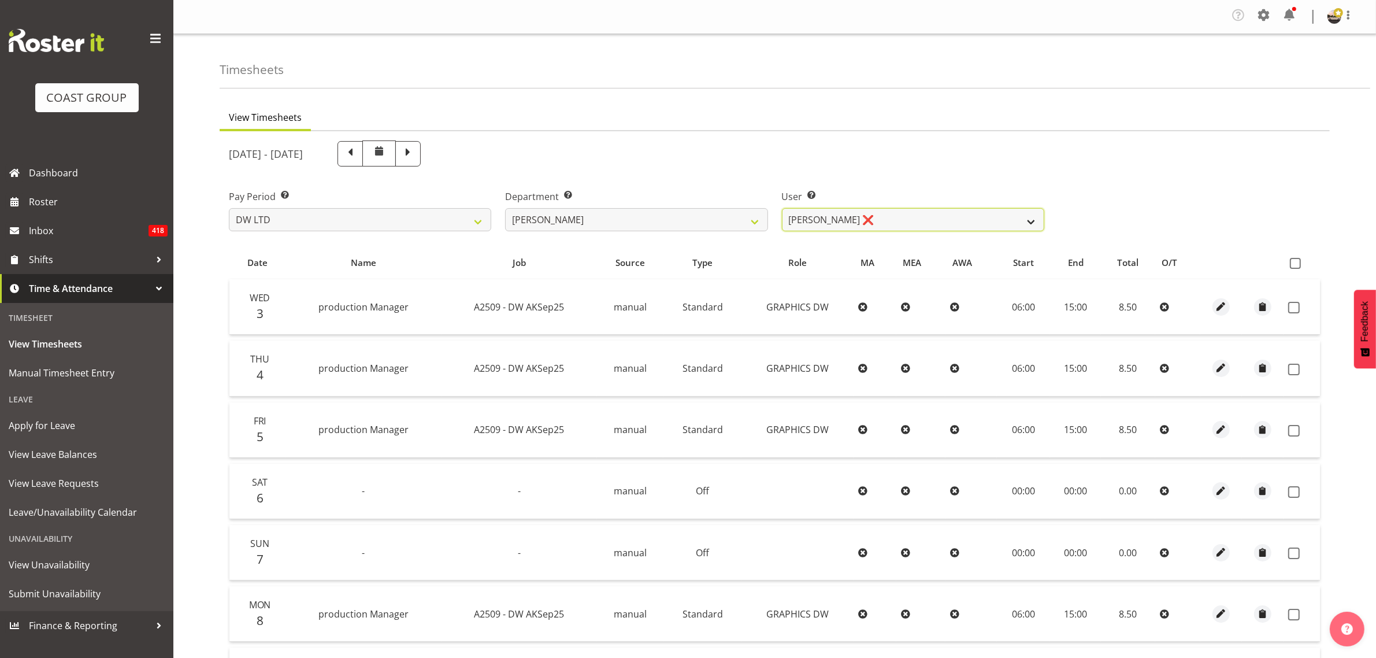
click at [899, 224] on select "[PERSON_NAME] ✔ Boston [PERSON_NAME] ❌ [PERSON_NAME] ✔ [PERSON_NAME] ✔ [PERSON_…" at bounding box center [913, 219] width 262 height 23
click at [782, 208] on select "[PERSON_NAME] ✔ Boston [PERSON_NAME] ❌ [PERSON_NAME] ✔ [PERSON_NAME] ✔ [PERSON_…" at bounding box center [913, 219] width 262 height 23
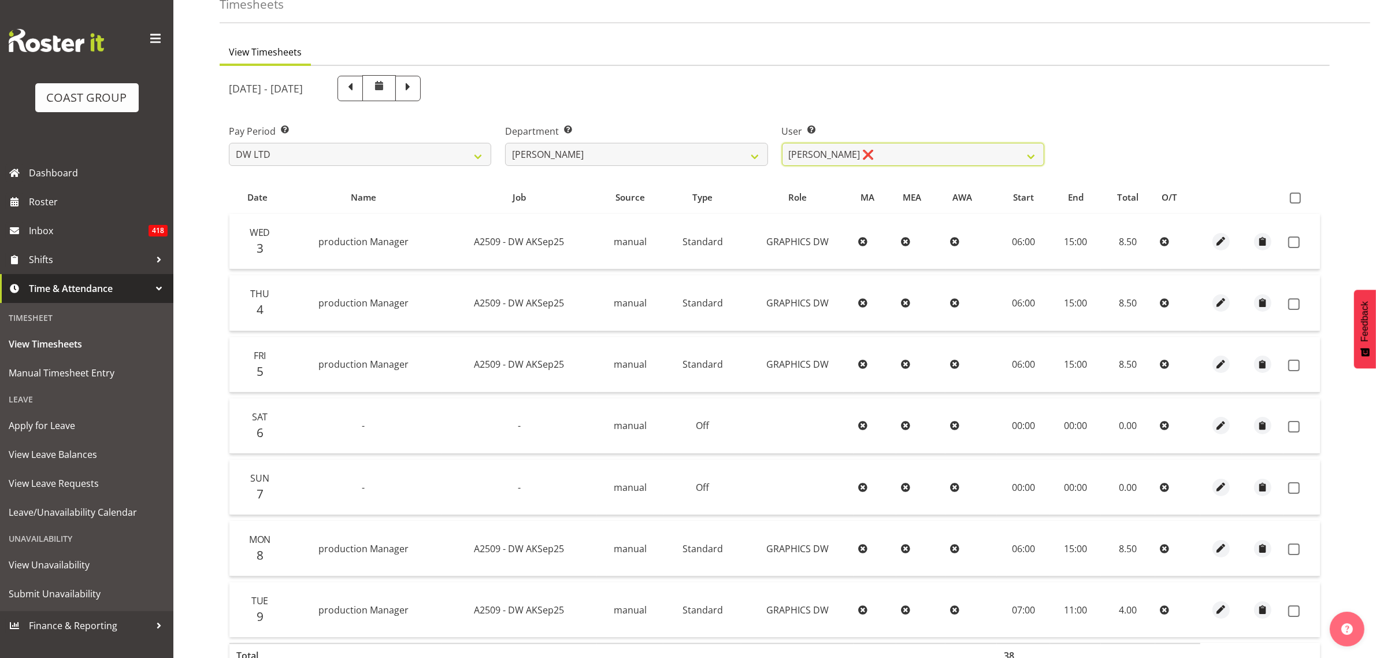
scroll to position [149, 0]
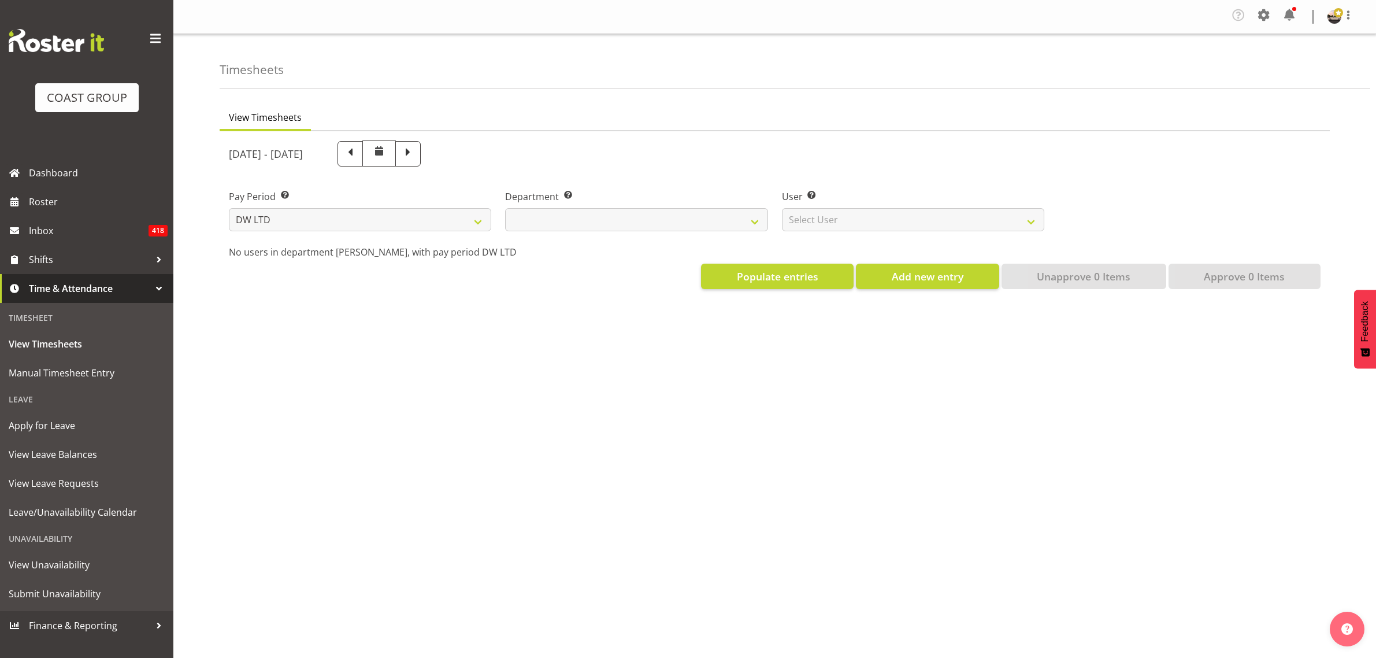
select select "8"
select select
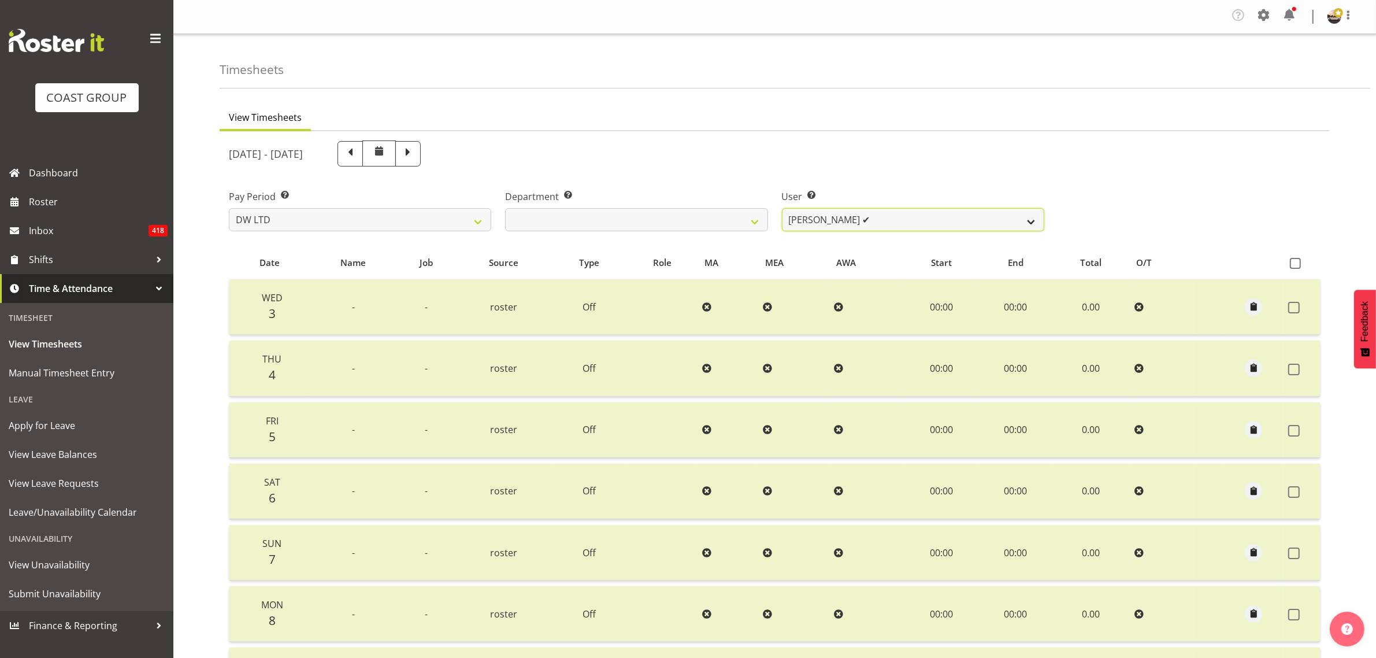
click at [854, 220] on select "[PERSON_NAME] ✔ Boston [PERSON_NAME] ❌ [PERSON_NAME] ✔ [PERSON_NAME] ✔ [PERSON_…" at bounding box center [913, 219] width 262 height 23
select select "3988"
click at [782, 208] on select "[PERSON_NAME] ✔ Boston [PERSON_NAME] ❌ [PERSON_NAME] ✔ [PERSON_NAME] ✔ [PERSON_…" at bounding box center [913, 219] width 262 height 23
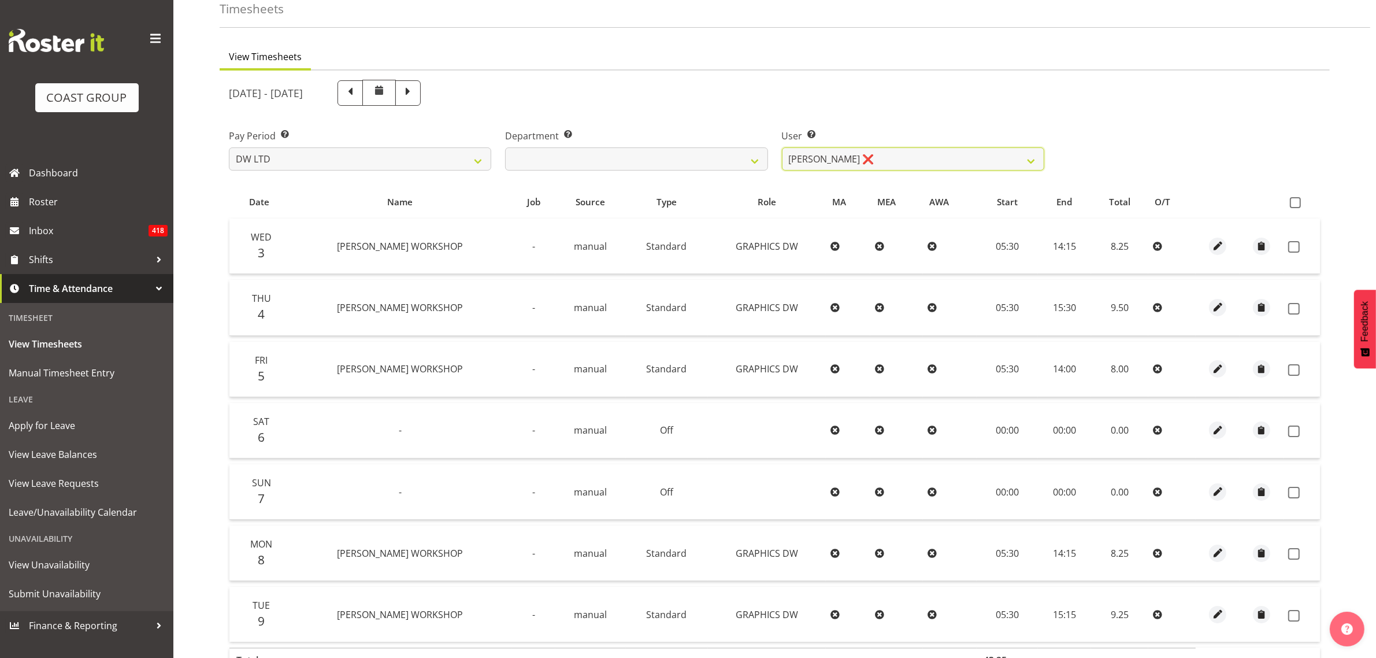
scroll to position [149, 0]
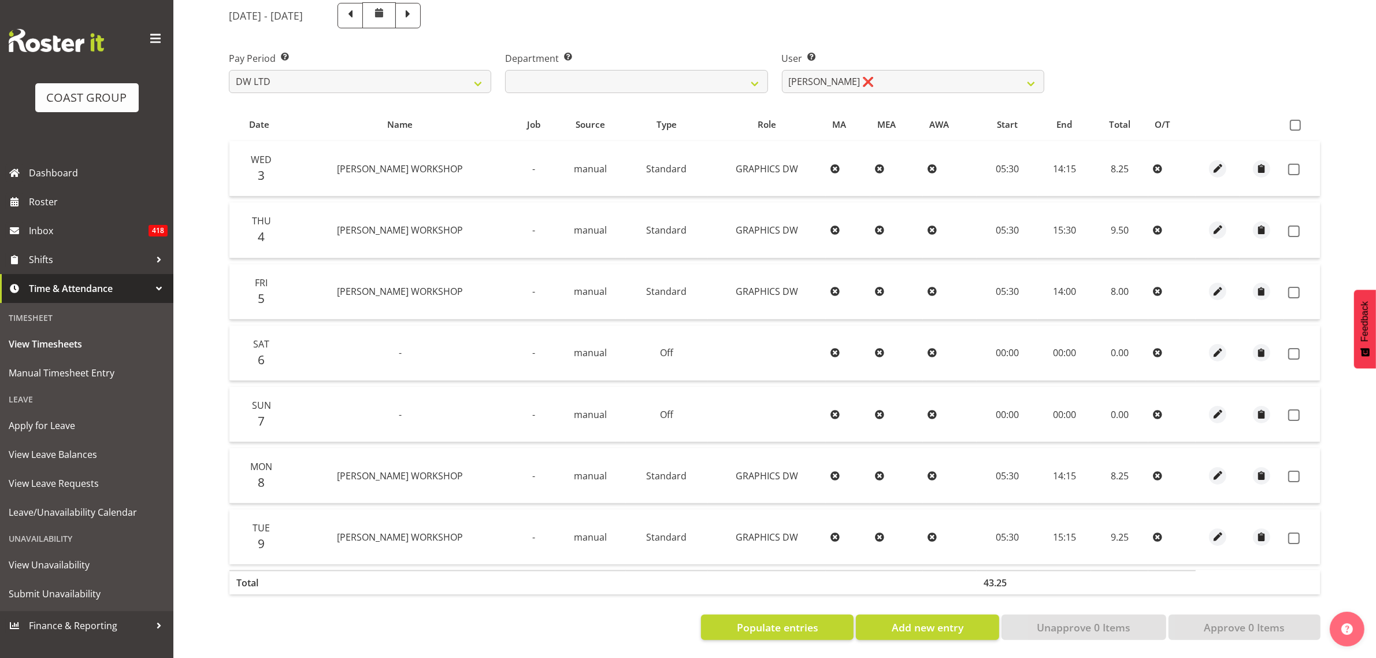
click at [1289, 113] on th at bounding box center [1301, 124] width 36 height 22
click at [1296, 113] on th at bounding box center [1301, 124] width 36 height 22
click at [1289, 117] on th at bounding box center [1301, 124] width 36 height 22
click at [1293, 120] on span at bounding box center [1295, 125] width 11 height 11
click at [1293, 121] on input "checkbox" at bounding box center [1294, 125] width 8 height 8
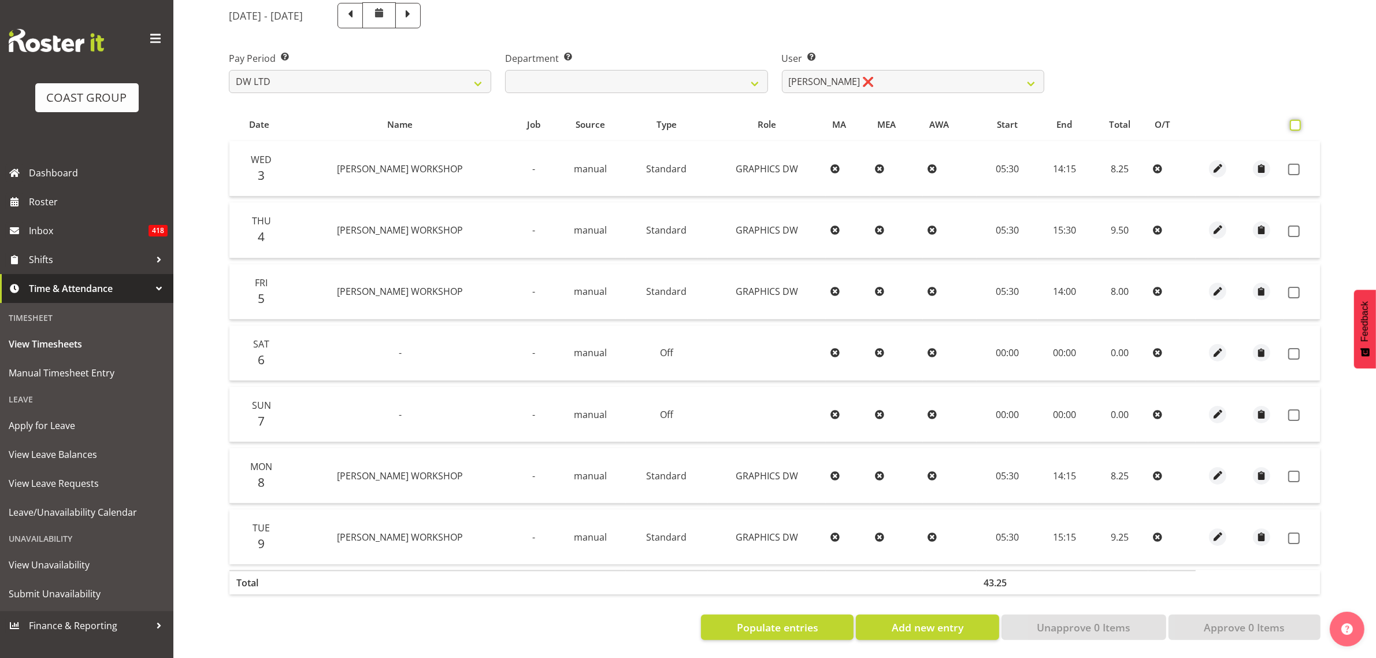
checkbox input "true"
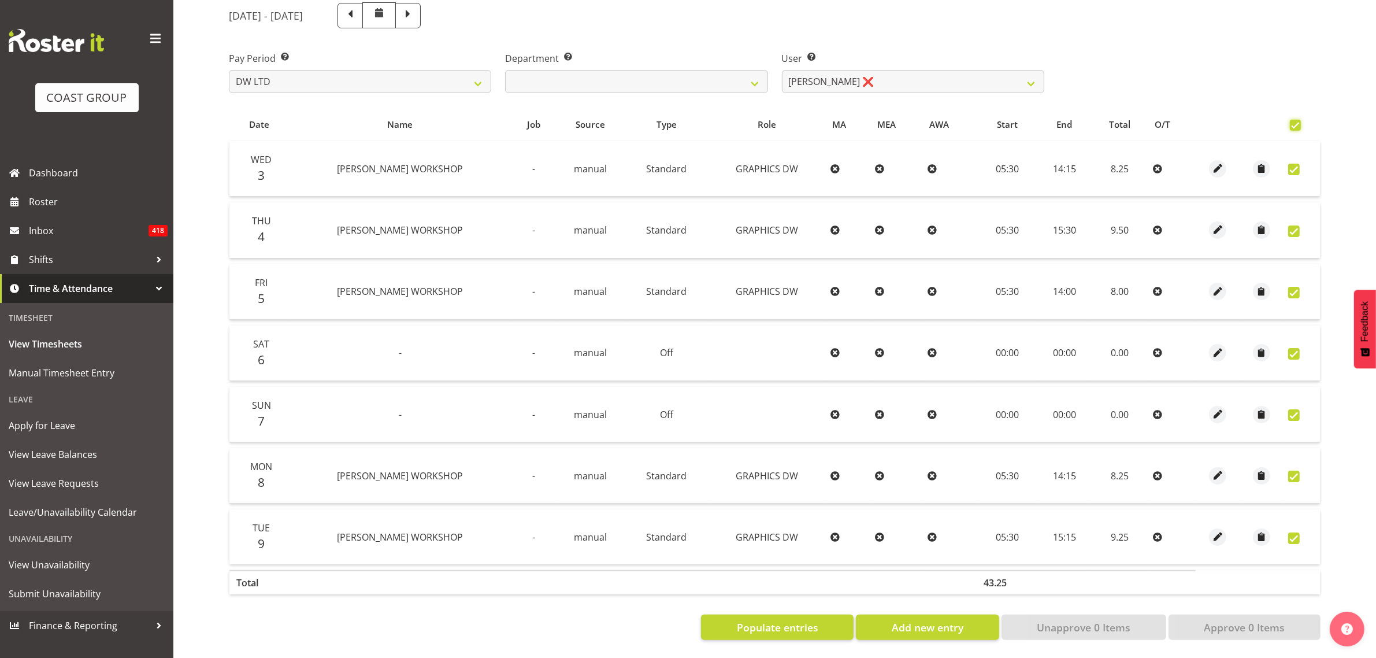
checkbox input "true"
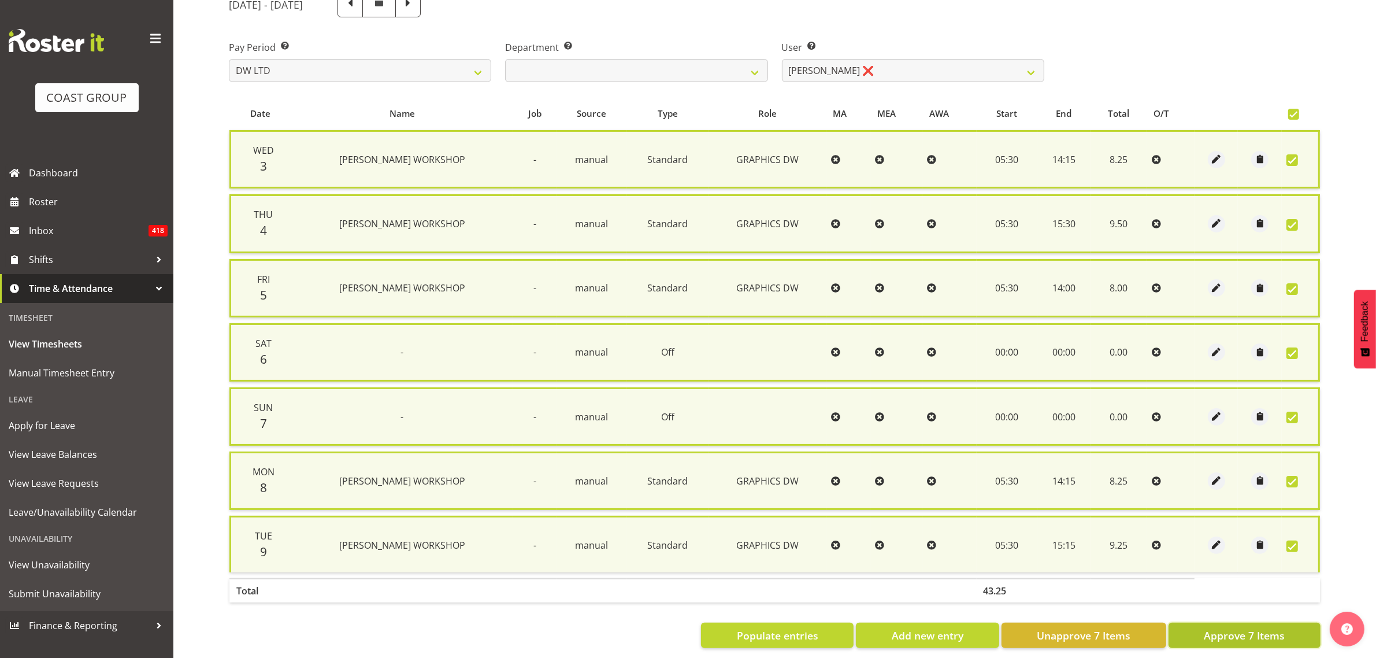
click at [1183, 639] on button "Approve 7 Items" at bounding box center [1244, 634] width 152 height 25
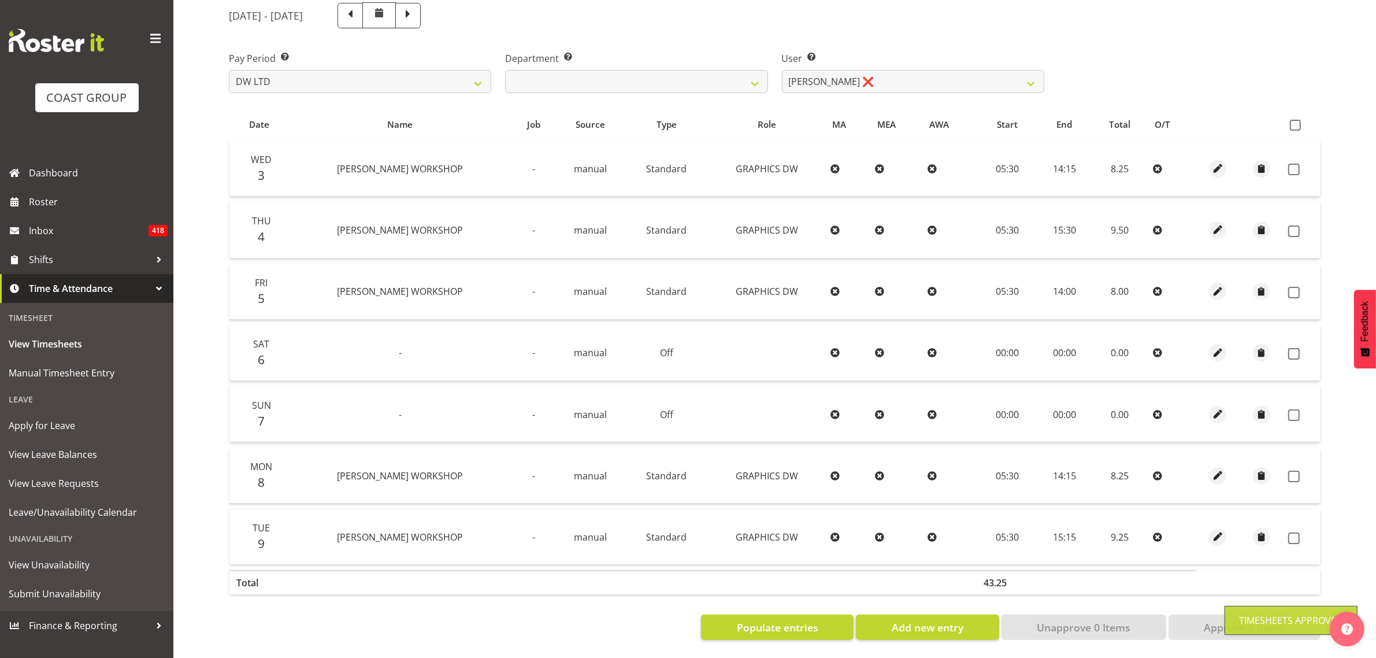
checkbox input "false"
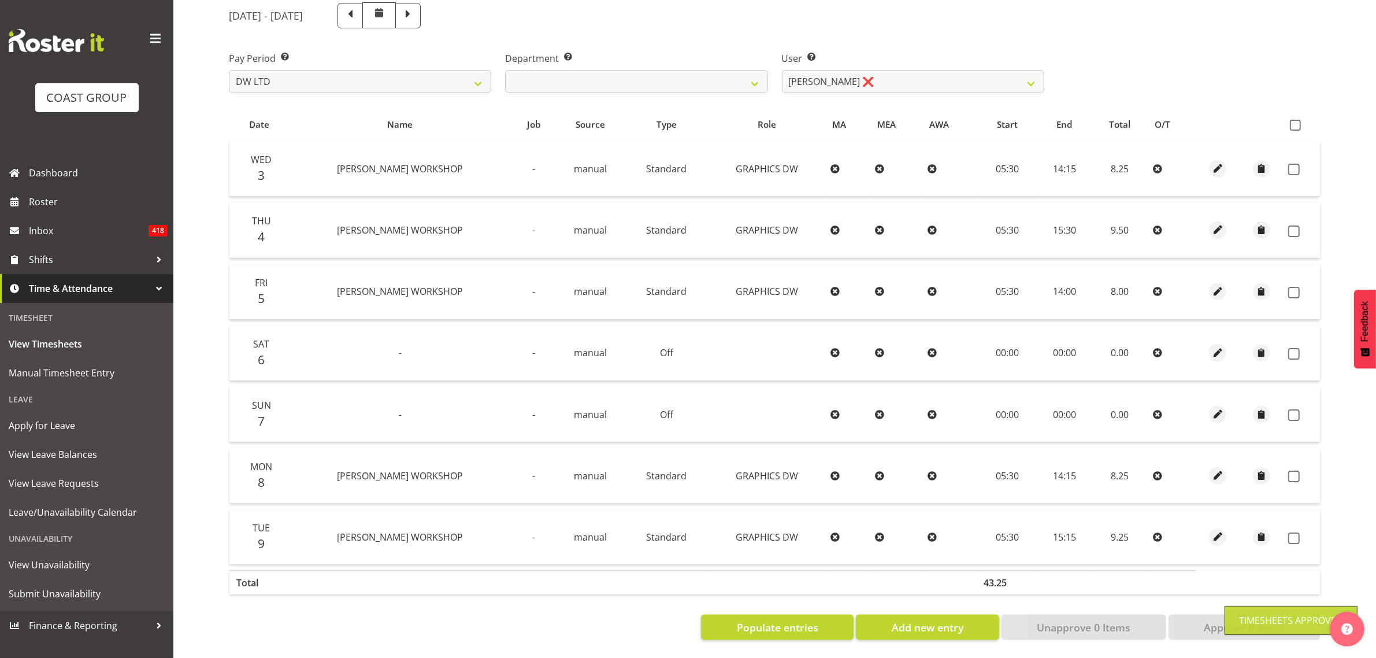
checkbox input "false"
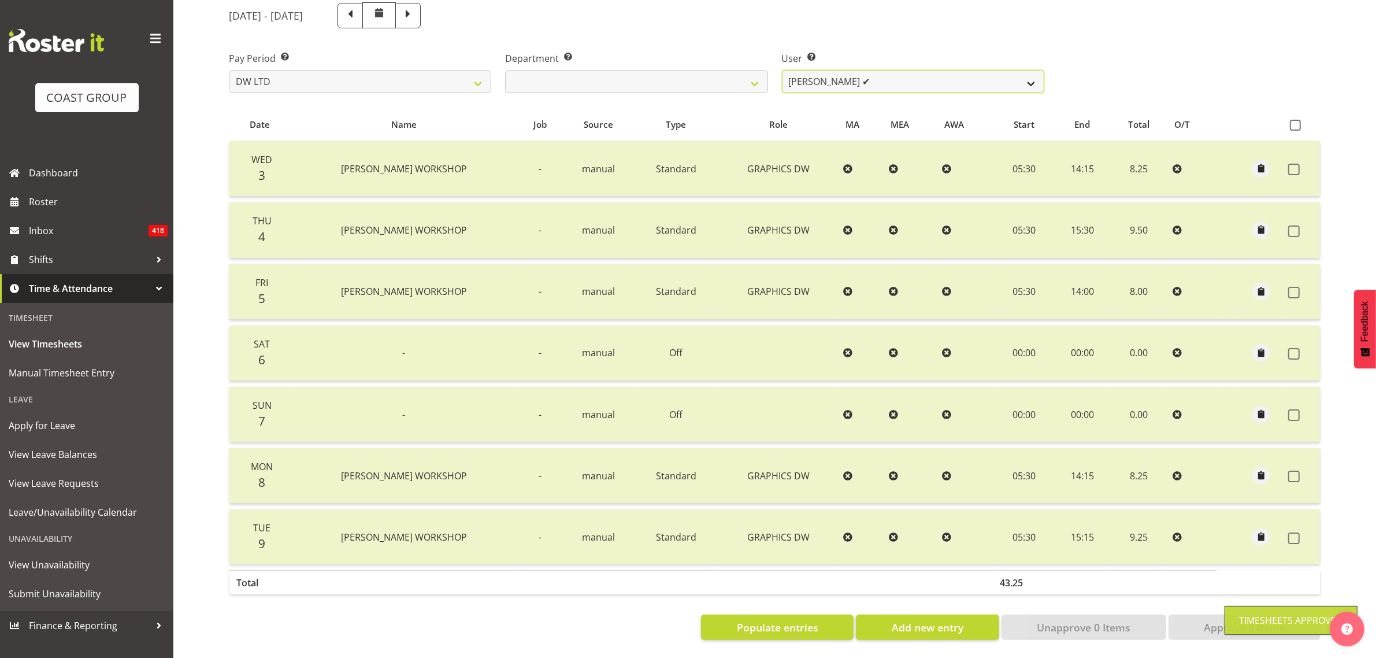
click at [848, 70] on select "[PERSON_NAME] ✔ Boston [PERSON_NAME] ❌ [PERSON_NAME] ✔ [PERSON_NAME] ✔ [PERSON_…" at bounding box center [913, 81] width 262 height 23
click at [782, 70] on select "[PERSON_NAME] ✔ Boston [PERSON_NAME] ❌ [PERSON_NAME] ✔ [PERSON_NAME] ✔ [PERSON_…" at bounding box center [913, 81] width 262 height 23
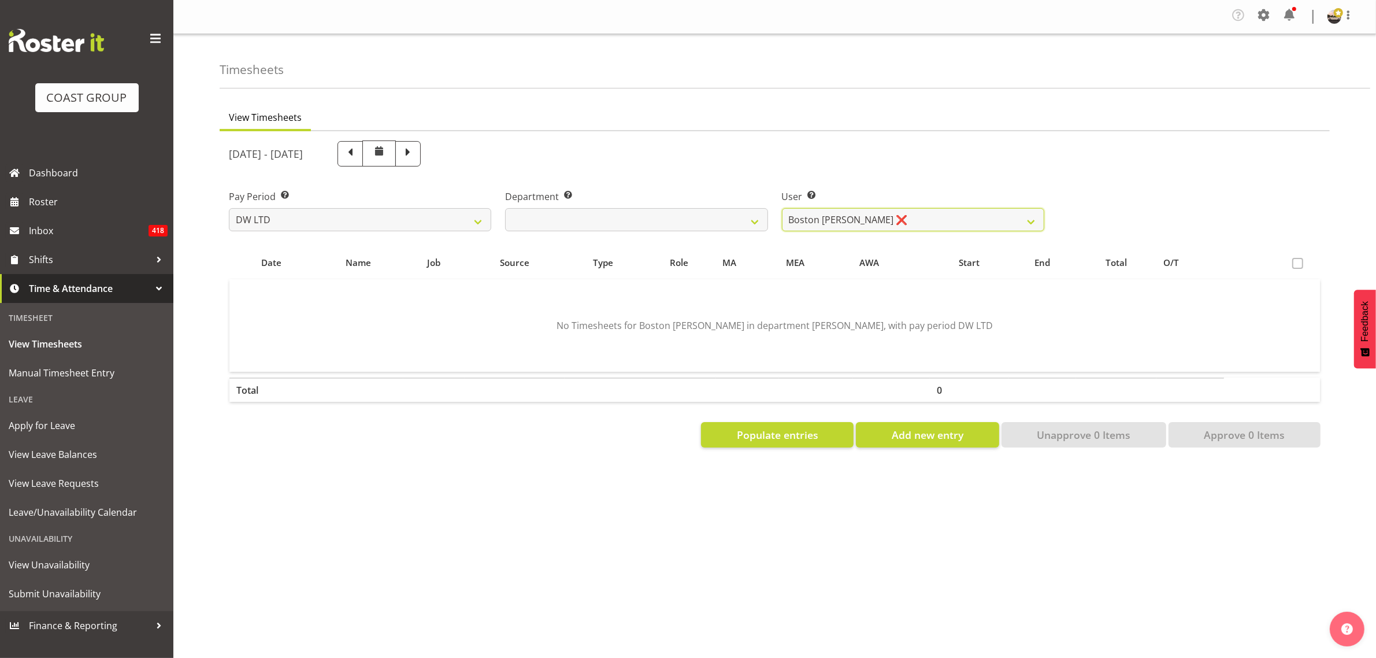
scroll to position [0, 0]
click at [855, 221] on select "[PERSON_NAME] ✔ Boston [PERSON_NAME] ❌ [PERSON_NAME] ✔ [PERSON_NAME] ✔ [PERSON_…" at bounding box center [913, 219] width 262 height 23
select select "1160"
click at [782, 208] on select "[PERSON_NAME] ✔ Boston [PERSON_NAME] ❌ [PERSON_NAME] ✔ [PERSON_NAME] ✔ [PERSON_…" at bounding box center [913, 219] width 262 height 23
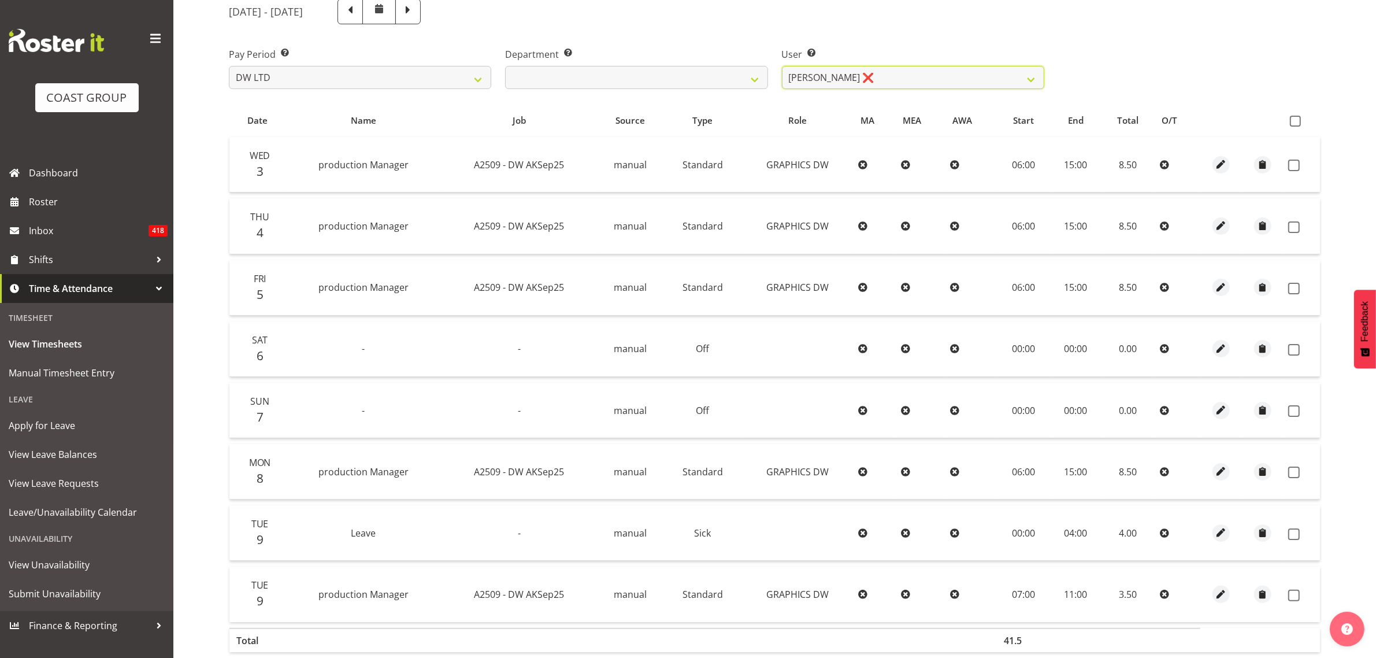
scroll to position [211, 0]
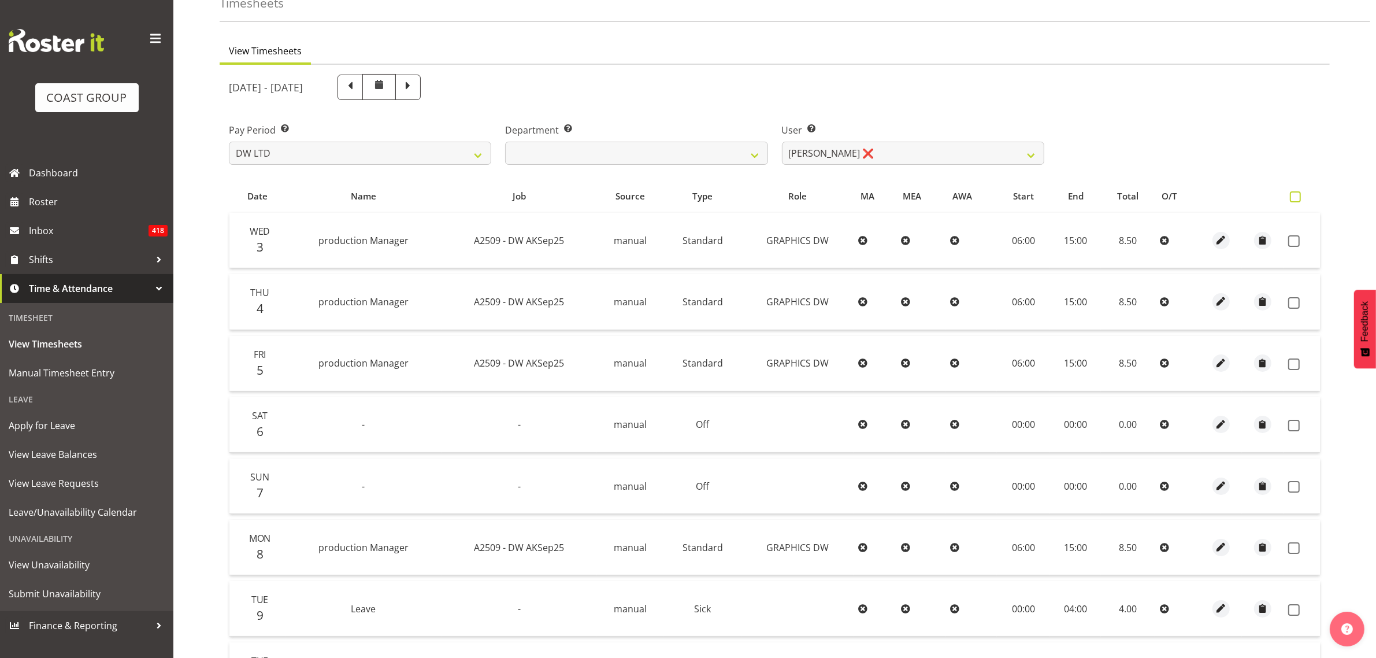
click at [1300, 200] on span at bounding box center [1295, 196] width 11 height 11
click at [1297, 200] on input "checkbox" at bounding box center [1294, 197] width 8 height 8
checkbox input "true"
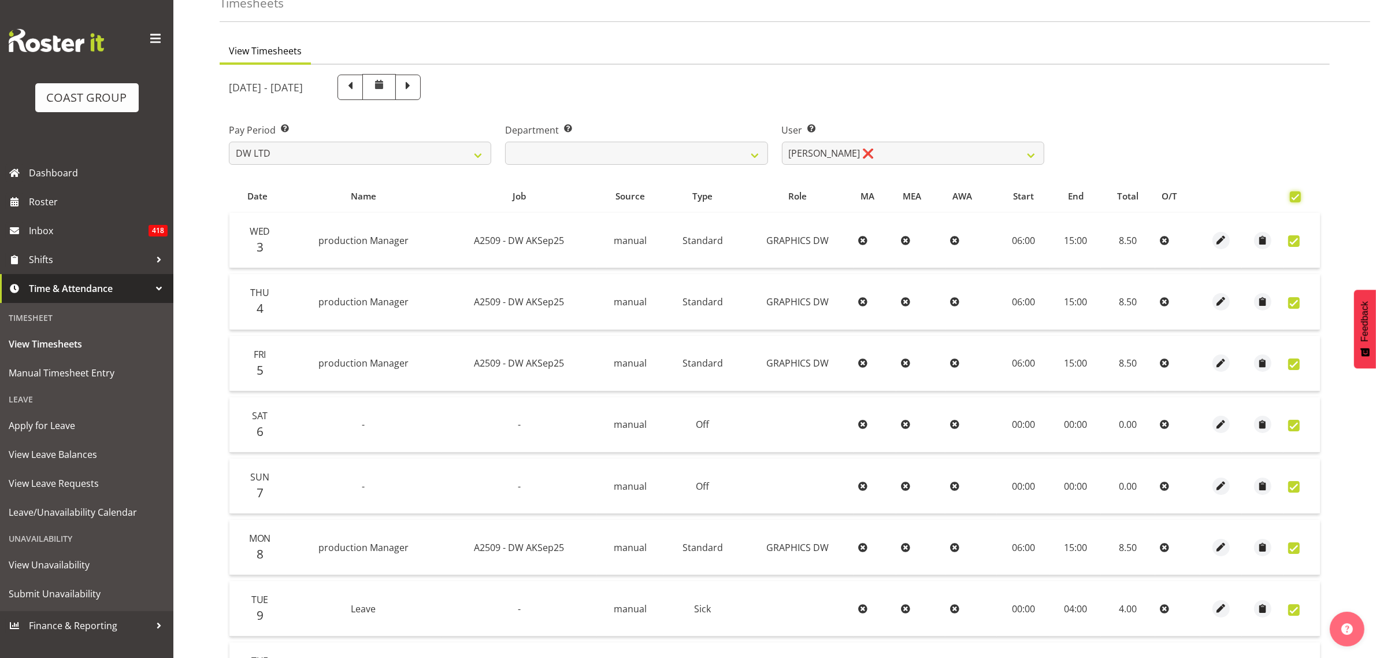
checkbox input "true"
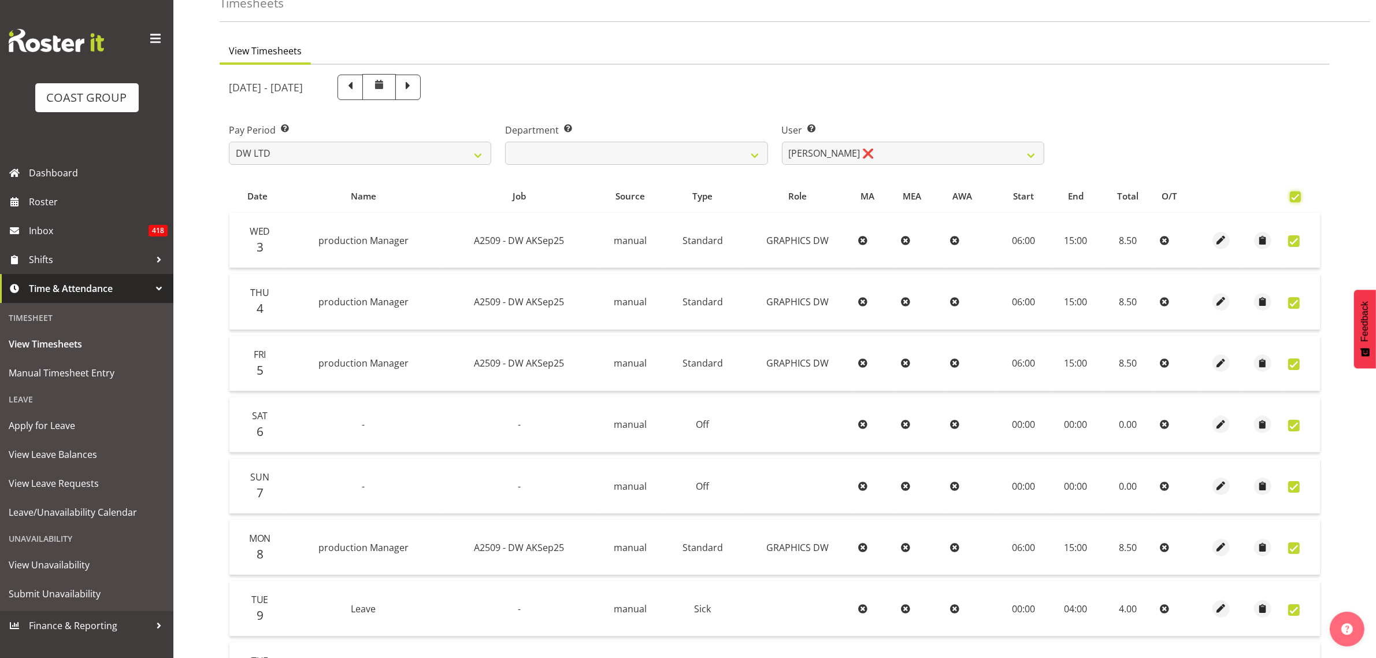
checkbox input "true"
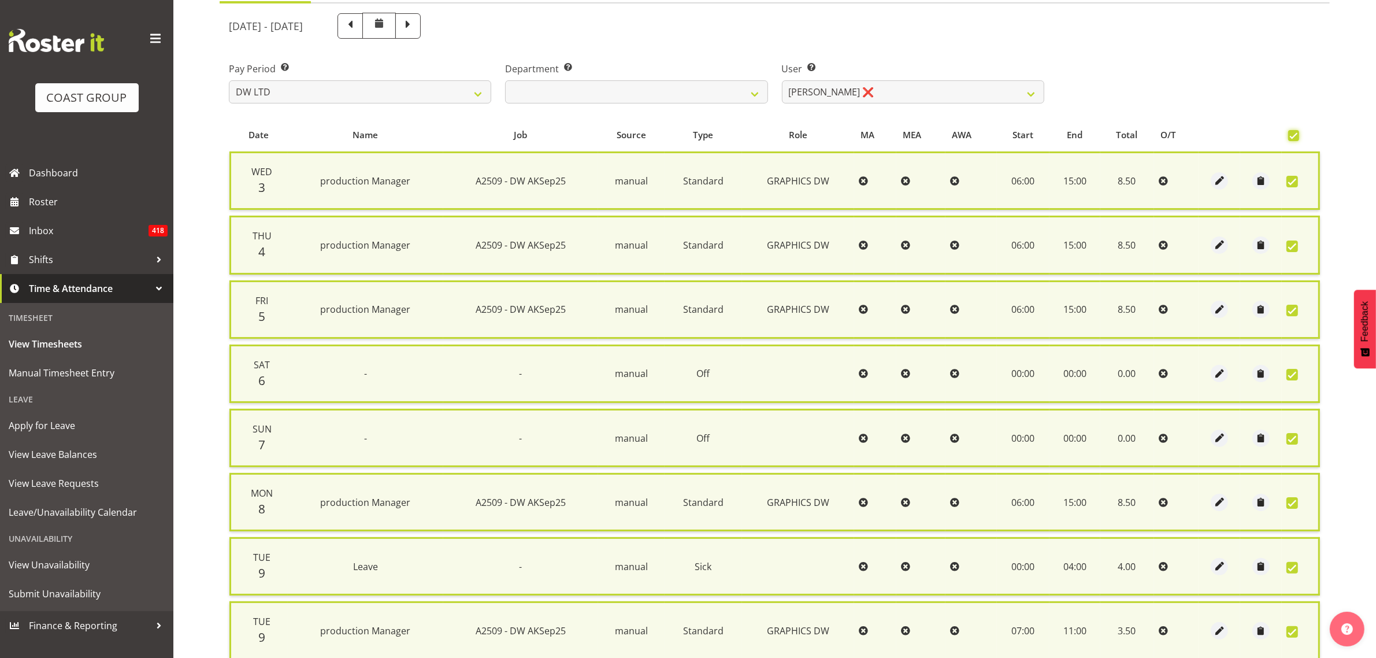
scroll to position [227, 0]
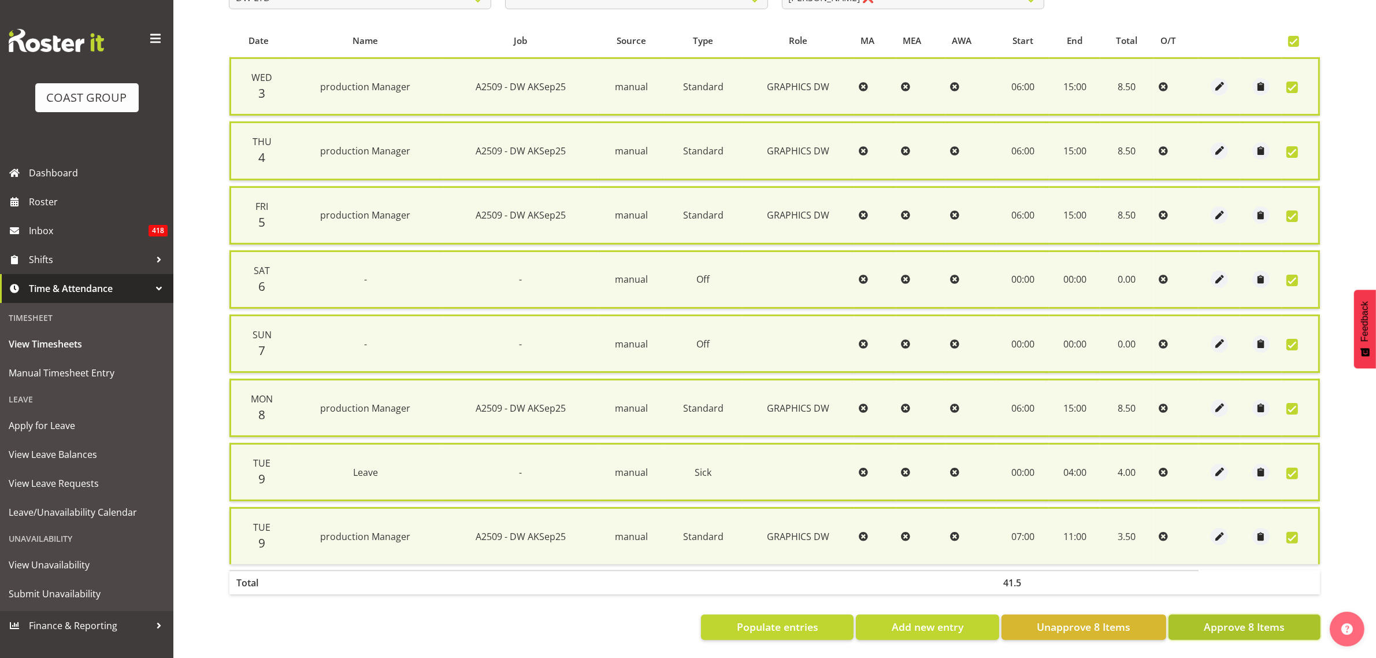
click at [1218, 614] on button "Approve 8 Items" at bounding box center [1244, 626] width 152 height 25
checkbox input "false"
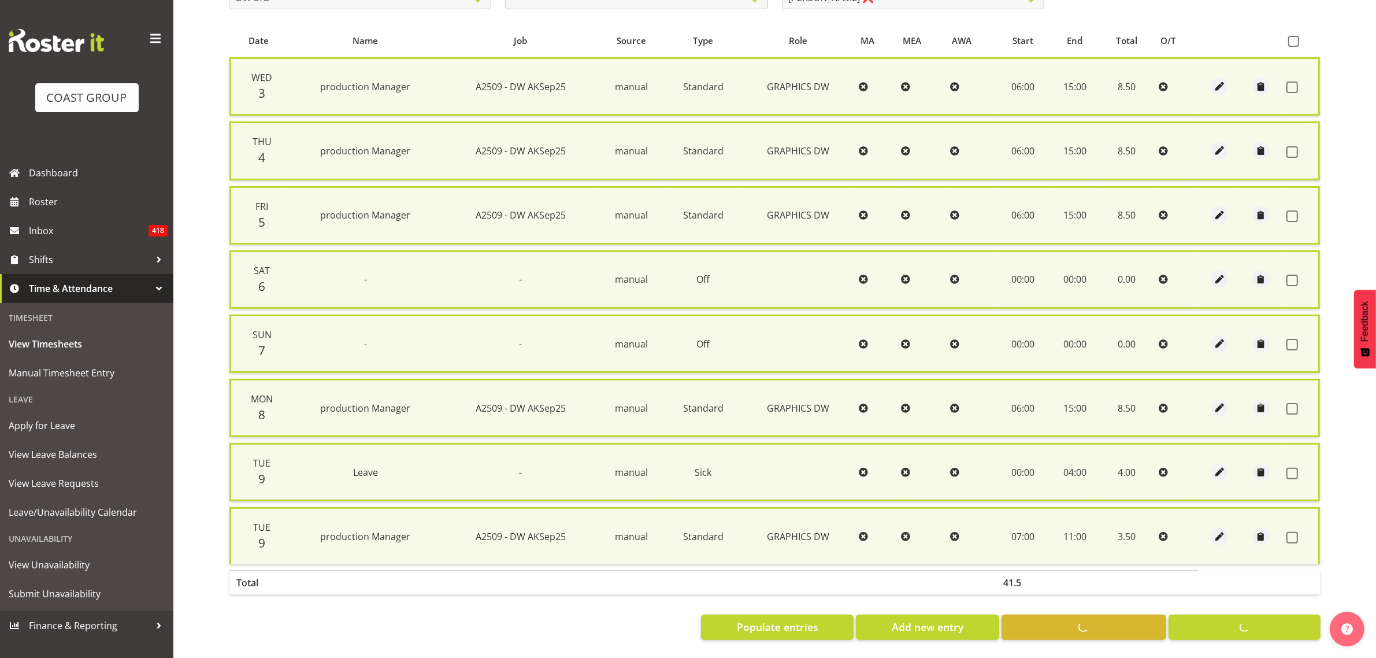
checkbox input "false"
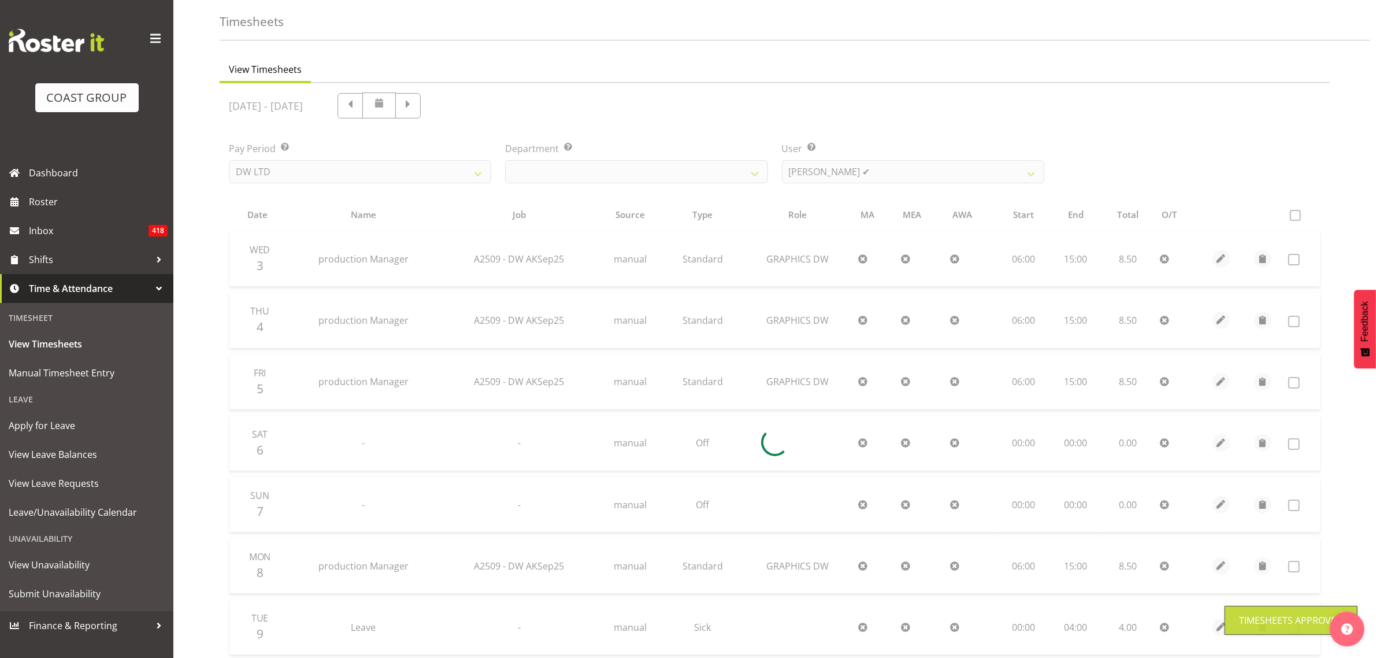
scroll to position [18, 0]
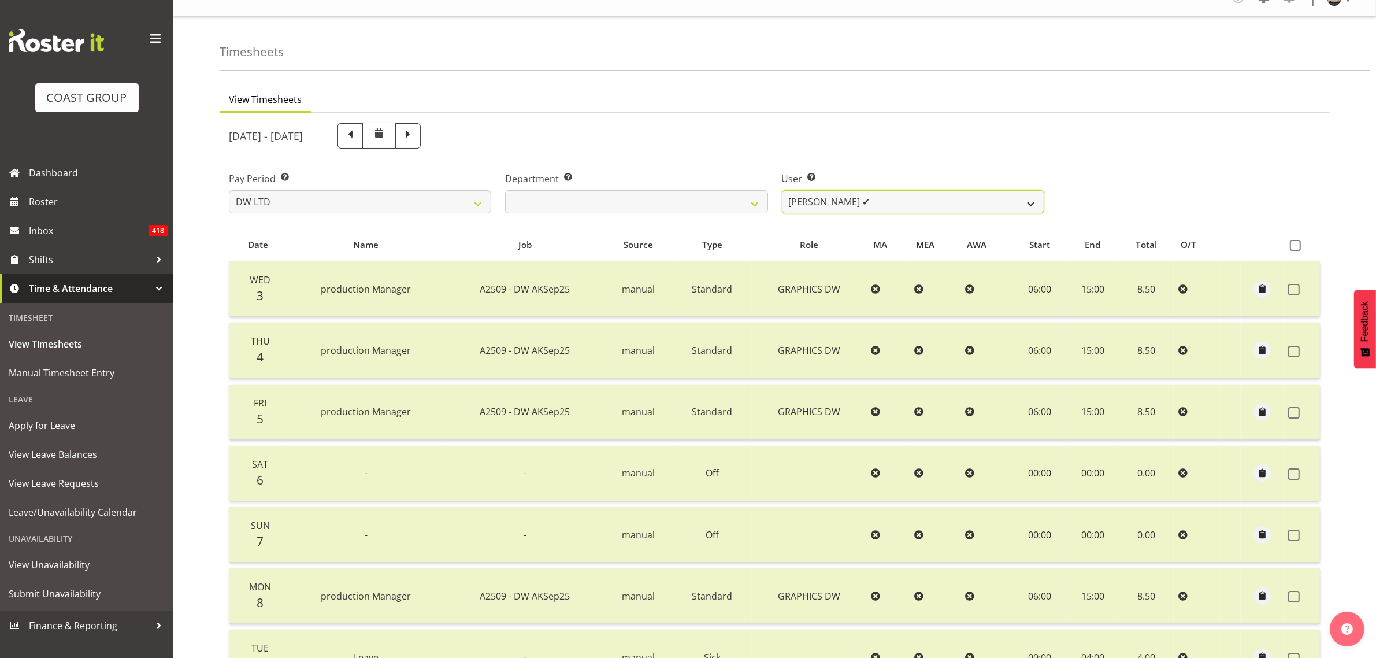
click at [842, 201] on select "[PERSON_NAME] ✔ Boston [PERSON_NAME] ❌ [PERSON_NAME] ✔ [PERSON_NAME] ✔ [PERSON_…" at bounding box center [913, 201] width 262 height 23
click at [845, 199] on select "[PERSON_NAME] ✔ Boston [PERSON_NAME] ❌ [PERSON_NAME] ✔ [PERSON_NAME] ✔ [PERSON_…" at bounding box center [913, 201] width 262 height 23
click at [714, 186] on div "Department Select which department you would like to view. [PERSON_NAME] [PERSO…" at bounding box center [636, 193] width 262 height 42
click at [706, 198] on select "[PERSON_NAME] [PERSON_NAME] DESIGN [PERSON_NAME] PRODUCTION" at bounding box center [636, 201] width 262 height 23
select select "146"
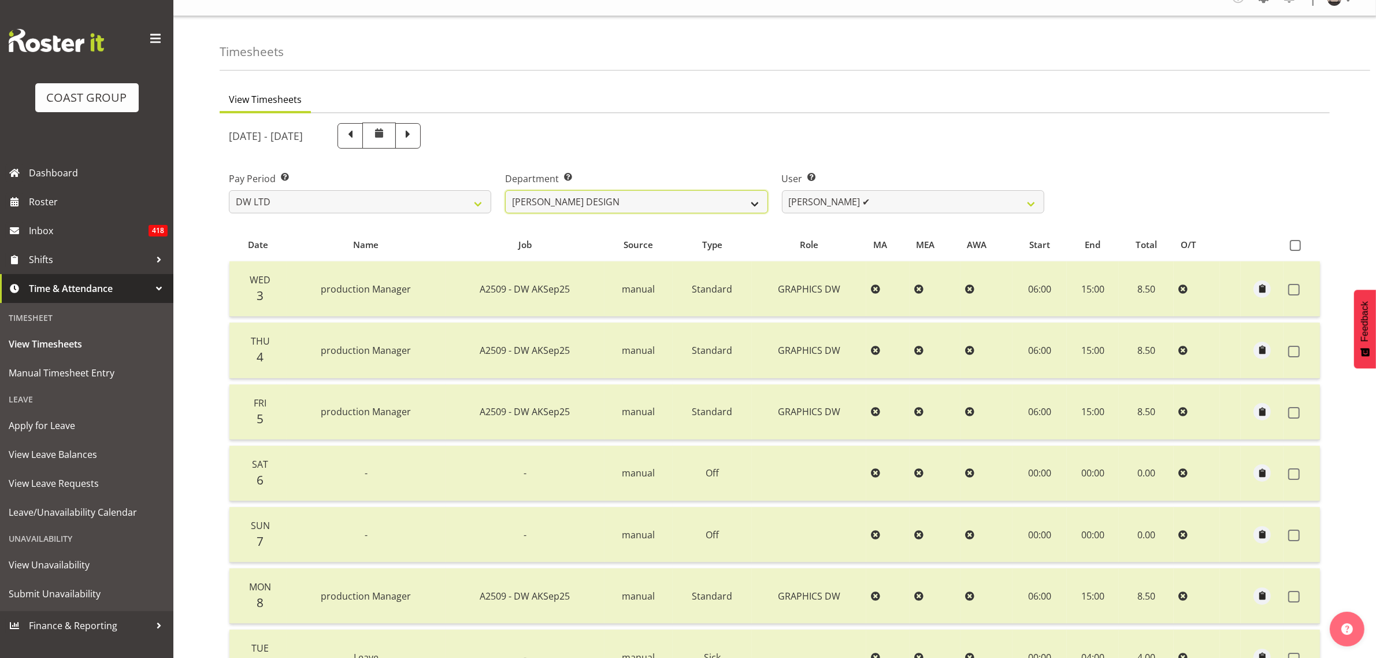
click at [505, 190] on select "[PERSON_NAME] [PERSON_NAME] DESIGN [PERSON_NAME] PRODUCTION" at bounding box center [636, 201] width 262 height 23
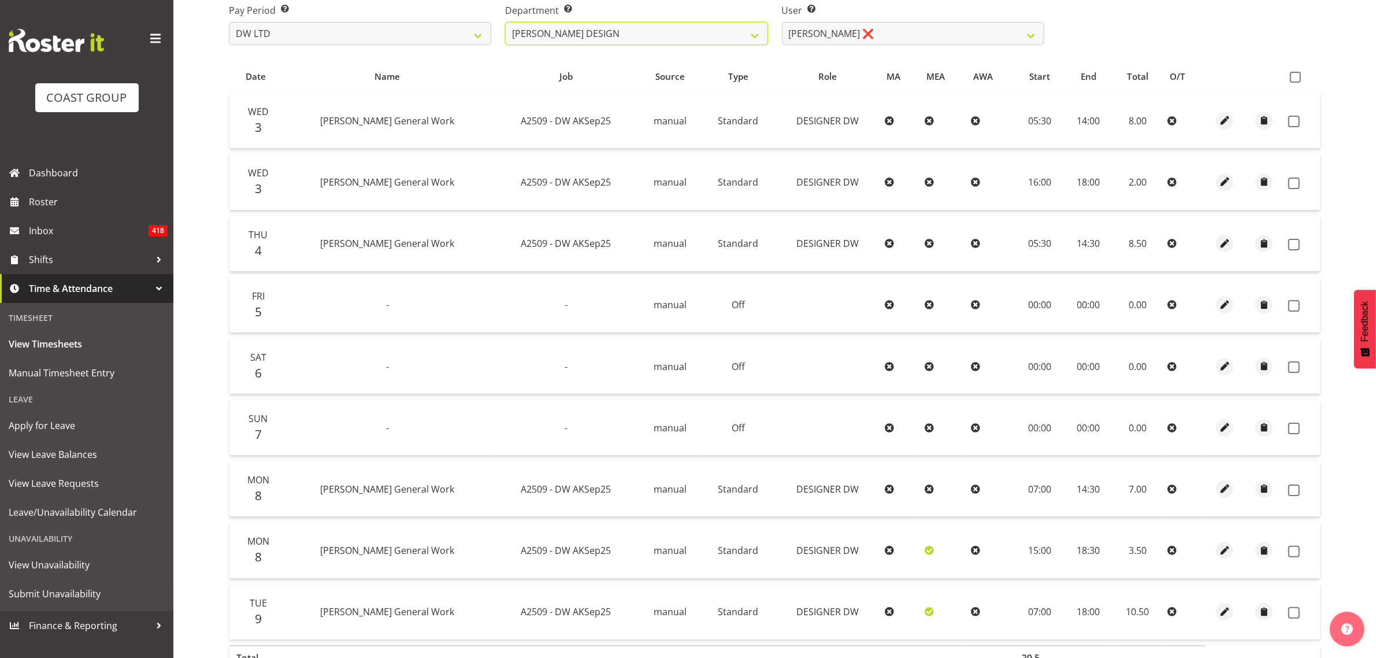
scroll to position [176, 0]
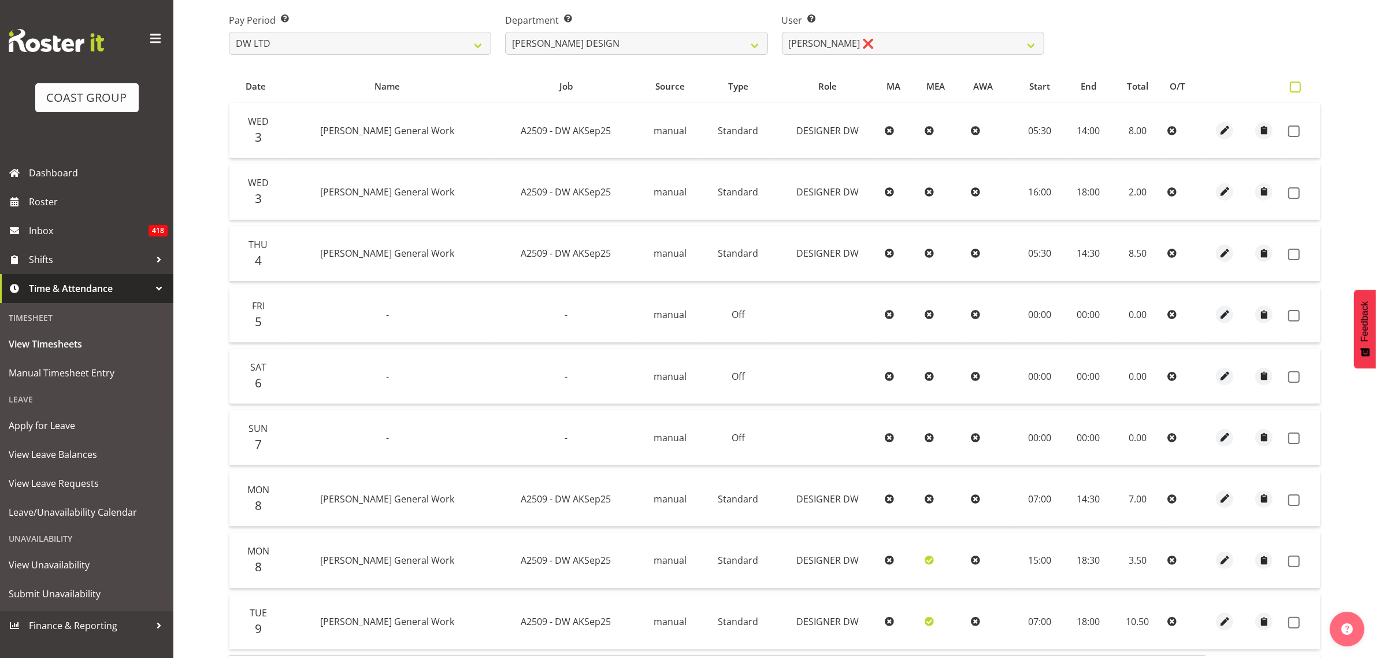
click at [1301, 90] on span at bounding box center [1295, 86] width 11 height 11
click at [1297, 90] on input "checkbox" at bounding box center [1294, 87] width 8 height 8
checkbox input "true"
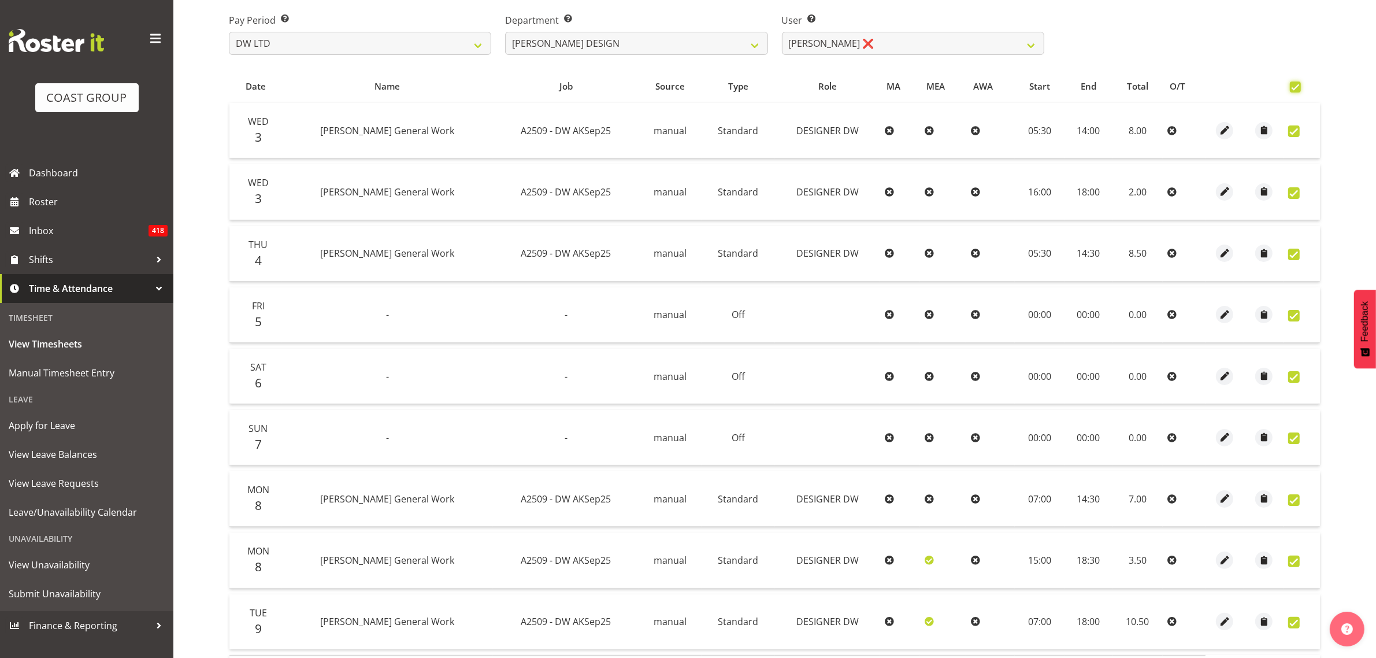
checkbox input "true"
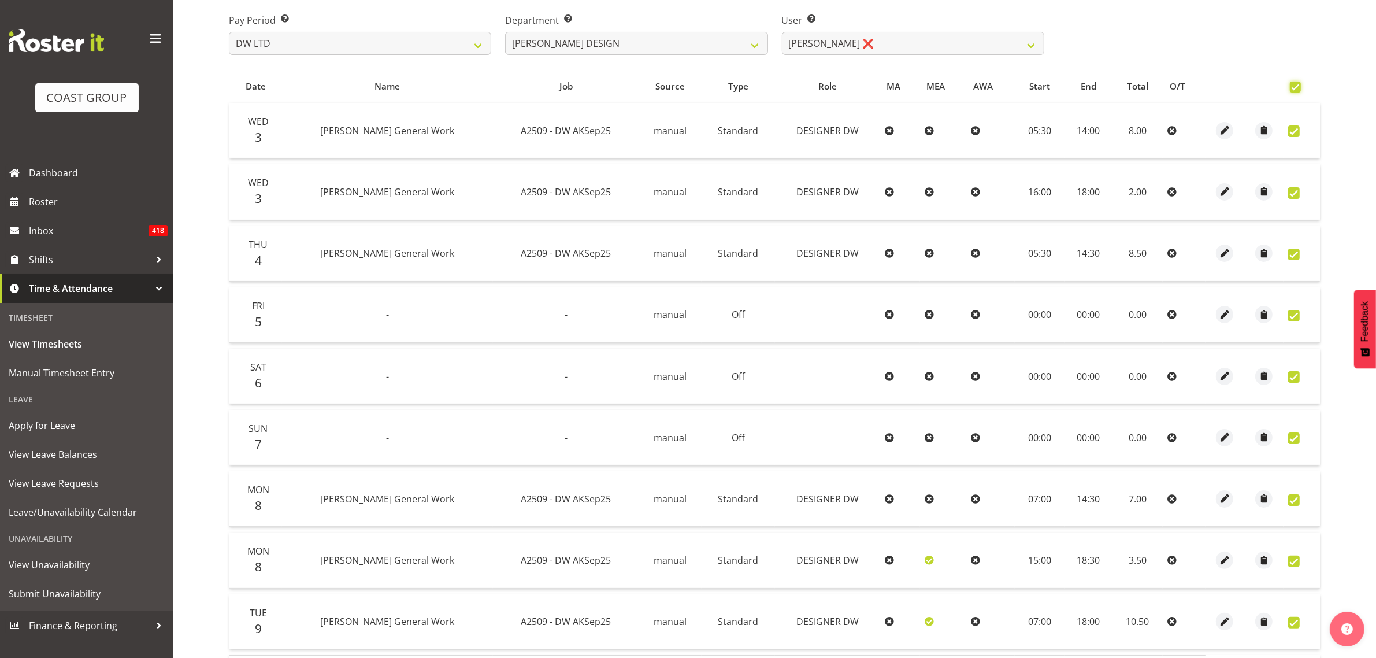
checkbox input "true"
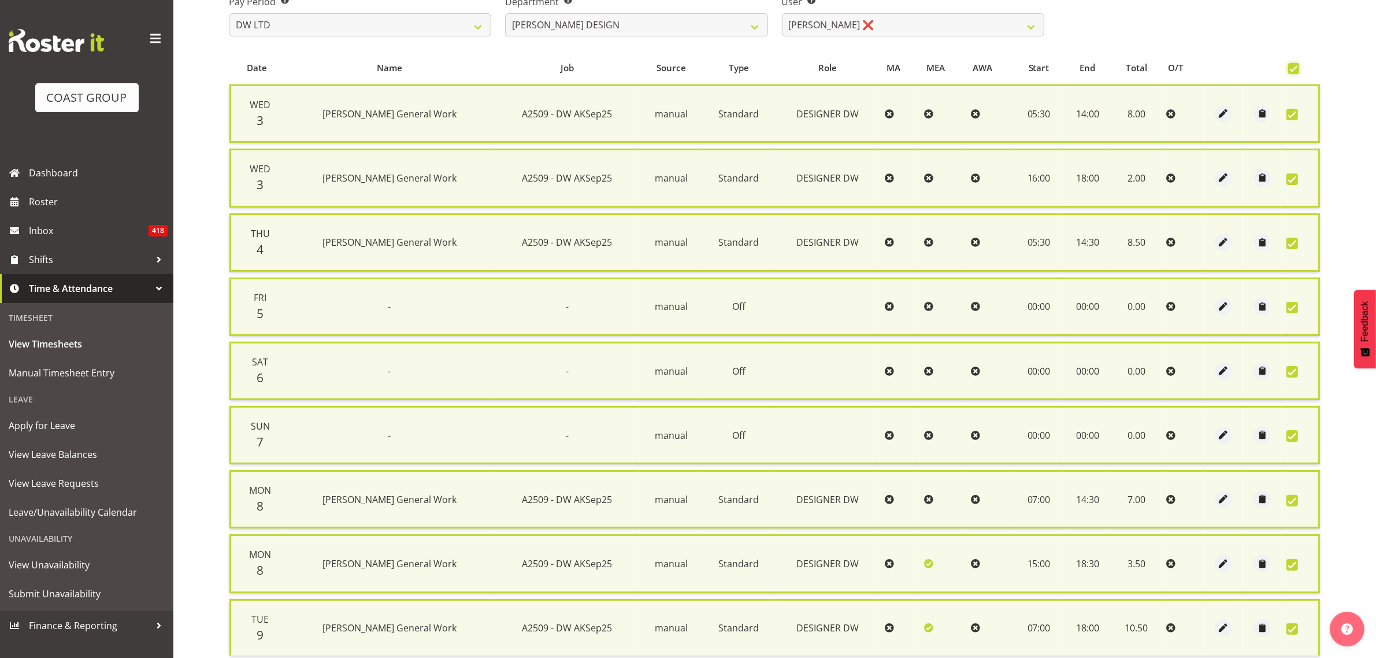
scroll to position [291, 0]
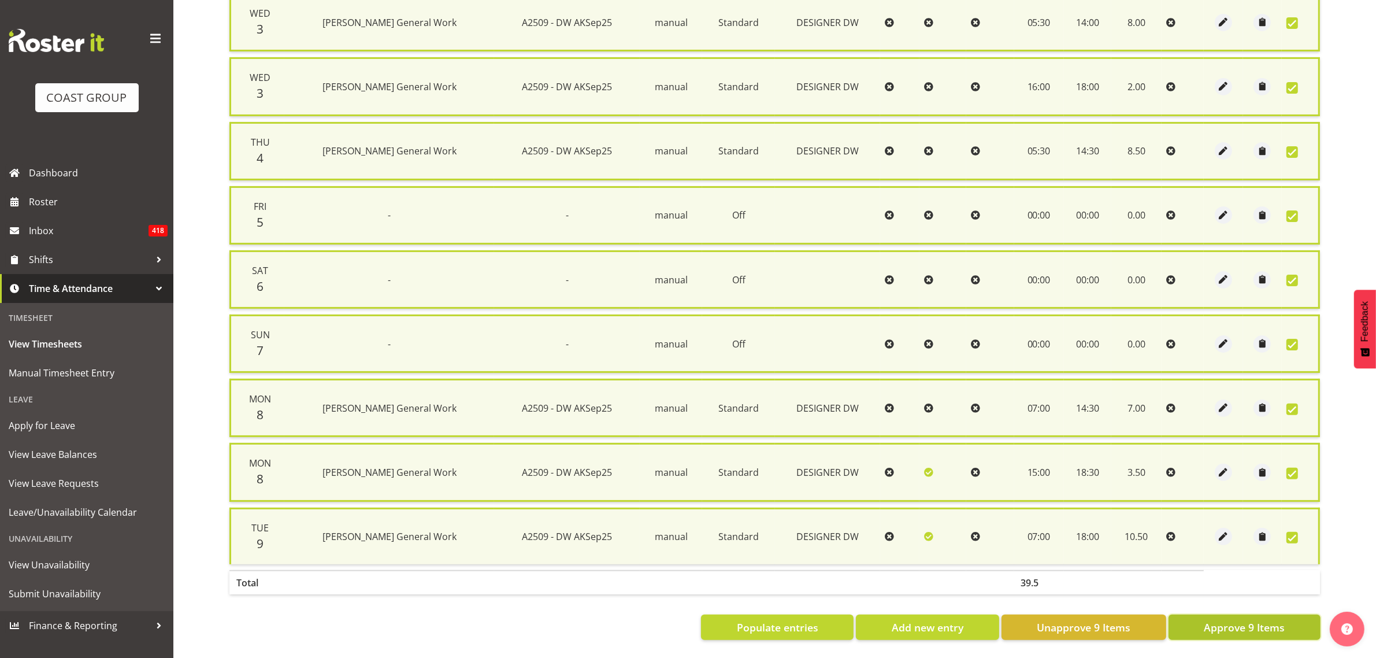
click at [1221, 619] on span "Approve 9 Items" at bounding box center [1244, 626] width 81 height 15
checkbox input "false"
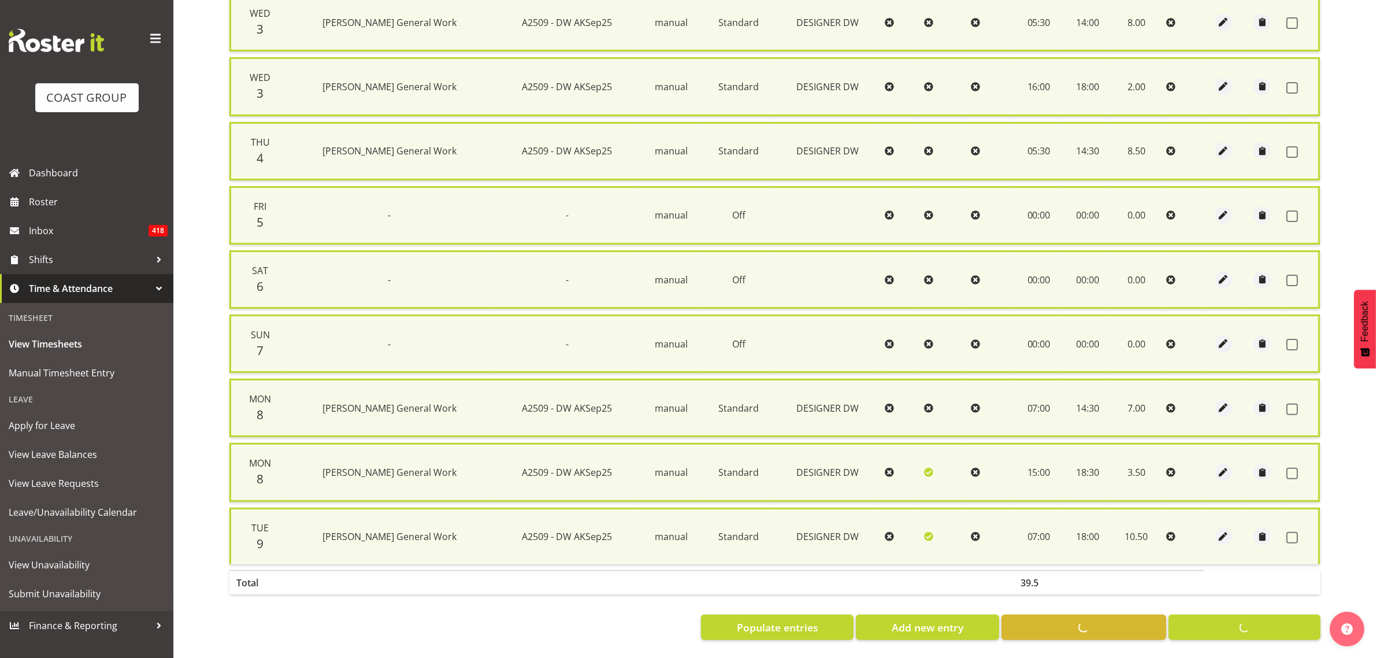
checkbox input "false"
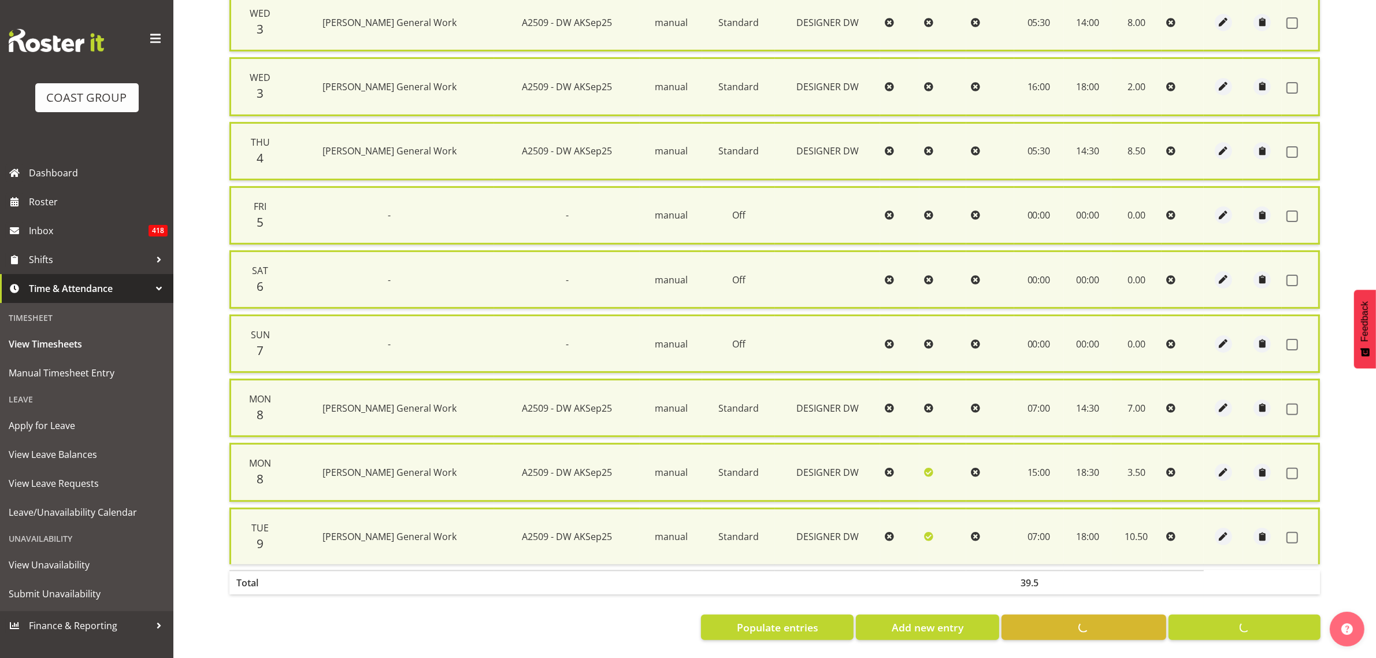
checkbox input "false"
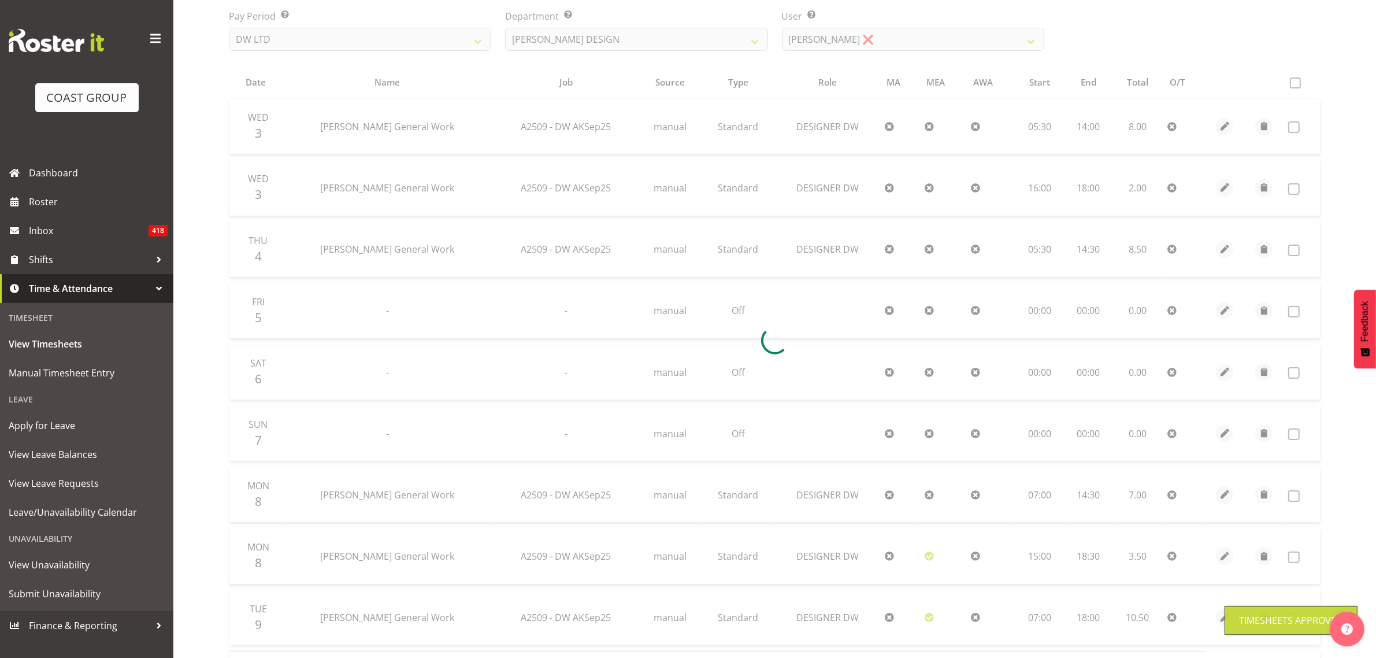
scroll to position [79, 0]
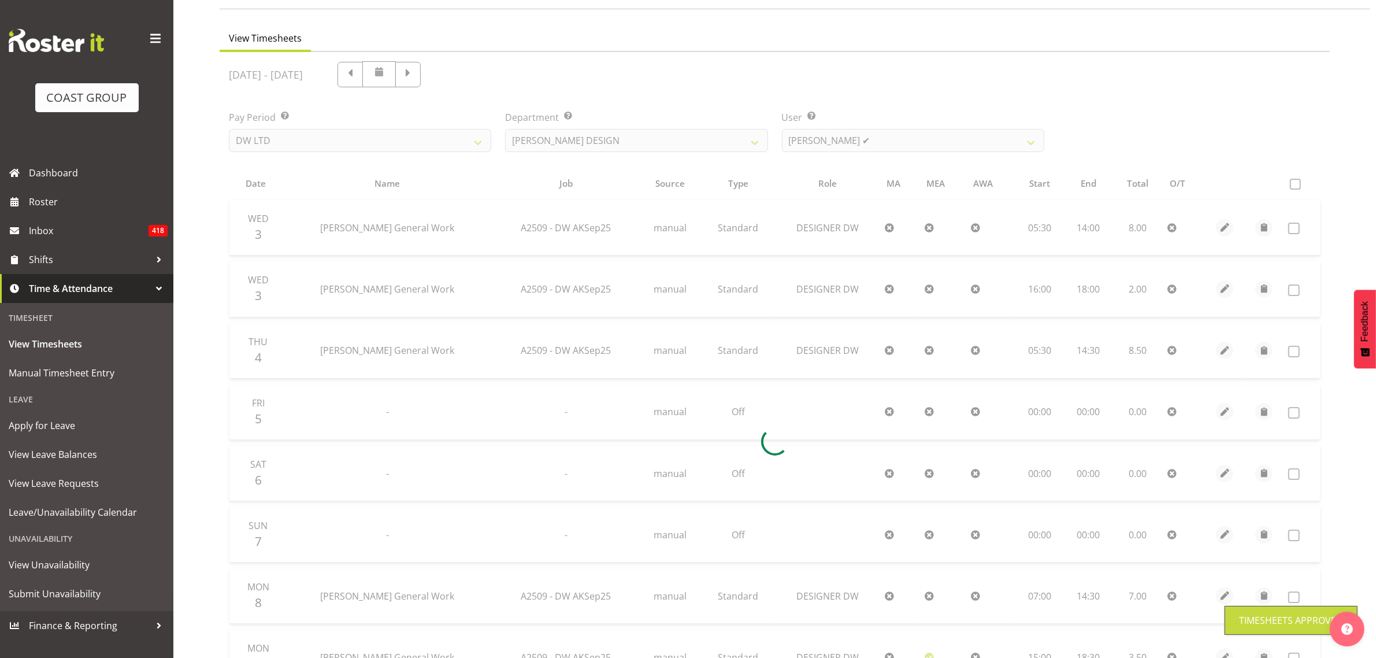
click at [926, 142] on div at bounding box center [775, 441] width 1110 height 778
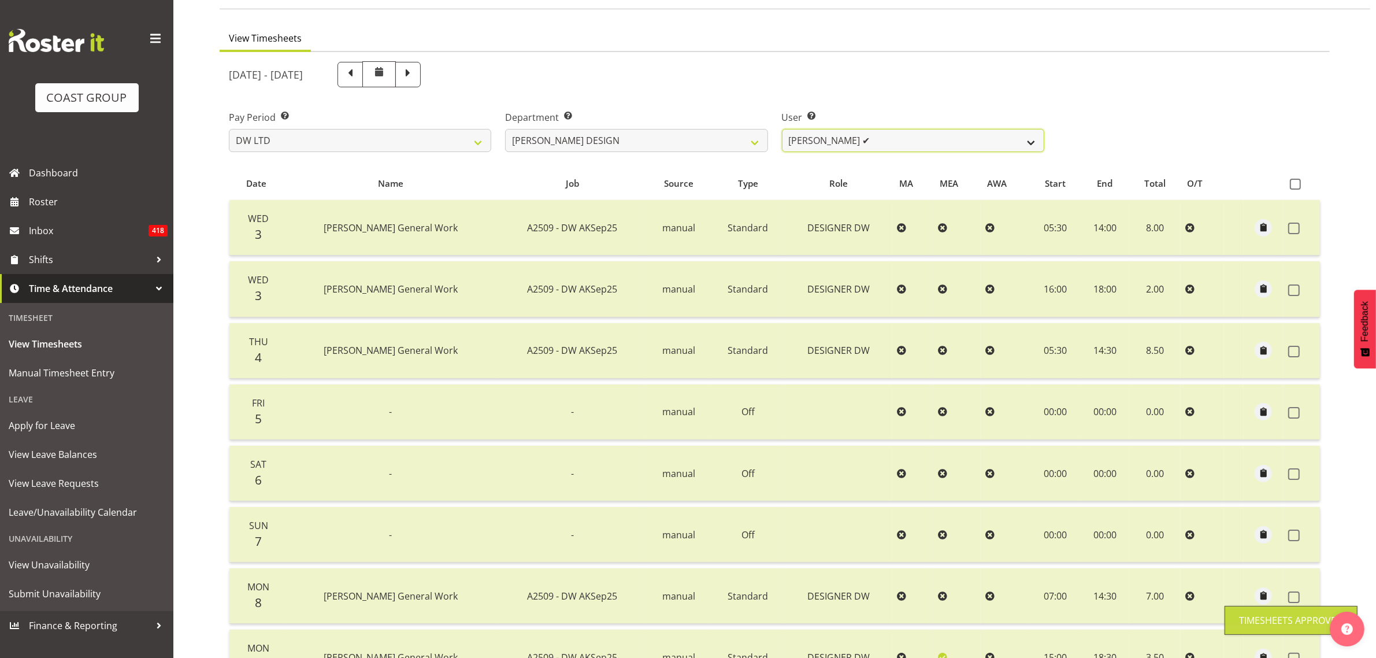
click at [922, 144] on select "[PERSON_NAME] ✔ [PERSON_NAME] [PERSON_NAME] ❌" at bounding box center [913, 140] width 262 height 23
select select "9901"
click at [782, 129] on select "[PERSON_NAME] ✔ [PERSON_NAME] [PERSON_NAME] ❌" at bounding box center [913, 140] width 262 height 23
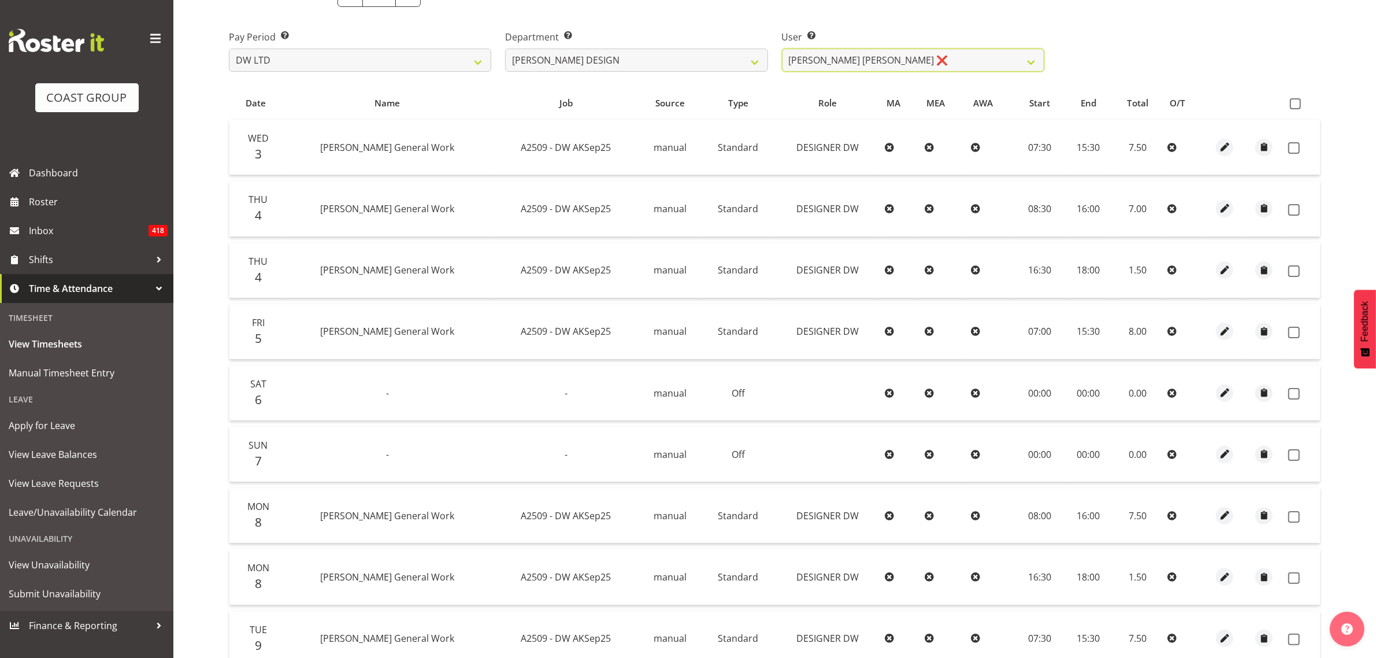
scroll to position [94, 0]
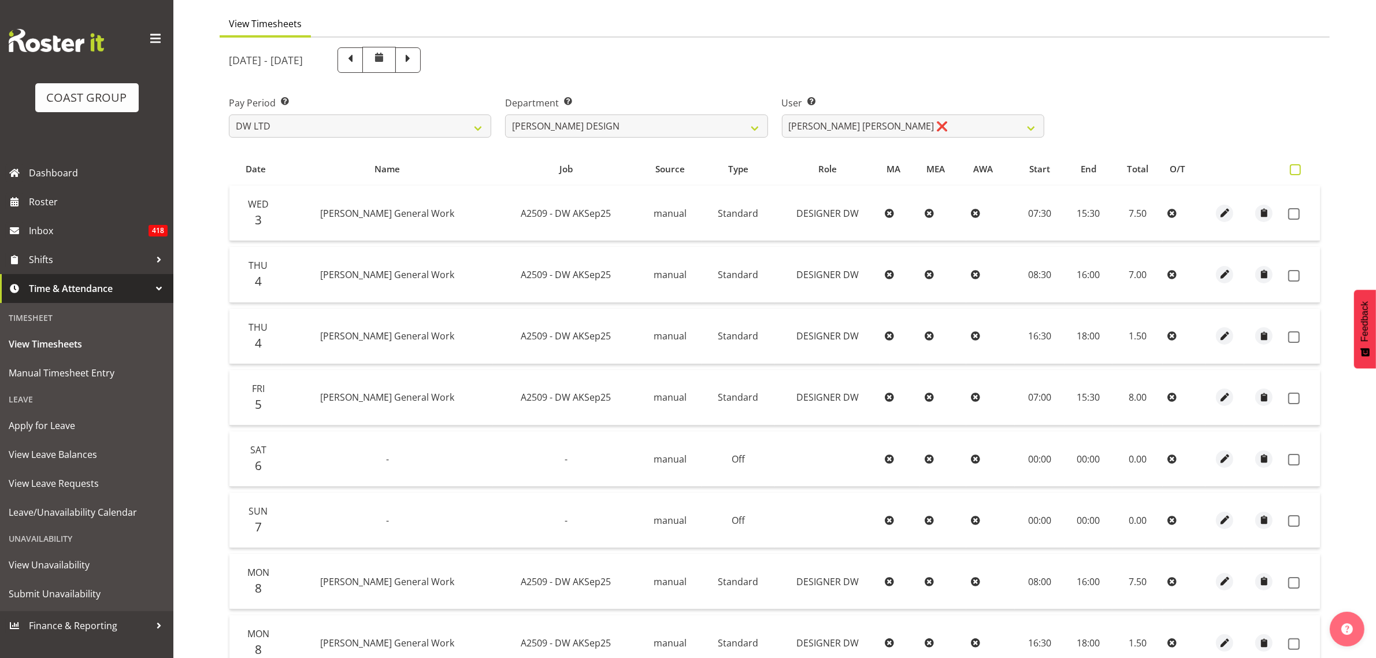
click at [1293, 172] on span at bounding box center [1295, 169] width 11 height 11
click at [1293, 172] on input "checkbox" at bounding box center [1294, 170] width 8 height 8
checkbox input "true"
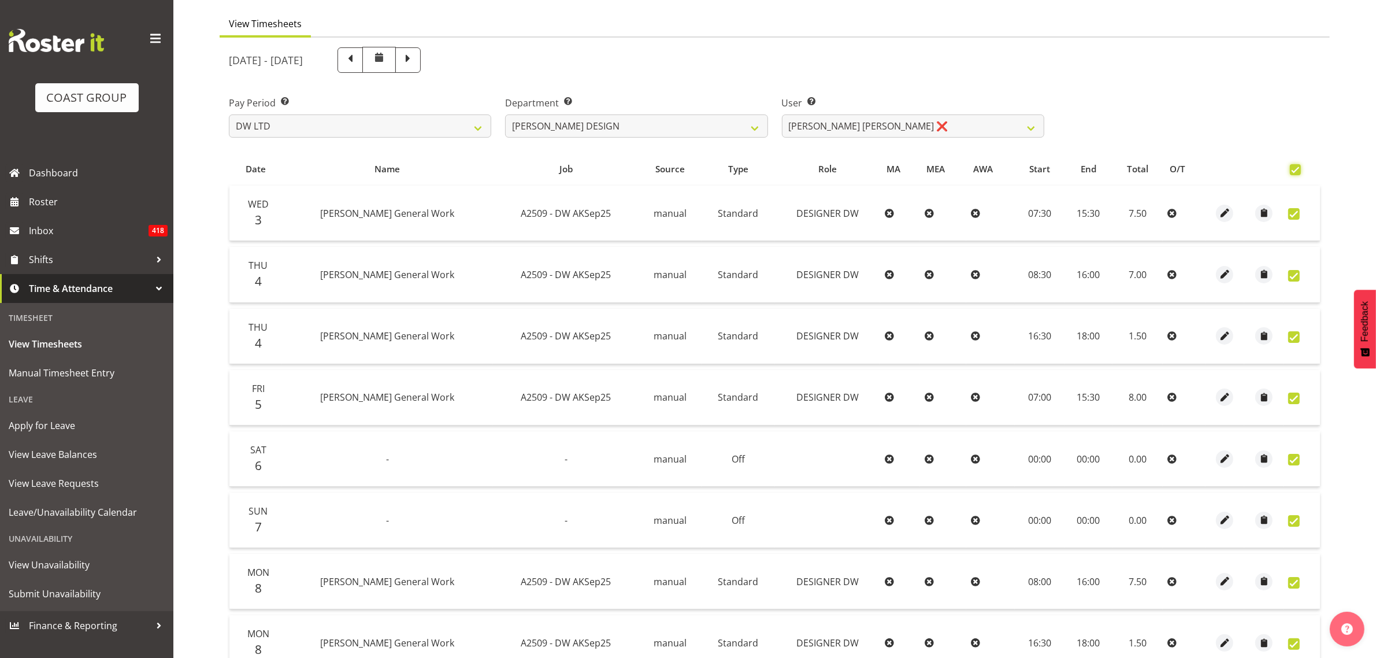
checkbox input "true"
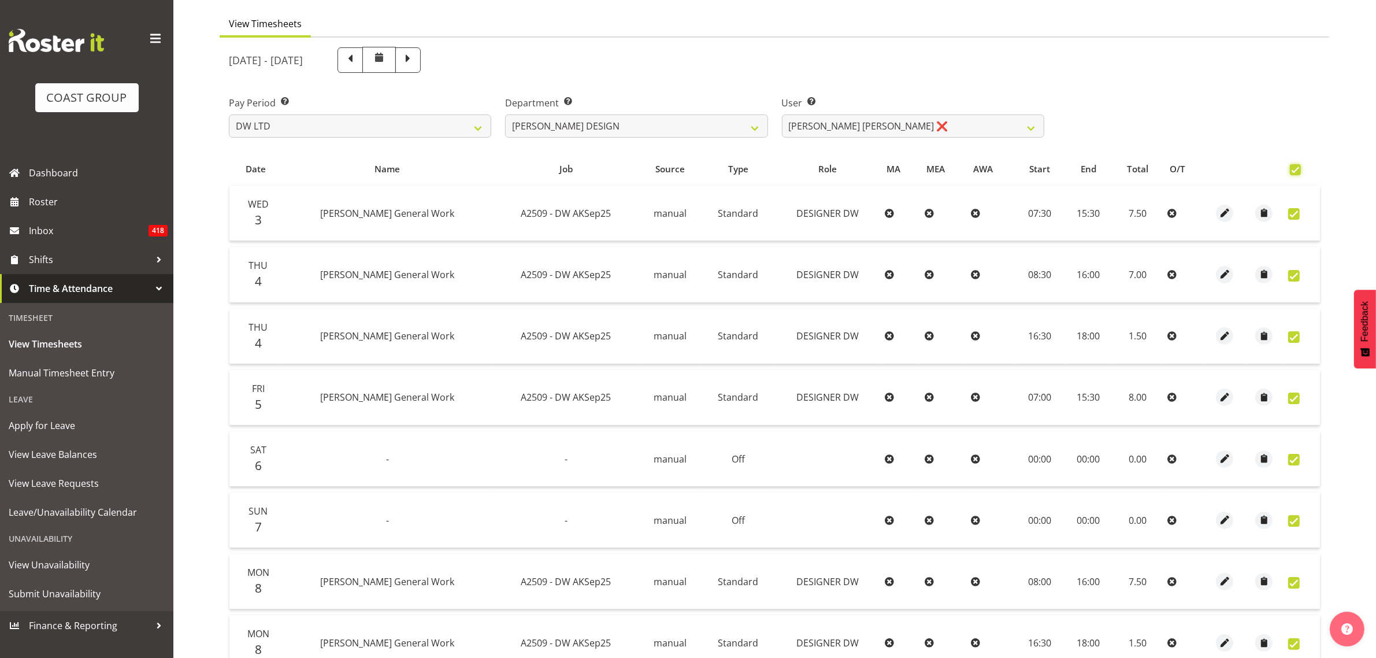
checkbox input "true"
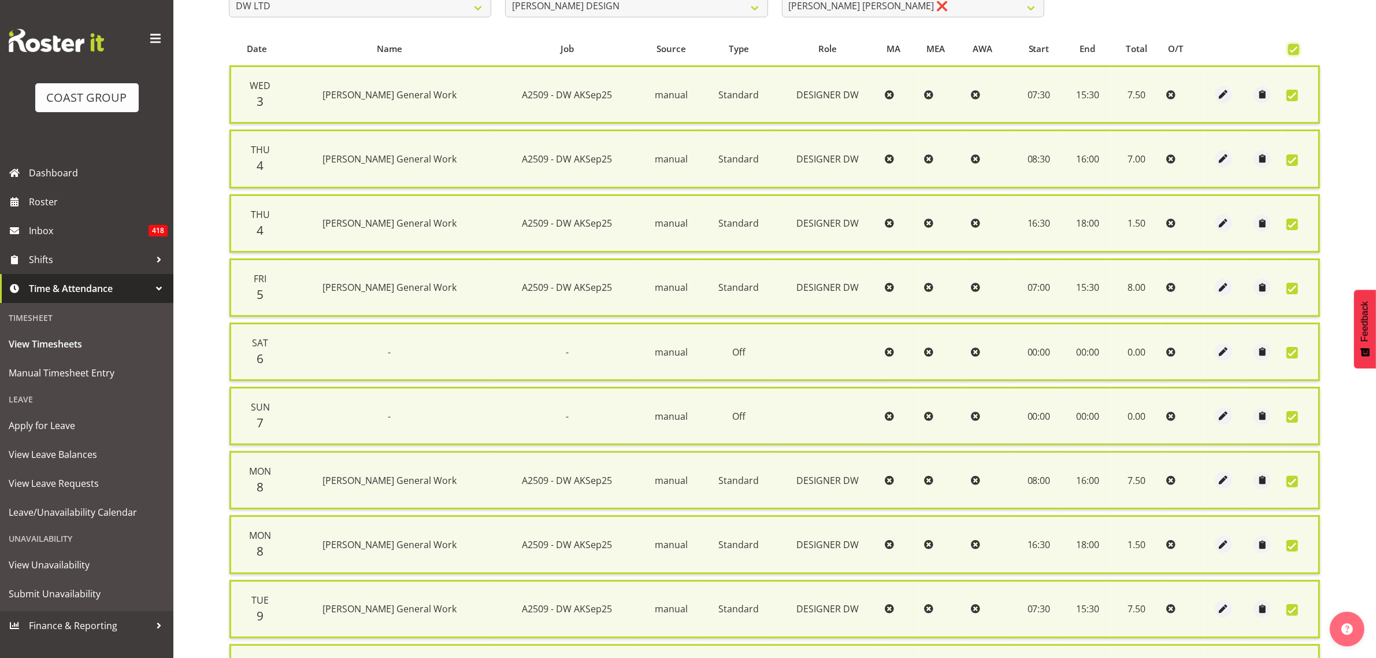
scroll to position [355, 0]
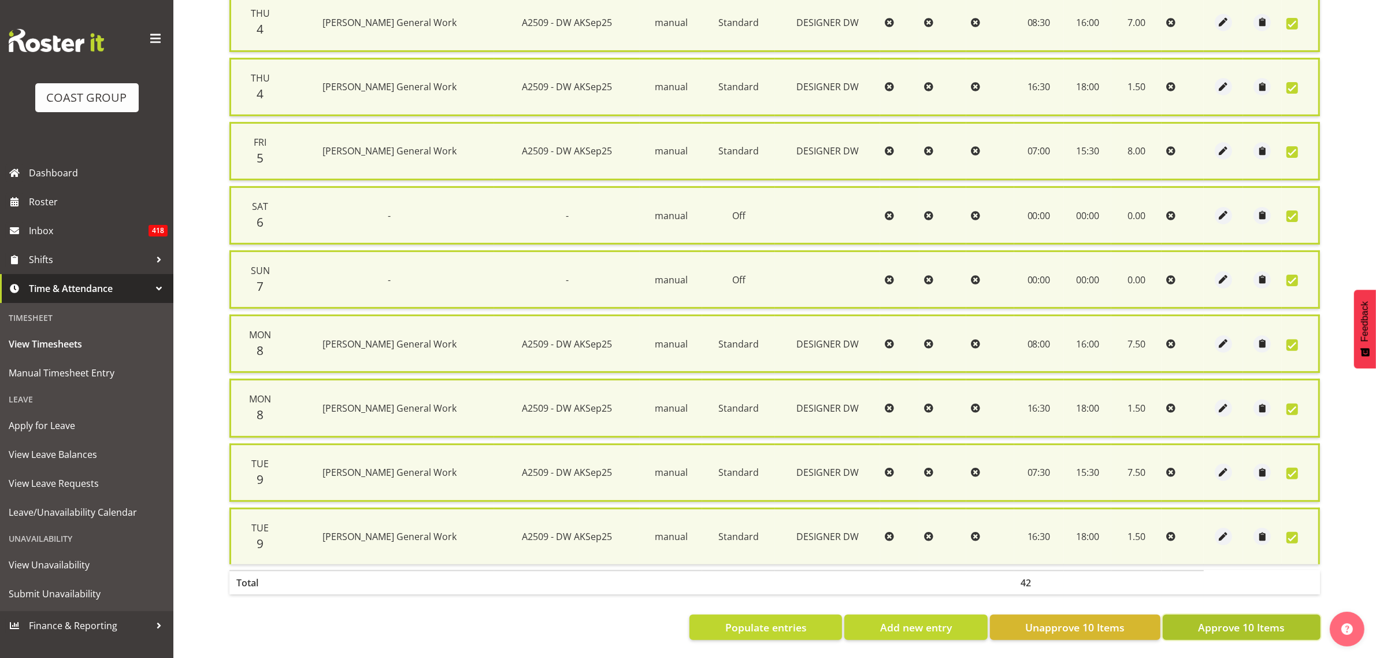
click at [1209, 619] on span "Approve 10 Items" at bounding box center [1241, 626] width 87 height 15
checkbox input "false"
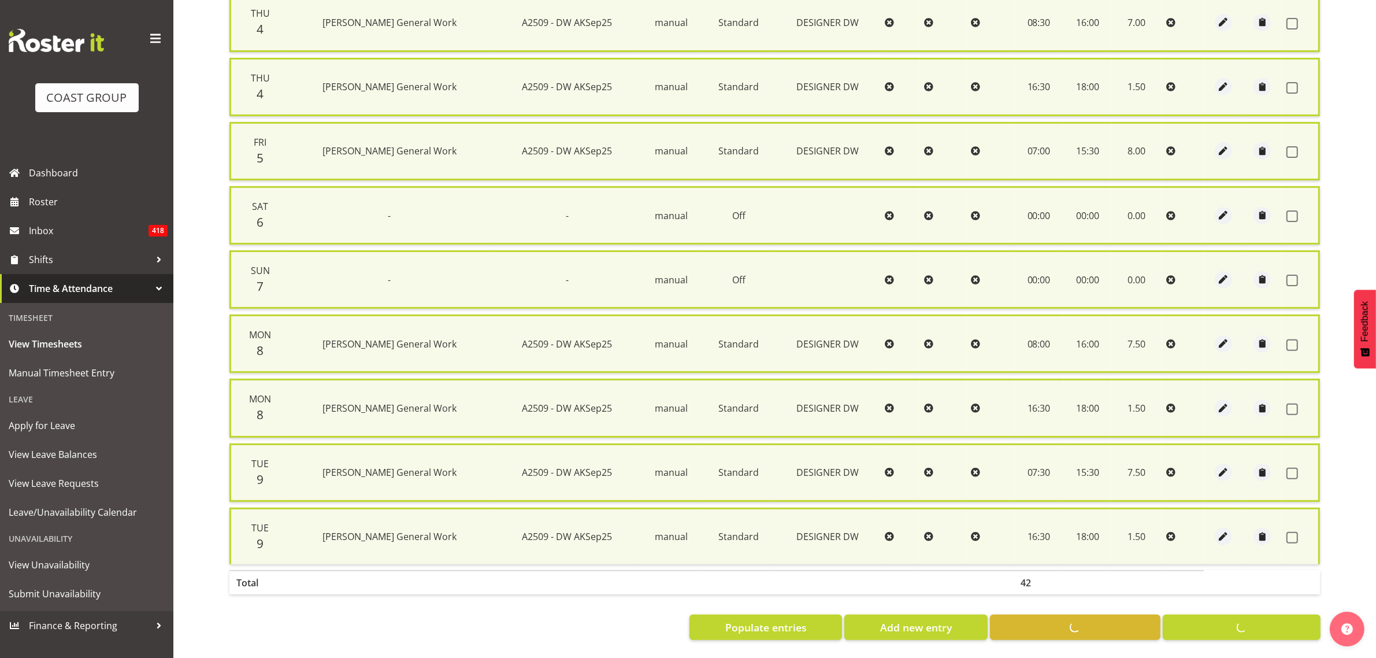
checkbox input "false"
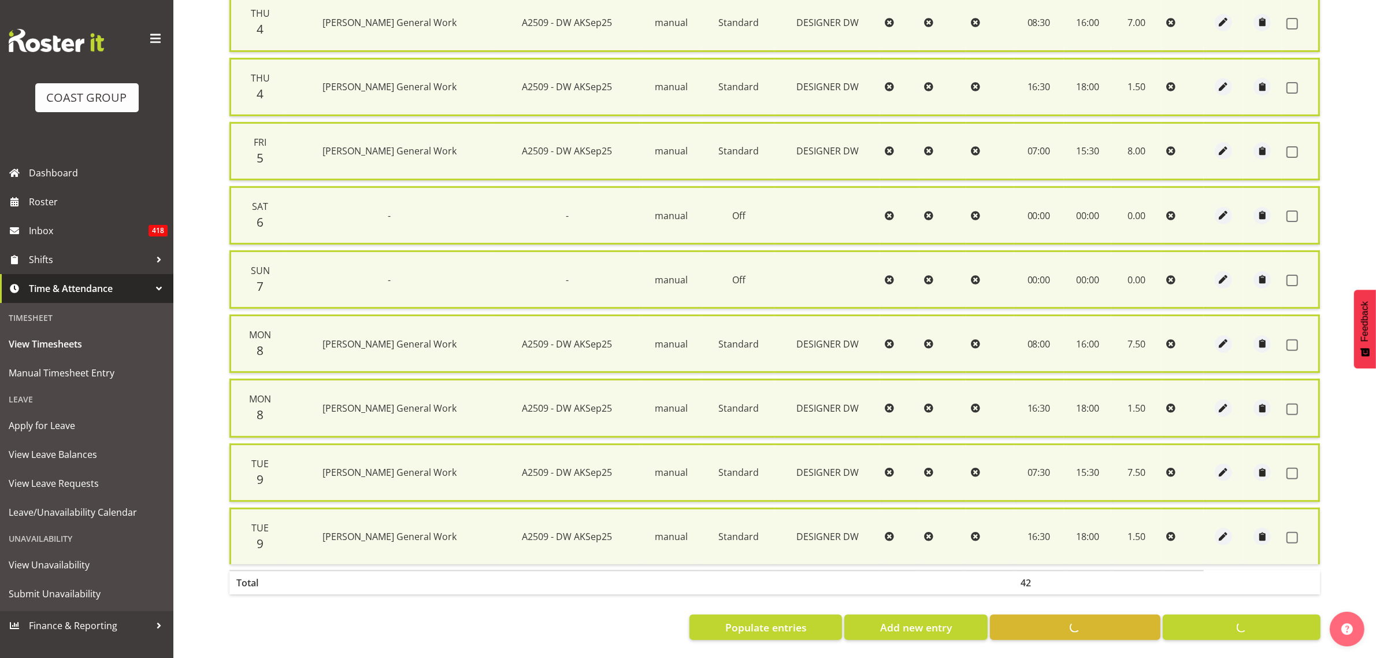
checkbox input "false"
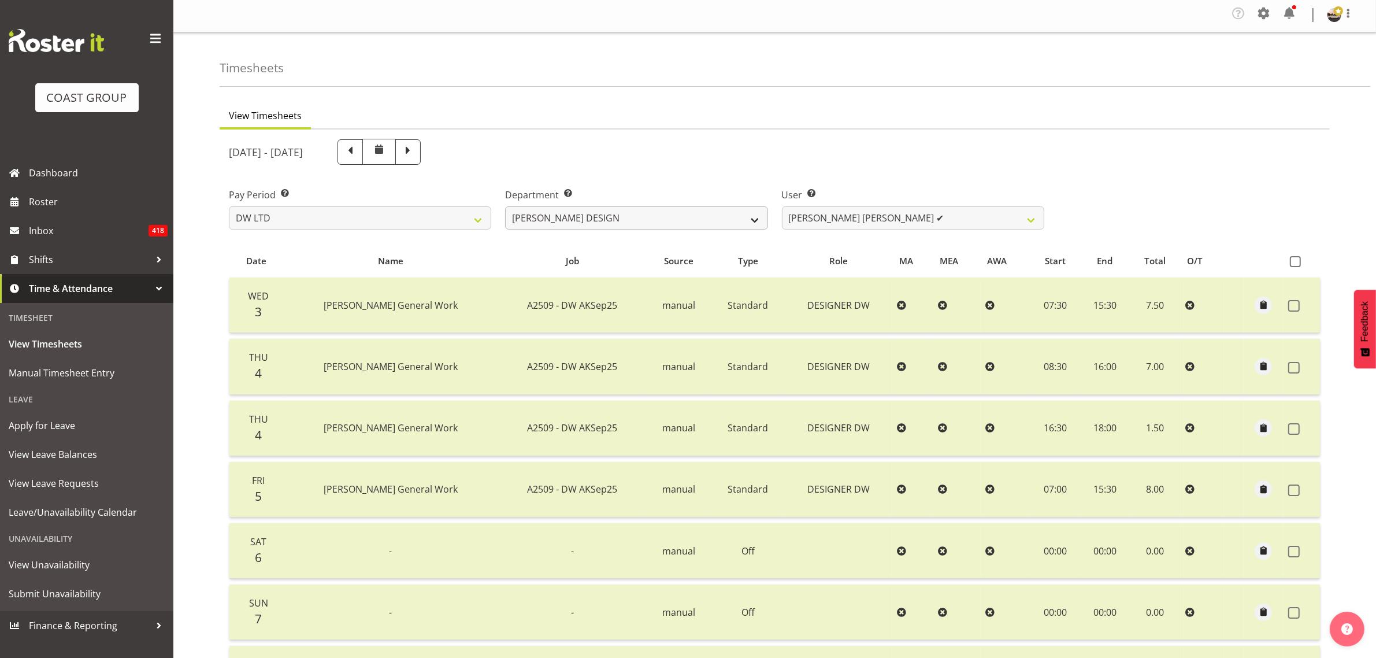
scroll to position [0, 0]
drag, startPoint x: 721, startPoint y: 215, endPoint x: 715, endPoint y: 223, distance: 9.9
click at [721, 215] on select "[PERSON_NAME] [PERSON_NAME] DESIGN [PERSON_NAME] PRODUCTION" at bounding box center [636, 219] width 262 height 23
select select "144"
click at [505, 208] on select "[PERSON_NAME] [PERSON_NAME] DESIGN [PERSON_NAME] PRODUCTION" at bounding box center [636, 219] width 262 height 23
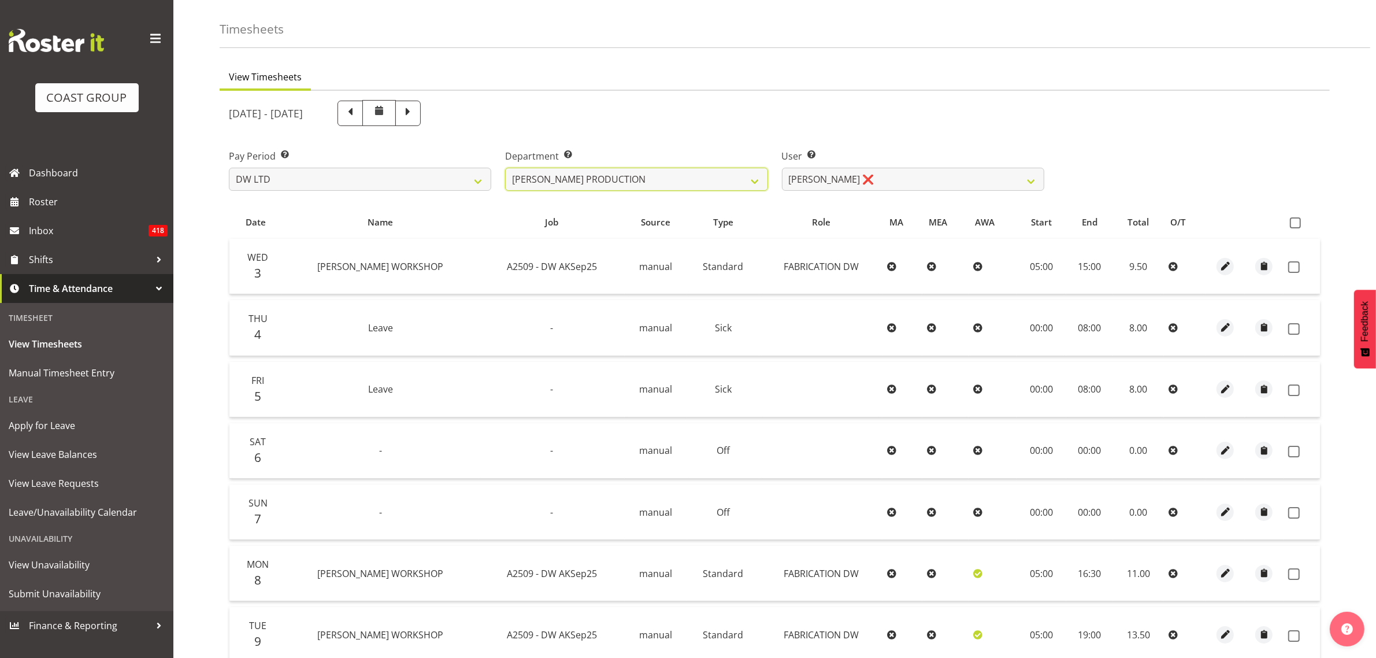
scroll to position [149, 0]
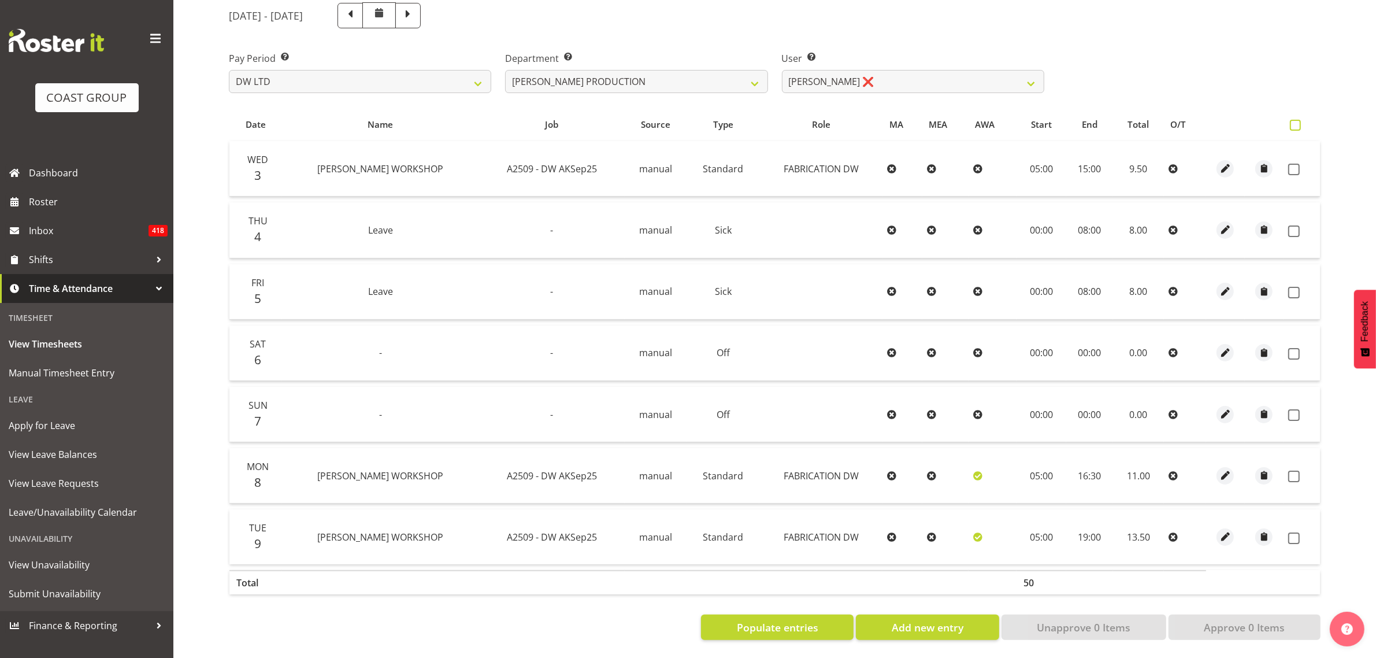
click at [1296, 120] on span at bounding box center [1295, 125] width 11 height 11
click at [1296, 121] on input "checkbox" at bounding box center [1294, 125] width 8 height 8
checkbox input "true"
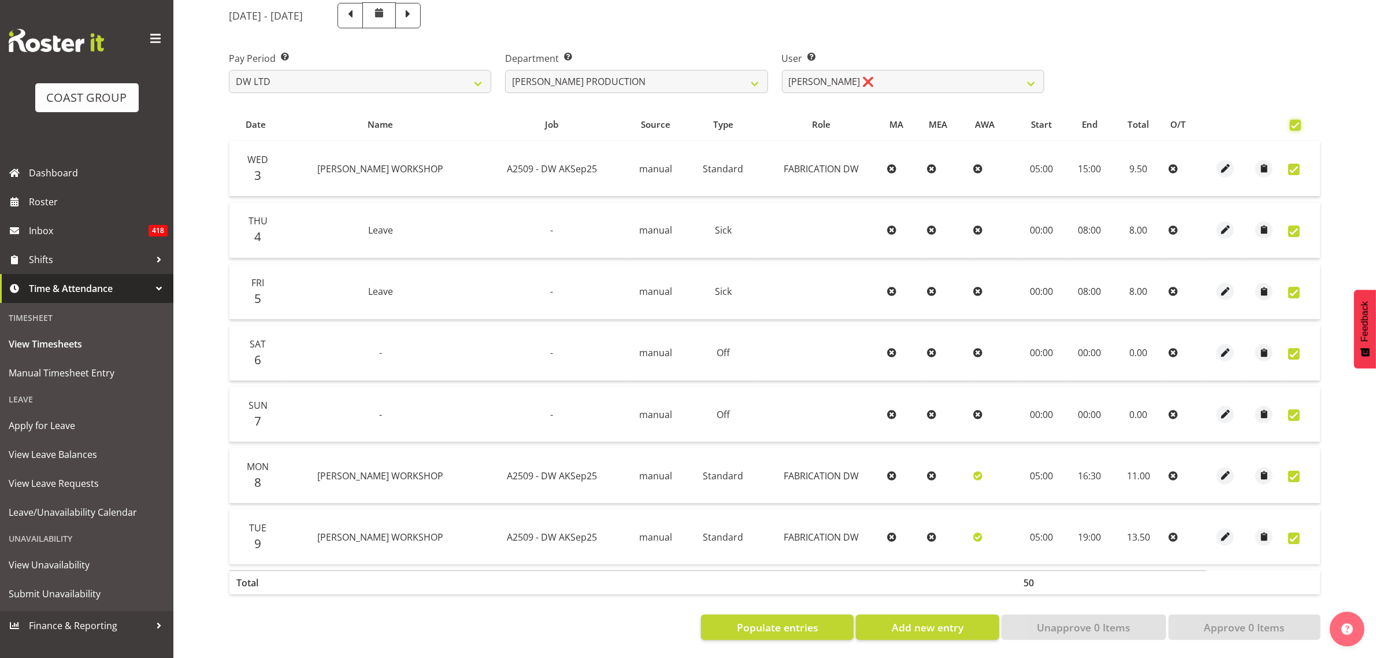
checkbox input "true"
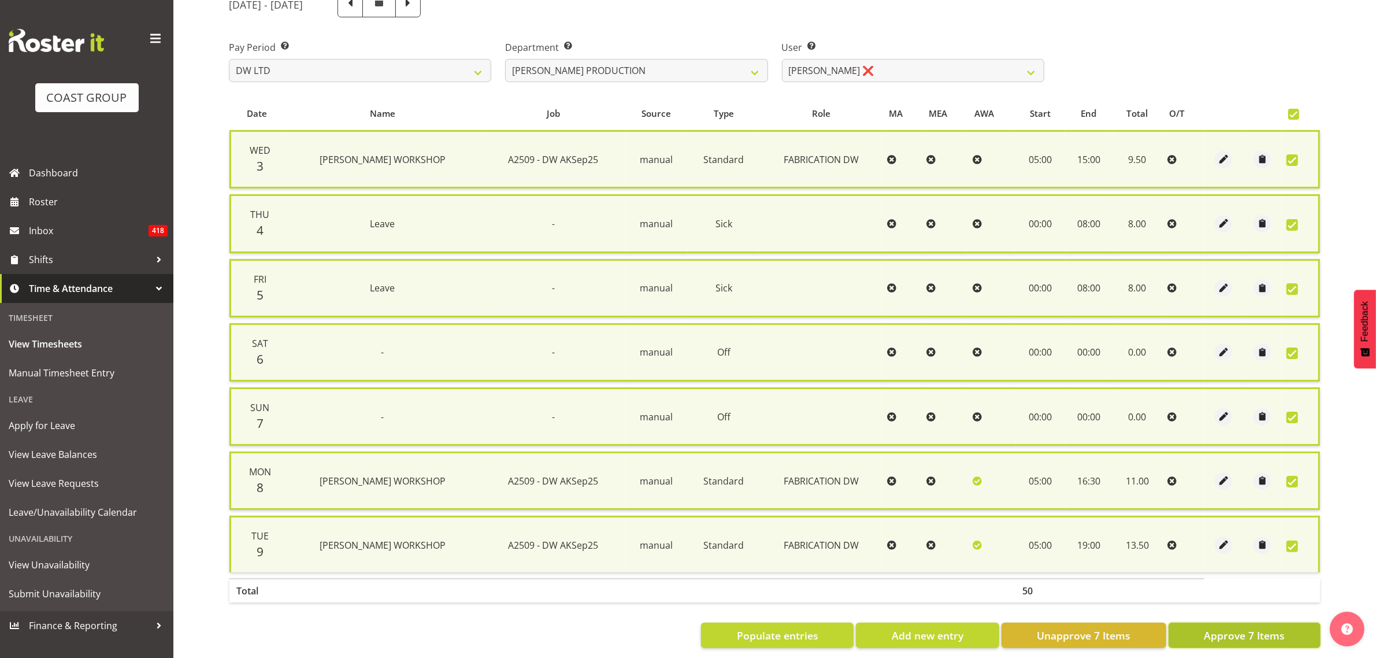
click at [1241, 622] on button "Approve 7 Items" at bounding box center [1244, 634] width 152 height 25
checkbox input "false"
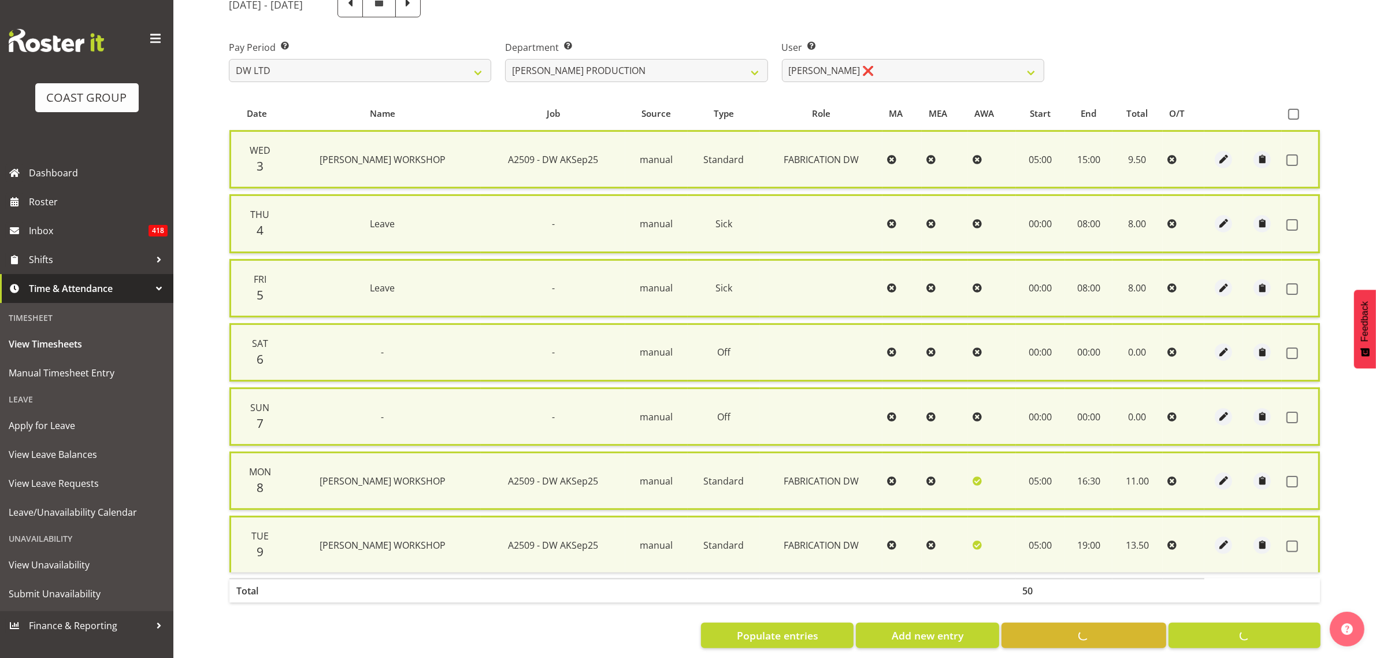
checkbox input "false"
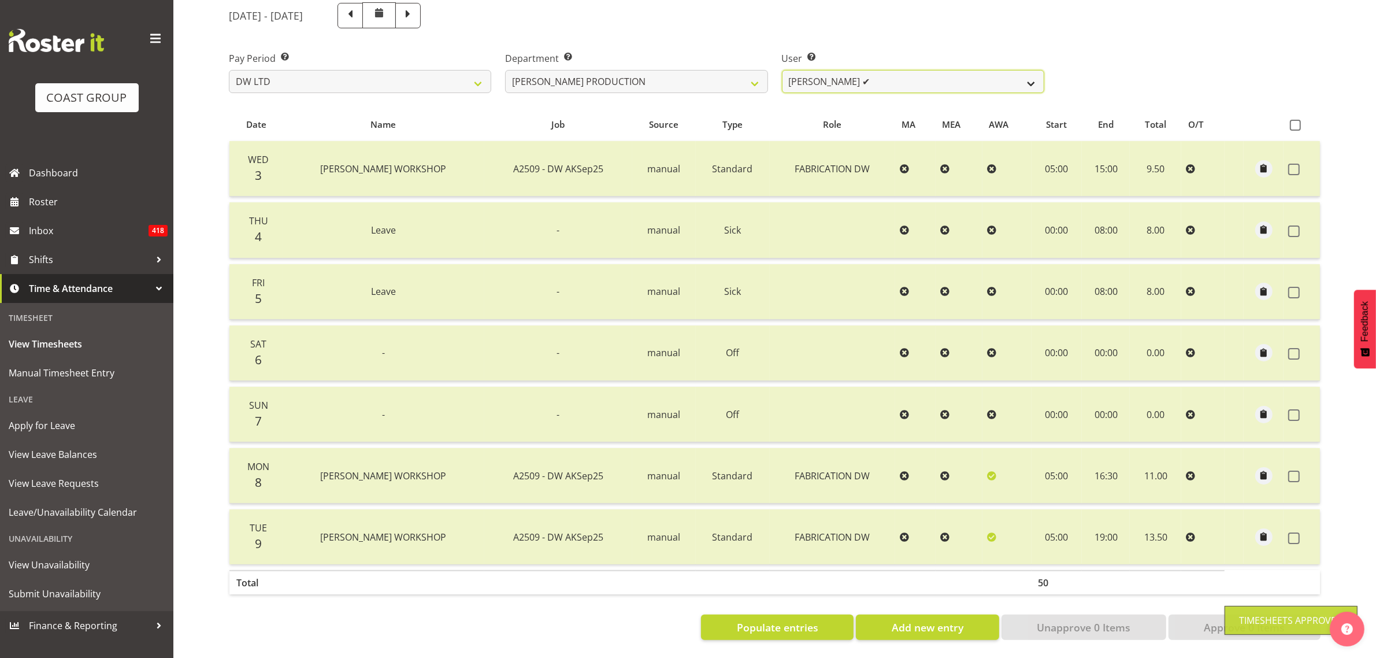
click at [906, 79] on select "[PERSON_NAME] ✔" at bounding box center [913, 81] width 262 height 23
drag, startPoint x: 906, startPoint y: 78, endPoint x: 772, endPoint y: 77, distance: 133.5
click at [906, 78] on select "[PERSON_NAME] ✔" at bounding box center [913, 81] width 262 height 23
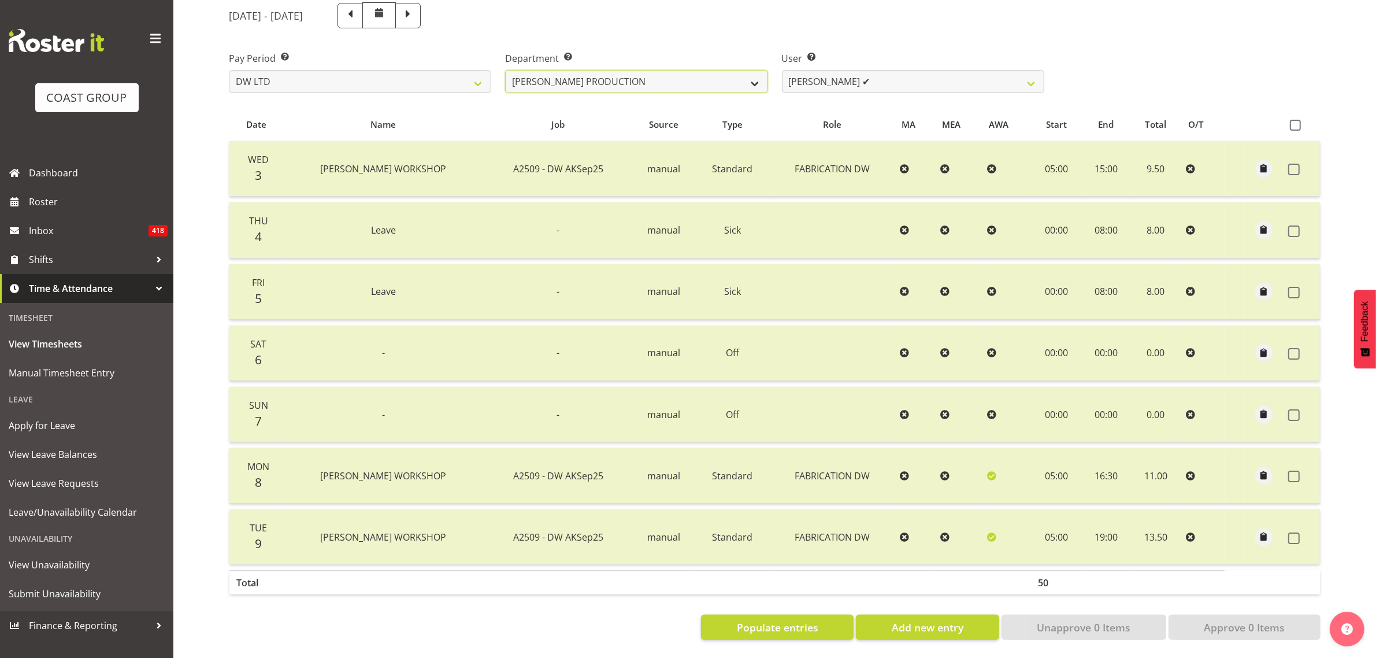
click at [729, 70] on select "[PERSON_NAME] [PERSON_NAME] DESIGN [PERSON_NAME] PRODUCTION" at bounding box center [636, 81] width 262 height 23
select select "112"
click at [505, 70] on select "[PERSON_NAME] [PERSON_NAME] DESIGN [PERSON_NAME] PRODUCTION" at bounding box center [636, 81] width 262 height 23
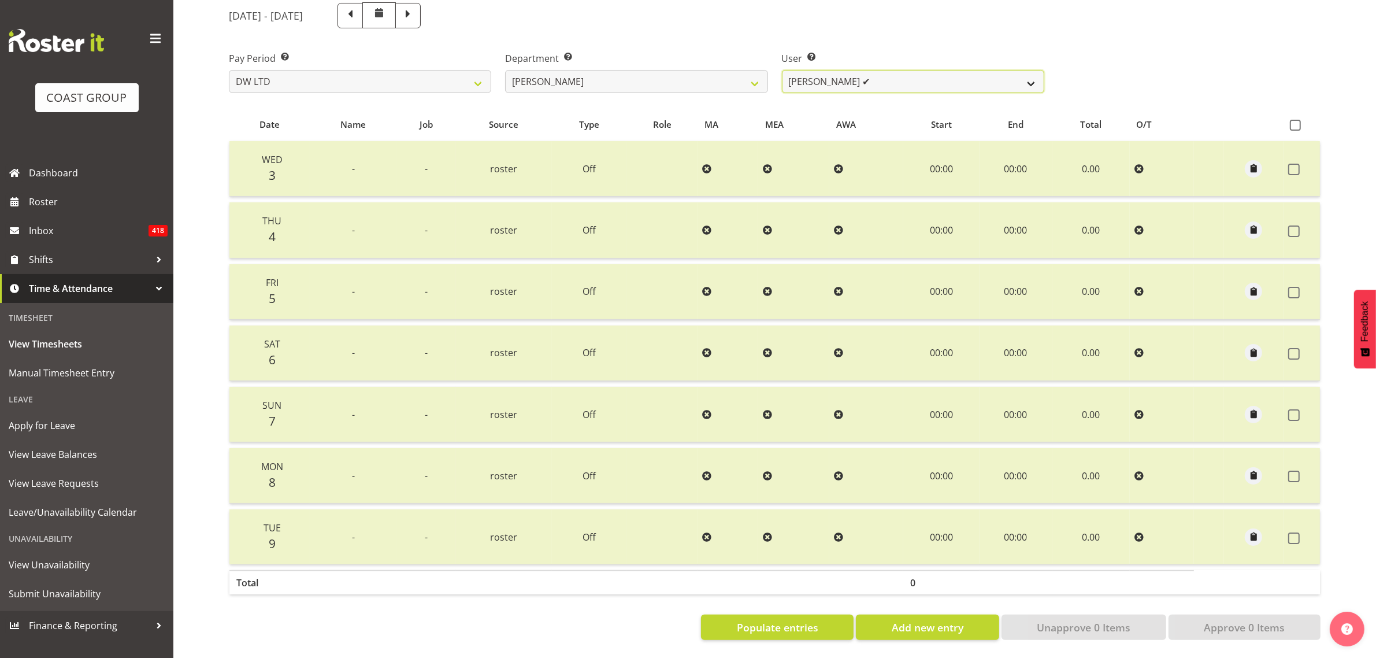
click at [890, 71] on select "[PERSON_NAME] ✔ Boston [PERSON_NAME] ❌ [PERSON_NAME] ✔ [PERSON_NAME] ✔ [PERSON_…" at bounding box center [913, 81] width 262 height 23
click at [891, 71] on select "[PERSON_NAME] ✔ Boston [PERSON_NAME] ❌ [PERSON_NAME] ✔ [PERSON_NAME] ✔ [PERSON_…" at bounding box center [913, 81] width 262 height 23
